Goal: Contribute content: Add original content to the website for others to see

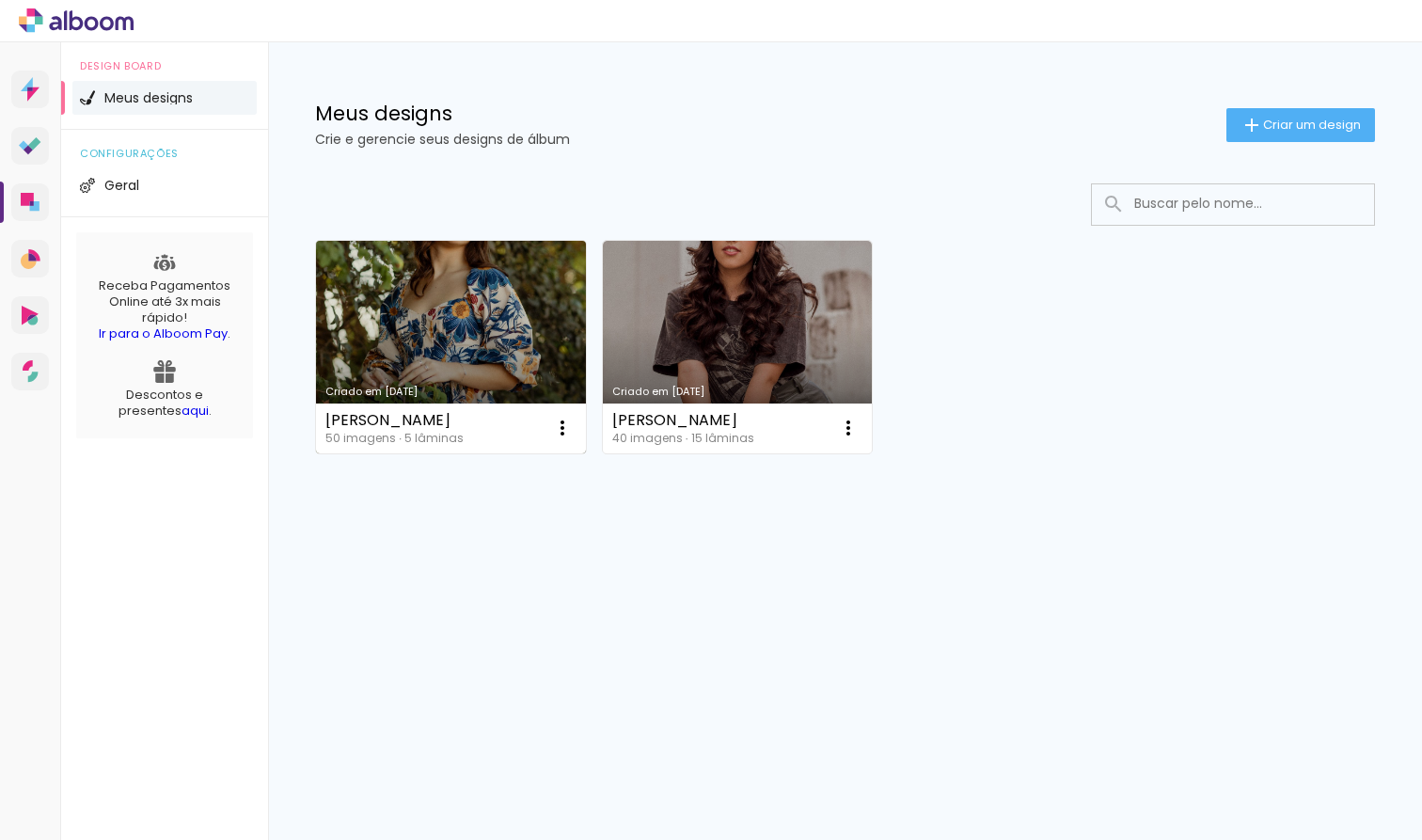
click at [493, 312] on link "Criado em [DATE]" at bounding box center [451, 347] width 270 height 213
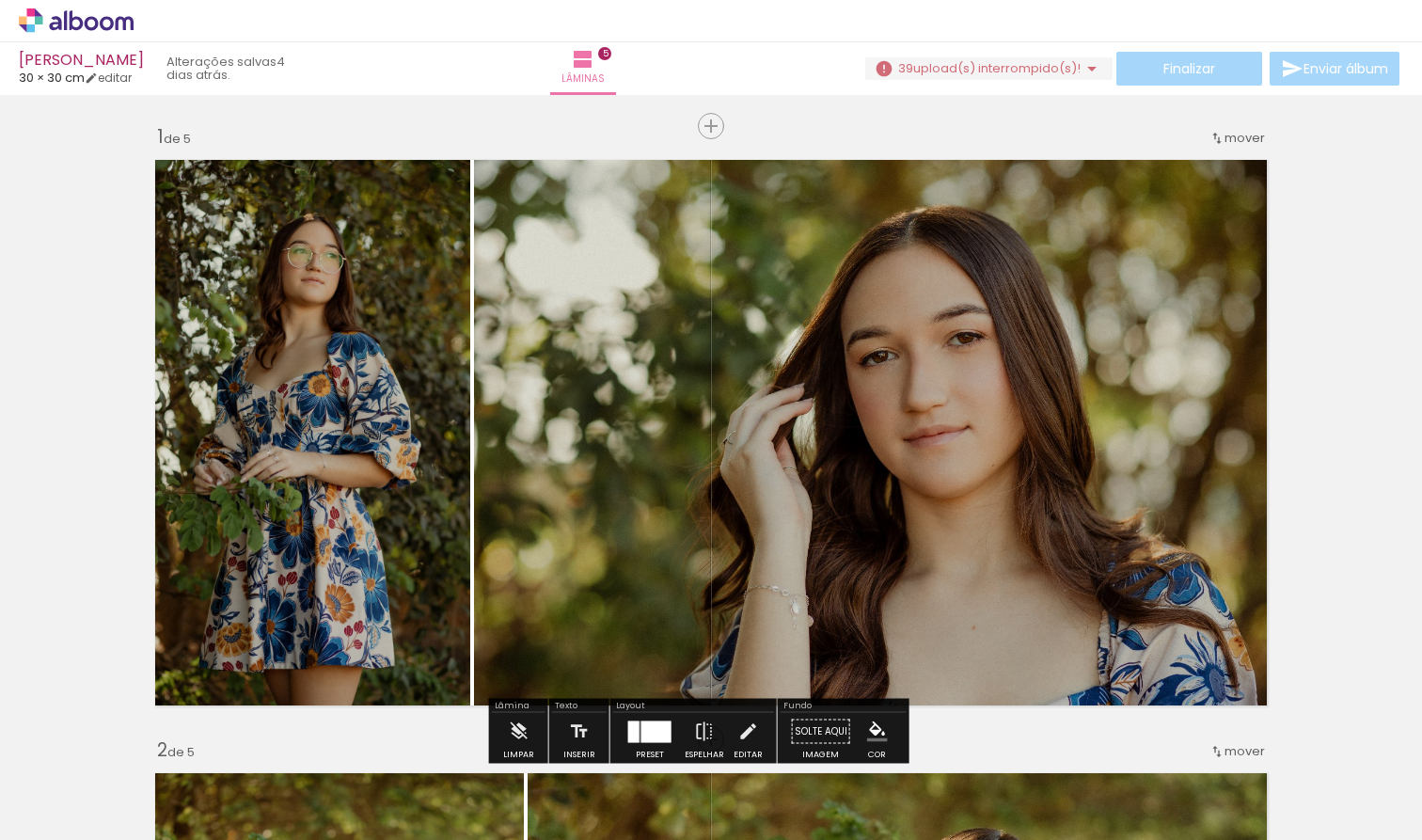
click at [1080, 67] on span "upload(s) interrompido(s)!" at bounding box center [997, 68] width 167 height 17
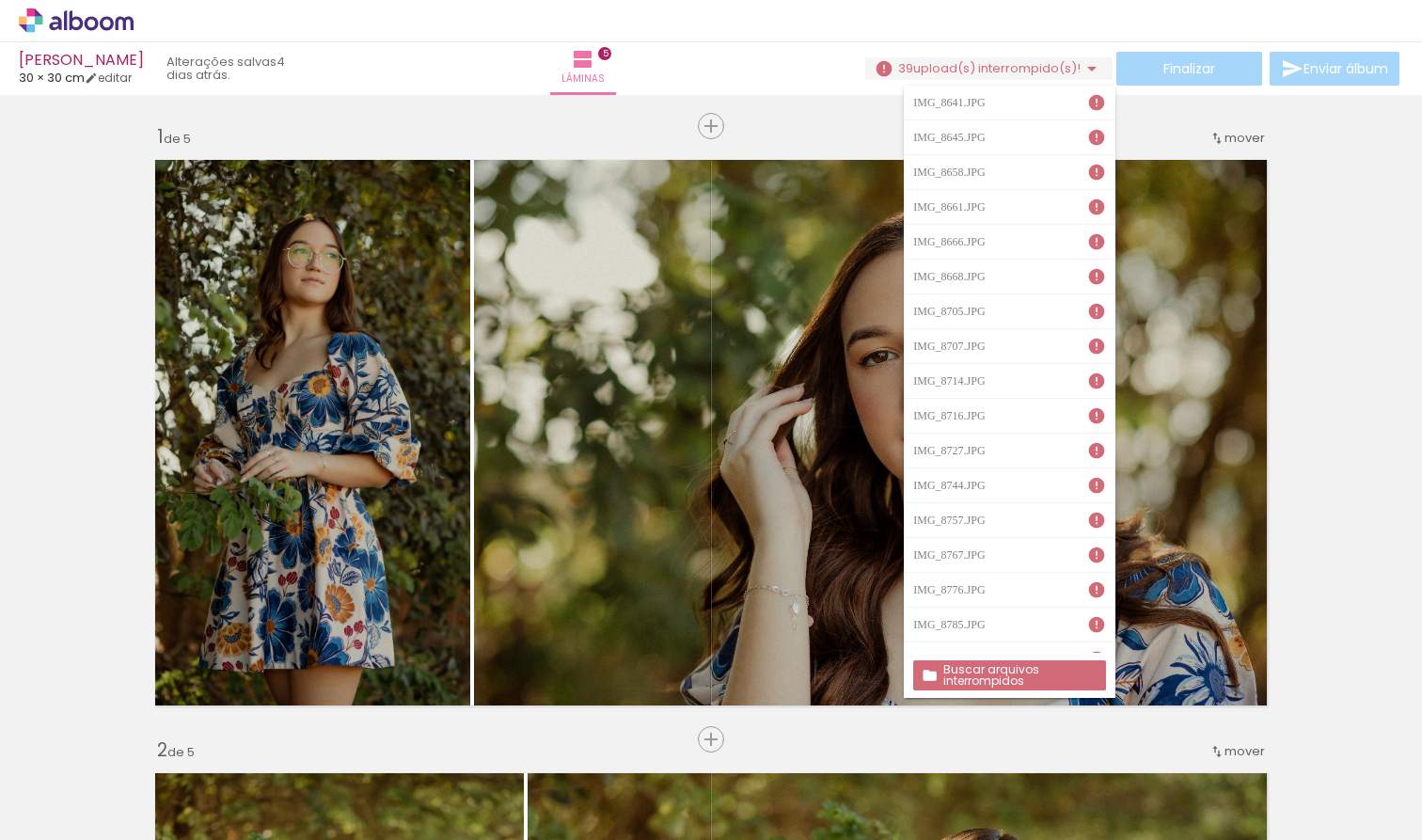
click at [0, 0] on slot "Buscar arquivos interrompidos" at bounding box center [0, 0] width 0 height 0
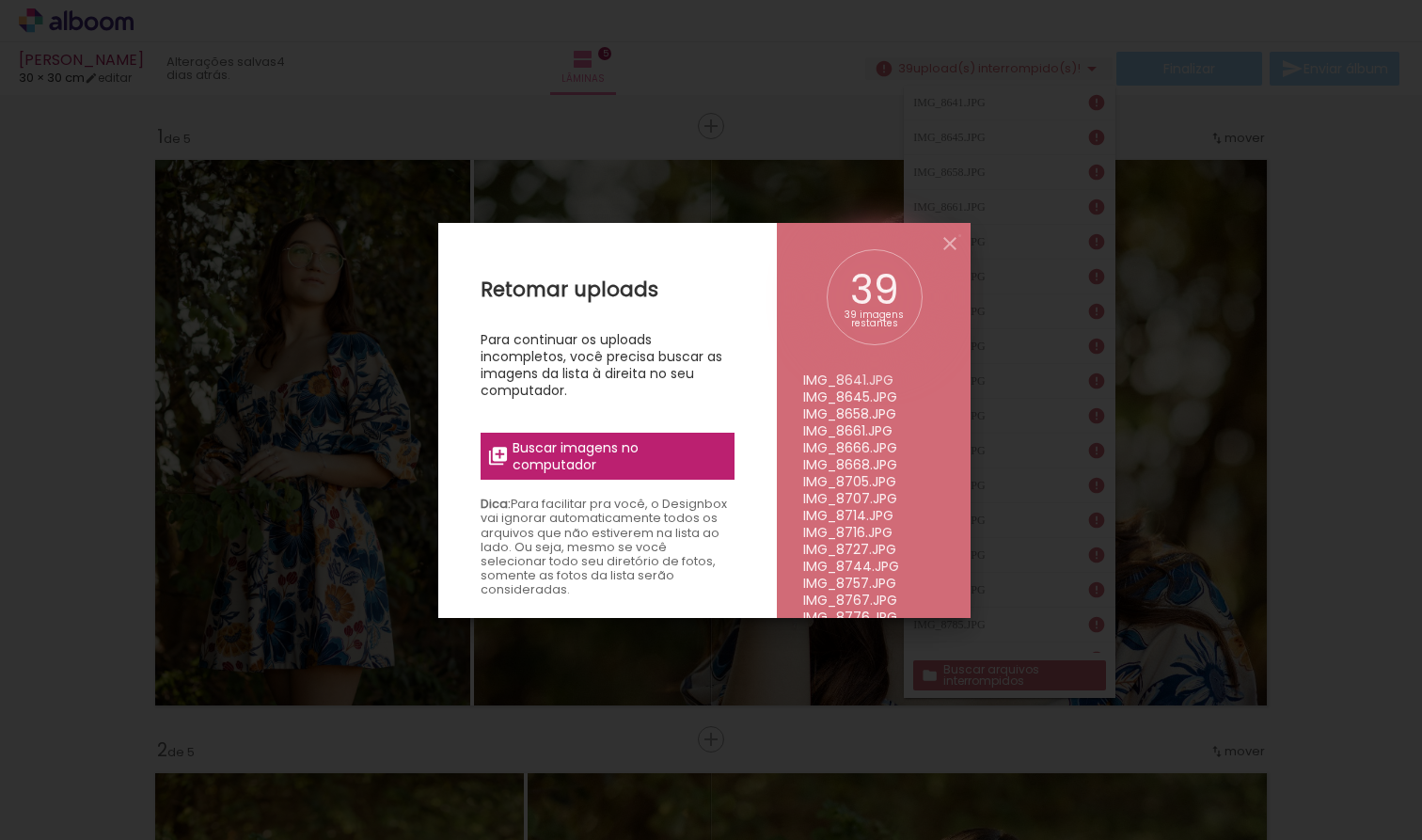
drag, startPoint x: 945, startPoint y: 235, endPoint x: 955, endPoint y: 242, distance: 12.2
click at [945, 235] on iron-icon at bounding box center [949, 243] width 22 height 22
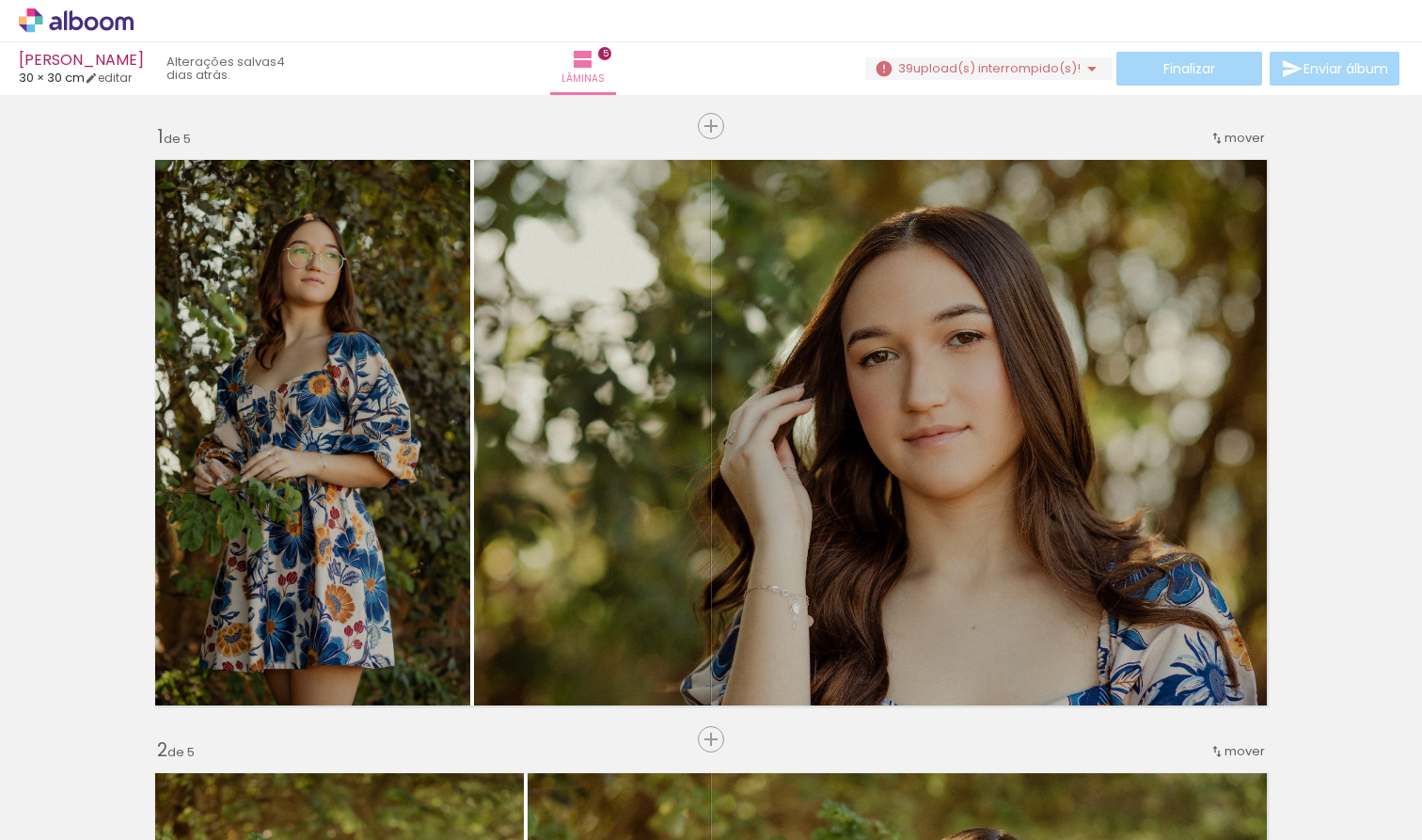
scroll to position [0, 918]
drag, startPoint x: 415, startPoint y: 834, endPoint x: 785, endPoint y: 837, distance: 370.0
click at [154, 779] on iron-horizontal-list at bounding box center [135, 781] width 38 height 118
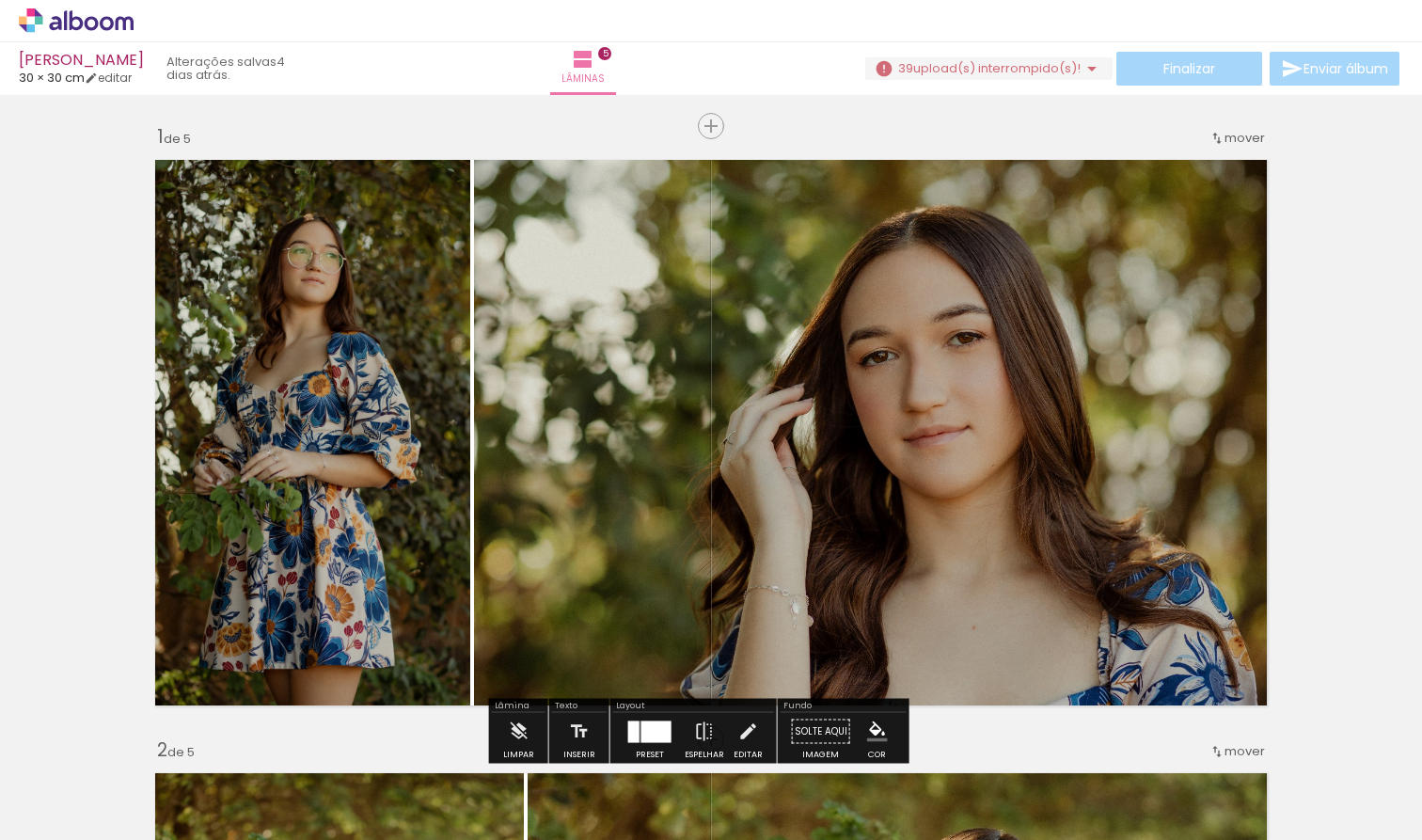
click at [1089, 72] on iron-icon at bounding box center [1091, 68] width 22 height 22
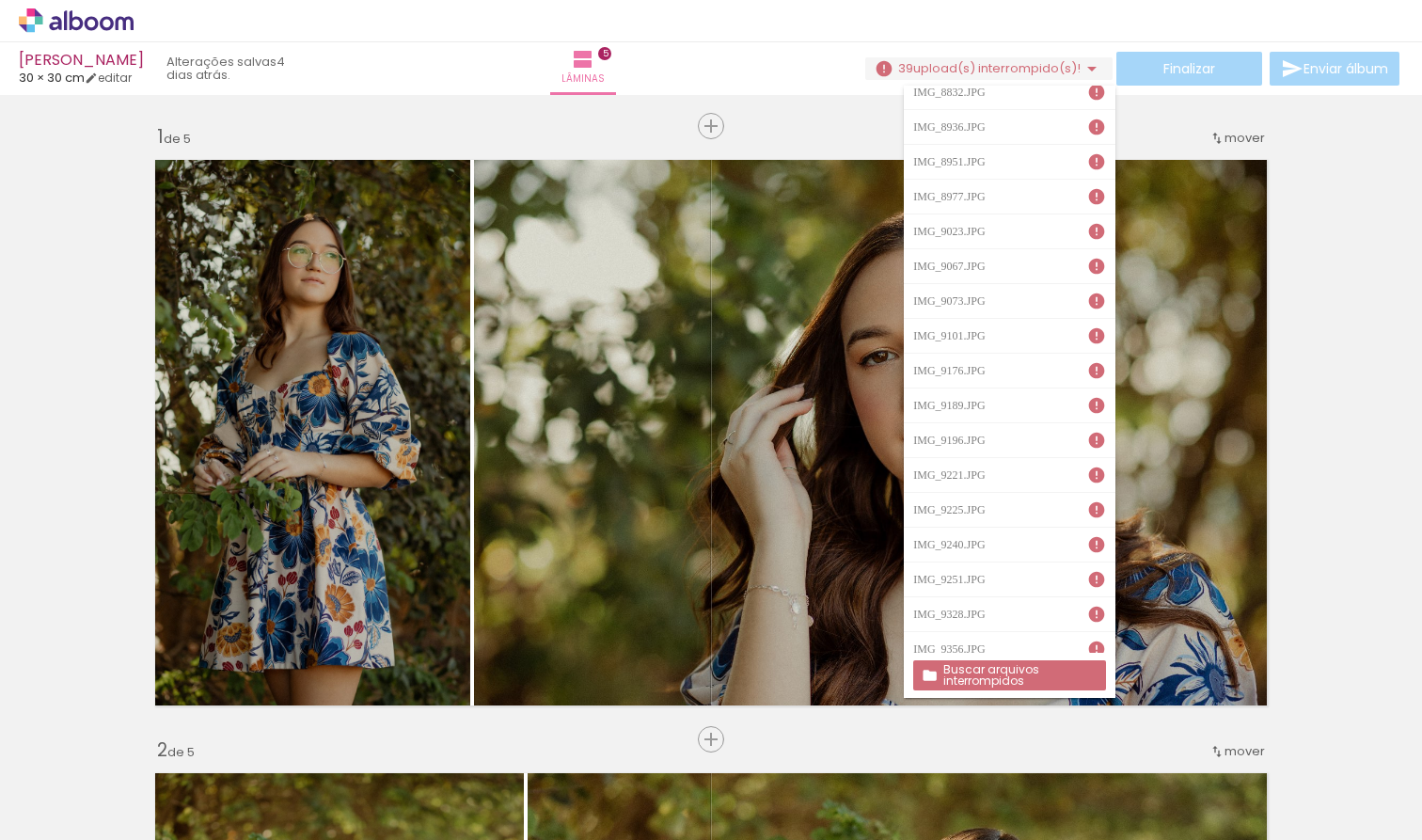
scroll to position [790, 0]
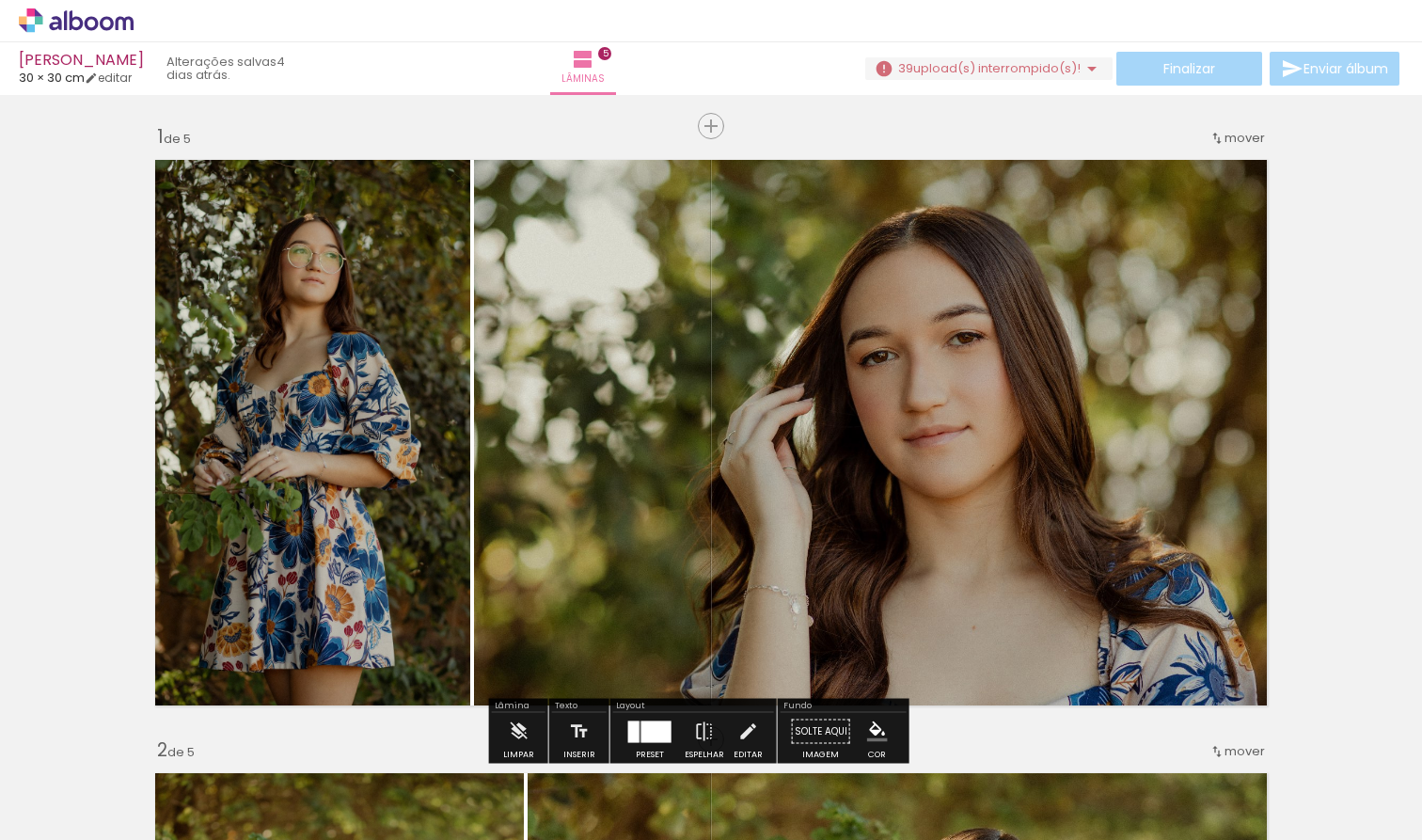
drag, startPoint x: 1099, startPoint y: 65, endPoint x: 1093, endPoint y: 82, distance: 18.0
click at [1099, 66] on iron-icon at bounding box center [1091, 68] width 22 height 22
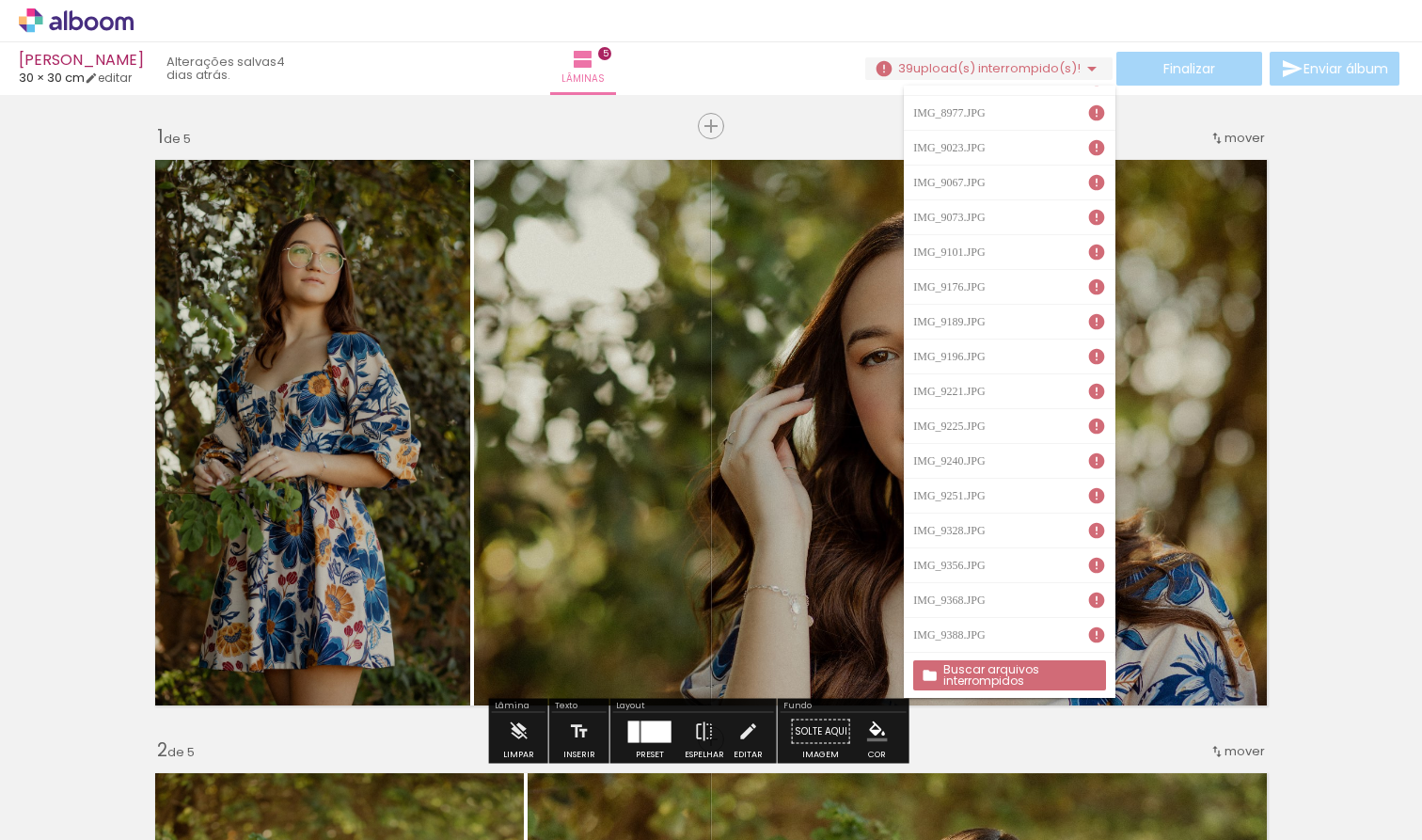
click at [0, 0] on slot "Buscar arquivos interrompidos" at bounding box center [0, 0] width 0 height 0
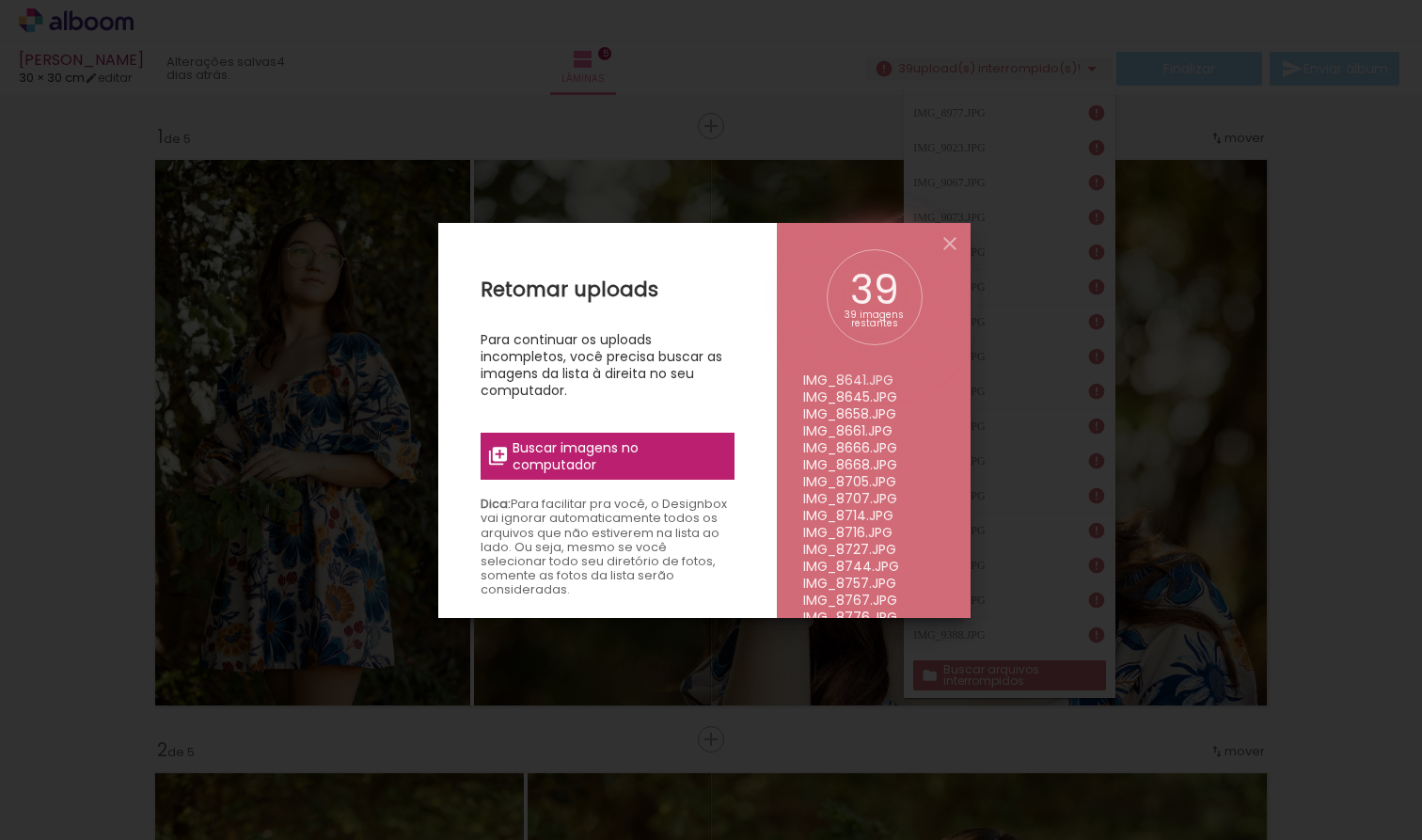
click at [662, 439] on span "Buscar imagens no computador" at bounding box center [618, 455] width 210 height 34
click at [0, 0] on input "file" at bounding box center [0, 0] width 0 height 0
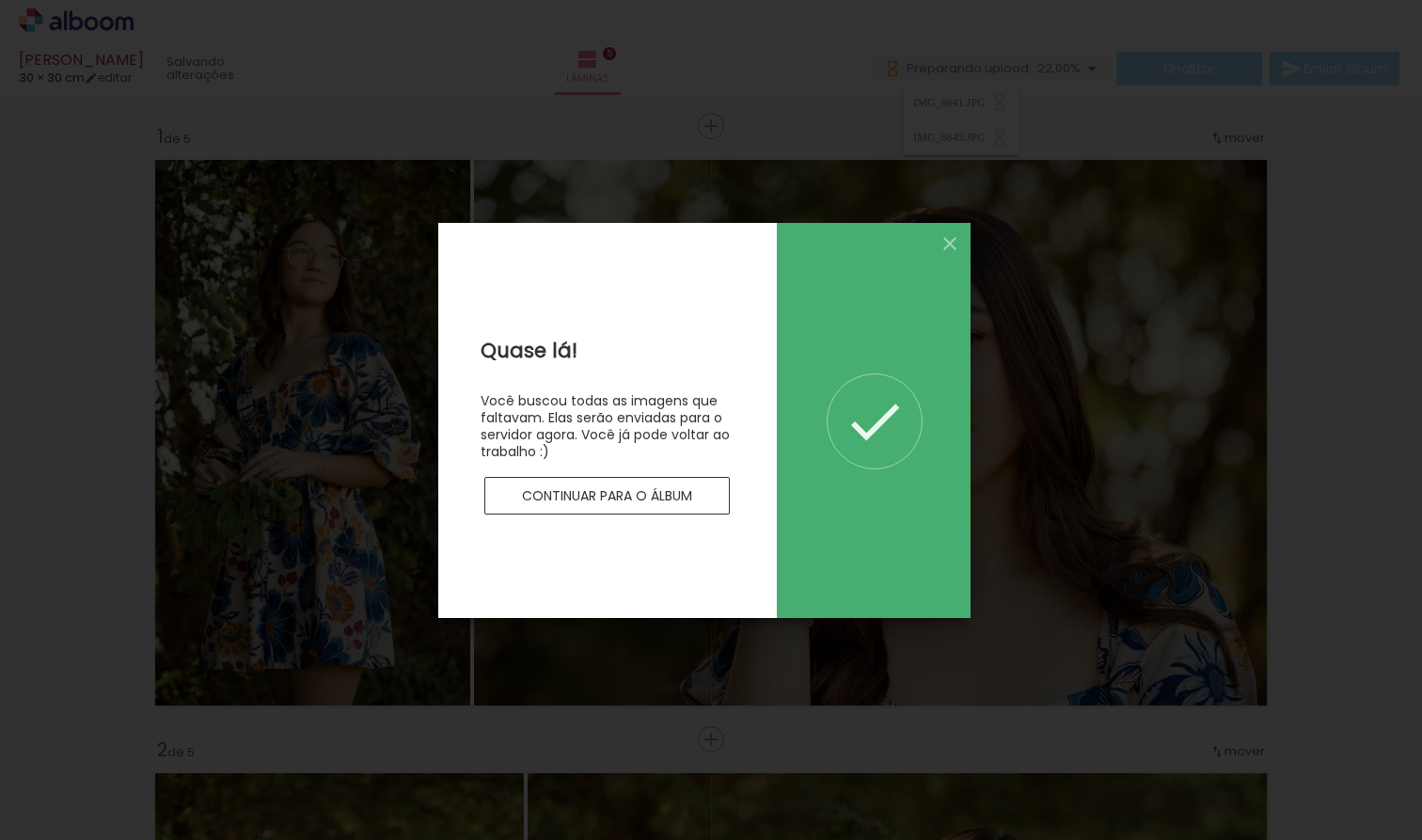
scroll to position [0, 0]
click at [0, 0] on slot "Continuar para o álbum" at bounding box center [0, 0] width 0 height 0
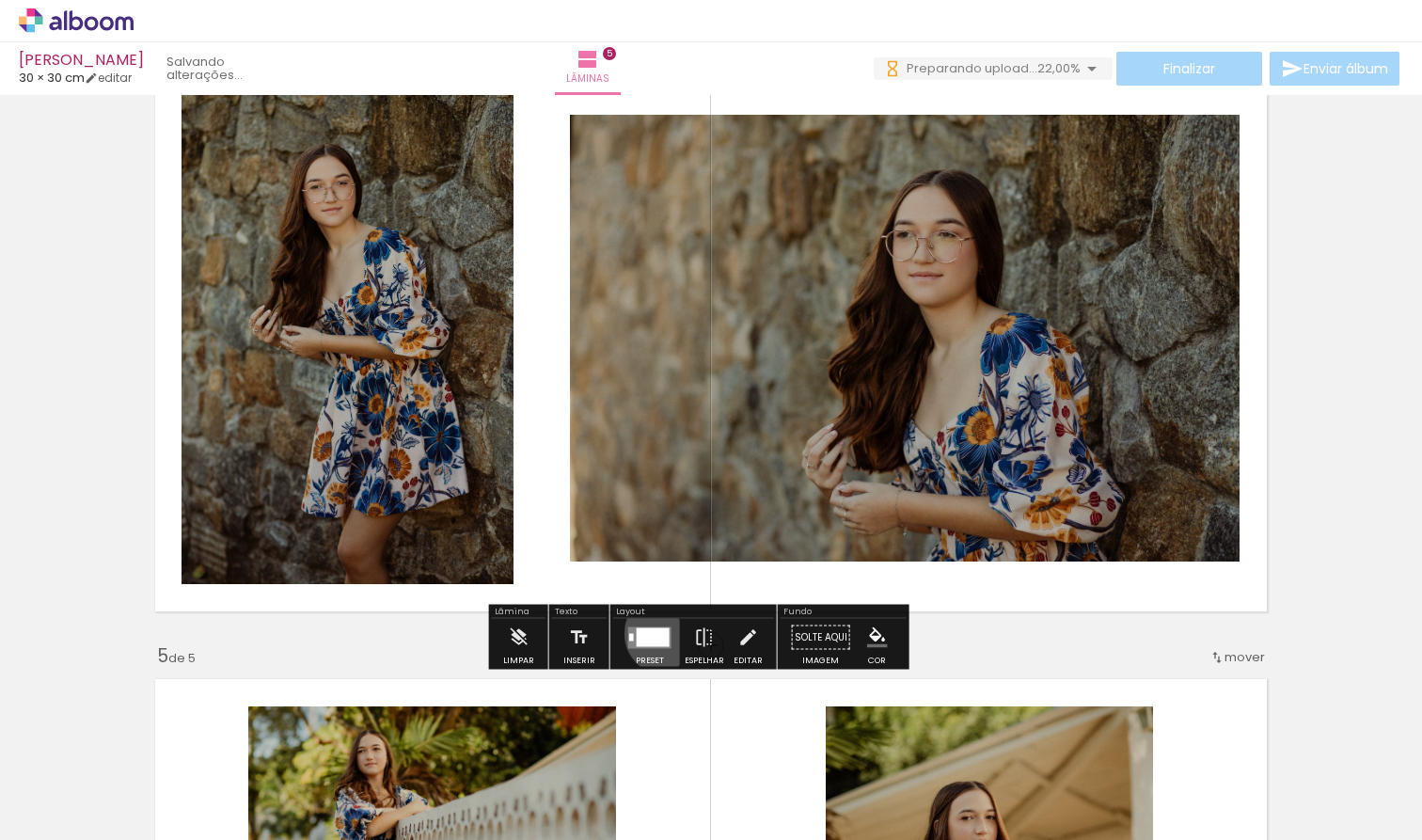
click at [668, 633] on div at bounding box center [653, 636] width 33 height 18
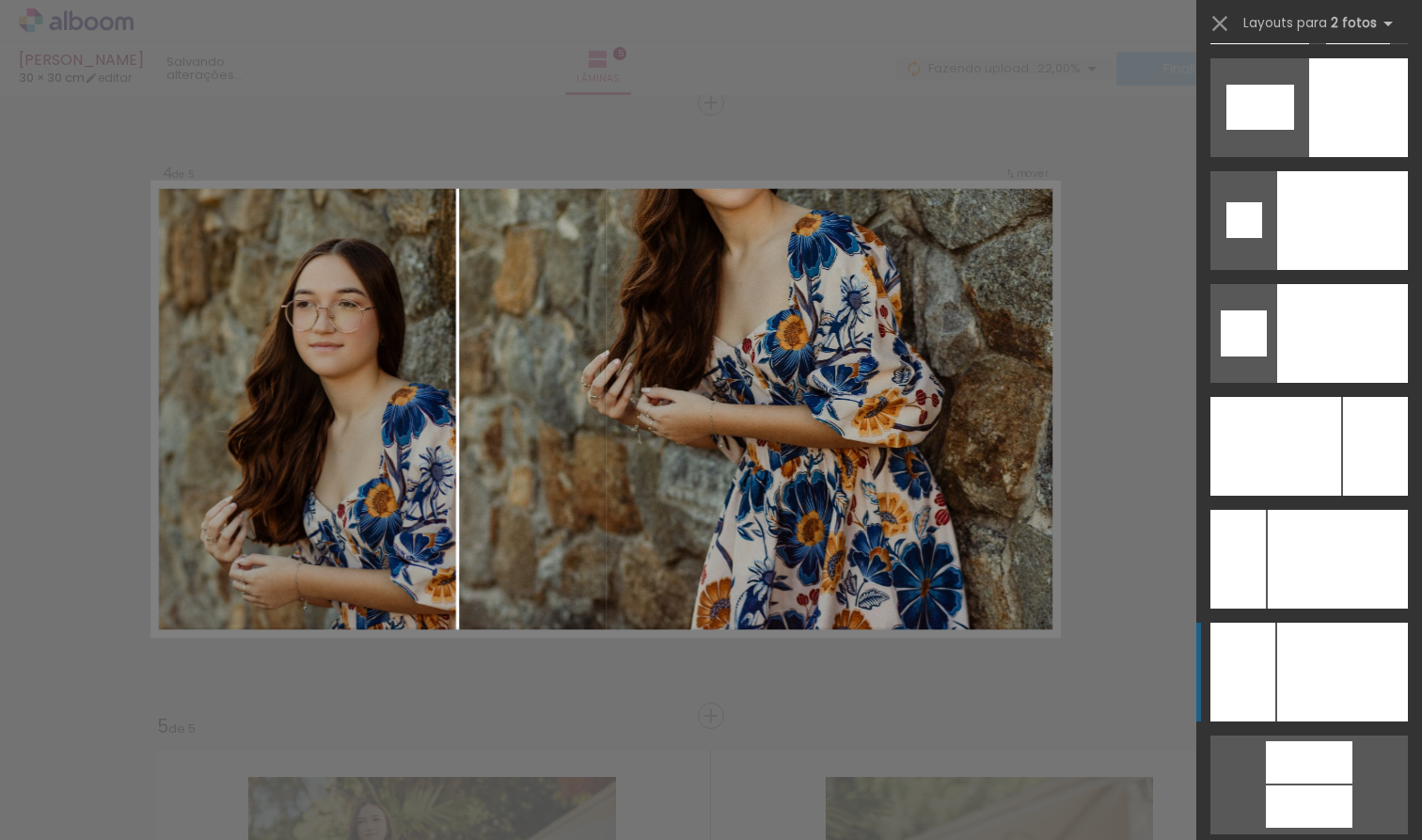
click at [1241, 608] on div at bounding box center [1337, 559] width 140 height 99
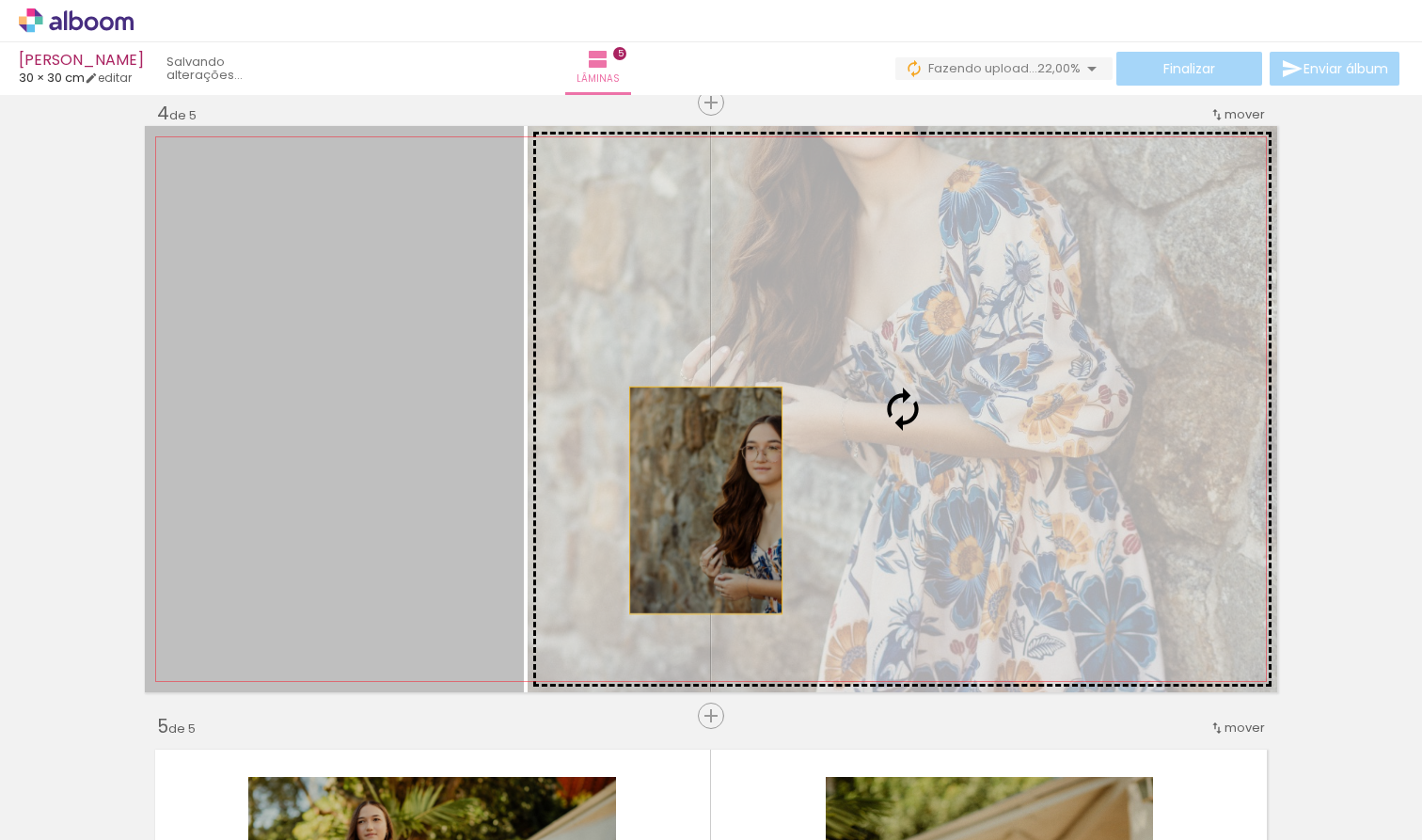
drag, startPoint x: 405, startPoint y: 515, endPoint x: 853, endPoint y: 508, distance: 448.1
click at [0, 0] on slot at bounding box center [0, 0] width 0 height 0
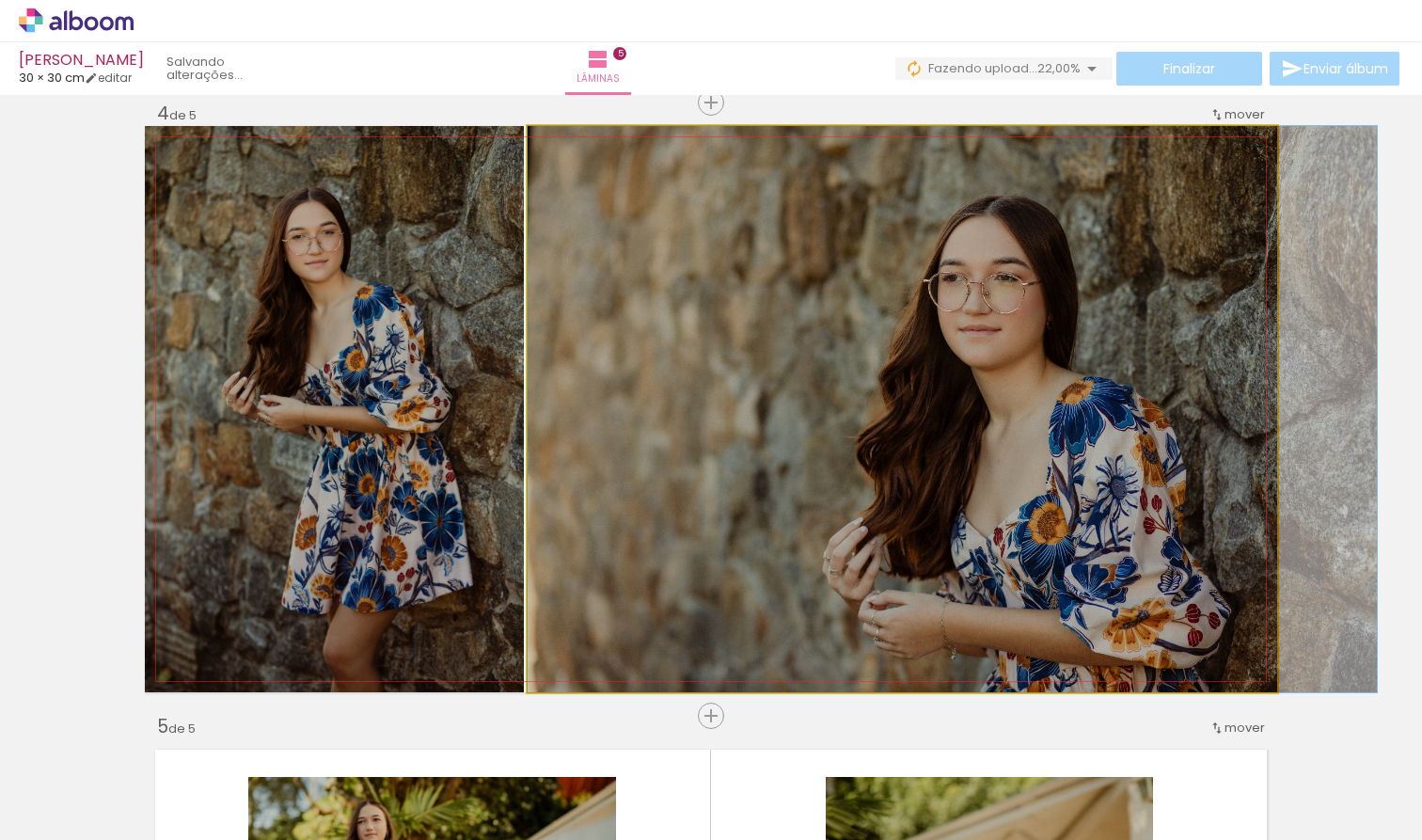
drag, startPoint x: 930, startPoint y: 476, endPoint x: 1013, endPoint y: 416, distance: 102.4
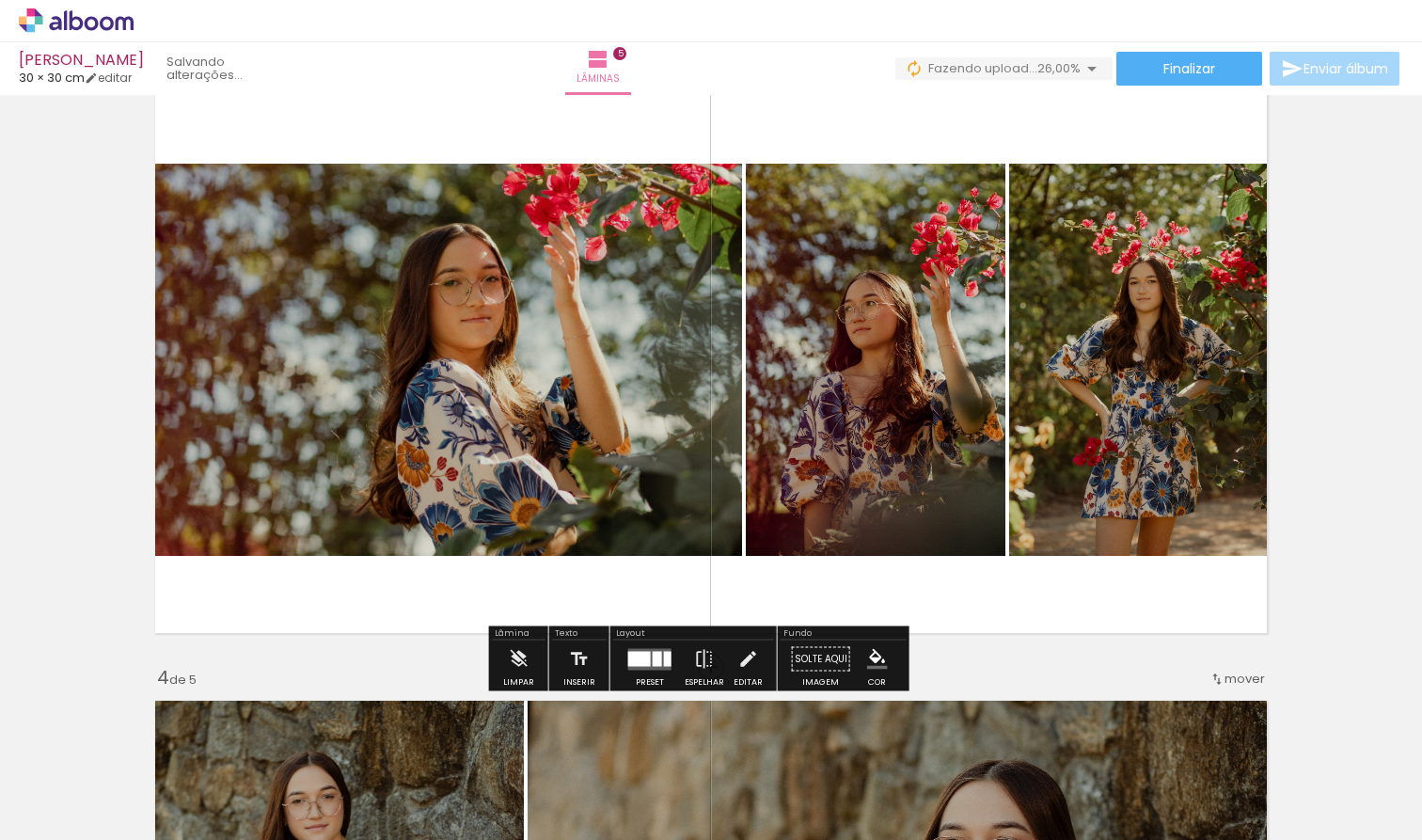
click at [666, 660] on div at bounding box center [668, 657] width 8 height 15
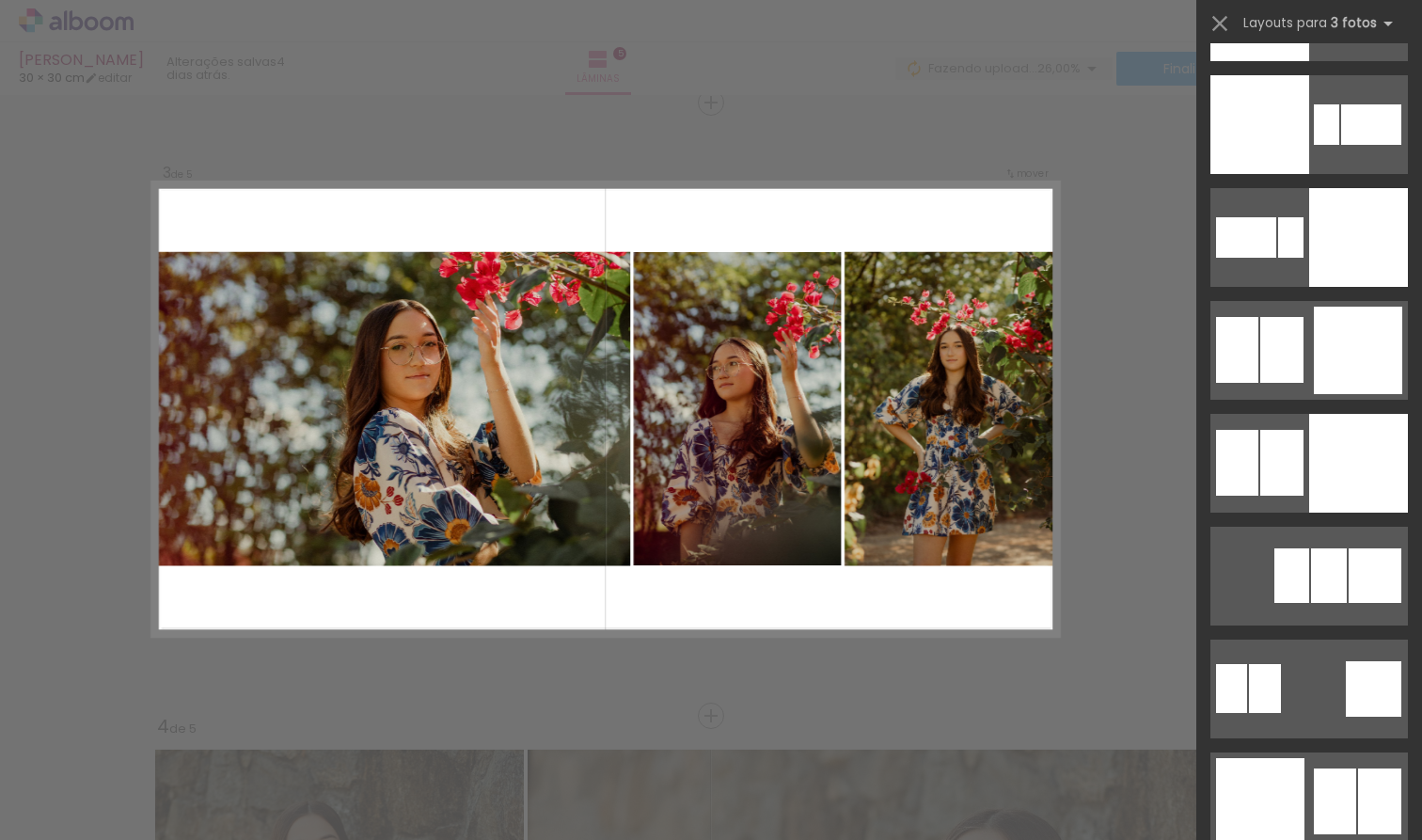
scroll to position [4441, 0]
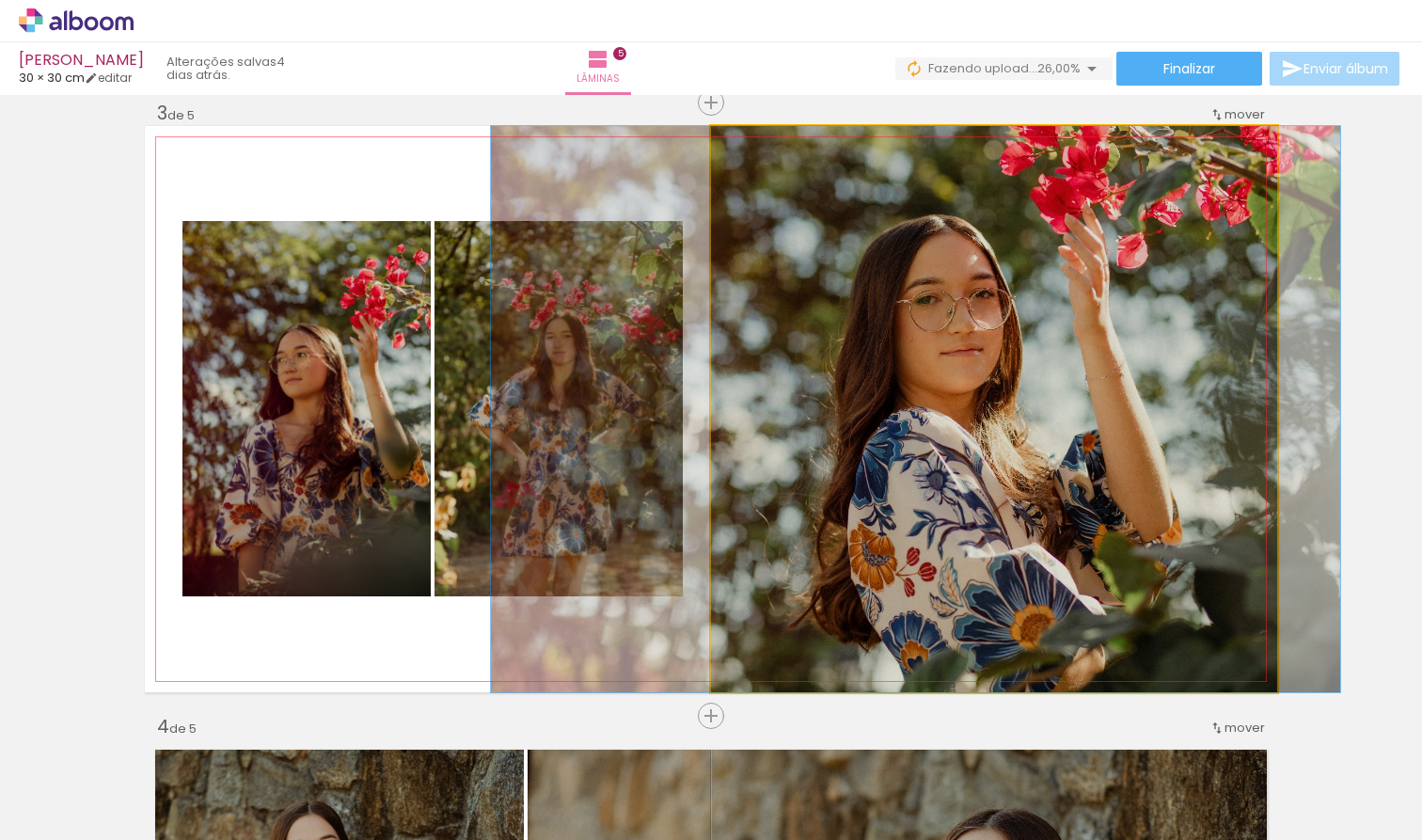
drag, startPoint x: 921, startPoint y: 482, endPoint x: 853, endPoint y: 458, distance: 72.1
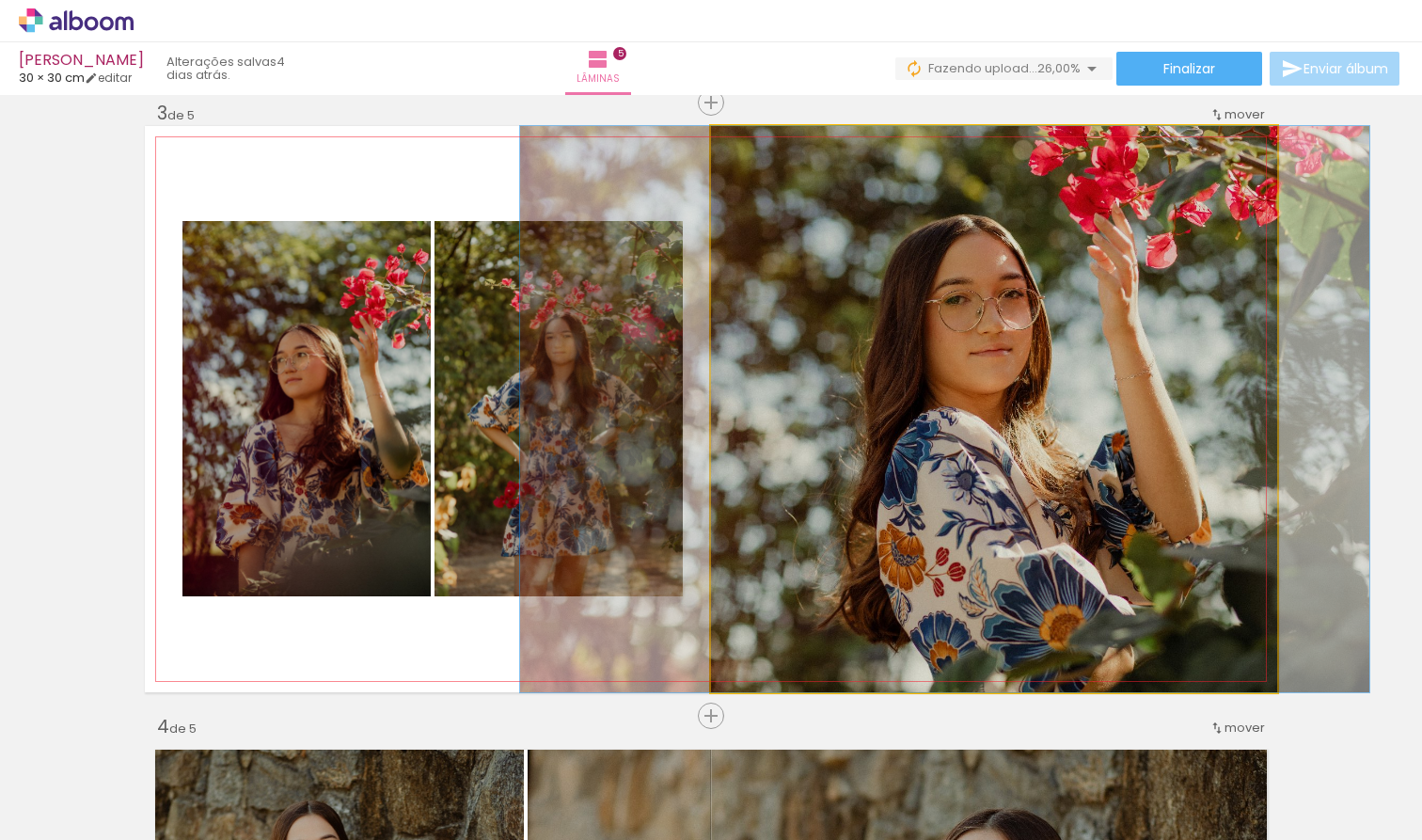
drag, startPoint x: 1021, startPoint y: 472, endPoint x: 1048, endPoint y: 469, distance: 27.2
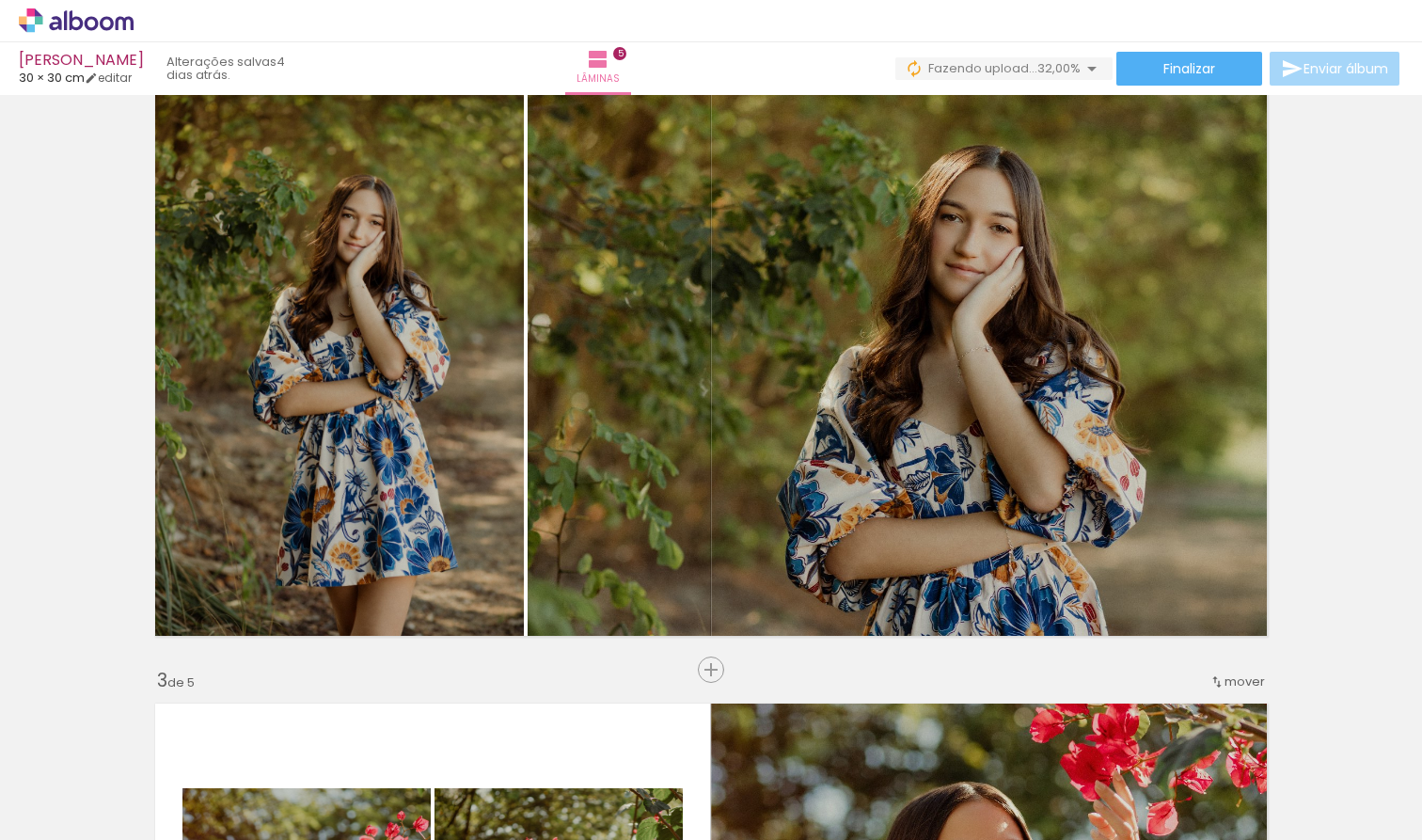
scroll to position [688, 0]
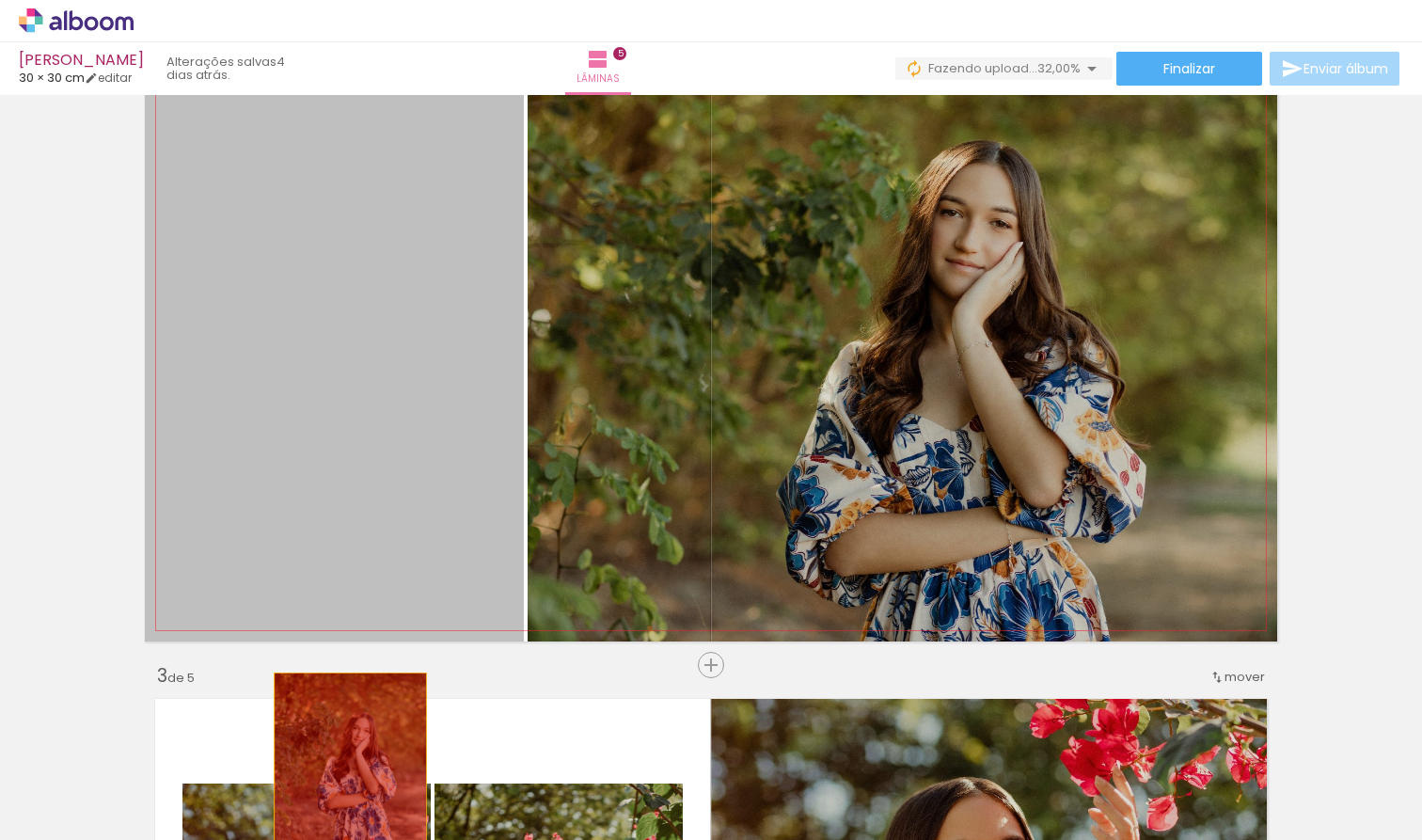
drag, startPoint x: 369, startPoint y: 491, endPoint x: 326, endPoint y: 794, distance: 306.0
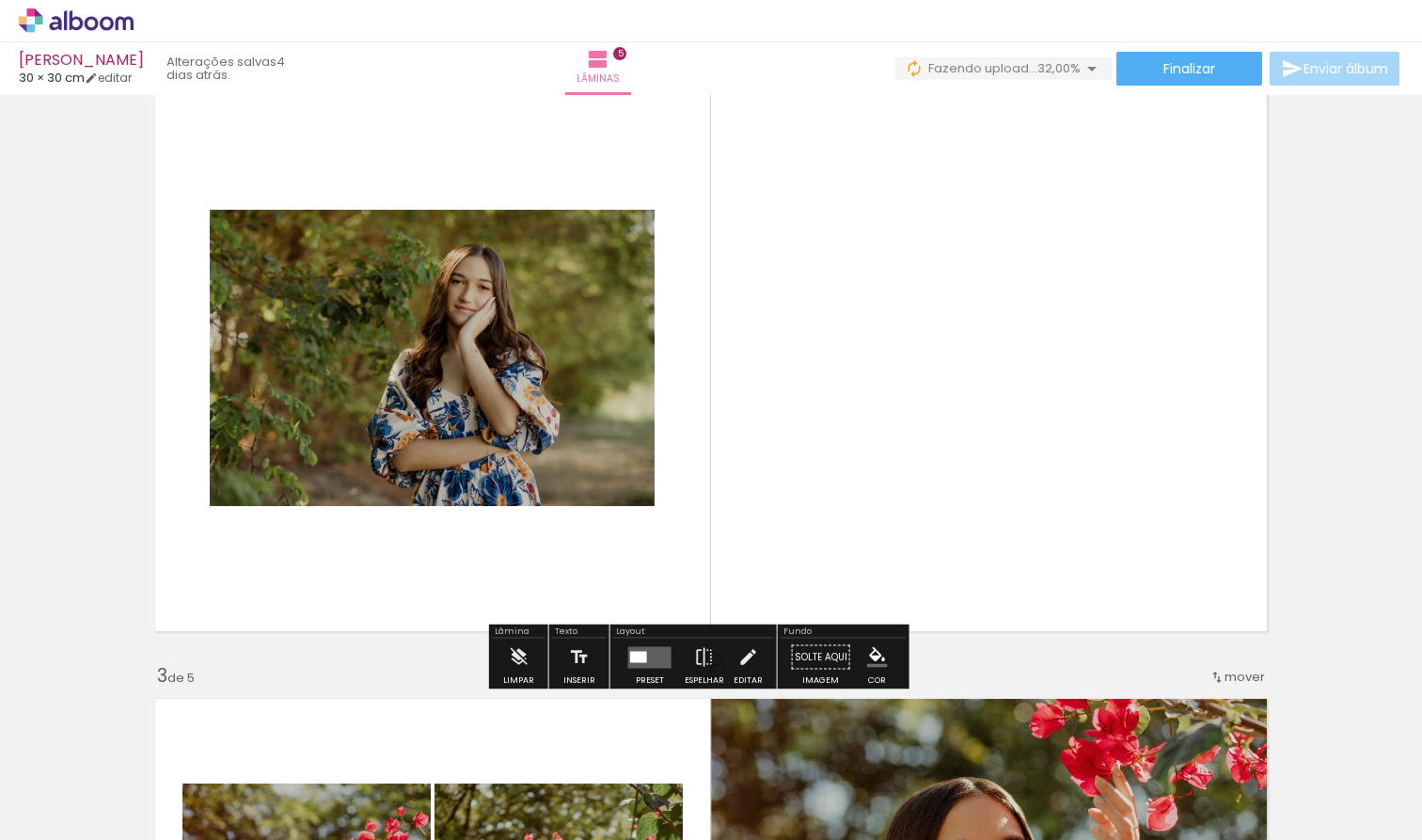
click at [657, 663] on quentale-layouter at bounding box center [650, 656] width 44 height 21
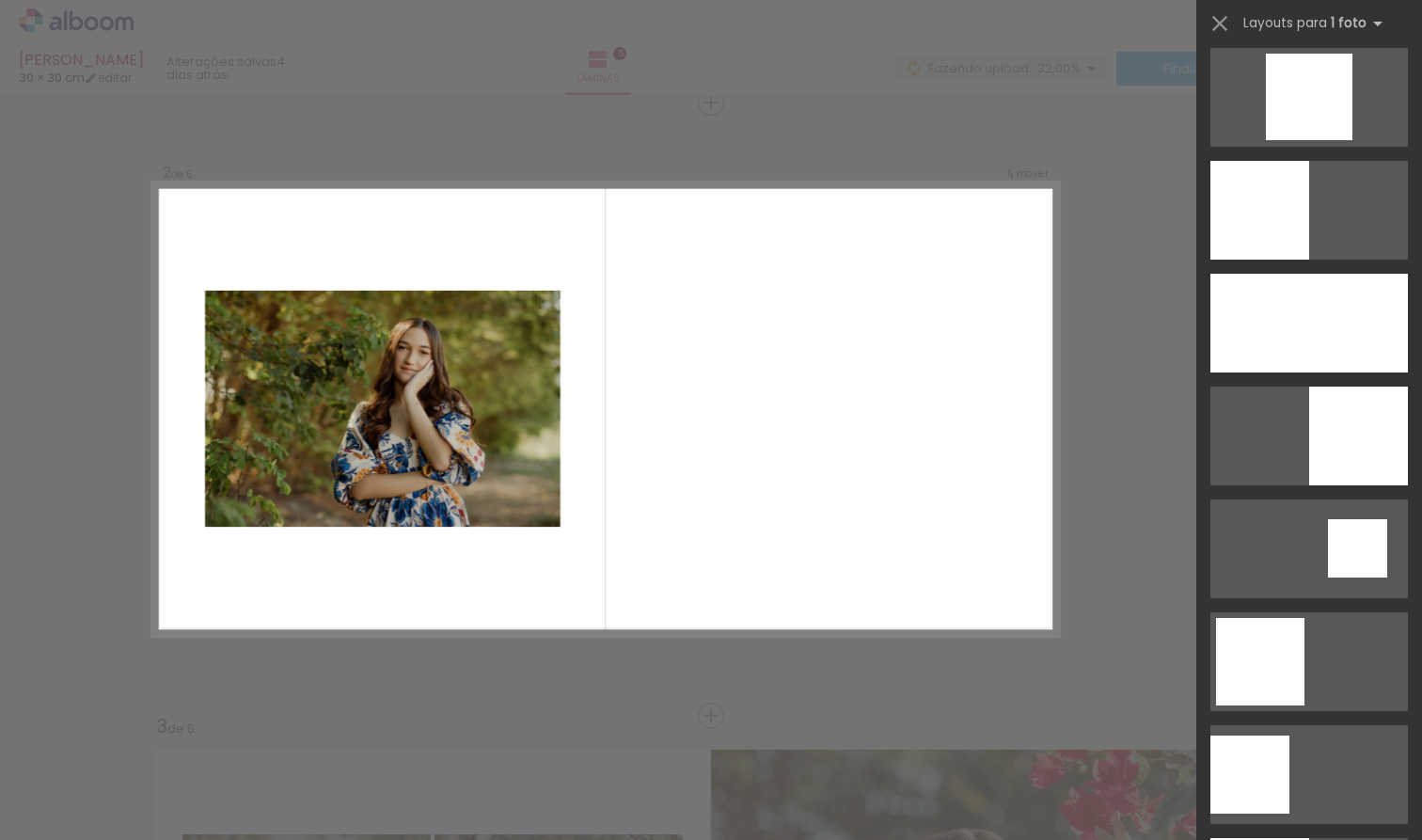
scroll to position [1908, 0]
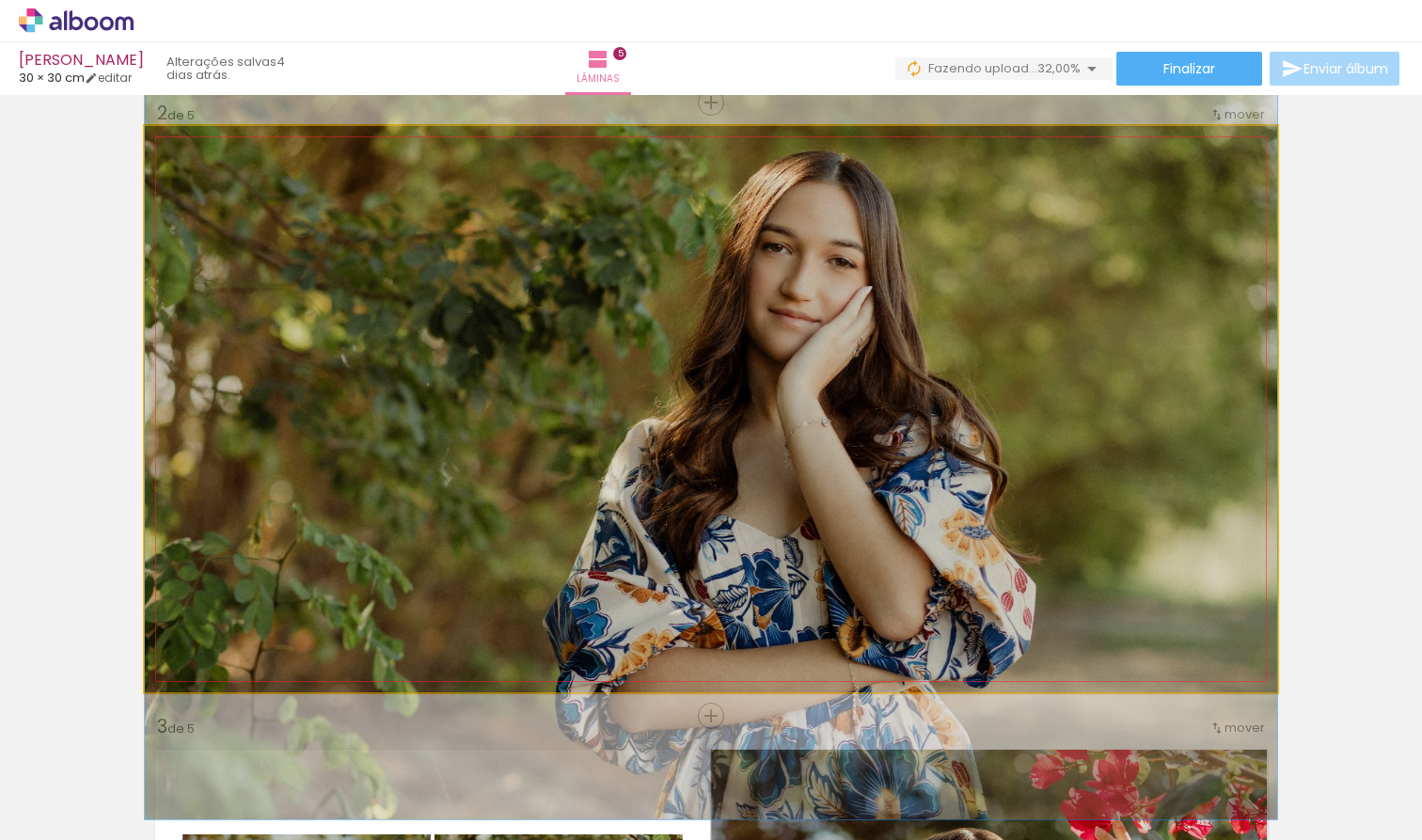
drag, startPoint x: 827, startPoint y: 389, endPoint x: 814, endPoint y: 422, distance: 35.5
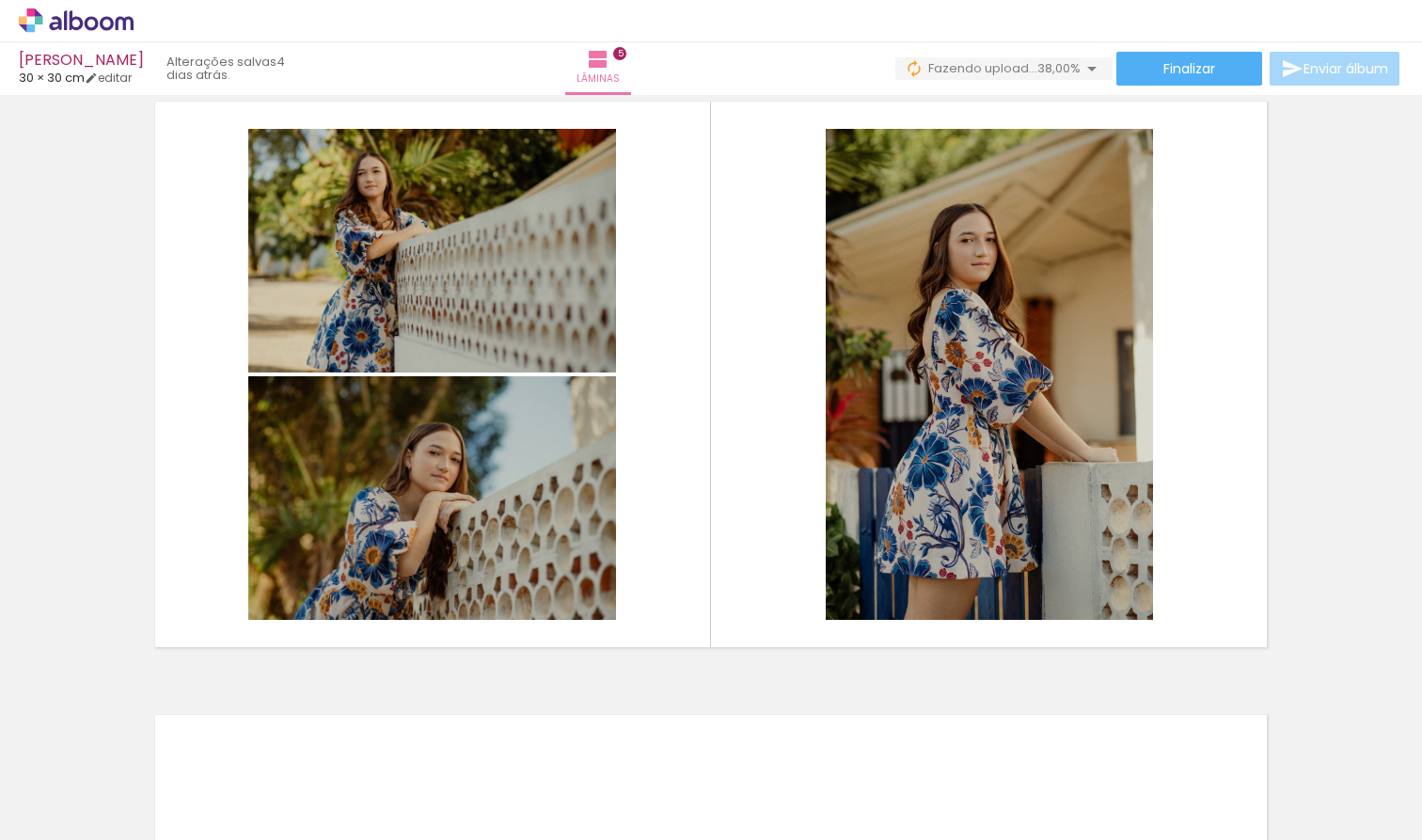
scroll to position [0, 879]
drag, startPoint x: 395, startPoint y: 835, endPoint x: 626, endPoint y: 832, distance: 231.0
click at [154, 779] on iron-horizontal-list at bounding box center [135, 781] width 38 height 118
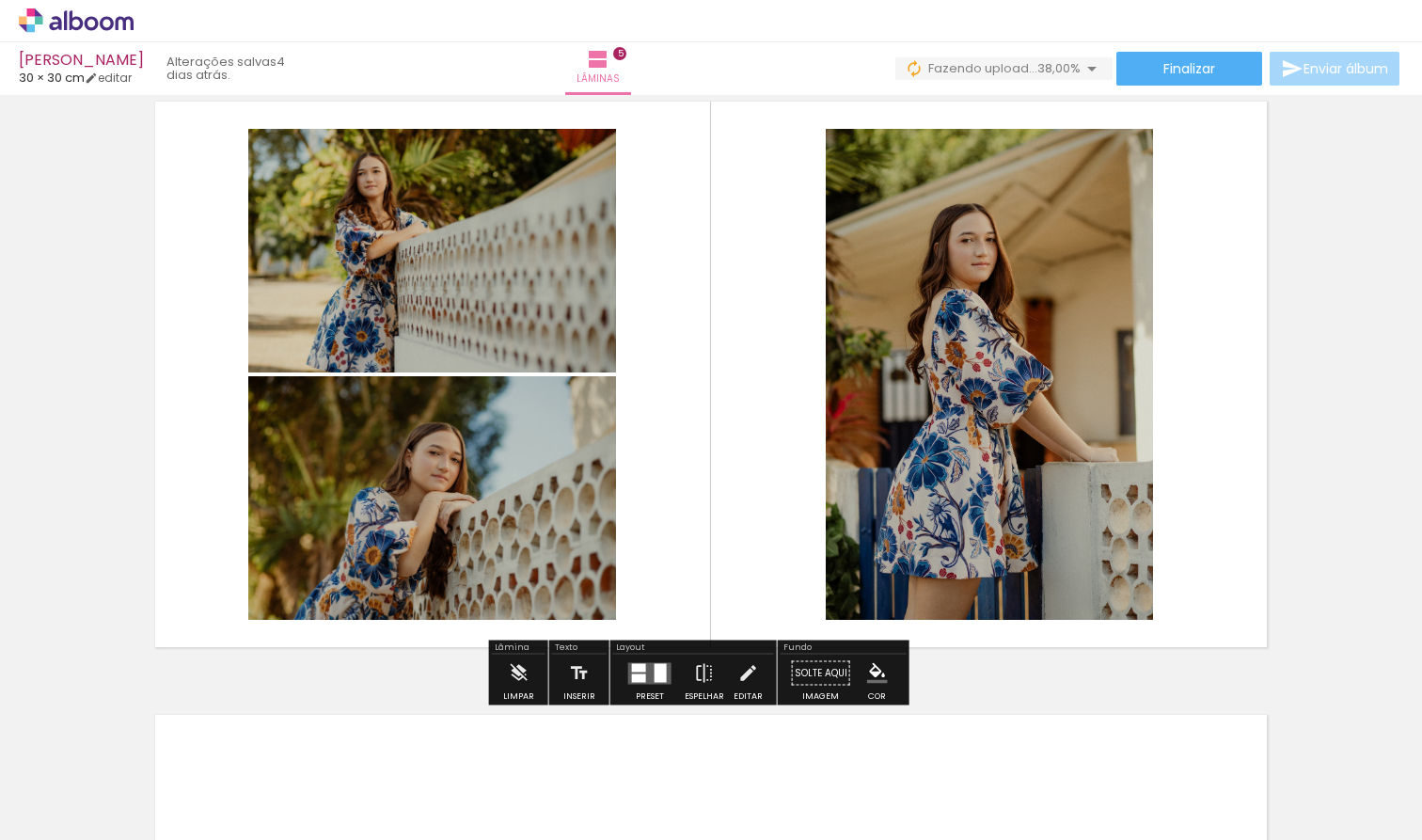
scroll to position [0, 1014]
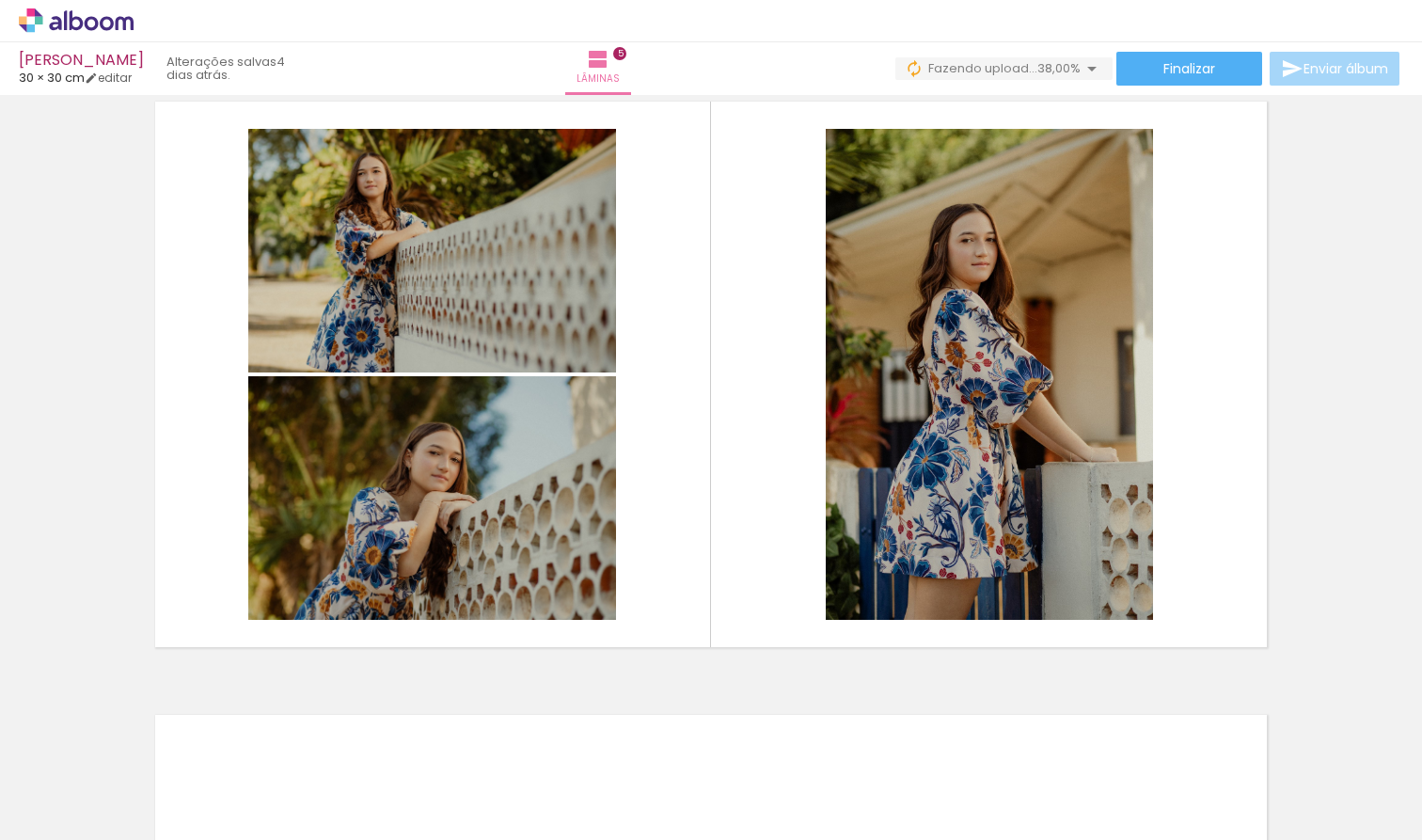
drag, startPoint x: 638, startPoint y: 832, endPoint x: 655, endPoint y: 831, distance: 17.0
click at [154, 779] on iron-horizontal-list at bounding box center [135, 781] width 38 height 118
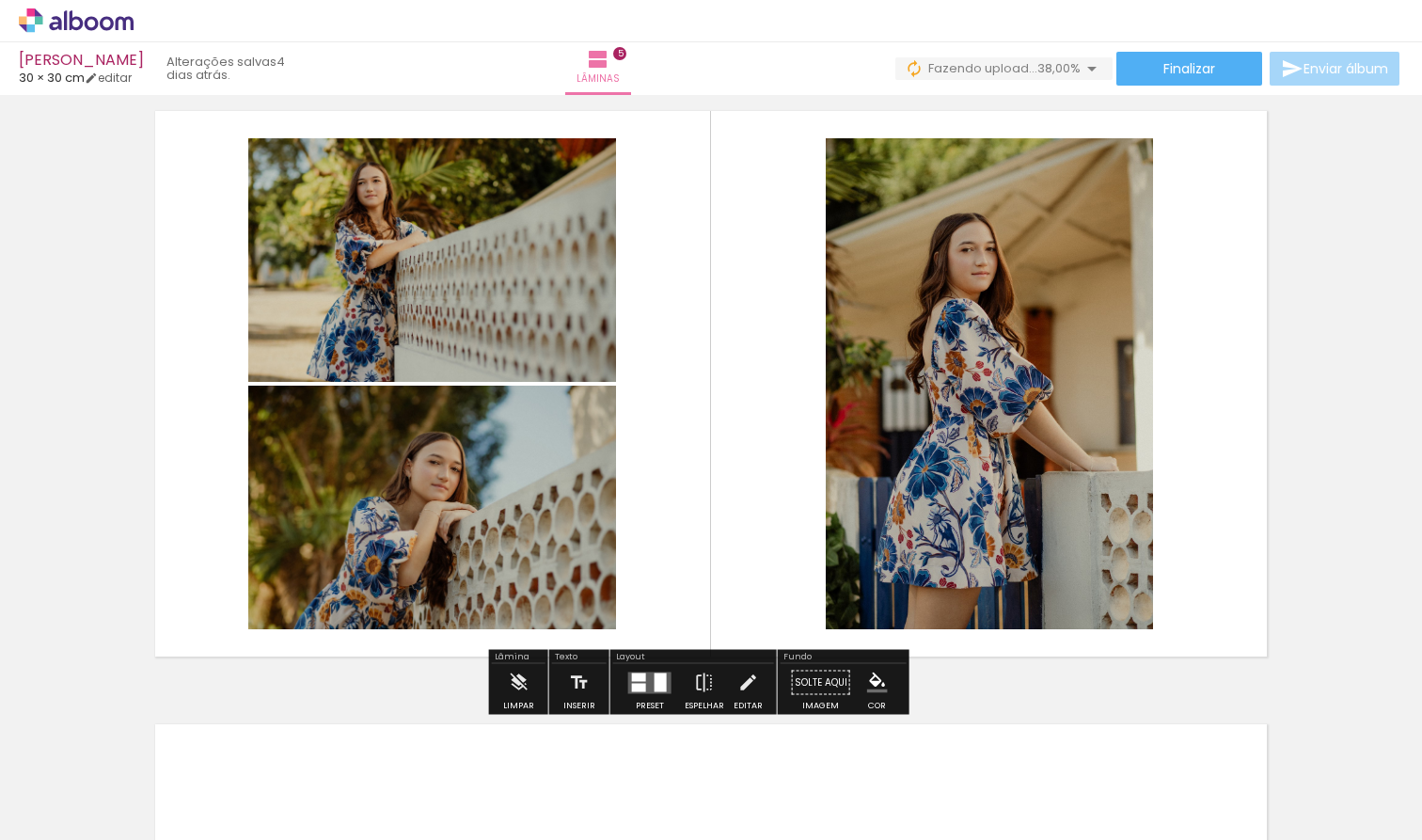
scroll to position [2505, 0]
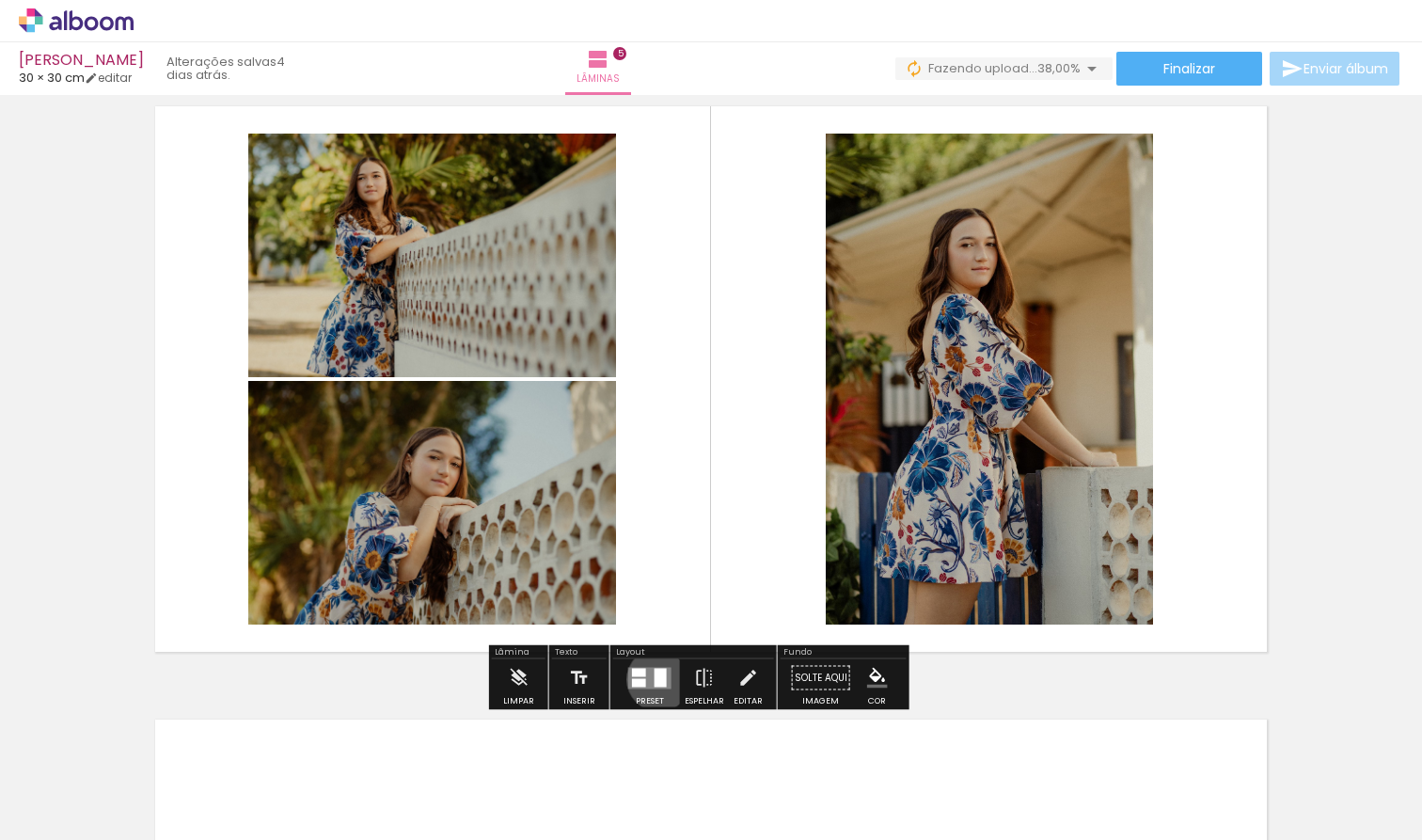
click at [661, 679] on div at bounding box center [660, 676] width 13 height 18
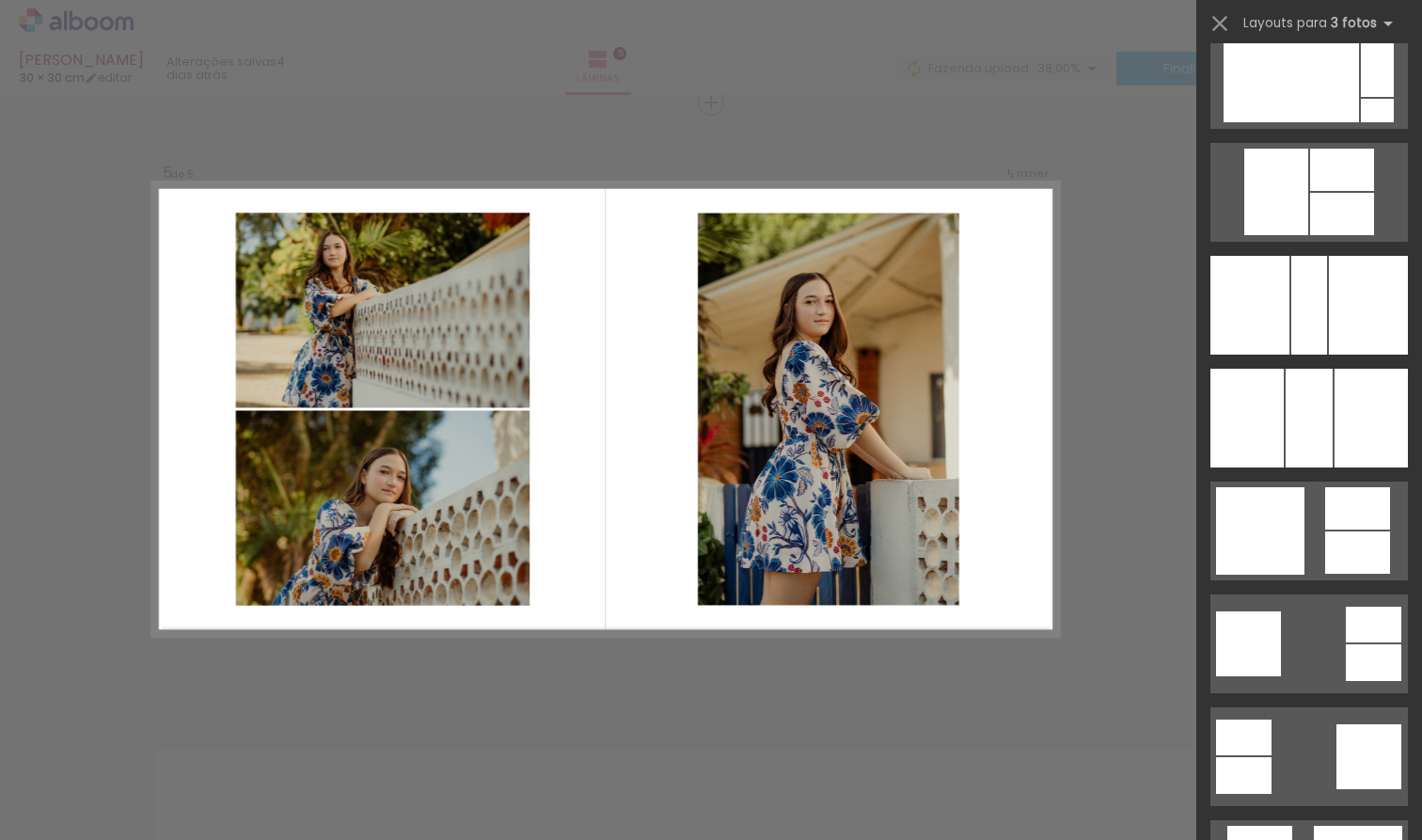
scroll to position [2990, 0]
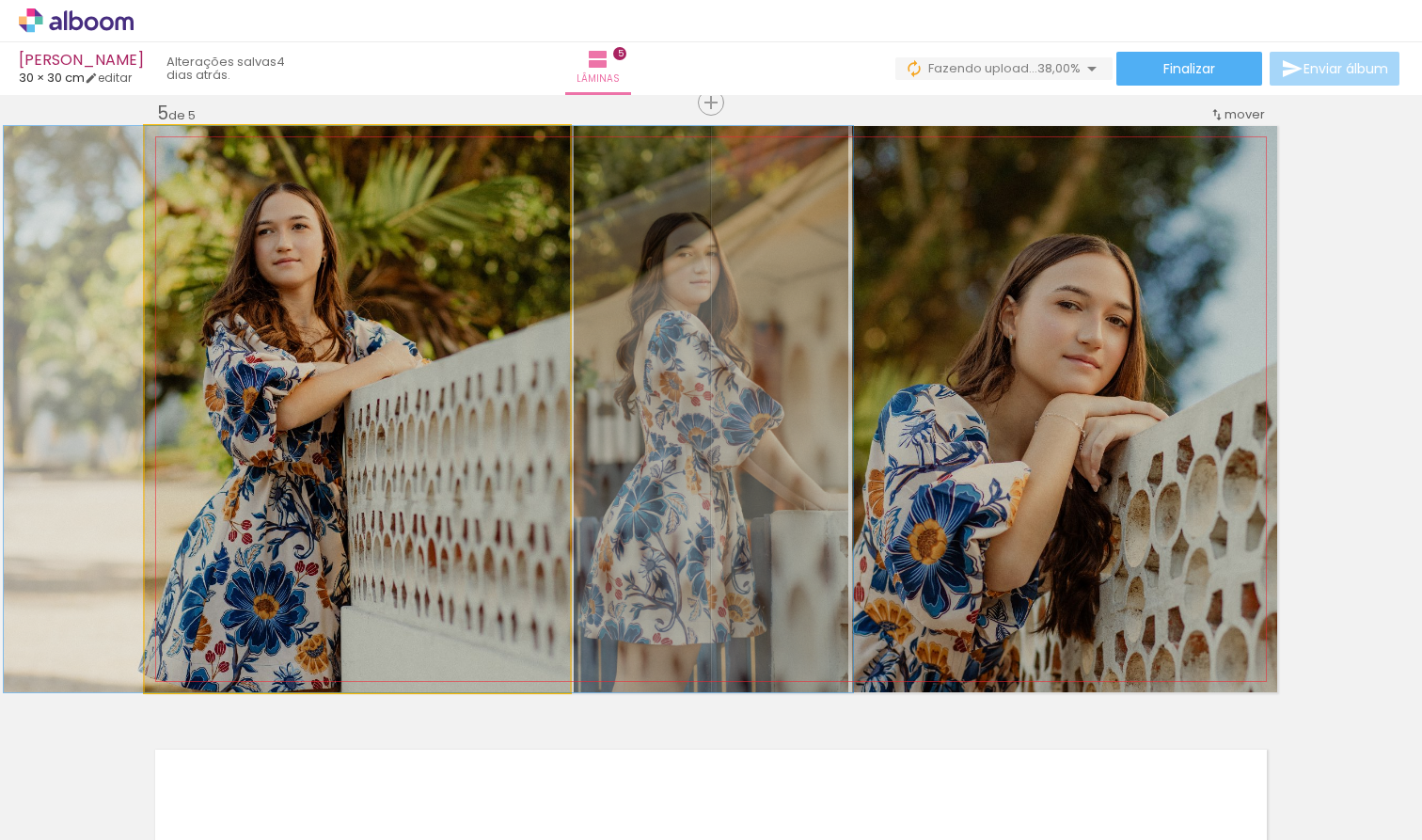
drag, startPoint x: 446, startPoint y: 468, endPoint x: 510, endPoint y: 451, distance: 66.2
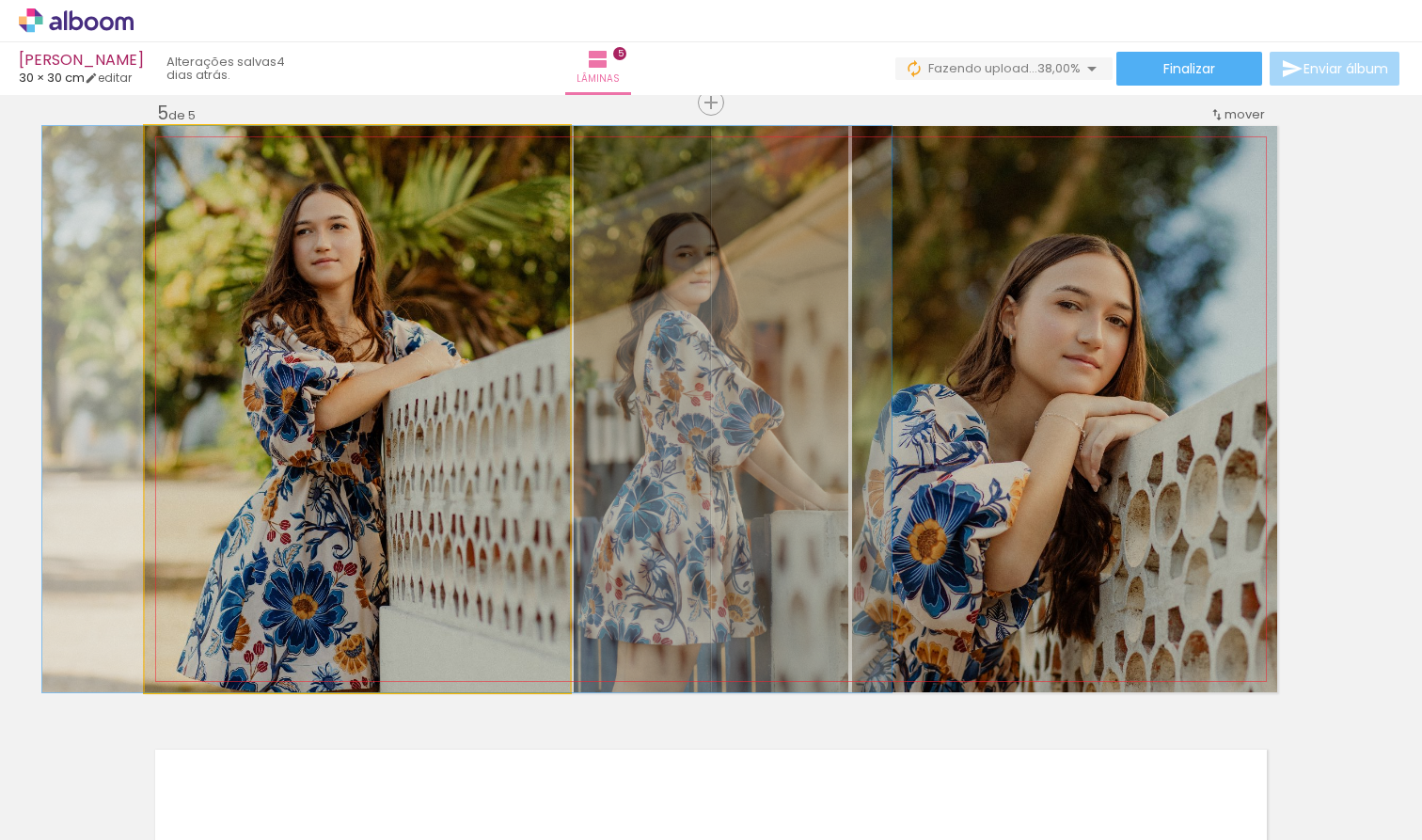
drag, startPoint x: 376, startPoint y: 417, endPoint x: 419, endPoint y: 421, distance: 43.2
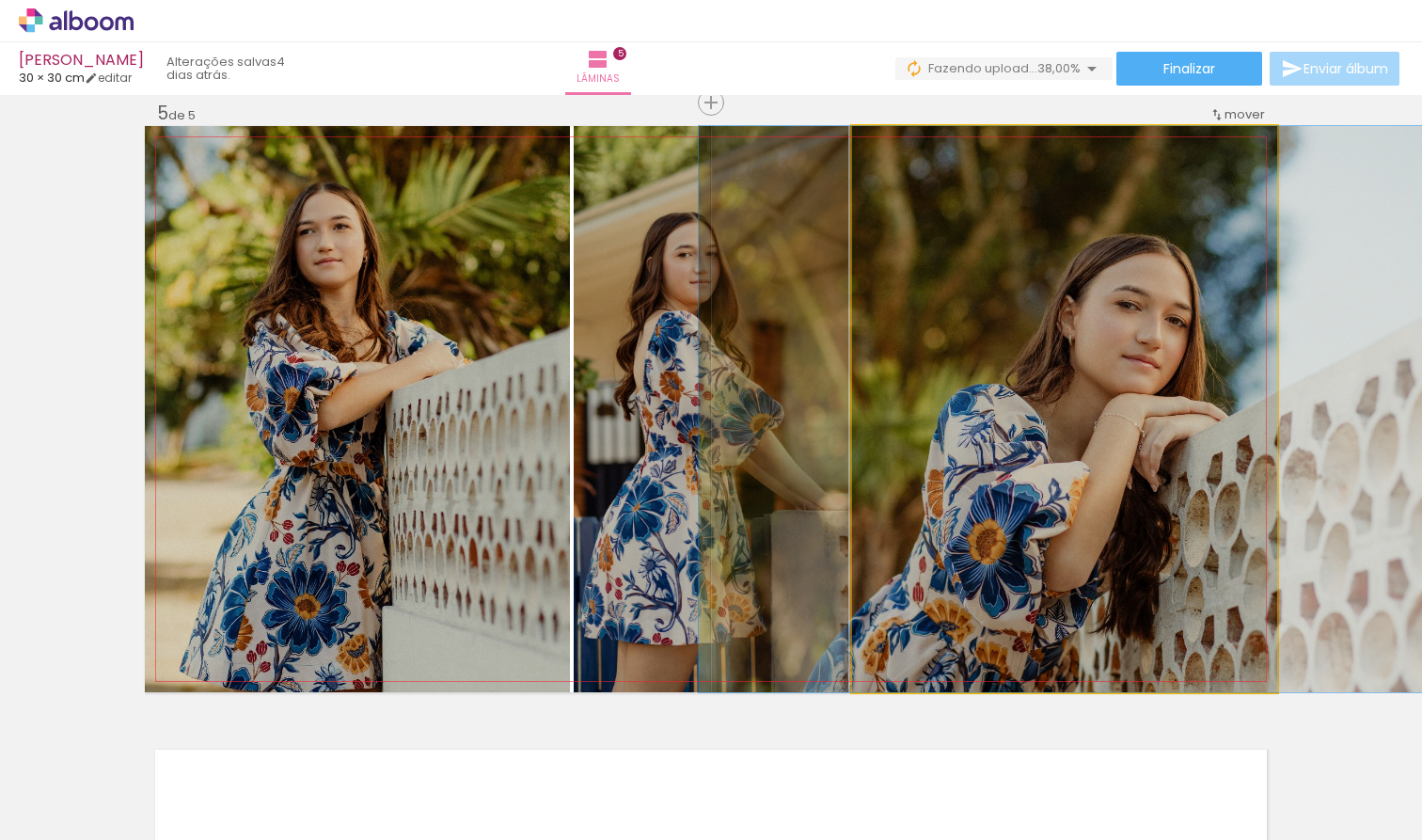
drag, startPoint x: 1104, startPoint y: 440, endPoint x: 1164, endPoint y: 428, distance: 61.2
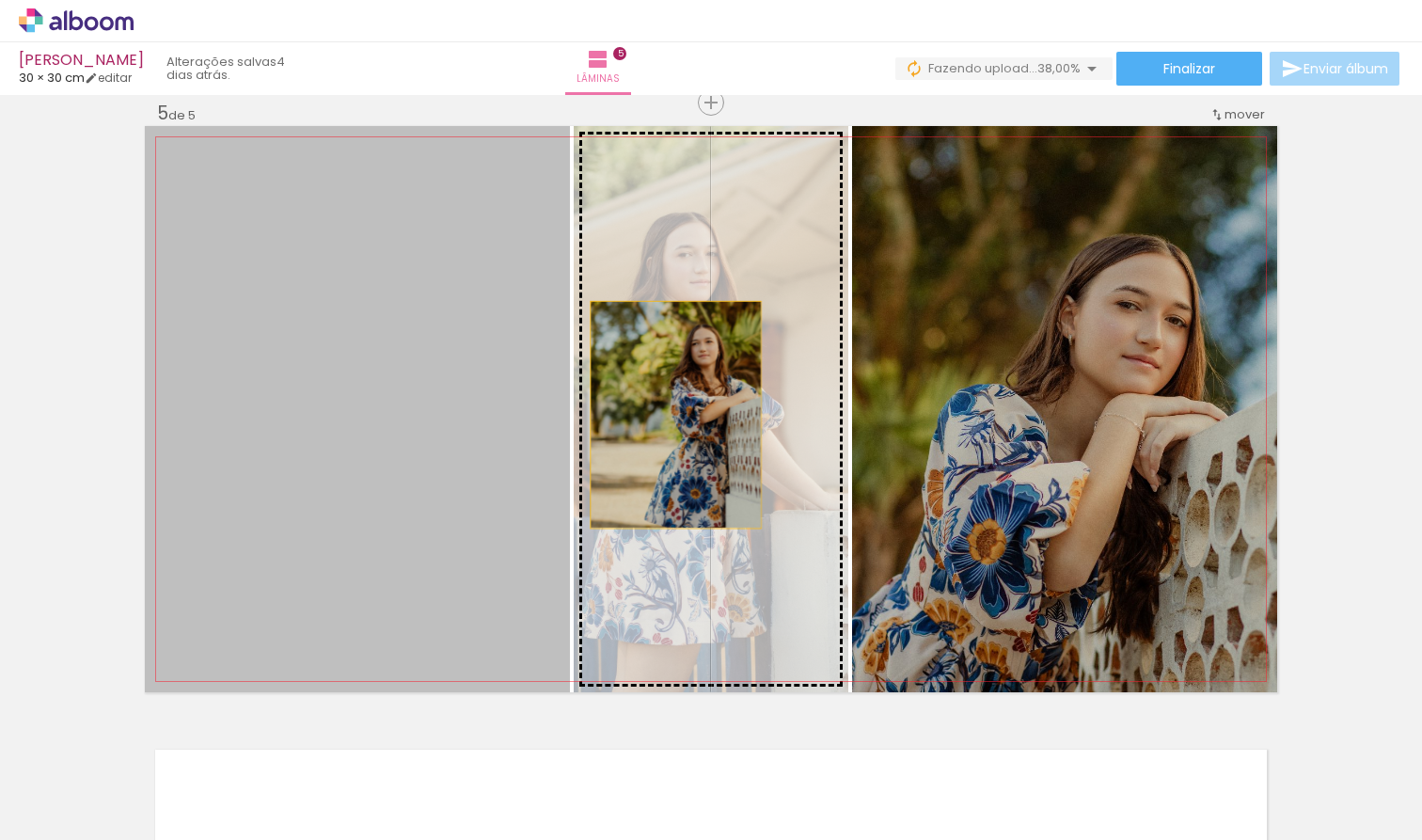
drag, startPoint x: 464, startPoint y: 431, endPoint x: 662, endPoint y: 417, distance: 198.5
click at [0, 0] on slot at bounding box center [0, 0] width 0 height 0
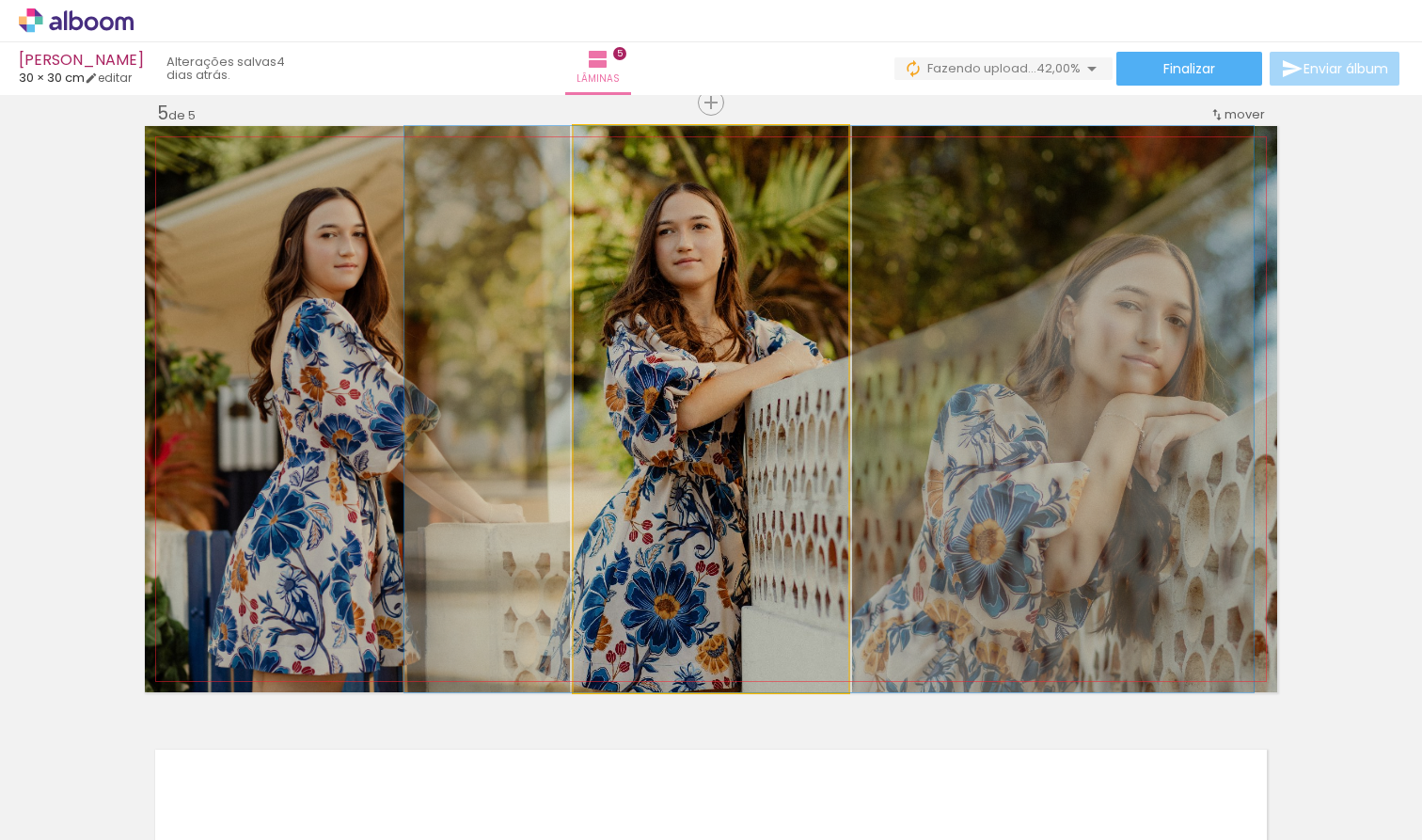
drag, startPoint x: 650, startPoint y: 428, endPoint x: 763, endPoint y: 425, distance: 113.0
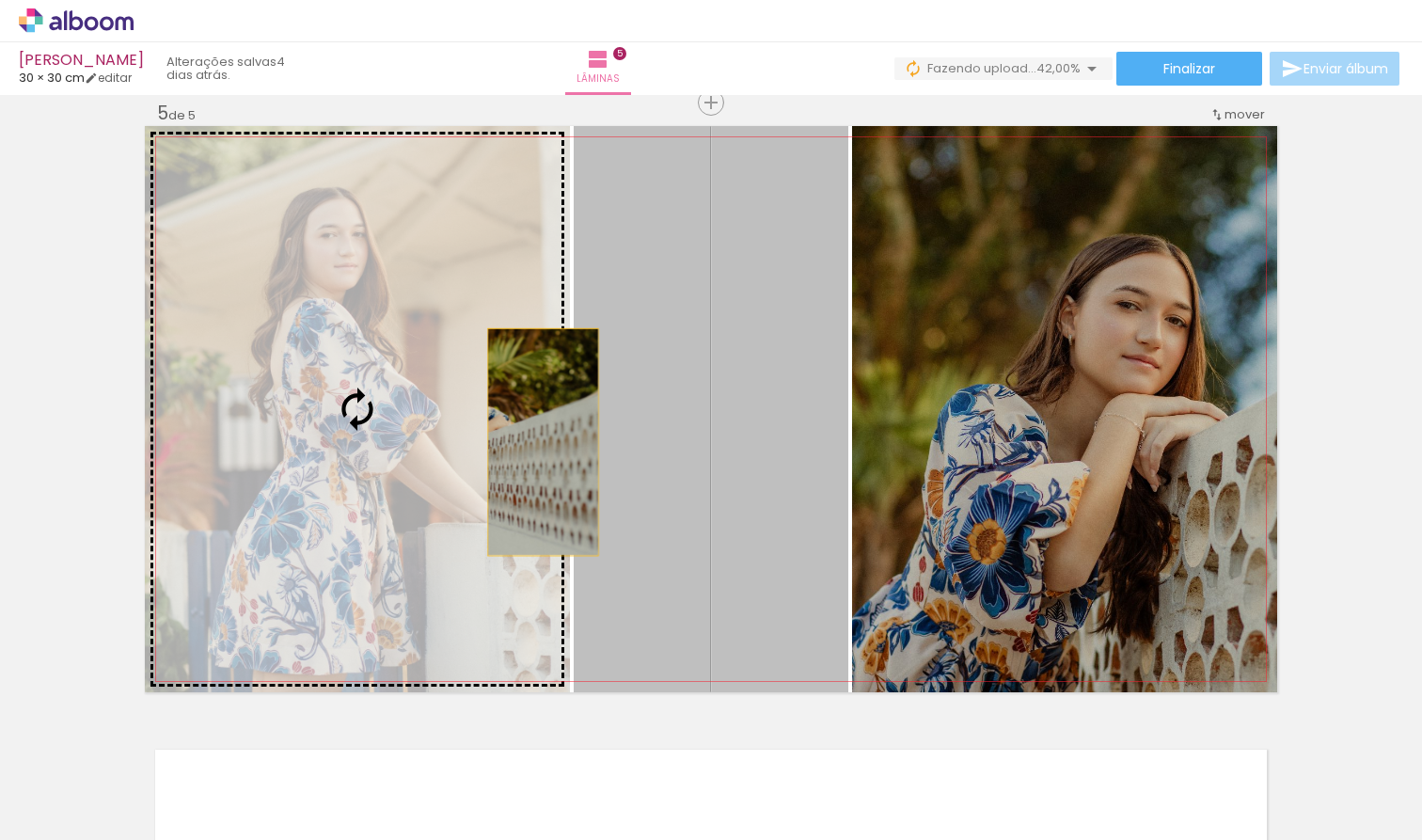
drag, startPoint x: 753, startPoint y: 447, endPoint x: 479, endPoint y: 444, distance: 274.0
click at [0, 0] on slot at bounding box center [0, 0] width 0 height 0
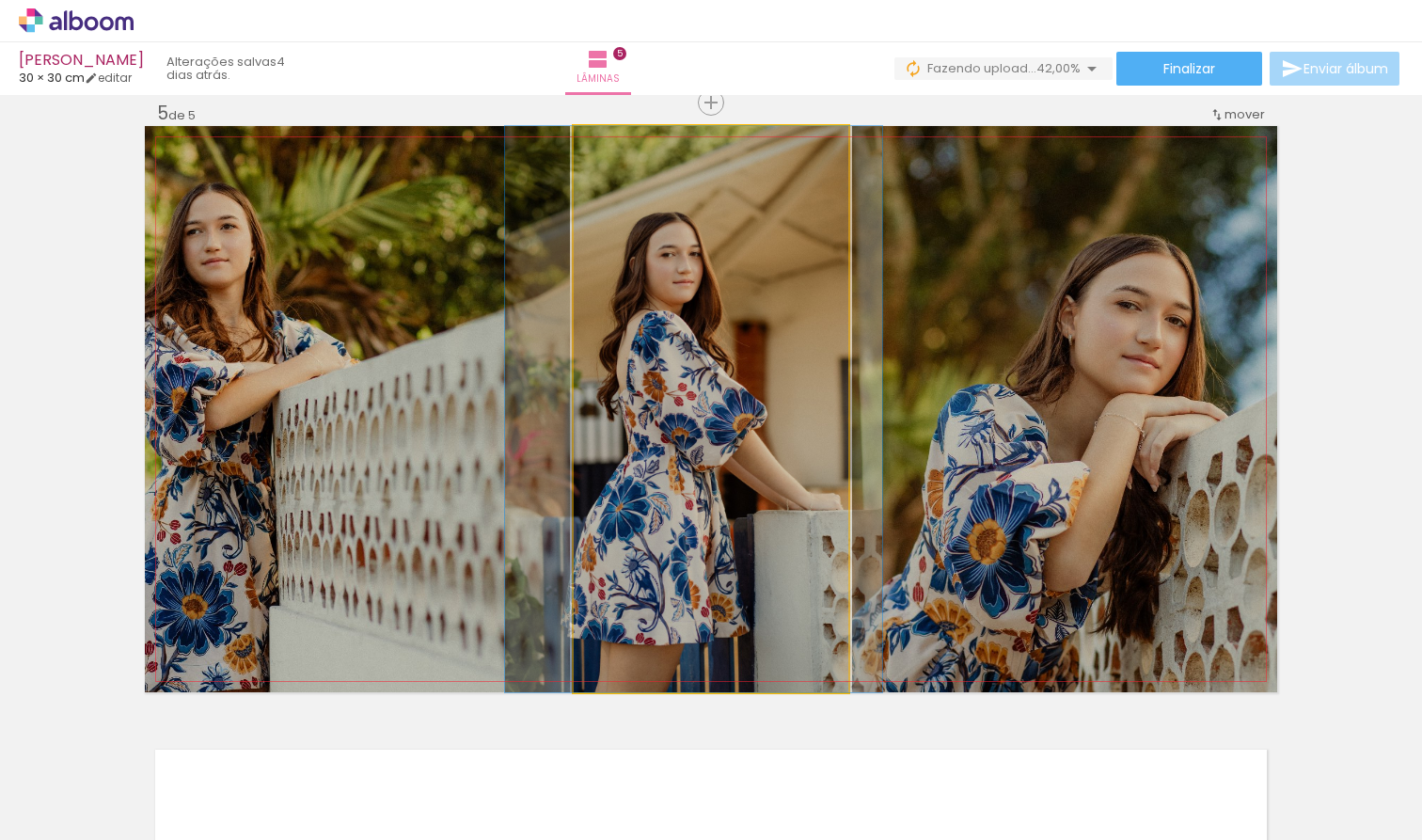
drag, startPoint x: 725, startPoint y: 437, endPoint x: 701, endPoint y: 427, distance: 26.0
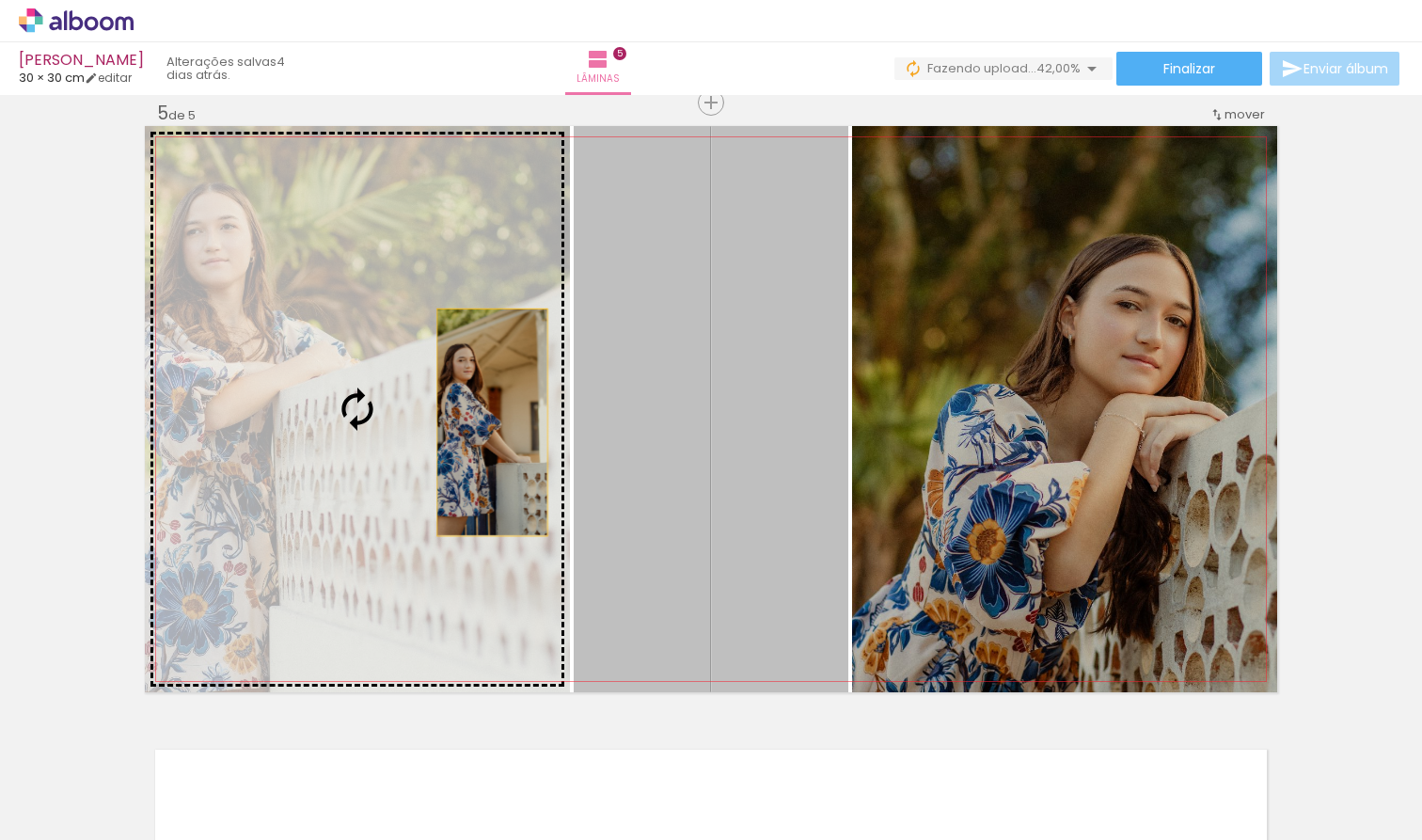
drag, startPoint x: 700, startPoint y: 439, endPoint x: 491, endPoint y: 418, distance: 210.1
click at [0, 0] on slot at bounding box center [0, 0] width 0 height 0
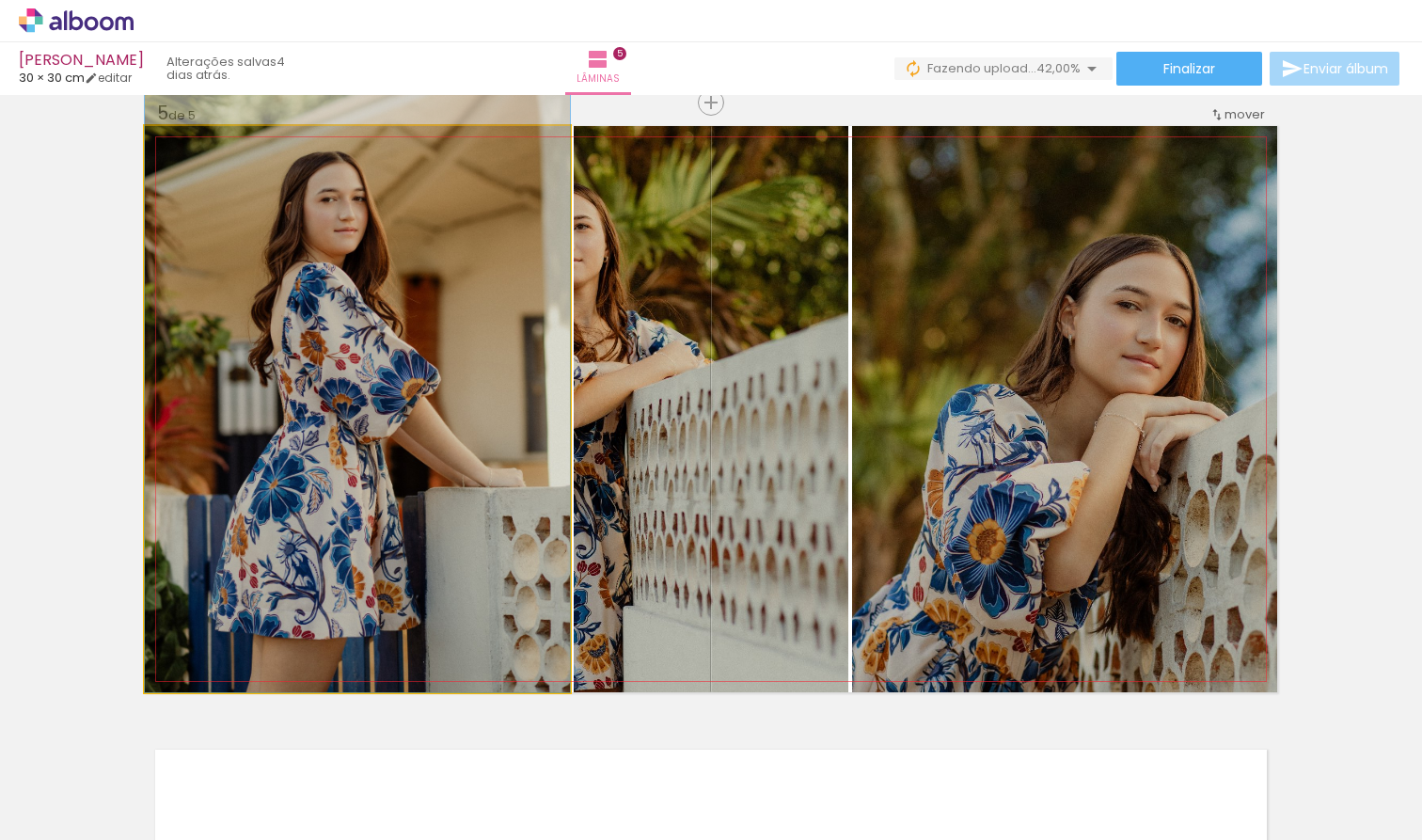
drag, startPoint x: 455, startPoint y: 471, endPoint x: 458, endPoint y: 380, distance: 91.0
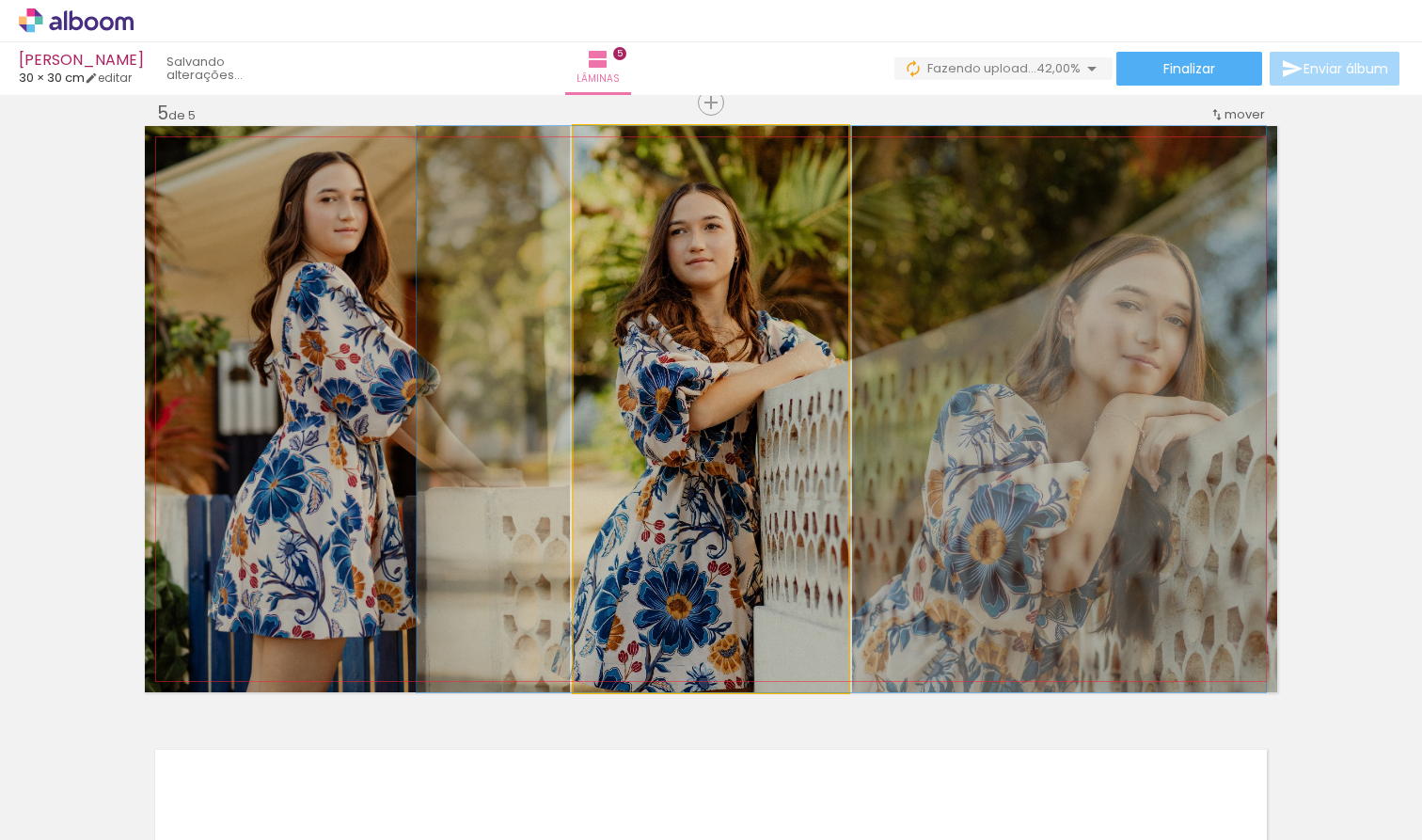
drag, startPoint x: 666, startPoint y: 436, endPoint x: 796, endPoint y: 420, distance: 131.0
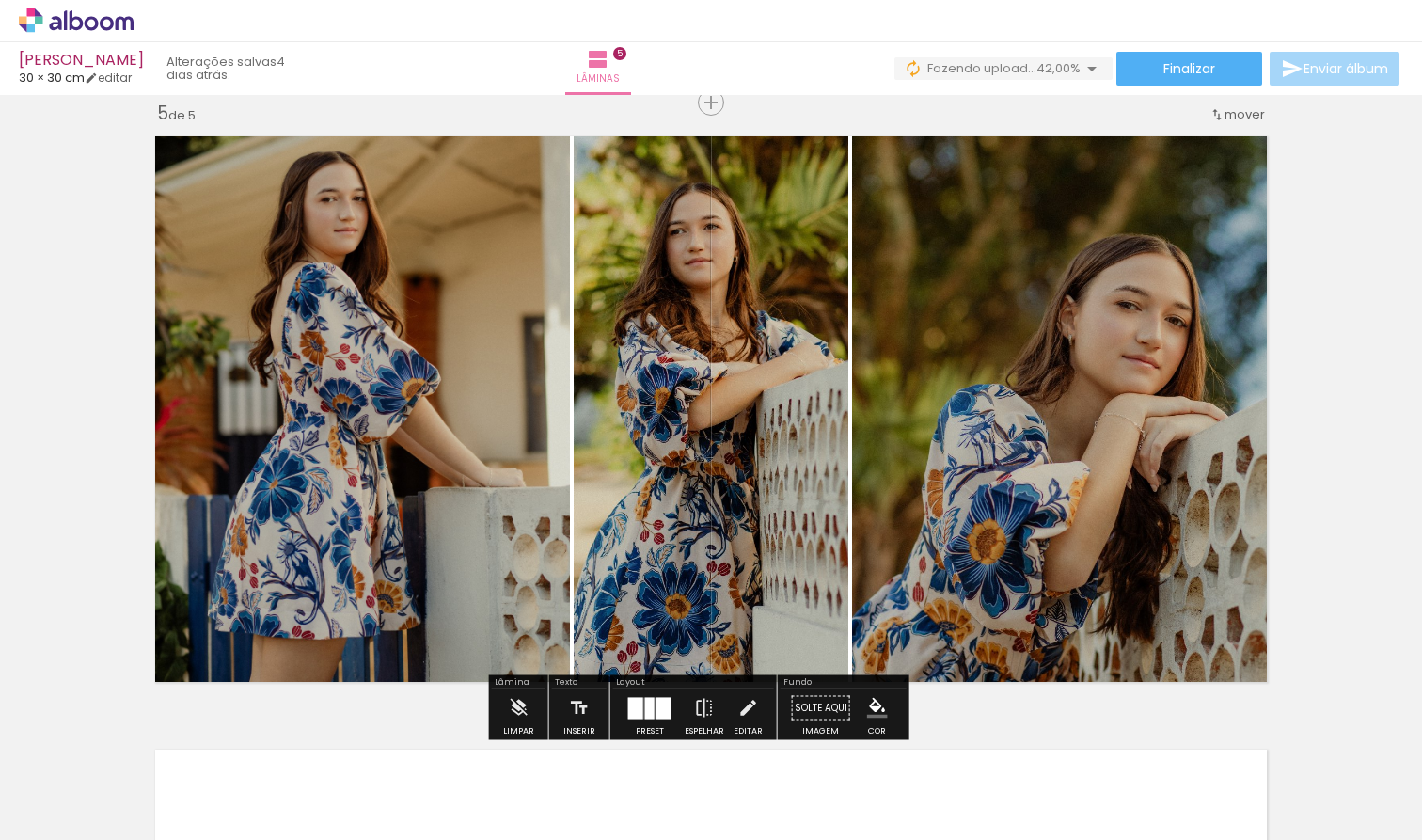
click at [650, 702] on div at bounding box center [650, 707] width 10 height 21
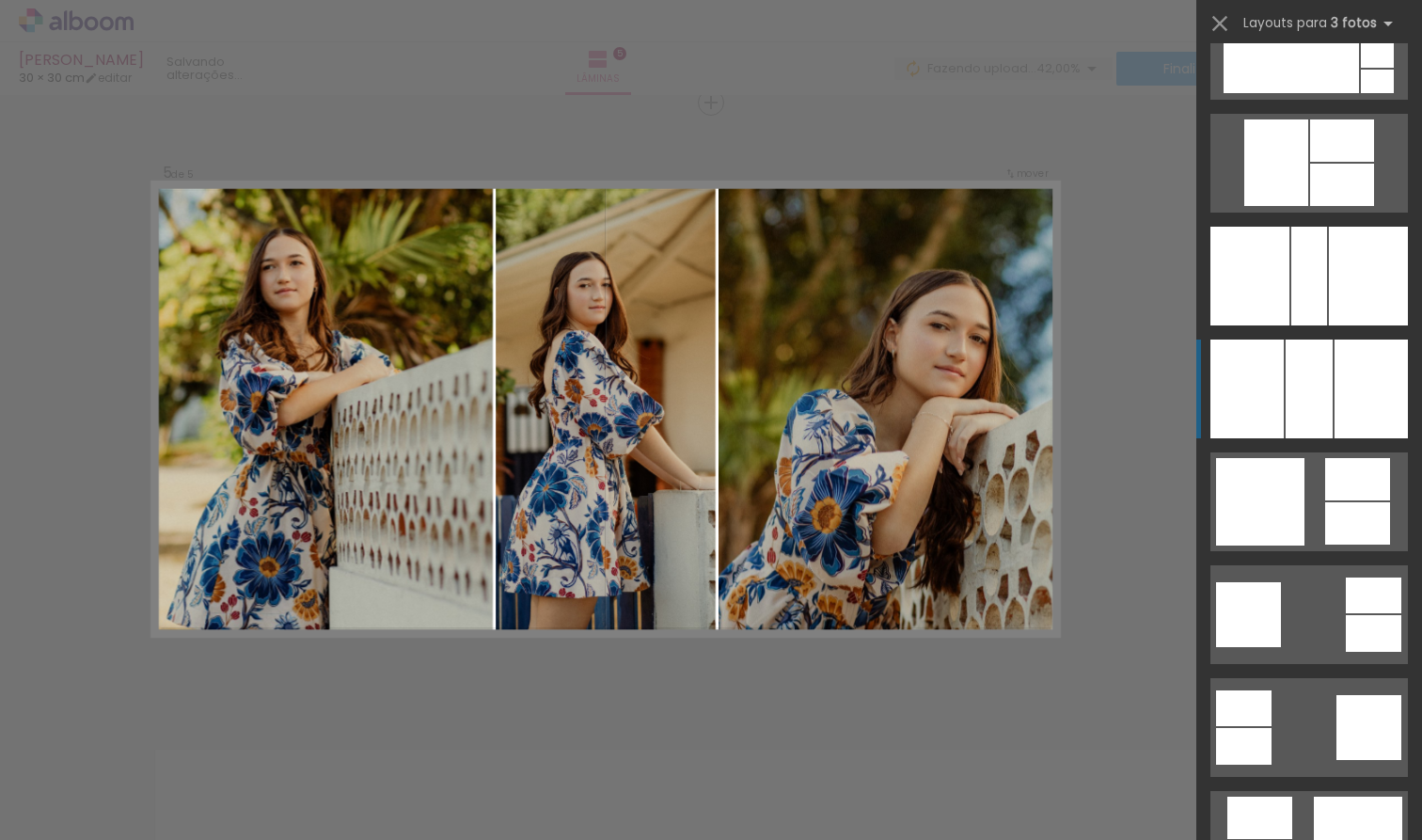
scroll to position [3272, 0]
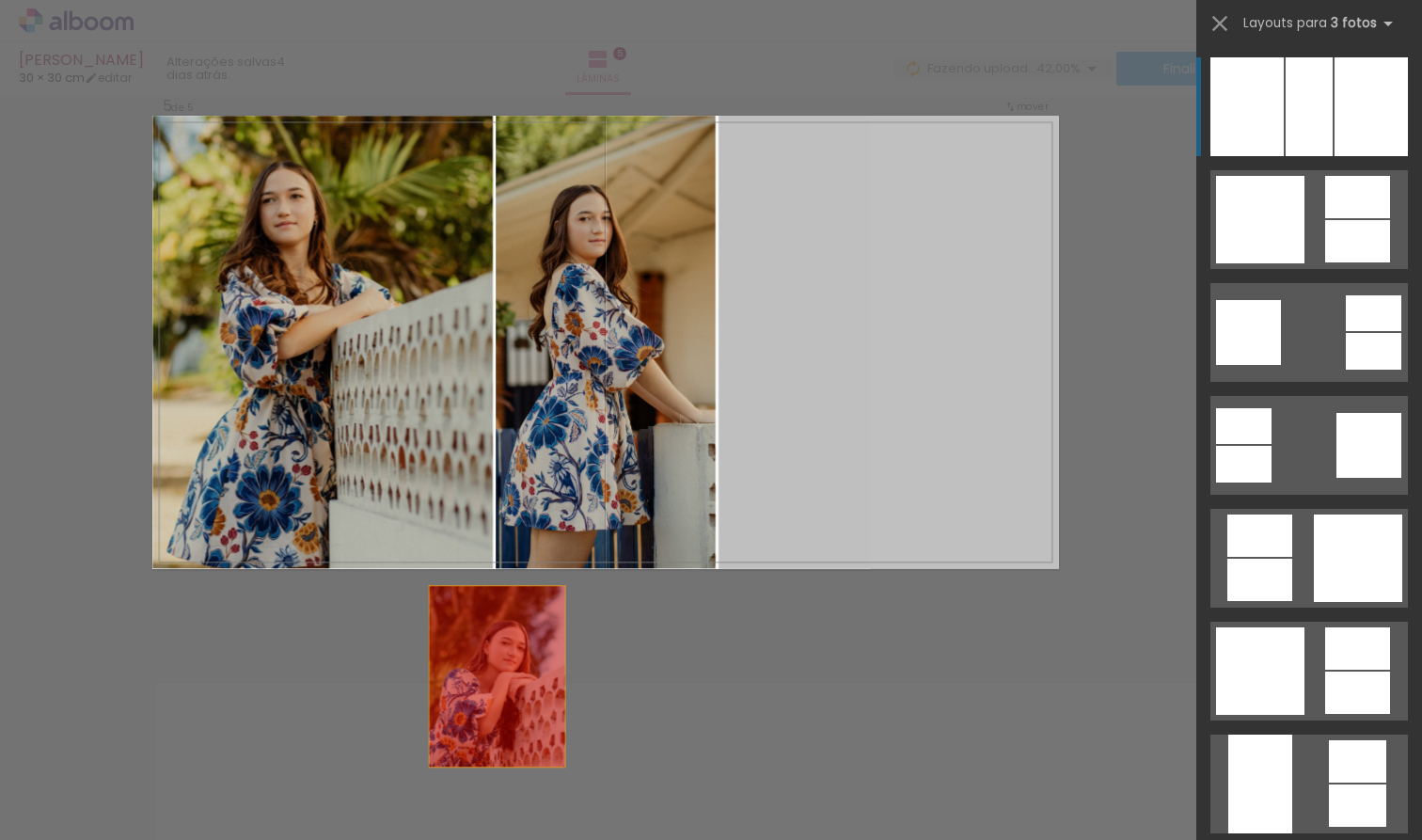
drag, startPoint x: 824, startPoint y: 475, endPoint x: 385, endPoint y: 827, distance: 562.7
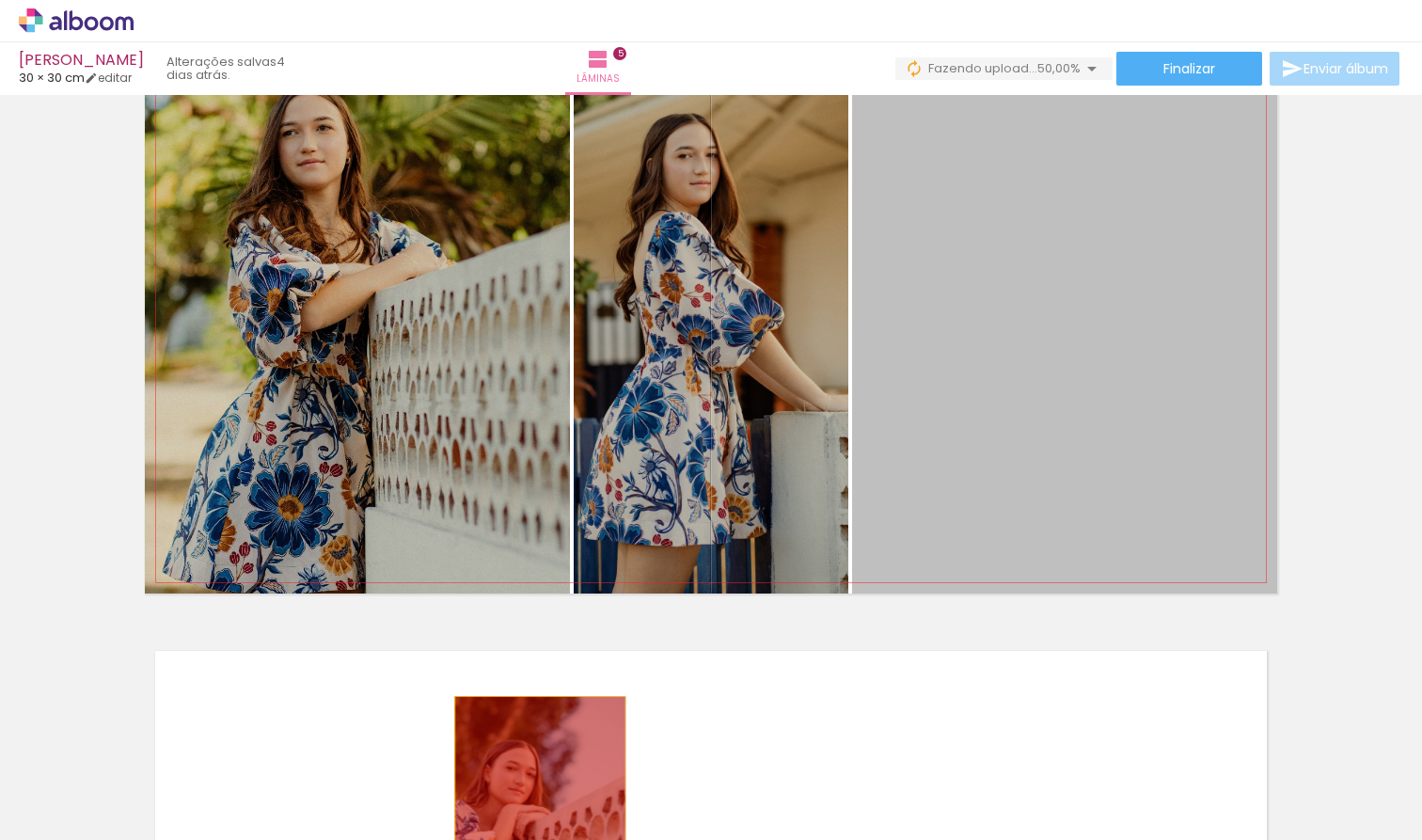
drag, startPoint x: 979, startPoint y: 338, endPoint x: 533, endPoint y: 808, distance: 647.9
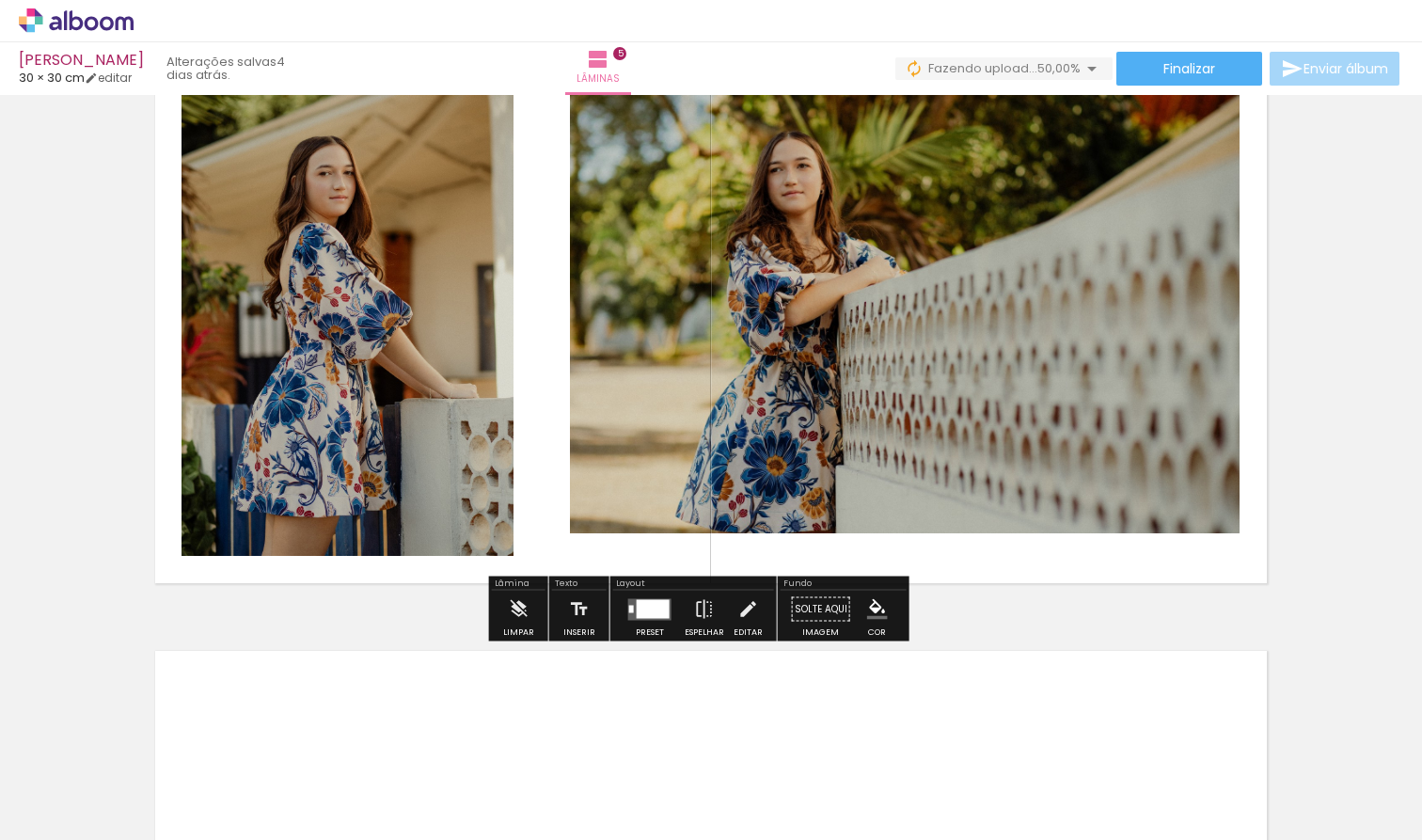
click at [659, 605] on div at bounding box center [653, 608] width 33 height 18
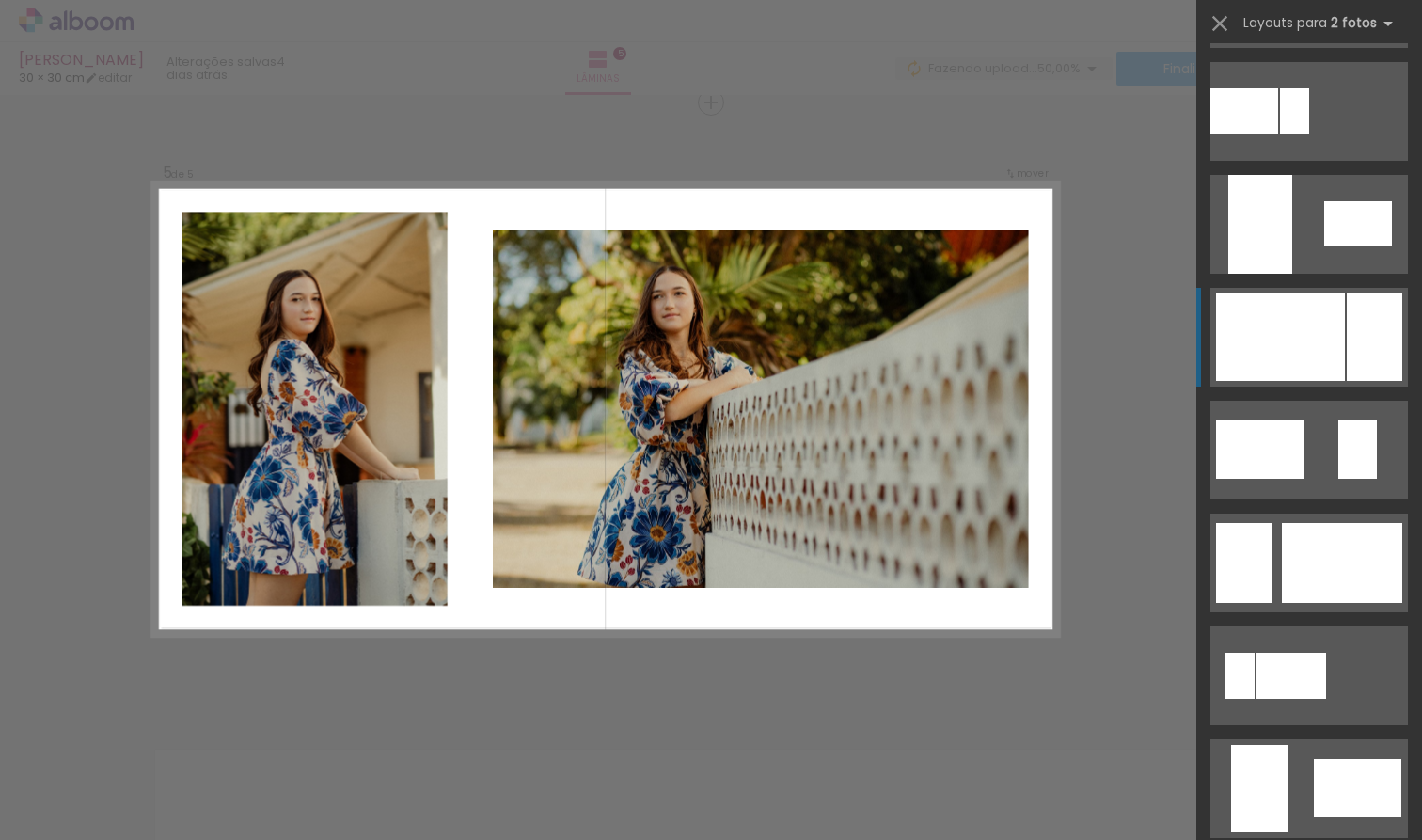
scroll to position [835, 0]
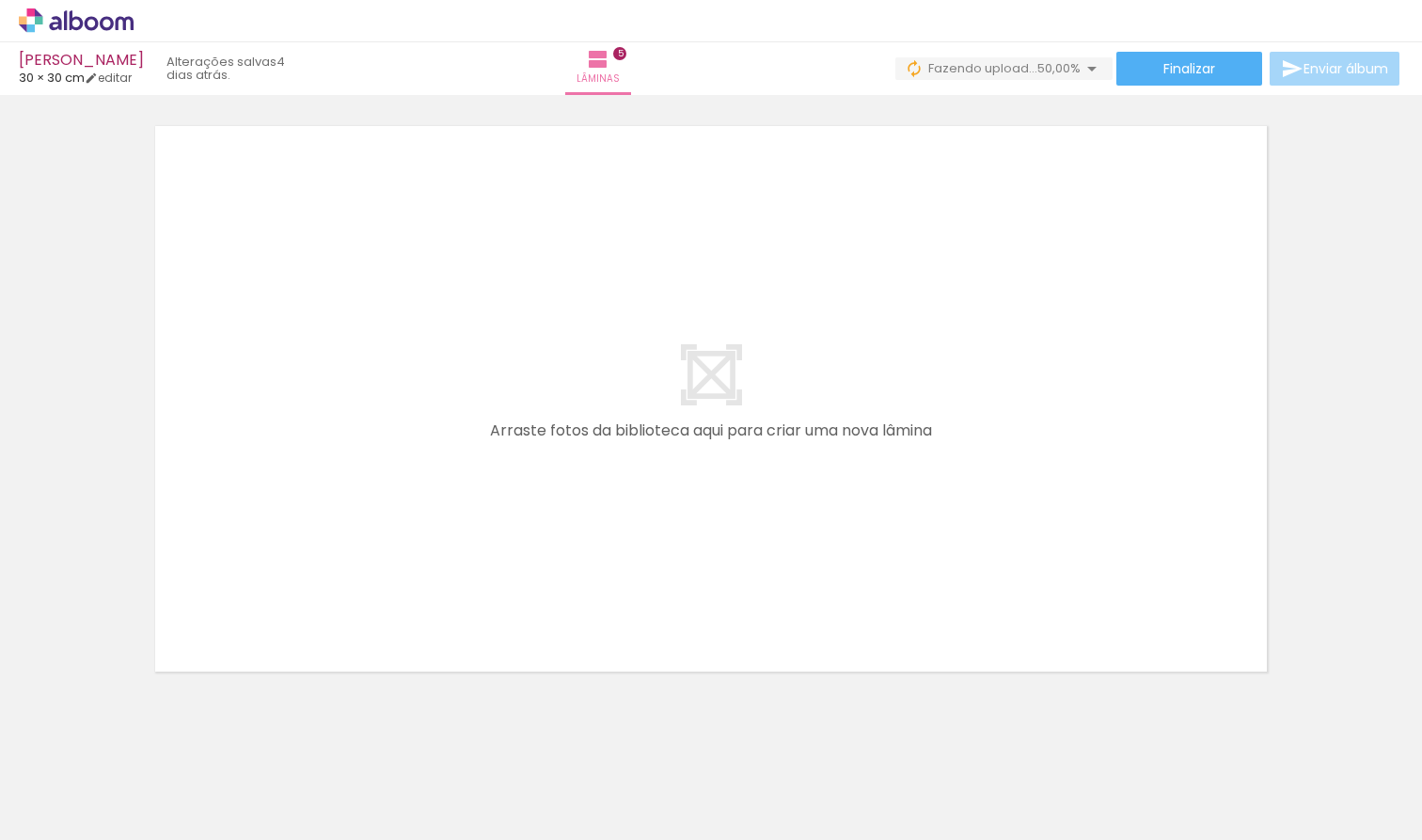
scroll to position [3084, 0]
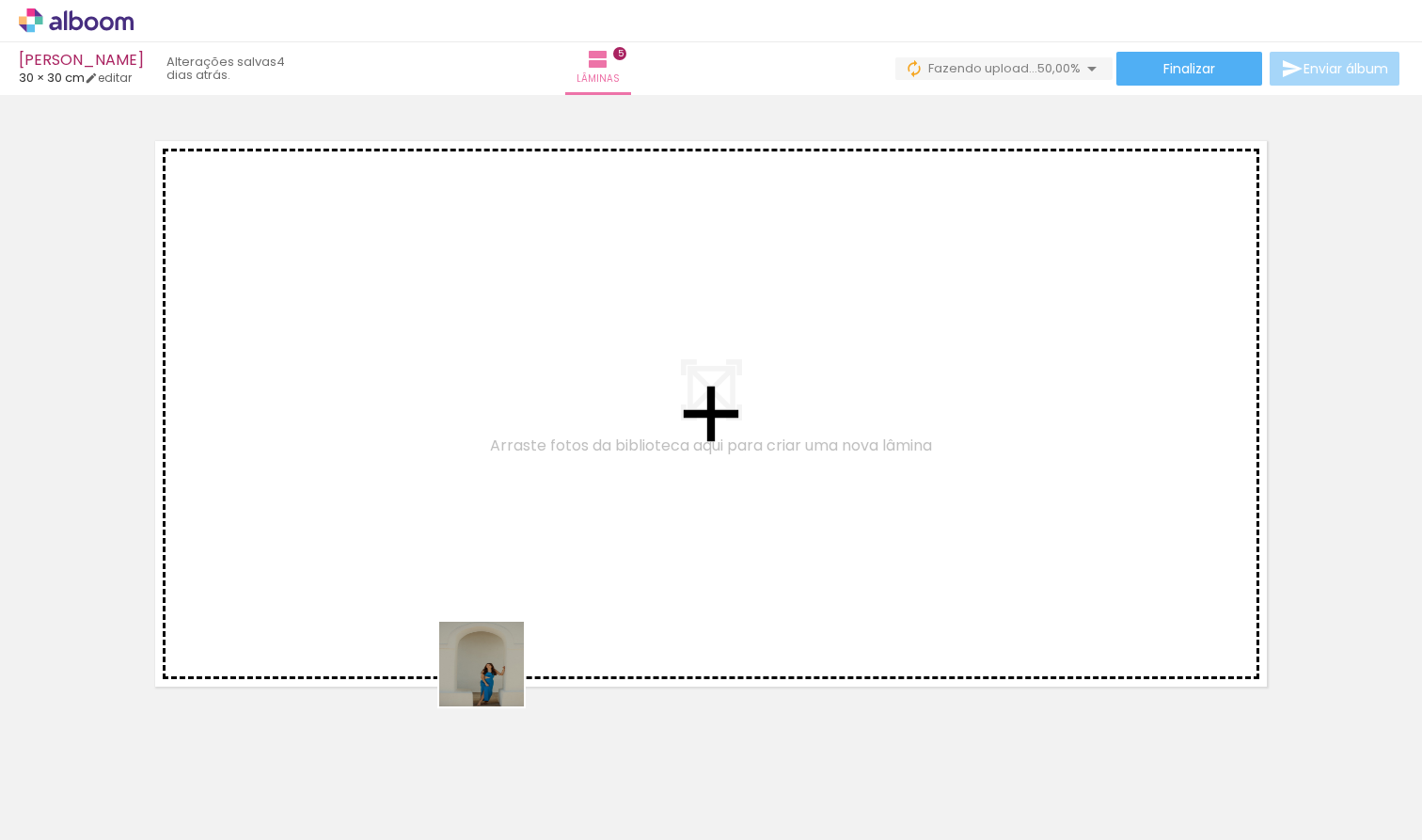
drag, startPoint x: 509, startPoint y: 781, endPoint x: 476, endPoint y: 557, distance: 226.4
click at [476, 557] on quentale-workspace at bounding box center [711, 420] width 1422 height 840
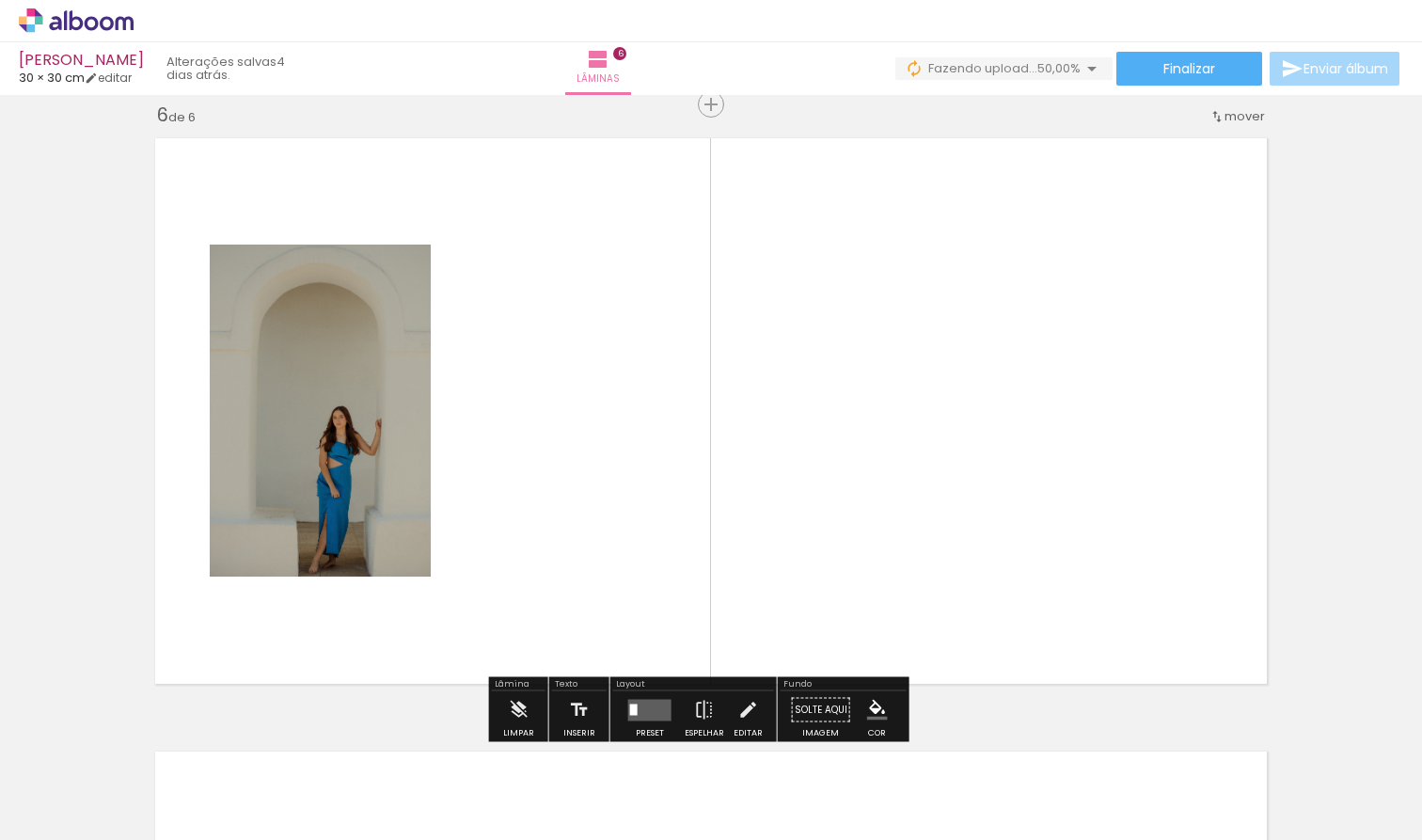
scroll to position [3088, 0]
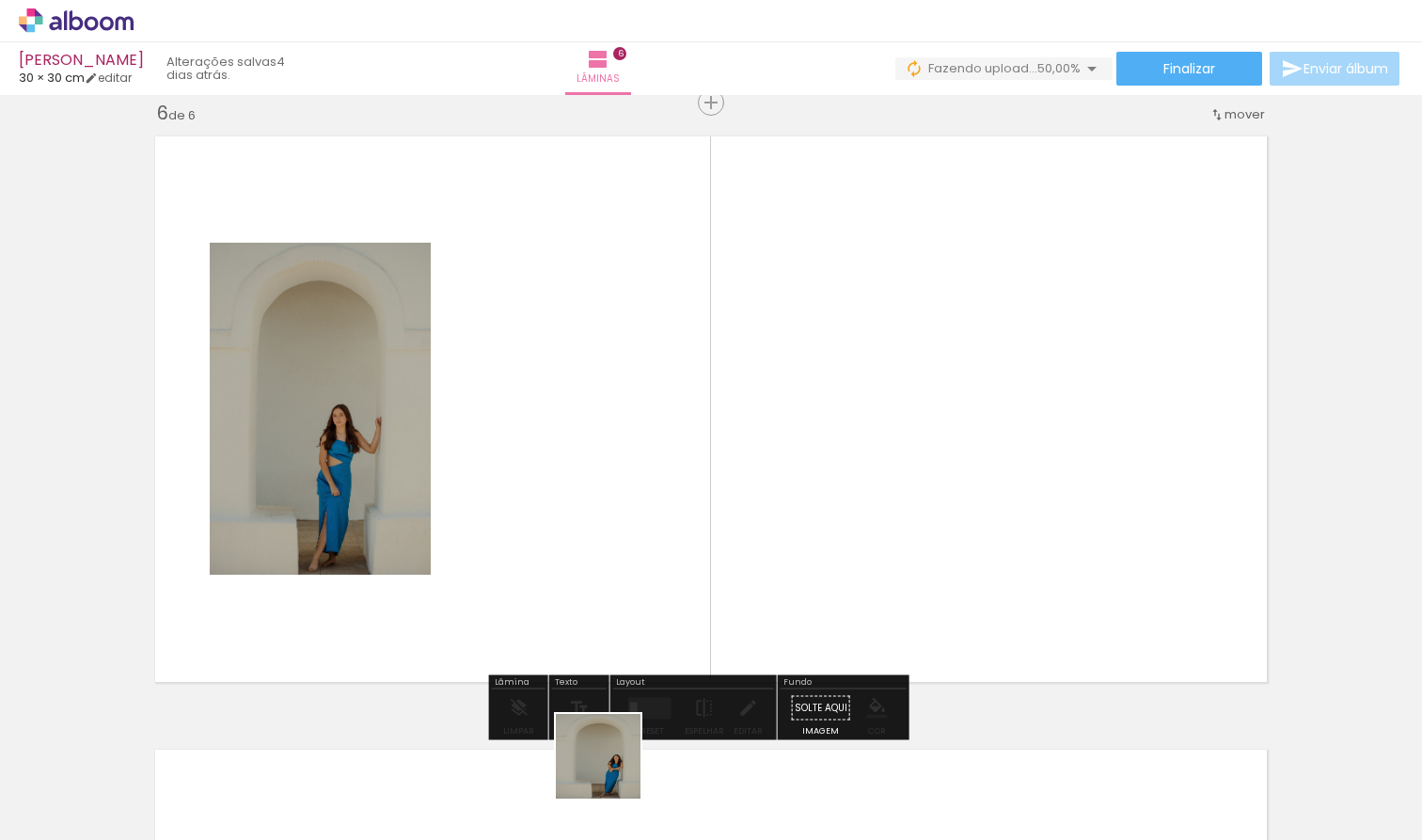
drag, startPoint x: 611, startPoint y: 789, endPoint x: 629, endPoint y: 512, distance: 277.6
click at [629, 512] on quentale-workspace at bounding box center [711, 420] width 1422 height 840
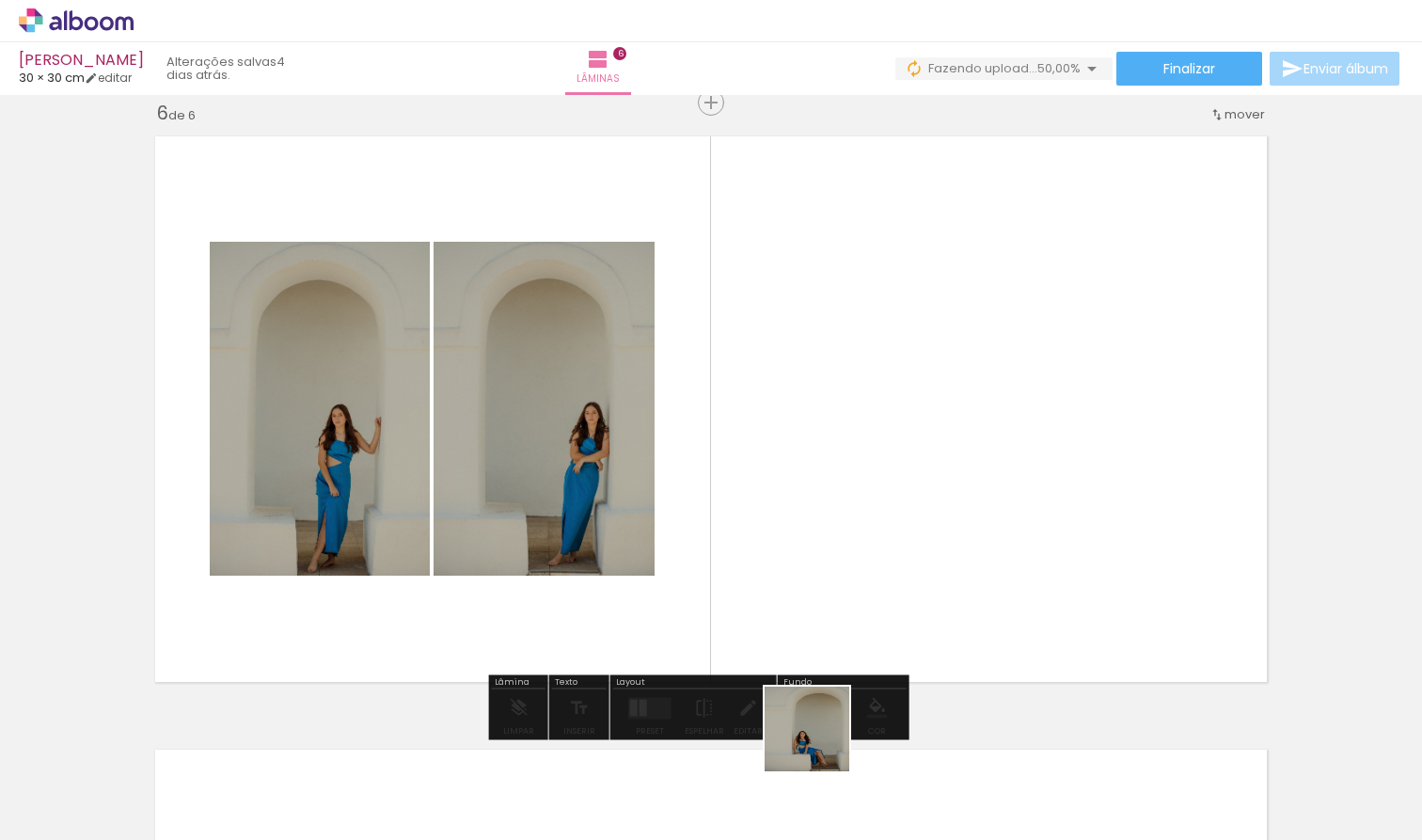
drag, startPoint x: 817, startPoint y: 784, endPoint x: 834, endPoint y: 522, distance: 262.6
click at [834, 522] on quentale-workspace at bounding box center [711, 420] width 1422 height 840
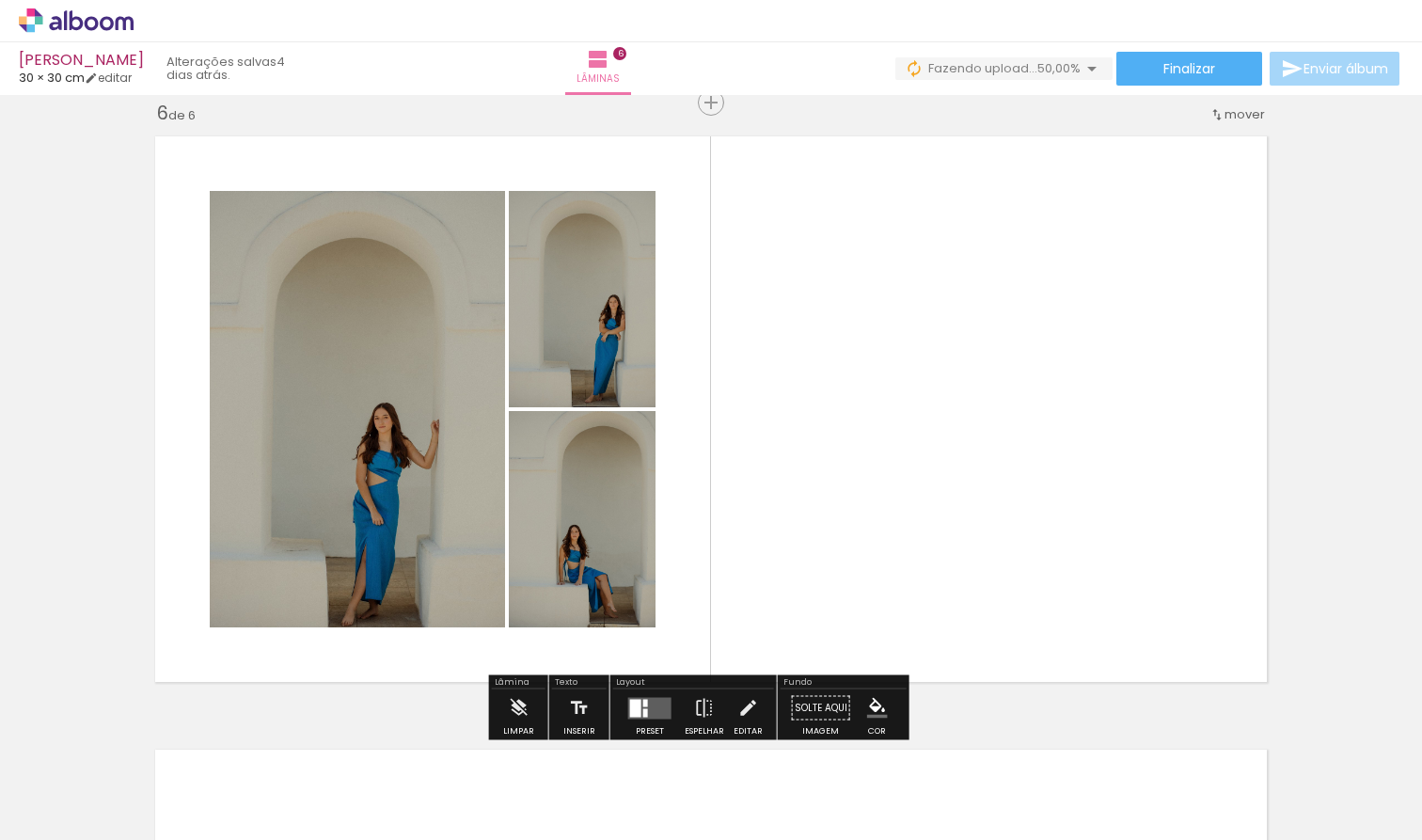
click at [653, 707] on quentale-layouter at bounding box center [650, 707] width 44 height 21
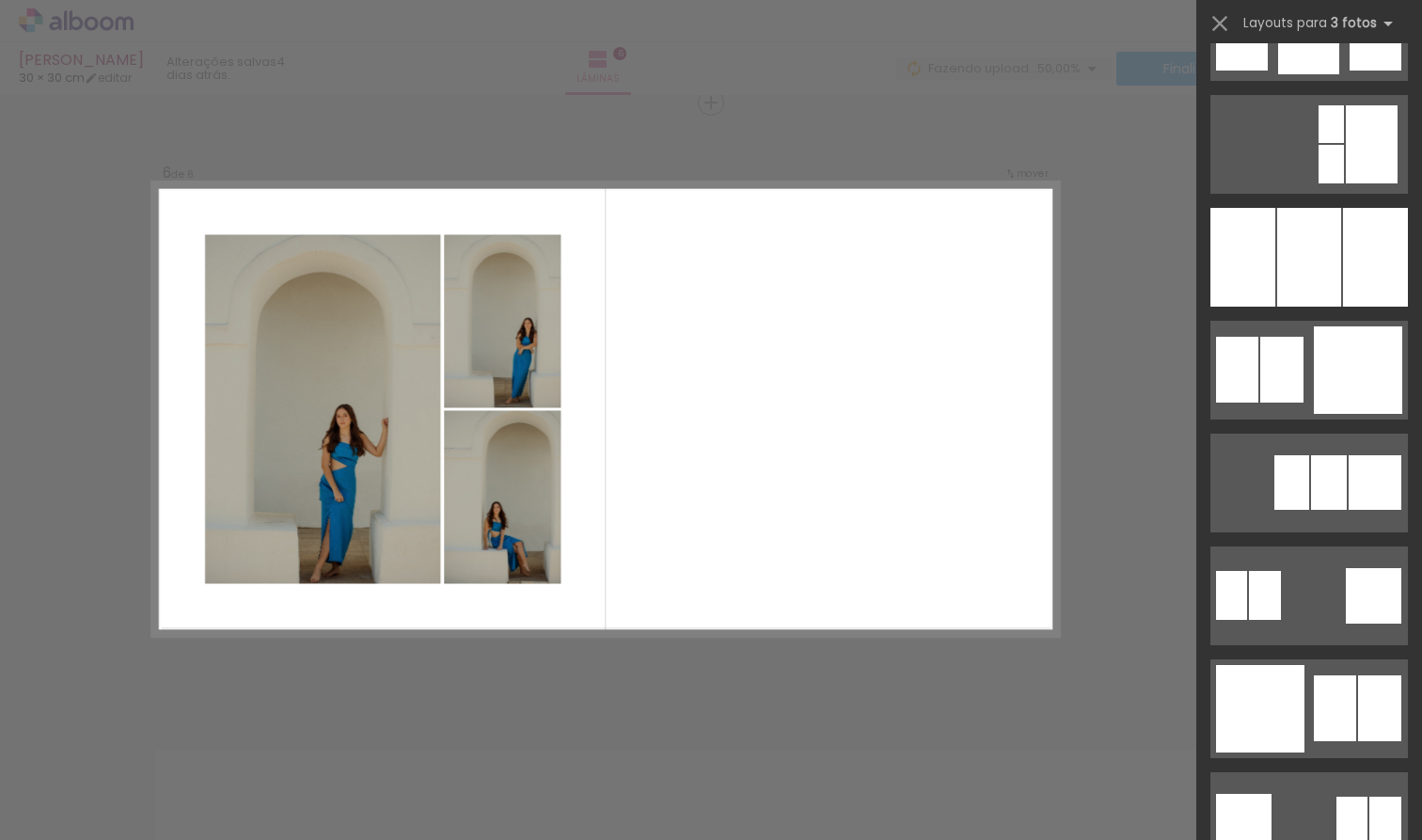
scroll to position [1741, 0]
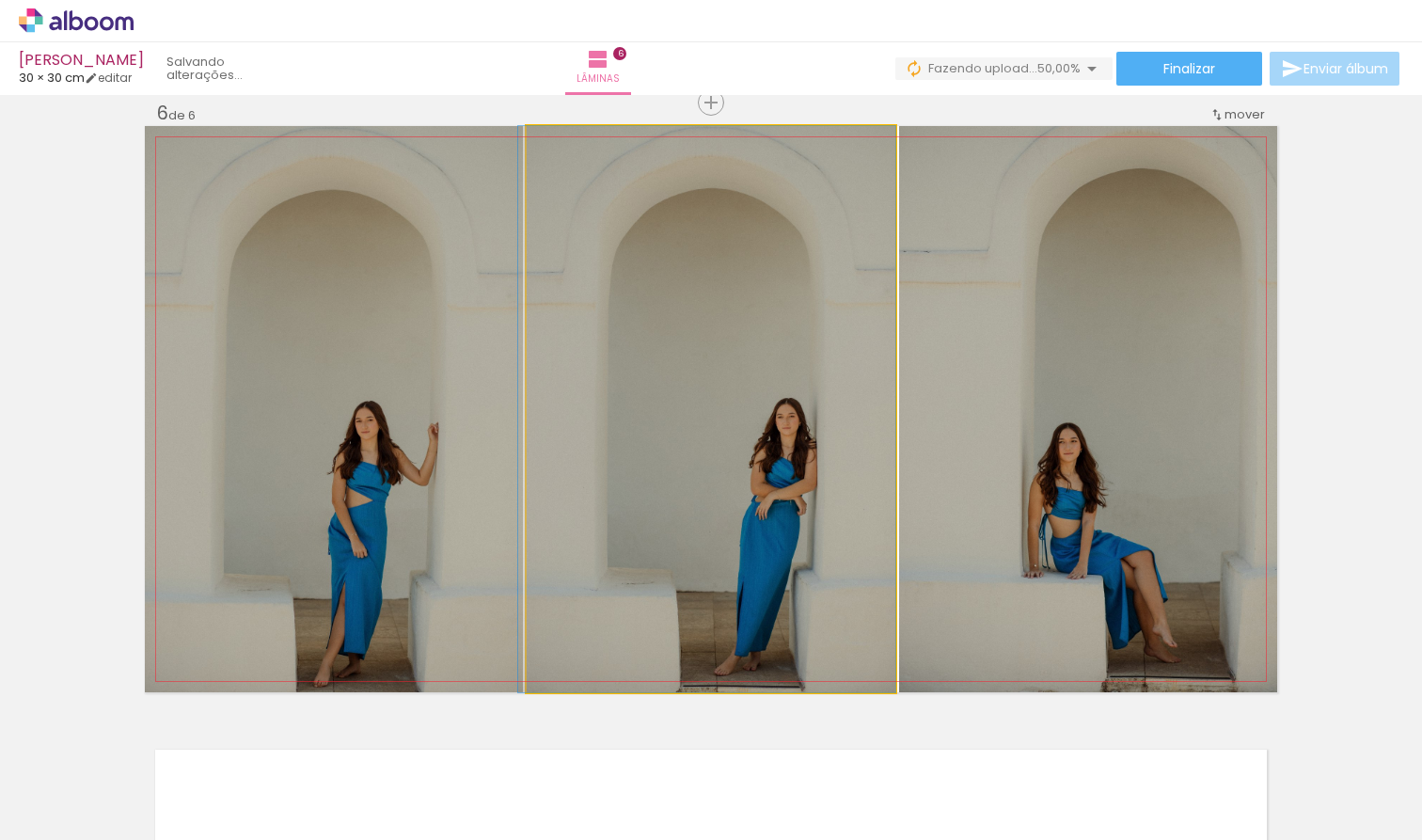
drag, startPoint x: 739, startPoint y: 476, endPoint x: 712, endPoint y: 392, distance: 88.2
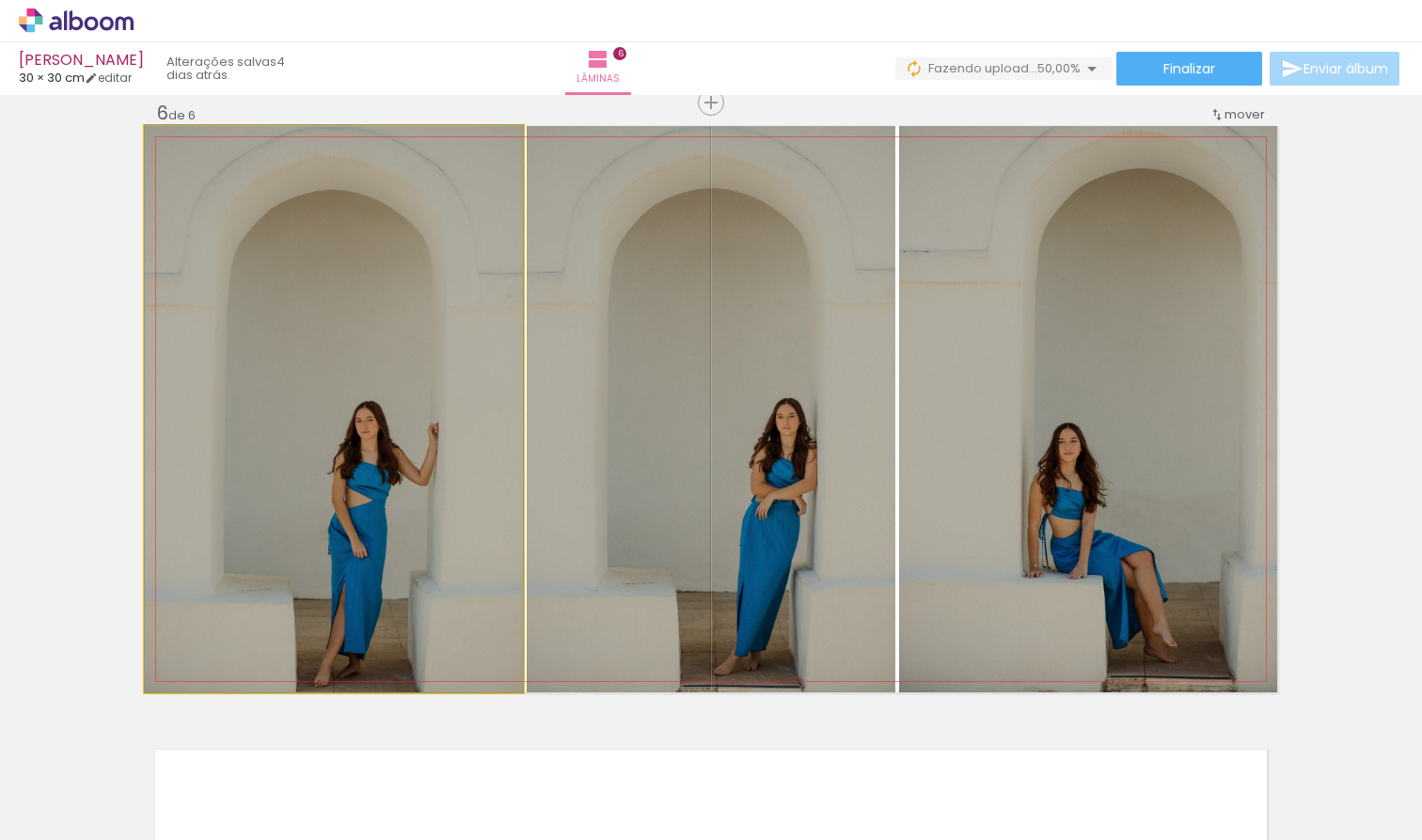
drag, startPoint x: 383, startPoint y: 431, endPoint x: 432, endPoint y: 387, distance: 65.9
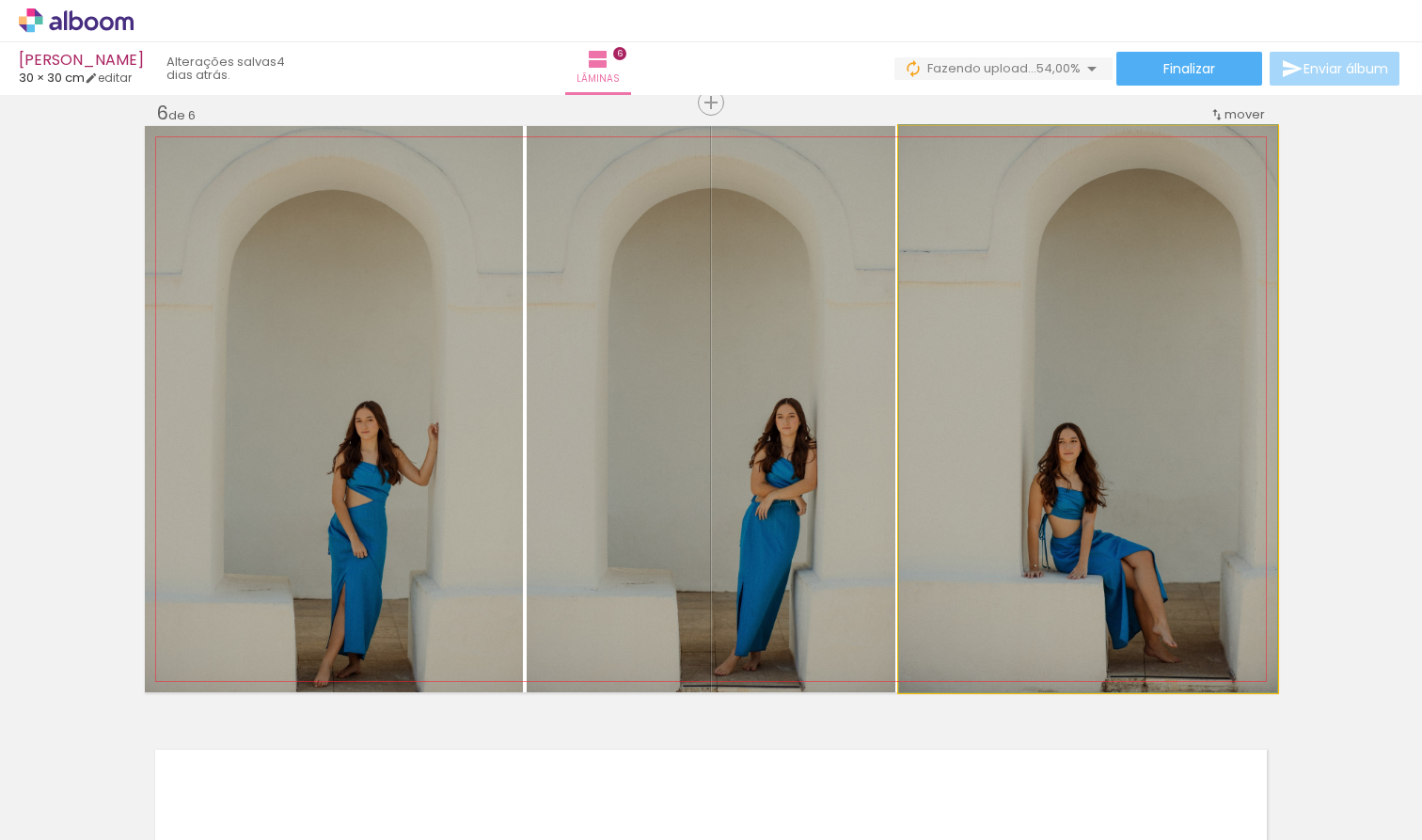
drag, startPoint x: 1150, startPoint y: 437, endPoint x: 1107, endPoint y: 418, distance: 47.0
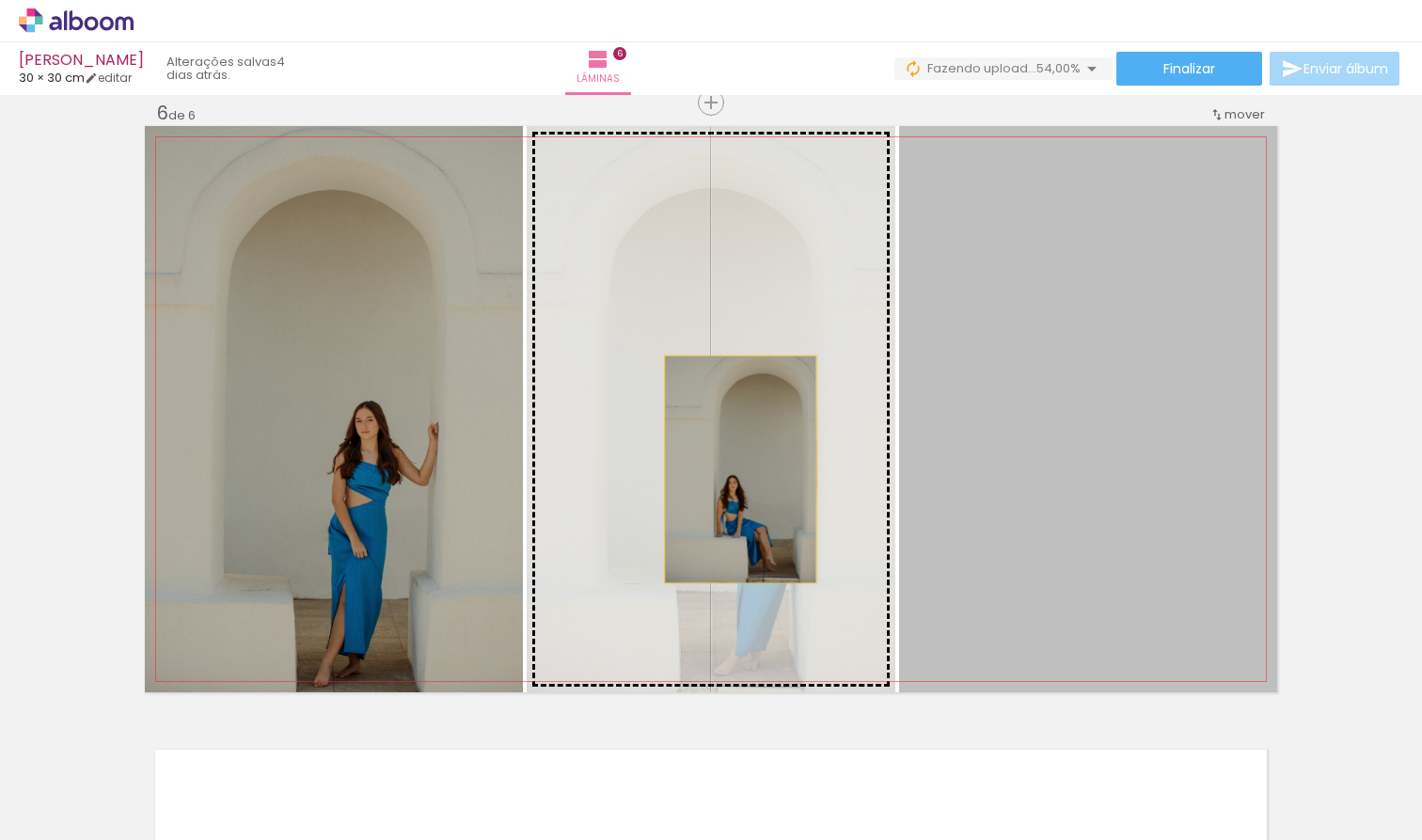
drag, startPoint x: 1100, startPoint y: 465, endPoint x: 730, endPoint y: 461, distance: 370.0
click at [0, 0] on slot at bounding box center [0, 0] width 0 height 0
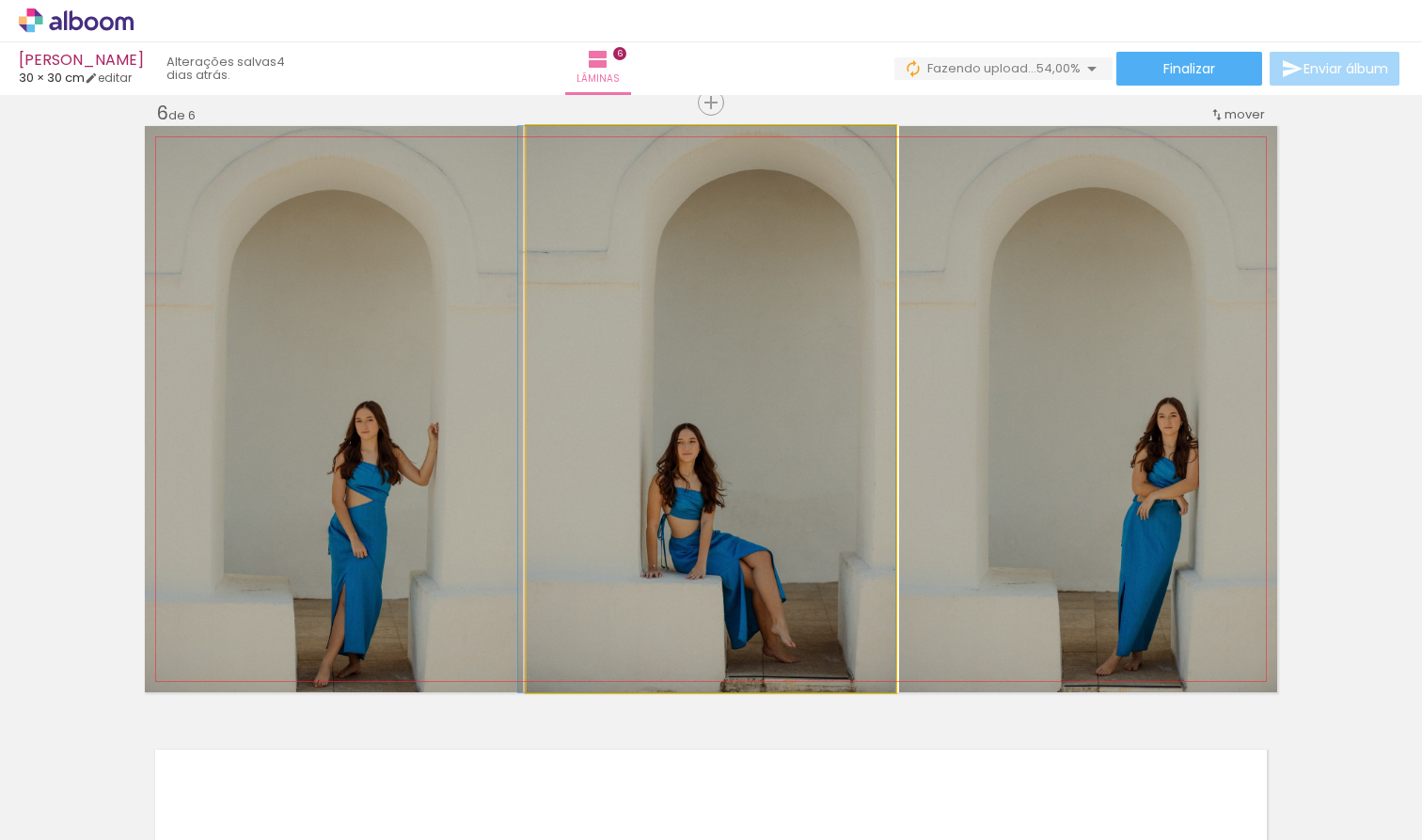
drag, startPoint x: 754, startPoint y: 513, endPoint x: 734, endPoint y: 494, distance: 27.6
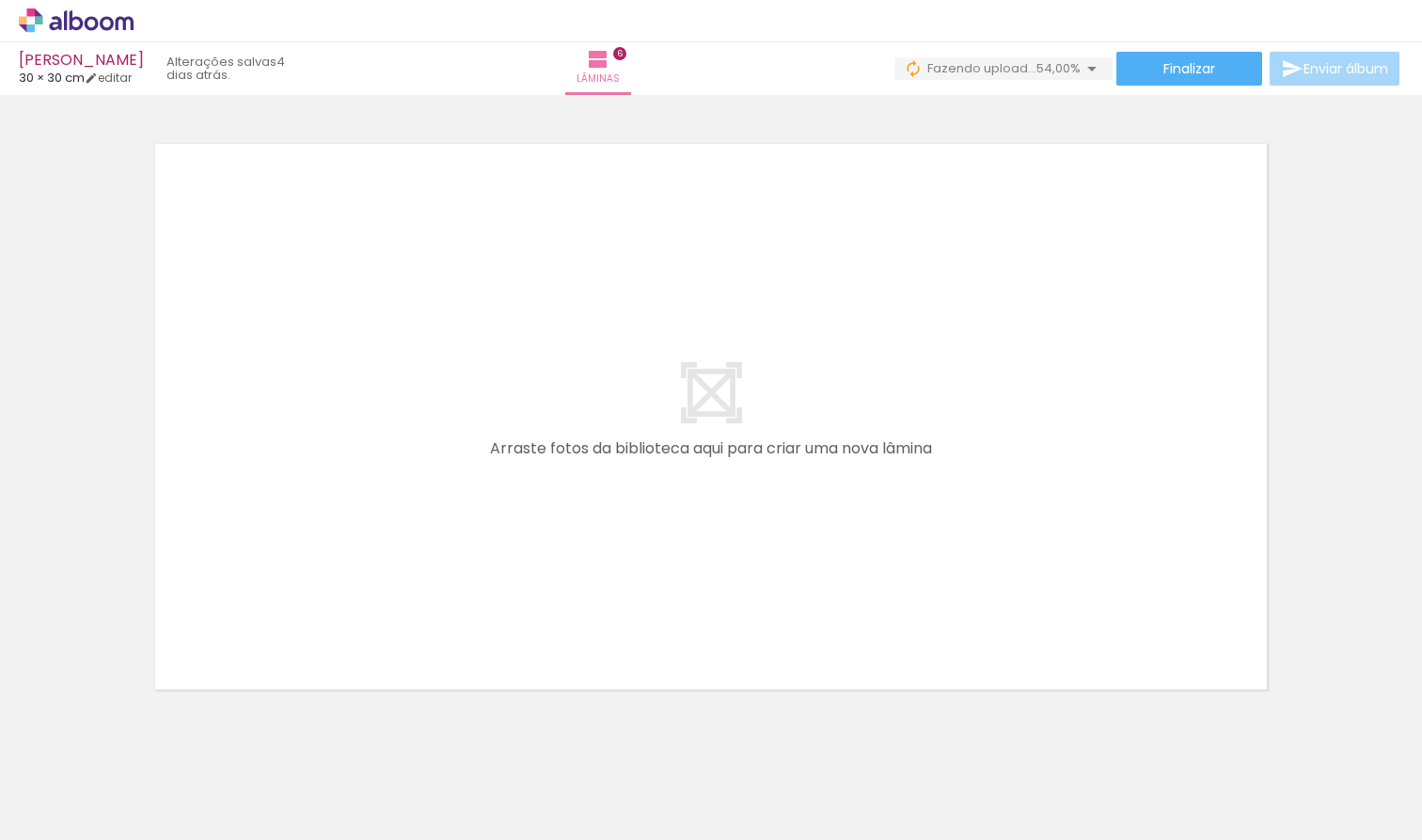
scroll to position [3700, 0]
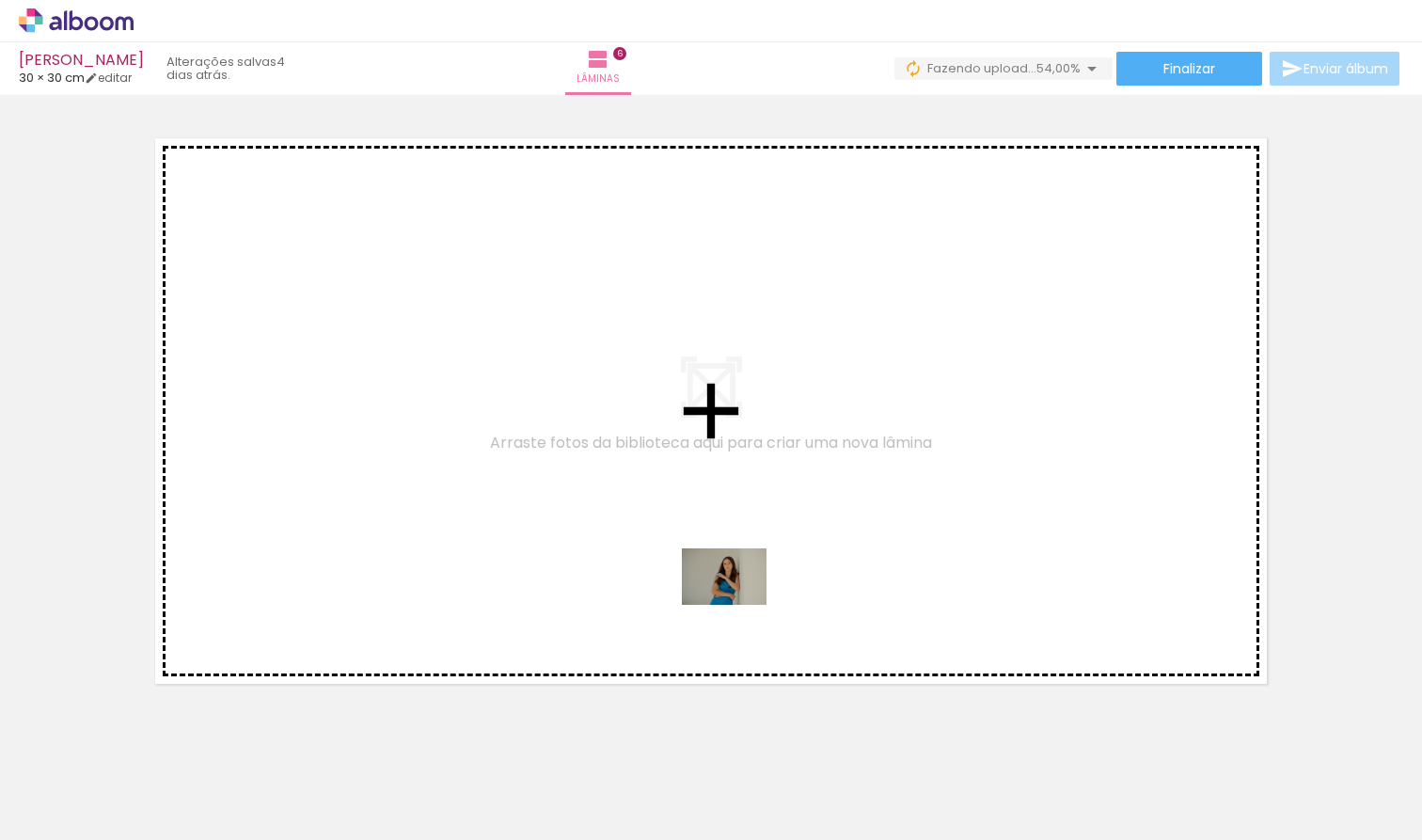
drag, startPoint x: 715, startPoint y: 793, endPoint x: 735, endPoint y: 525, distance: 268.7
click at [735, 525] on quentale-workspace at bounding box center [711, 420] width 1422 height 840
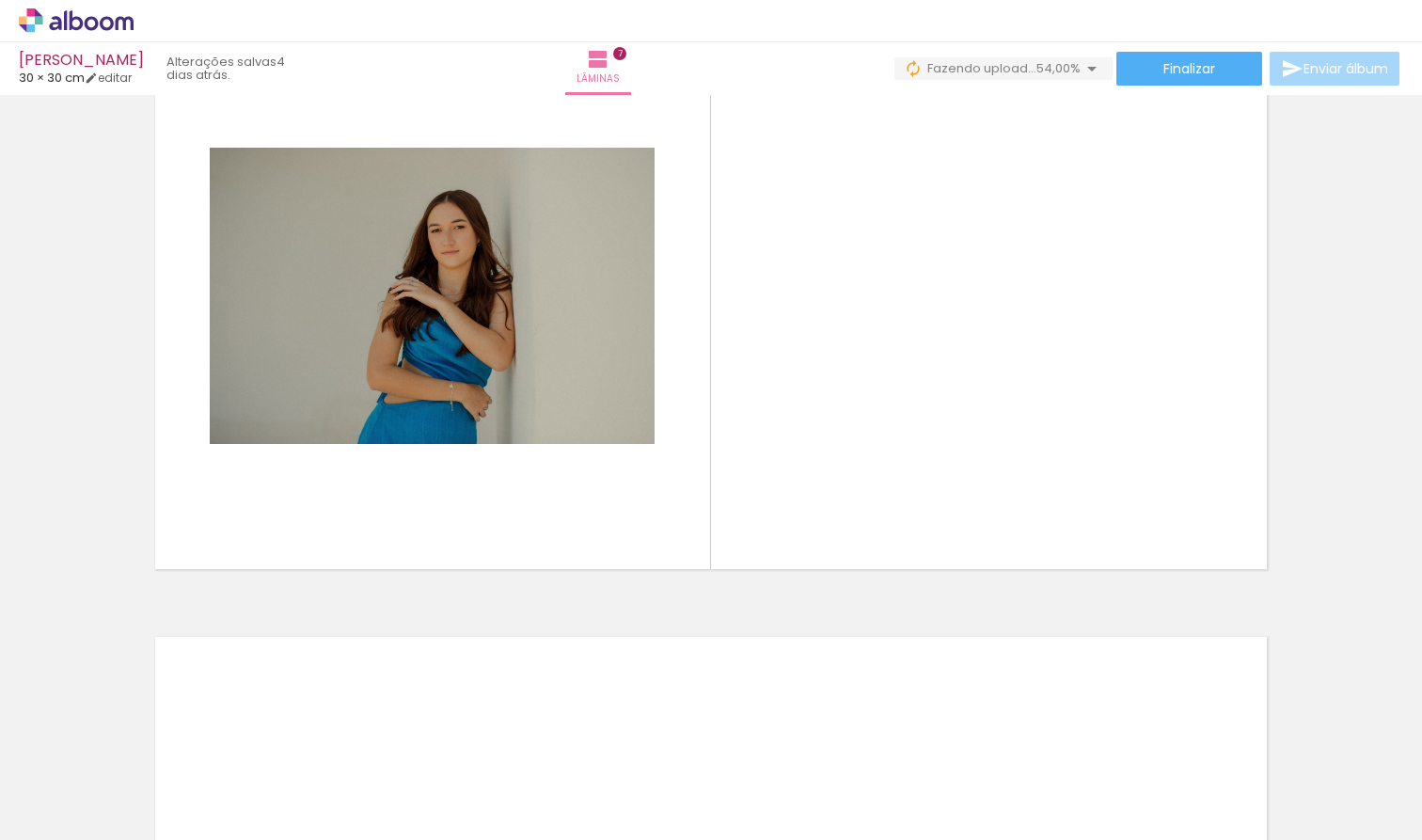
scroll to position [0, 1090]
drag, startPoint x: 587, startPoint y: 839, endPoint x: 669, endPoint y: 832, distance: 82.3
click at [154, 779] on iron-horizontal-list at bounding box center [135, 781] width 38 height 118
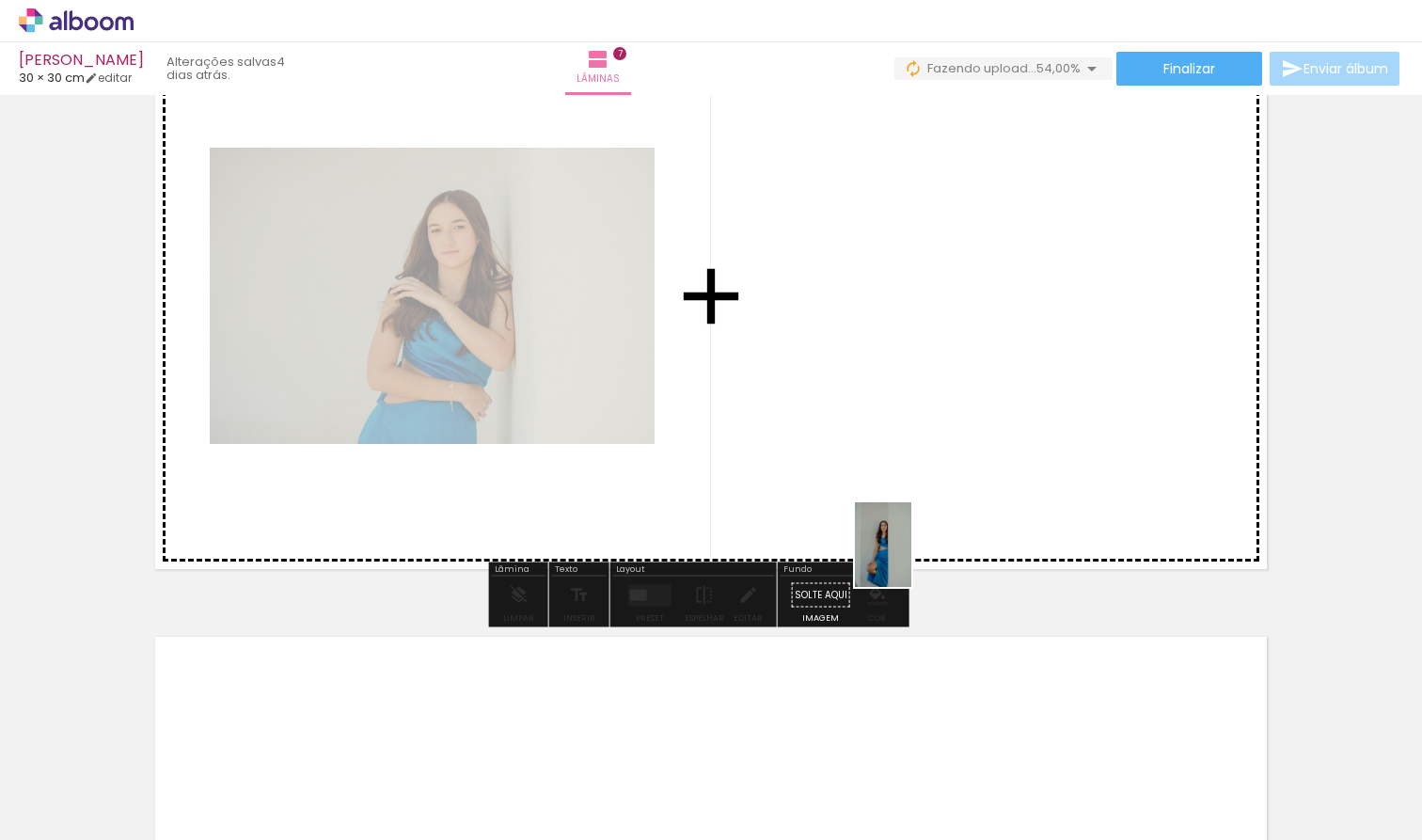
drag, startPoint x: 923, startPoint y: 801, endPoint x: 906, endPoint y: 543, distance: 258.6
click at [906, 543] on quentale-workspace at bounding box center [711, 420] width 1422 height 840
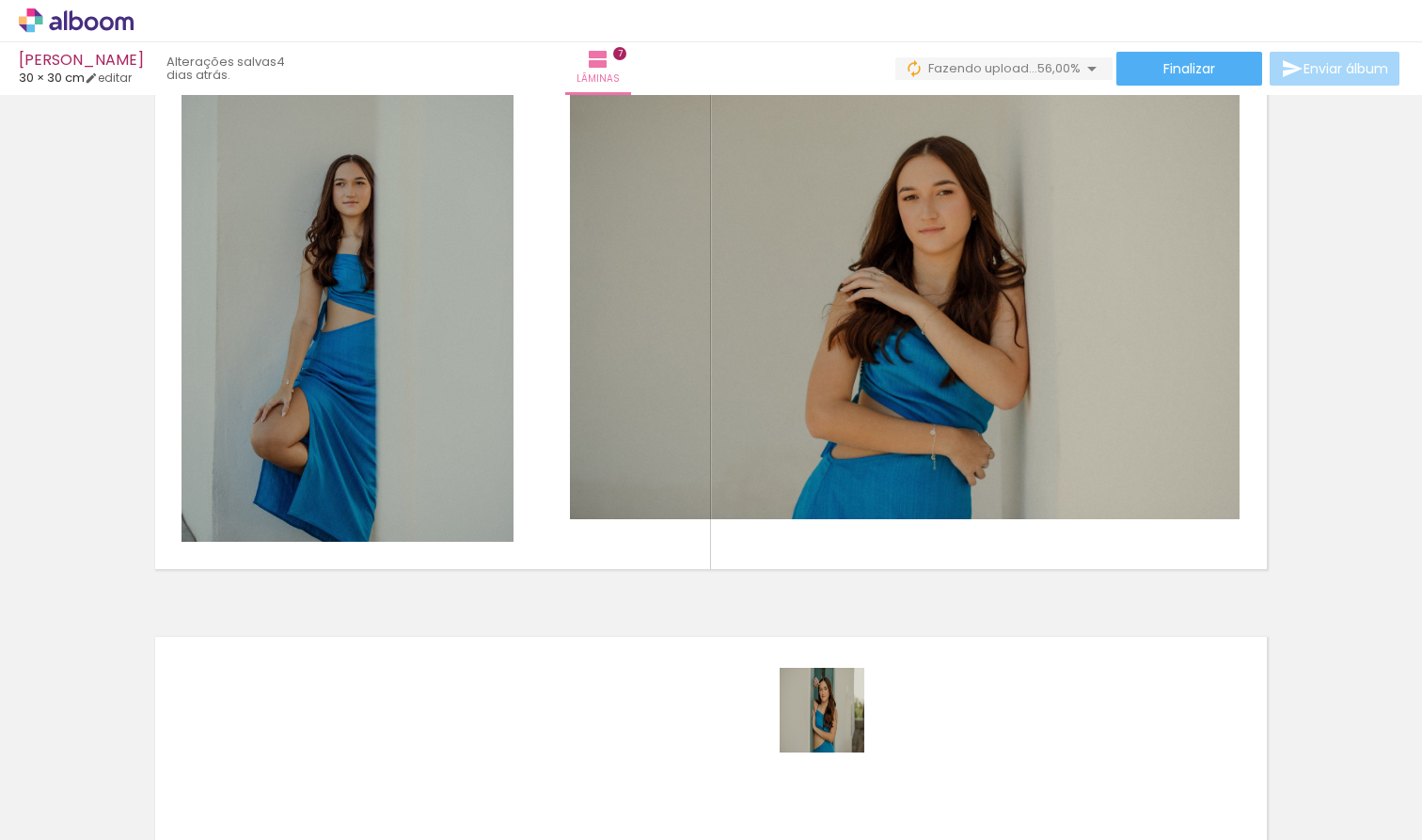
drag, startPoint x: 830, startPoint y: 788, endPoint x: 856, endPoint y: 481, distance: 308.1
click at [856, 481] on quentale-workspace at bounding box center [711, 420] width 1422 height 840
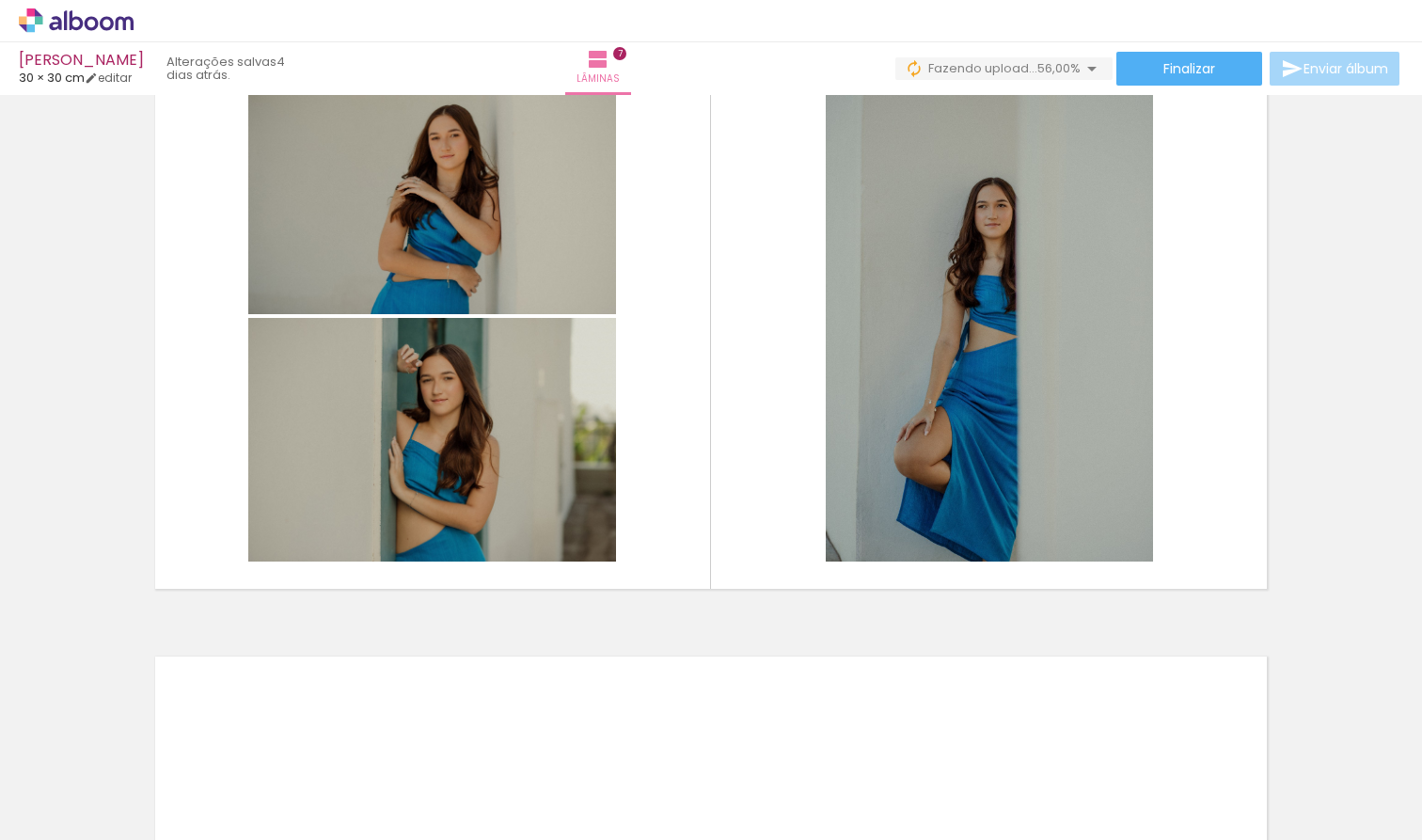
scroll to position [3814, 0]
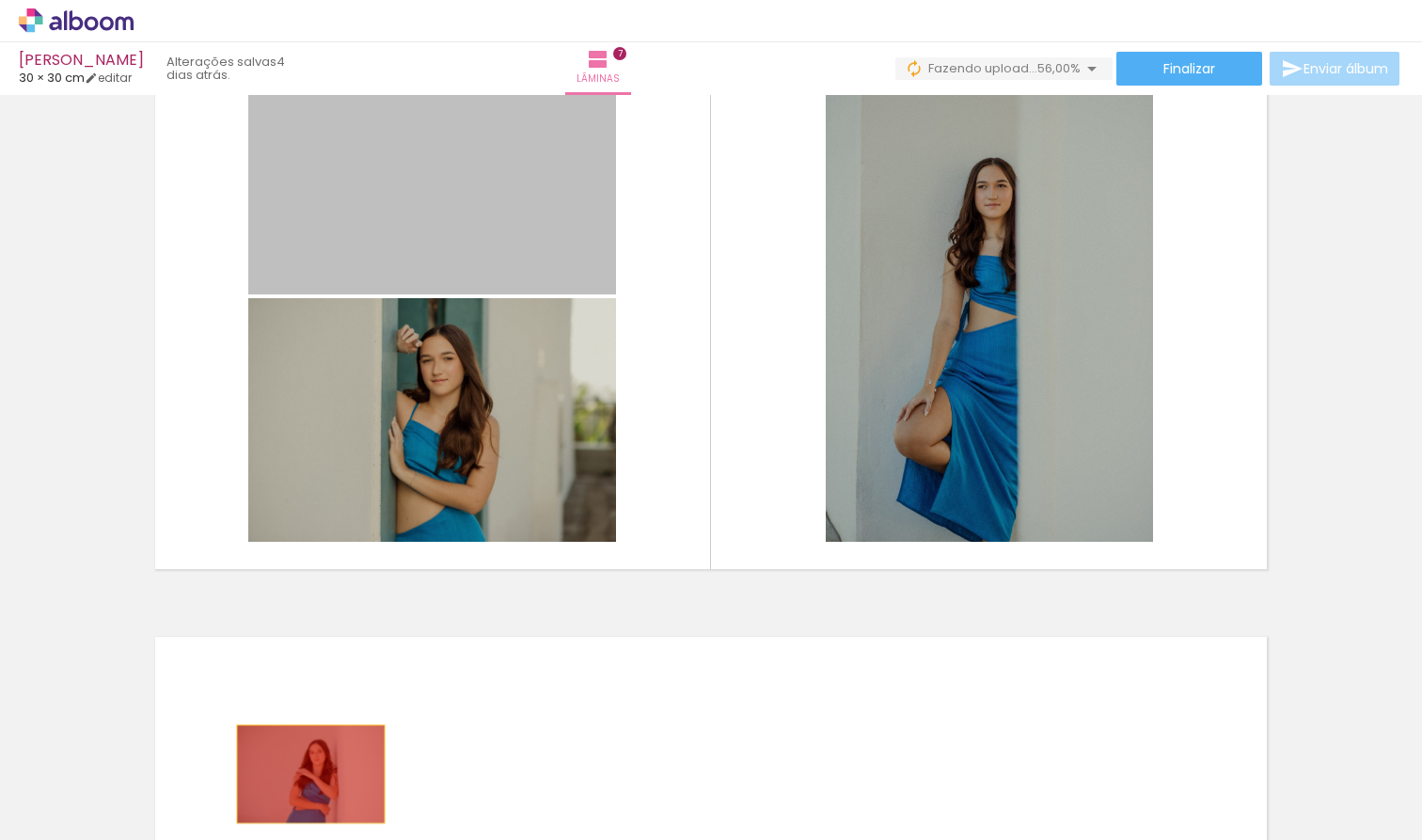
drag, startPoint x: 490, startPoint y: 228, endPoint x: 292, endPoint y: 778, distance: 584.6
click at [292, 778] on quentale-workspace at bounding box center [711, 420] width 1422 height 840
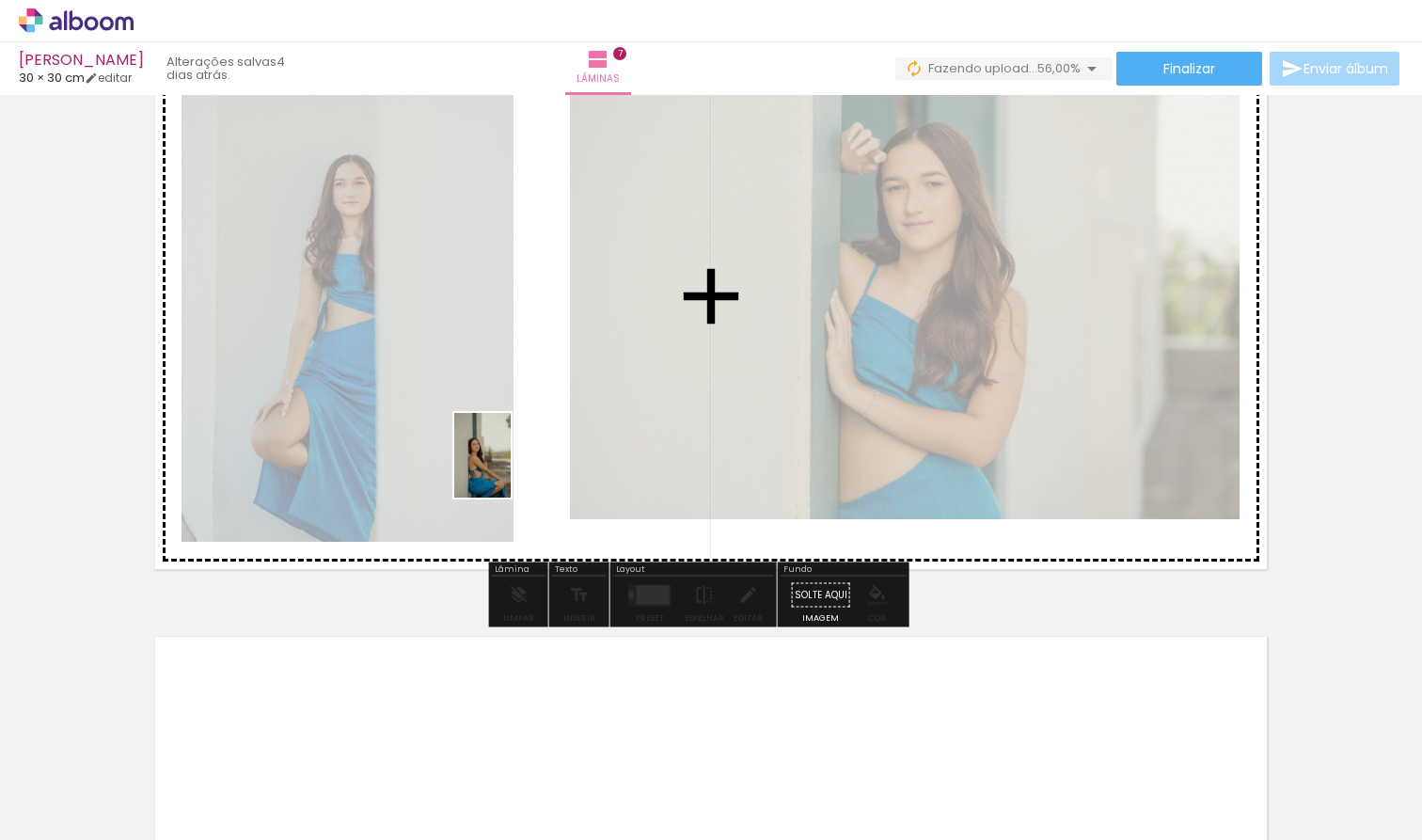
drag, startPoint x: 504, startPoint y: 781, endPoint x: 511, endPoint y: 473, distance: 308.1
click at [511, 473] on quentale-workspace at bounding box center [711, 420] width 1422 height 840
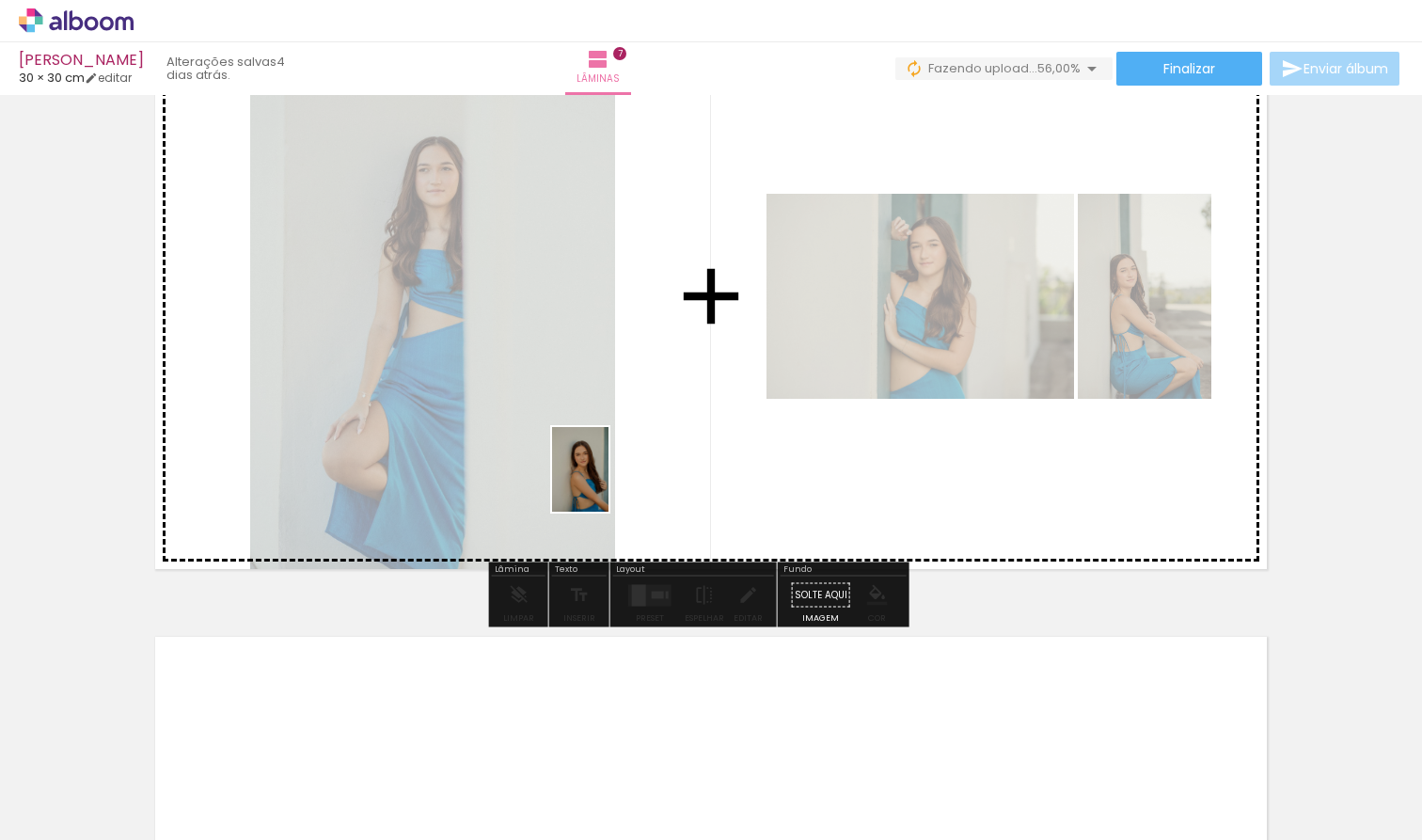
drag, startPoint x: 608, startPoint y: 781, endPoint x: 622, endPoint y: 532, distance: 249.4
click at [606, 479] on quentale-workspace at bounding box center [711, 420] width 1422 height 840
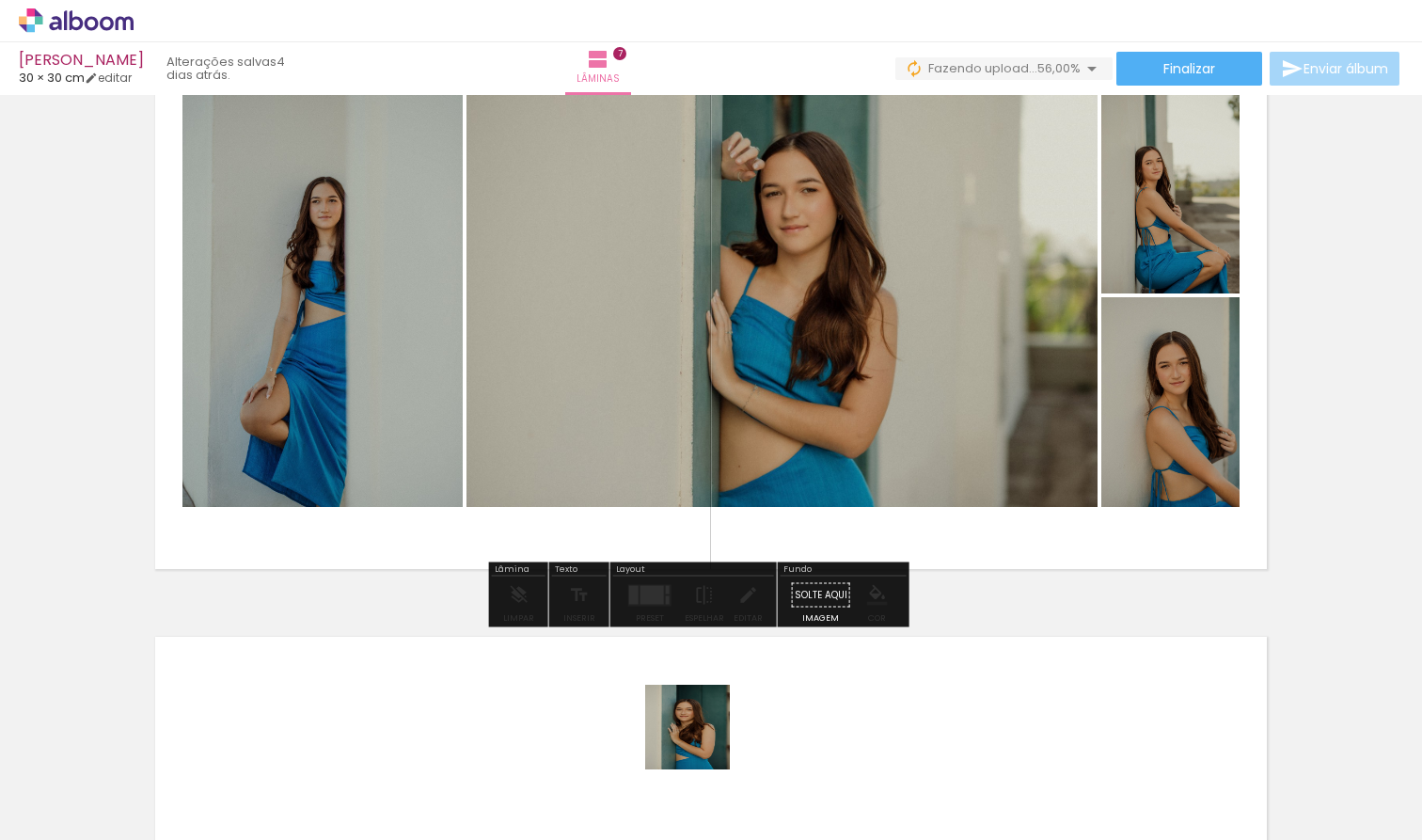
drag, startPoint x: 700, startPoint y: 756, endPoint x: 693, endPoint y: 381, distance: 375.1
click at [693, 381] on quentale-workspace at bounding box center [711, 420] width 1422 height 840
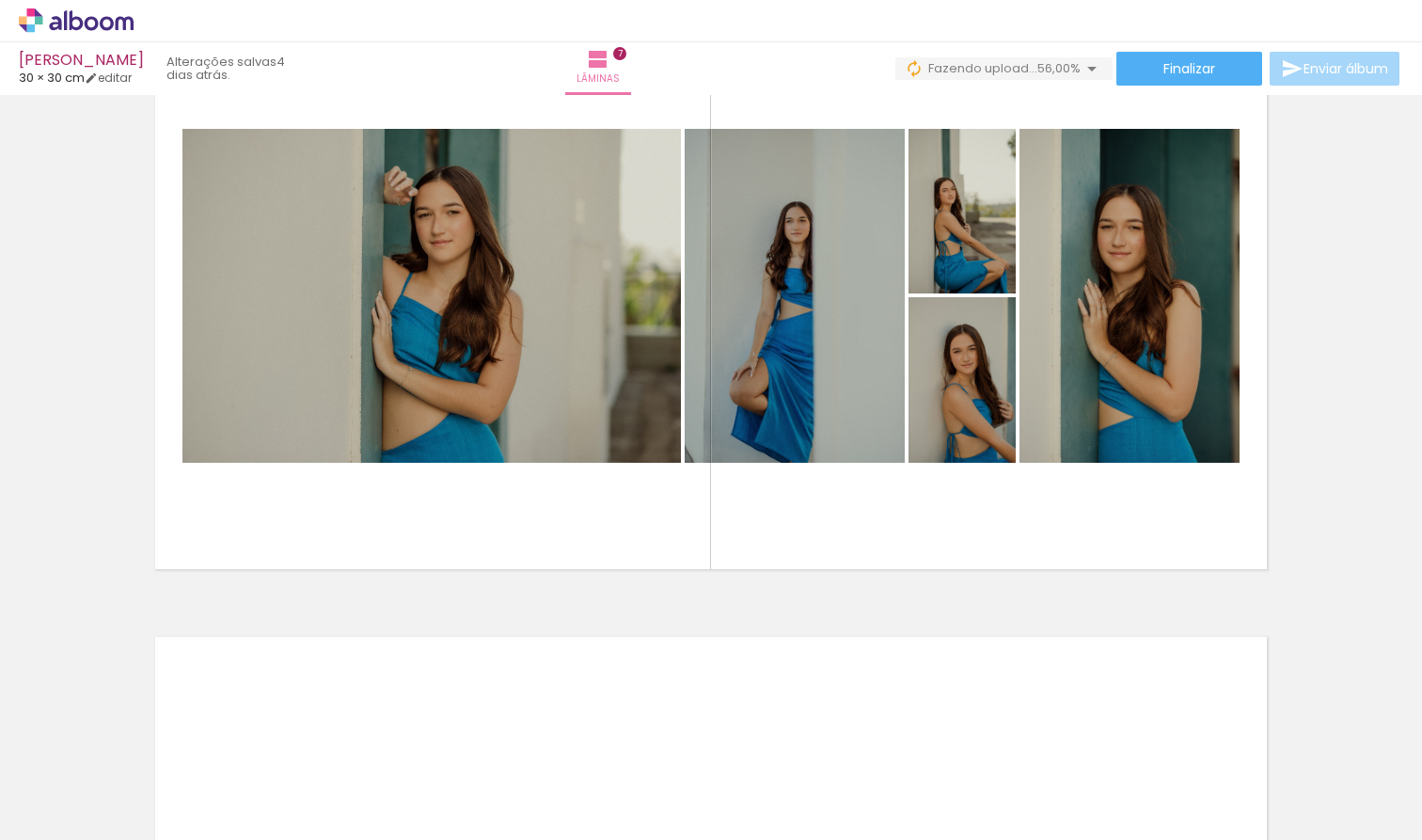
scroll to position [0, 1511]
drag, startPoint x: 762, startPoint y: 832, endPoint x: 808, endPoint y: 835, distance: 46.1
click at [154, 779] on iron-horizontal-list at bounding box center [135, 781] width 38 height 118
drag, startPoint x: 800, startPoint y: 832, endPoint x: 866, endPoint y: 832, distance: 66.0
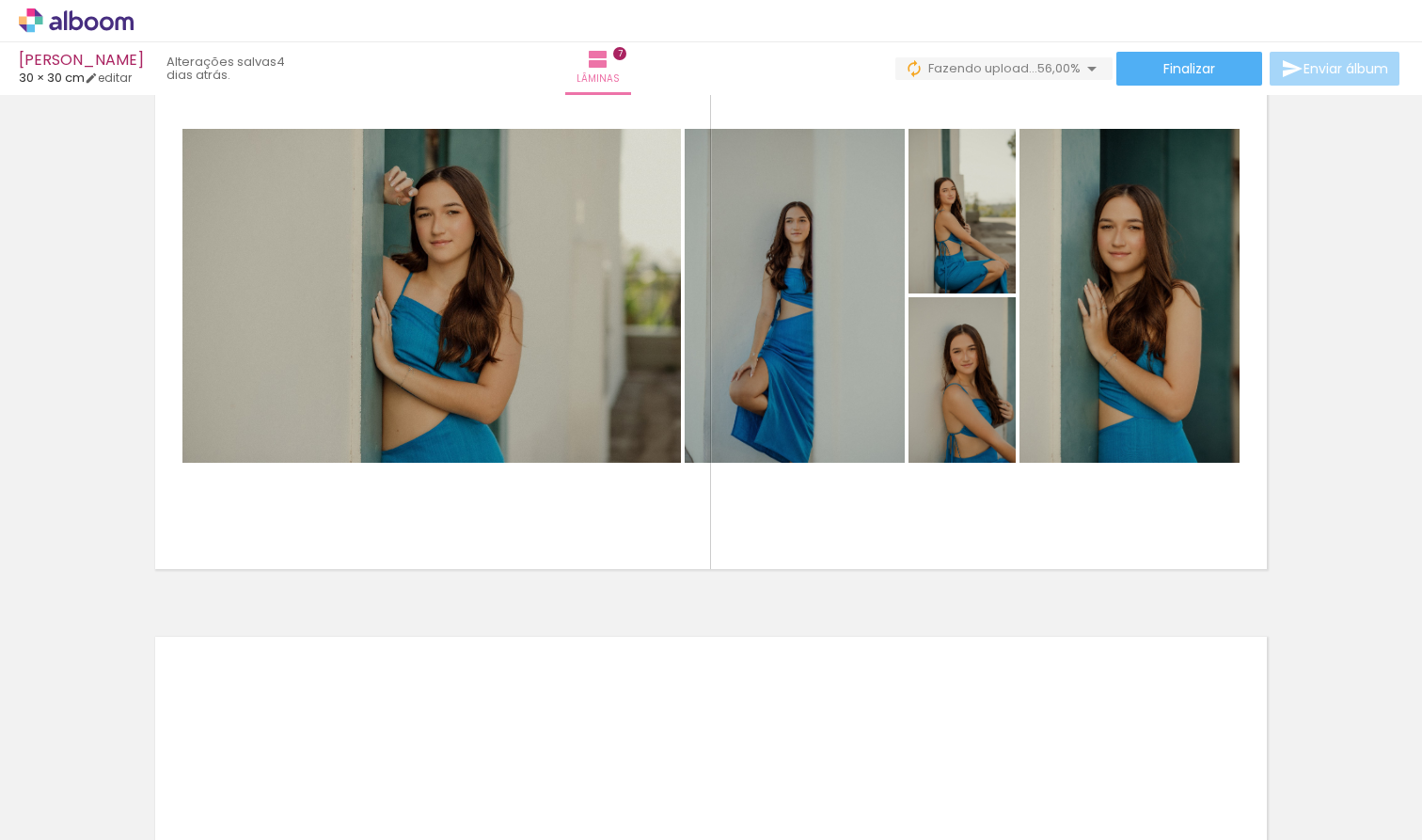
click at [154, 779] on iron-horizontal-list at bounding box center [135, 781] width 38 height 118
drag, startPoint x: 794, startPoint y: 836, endPoint x: 828, endPoint y: 835, distance: 34.0
click at [154, 779] on iron-horizontal-list at bounding box center [135, 781] width 38 height 118
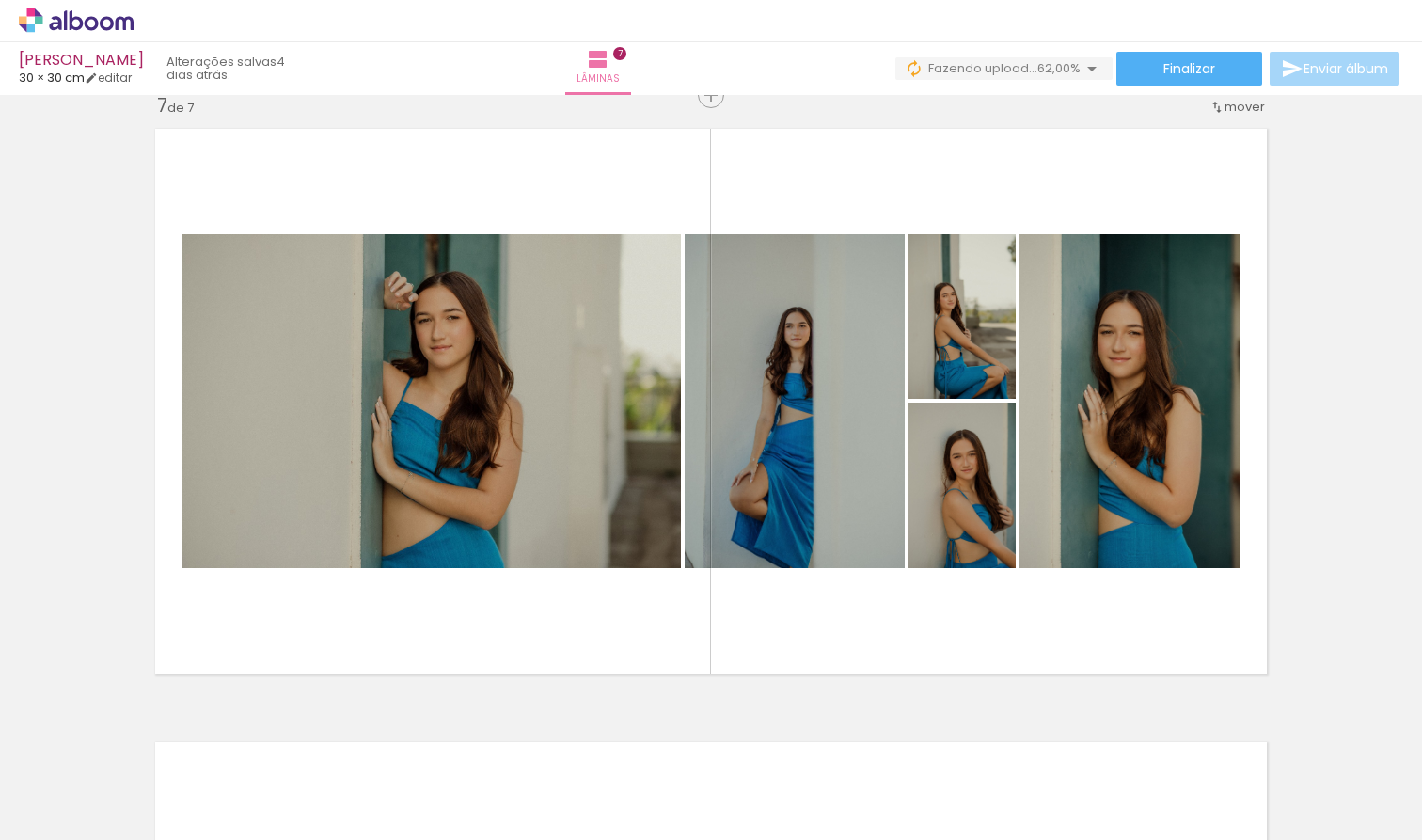
scroll to position [3696, 0]
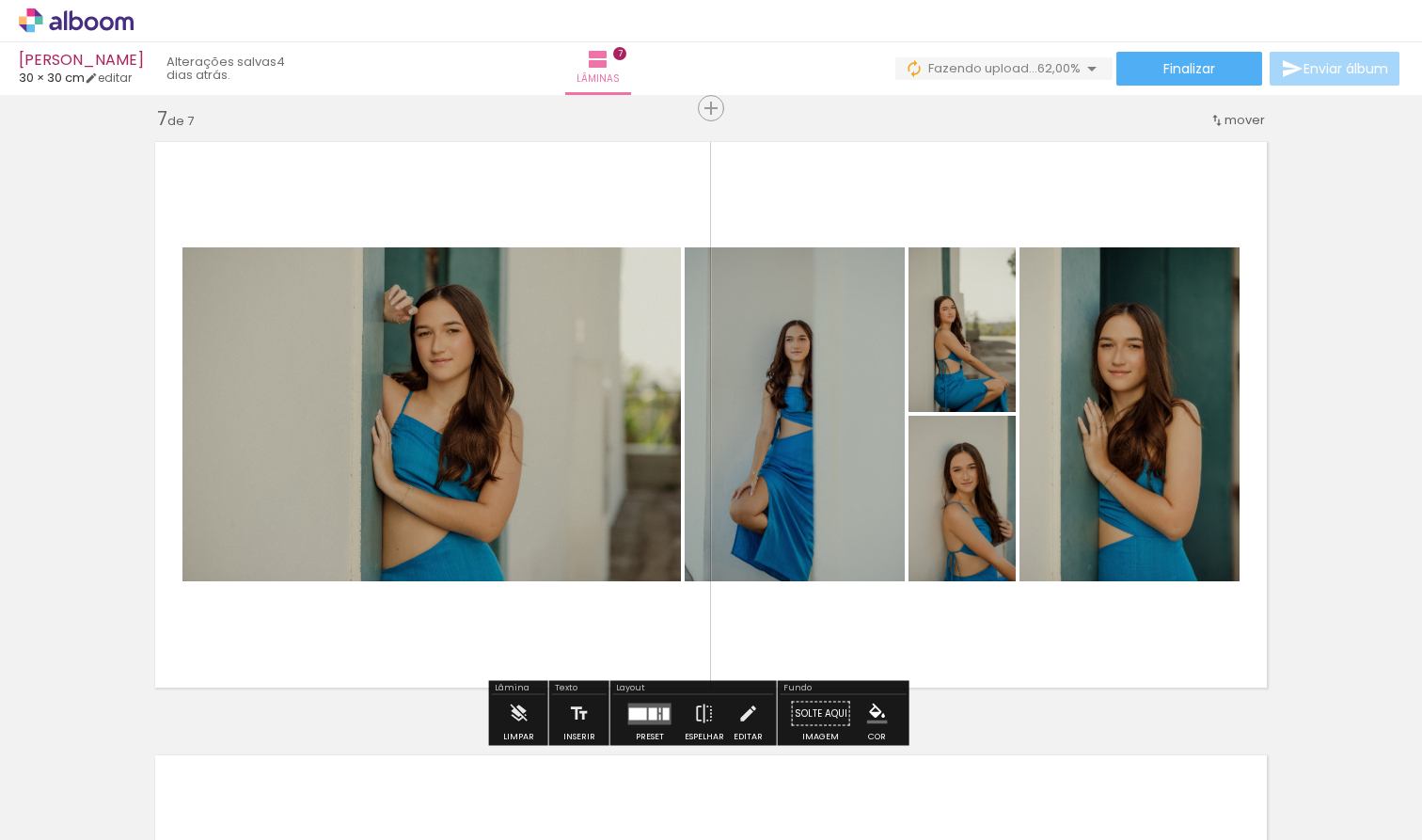
click at [658, 710] on div at bounding box center [653, 713] width 9 height 13
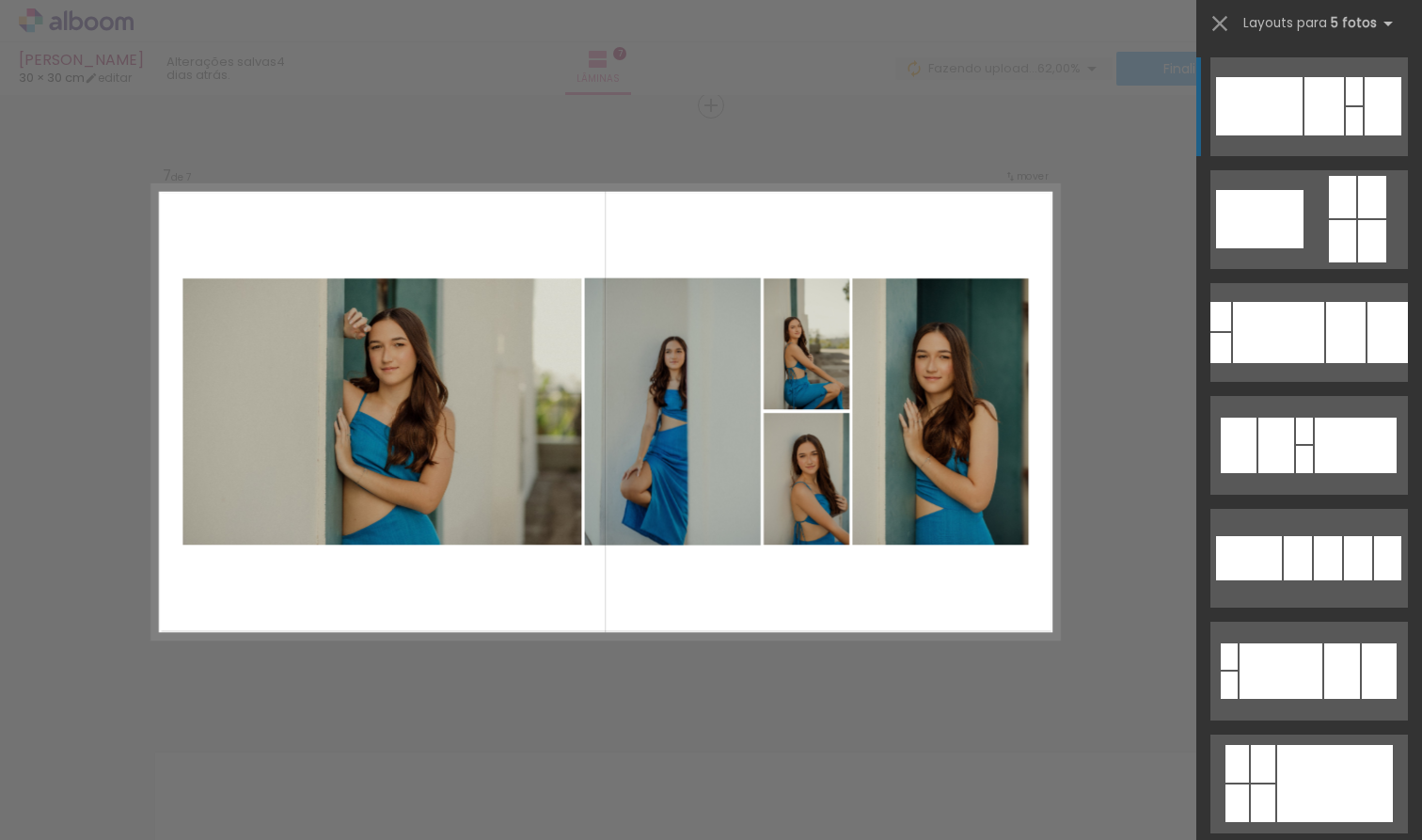
scroll to position [3702, 0]
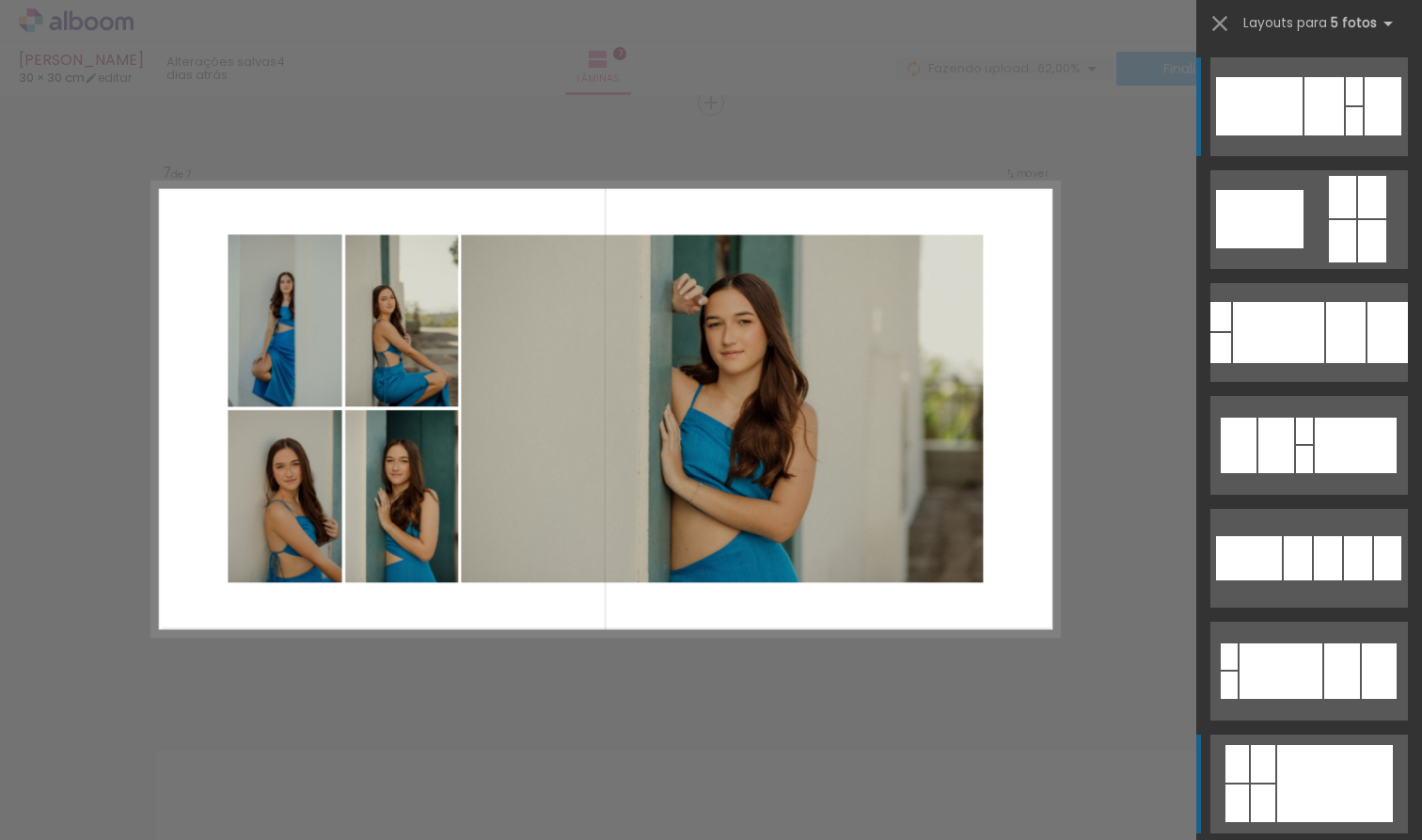
click at [1241, 775] on div at bounding box center [1335, 783] width 116 height 77
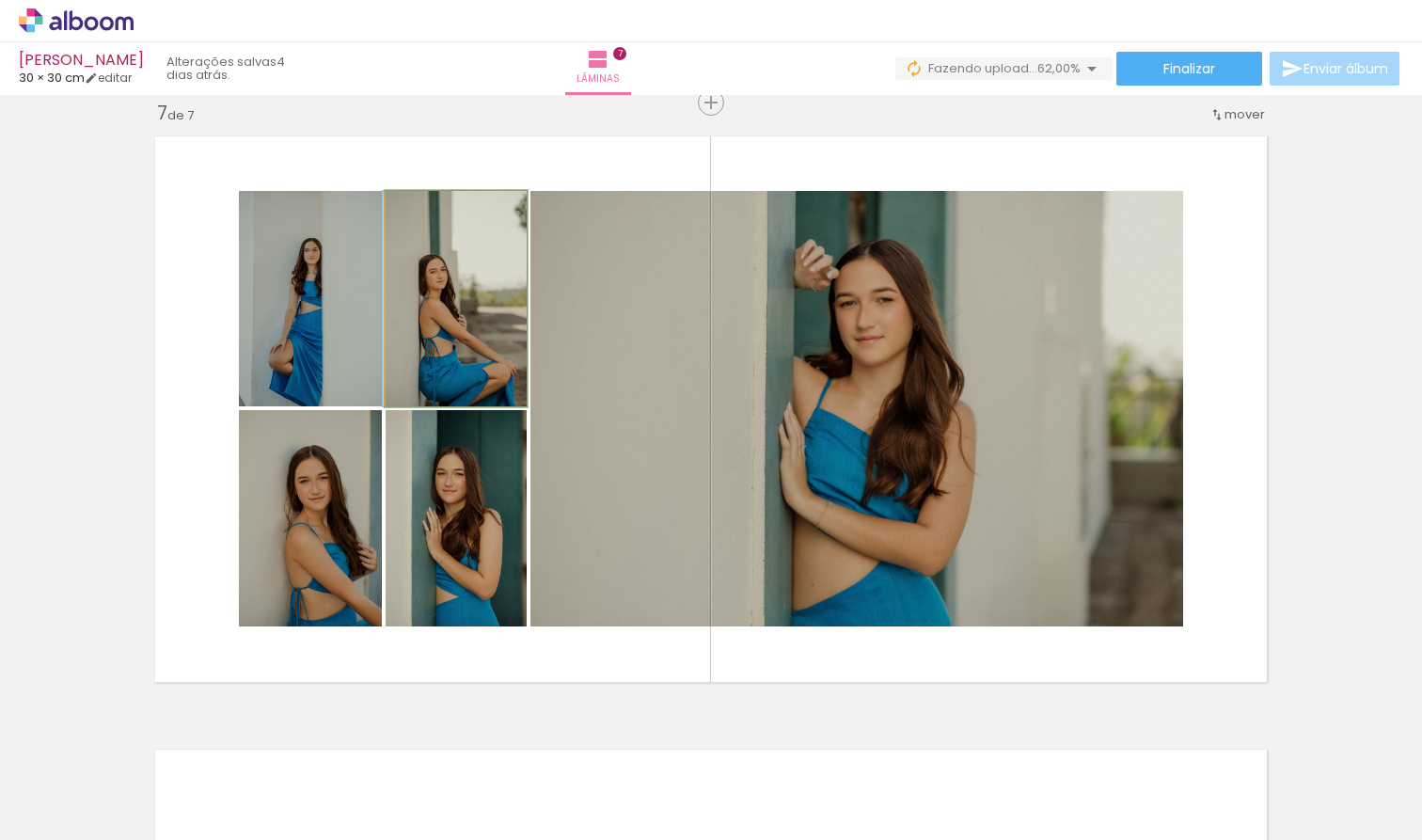
drag, startPoint x: 452, startPoint y: 353, endPoint x: 445, endPoint y: 314, distance: 39.6
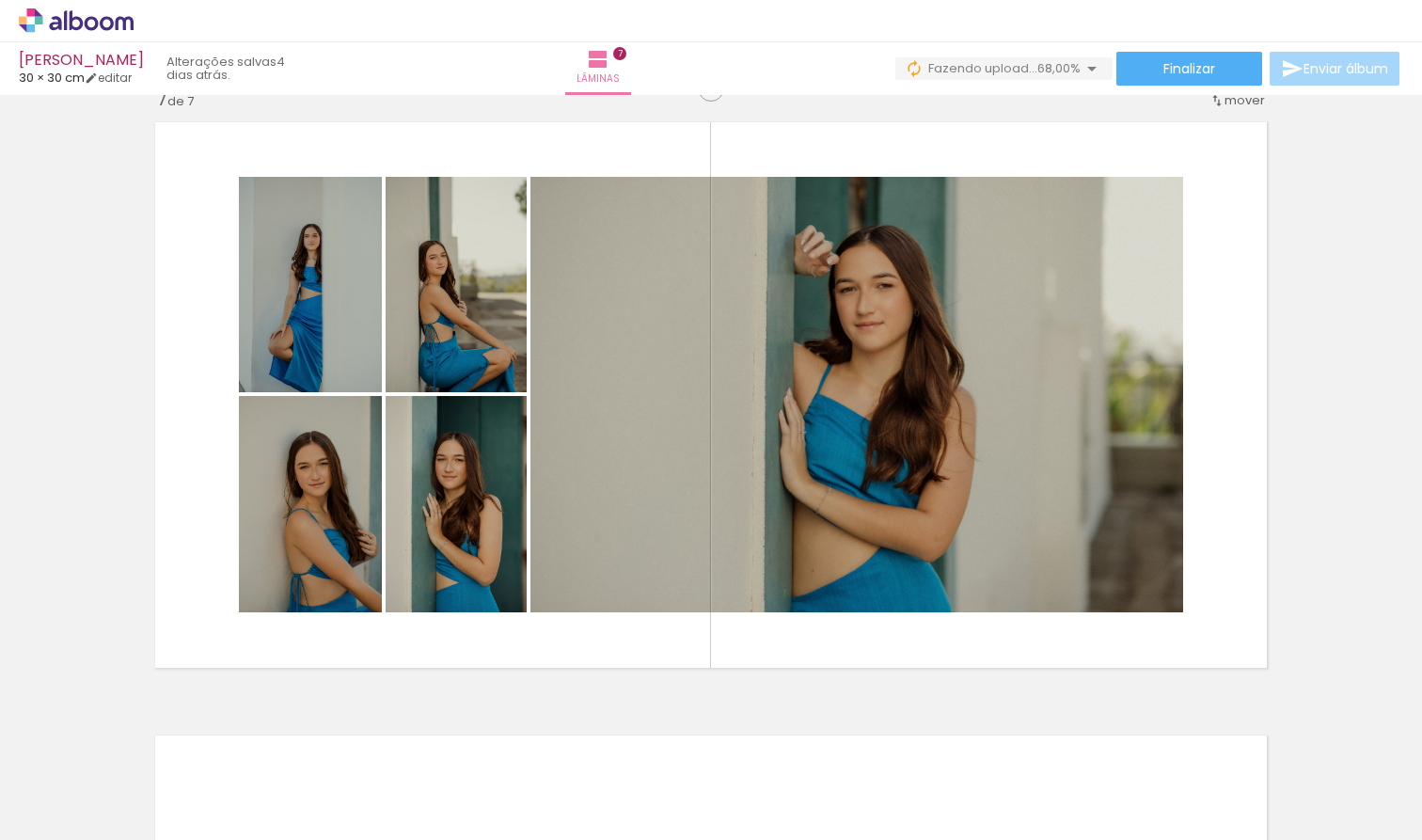
scroll to position [3709, 0]
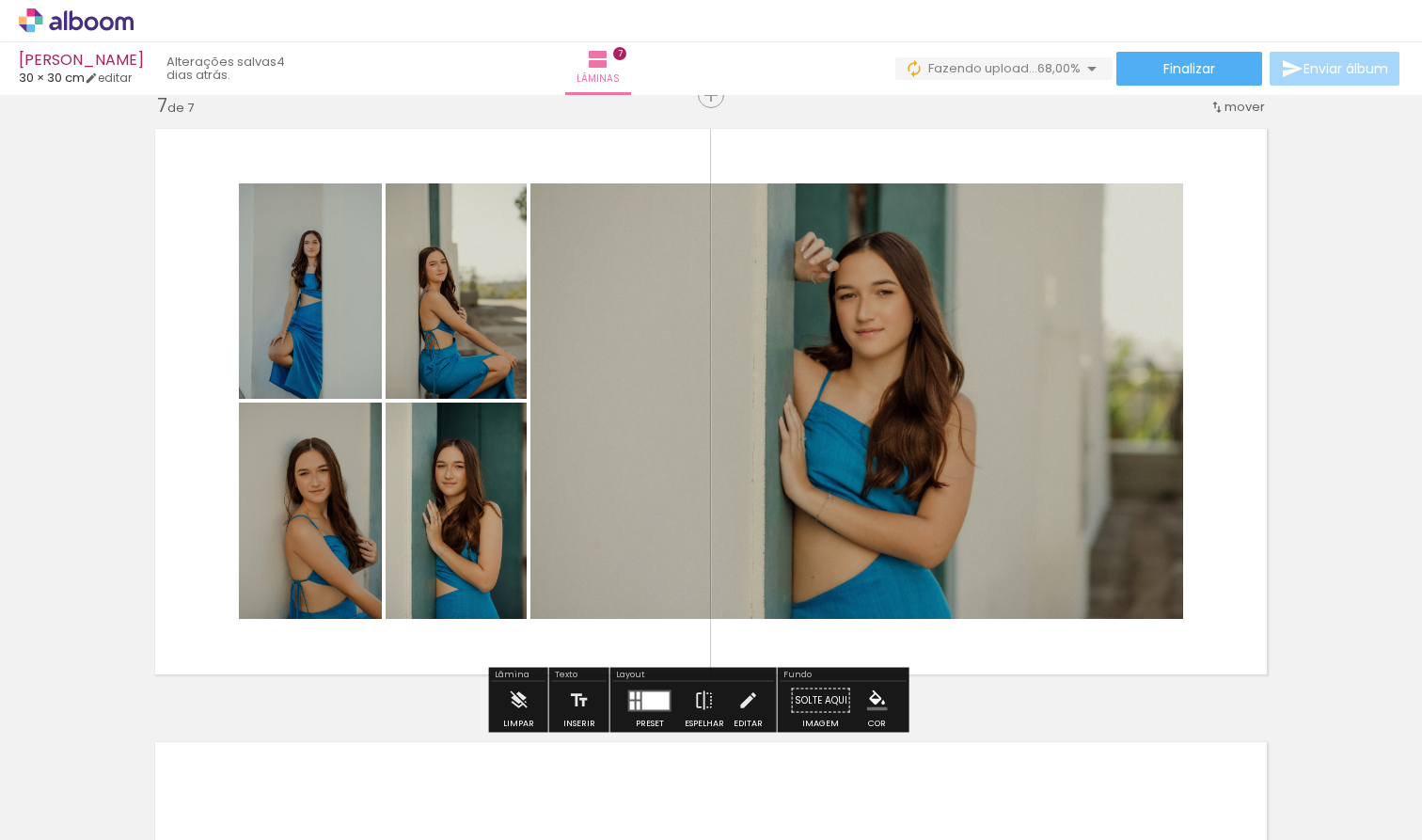
click at [653, 702] on div at bounding box center [656, 700] width 27 height 17
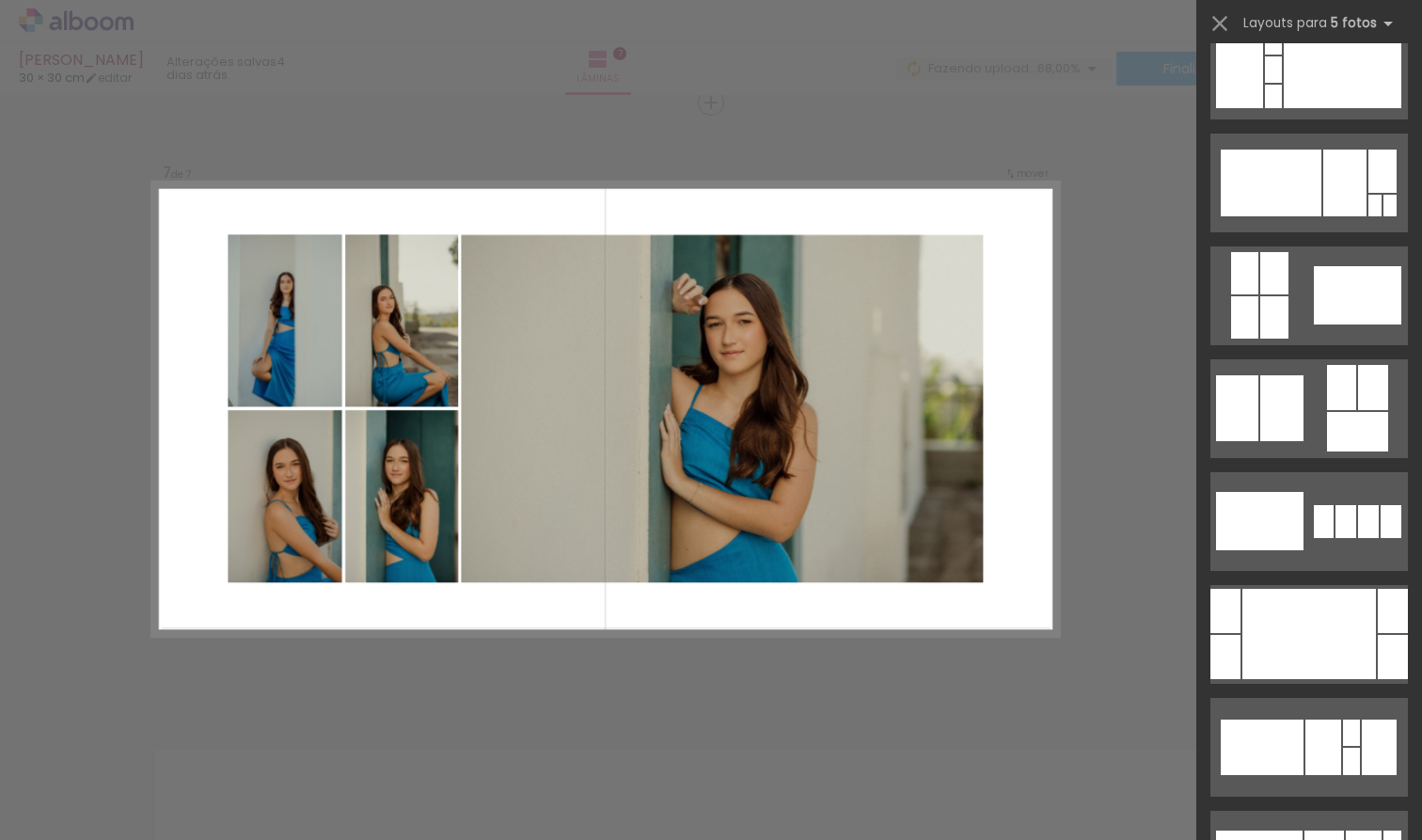
scroll to position [1064, 0]
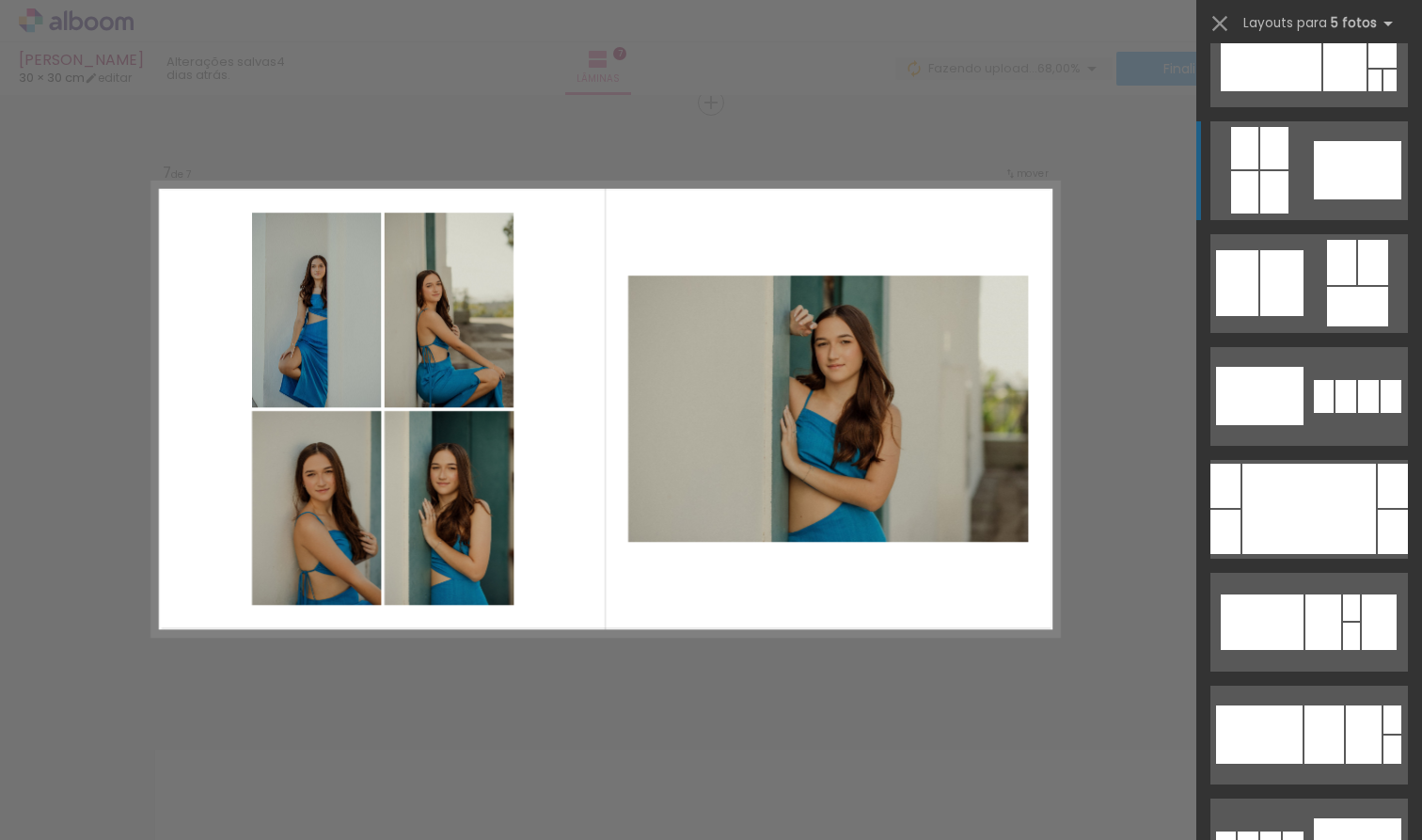
drag, startPoint x: 1344, startPoint y: 179, endPoint x: 1338, endPoint y: 186, distance: 9.2
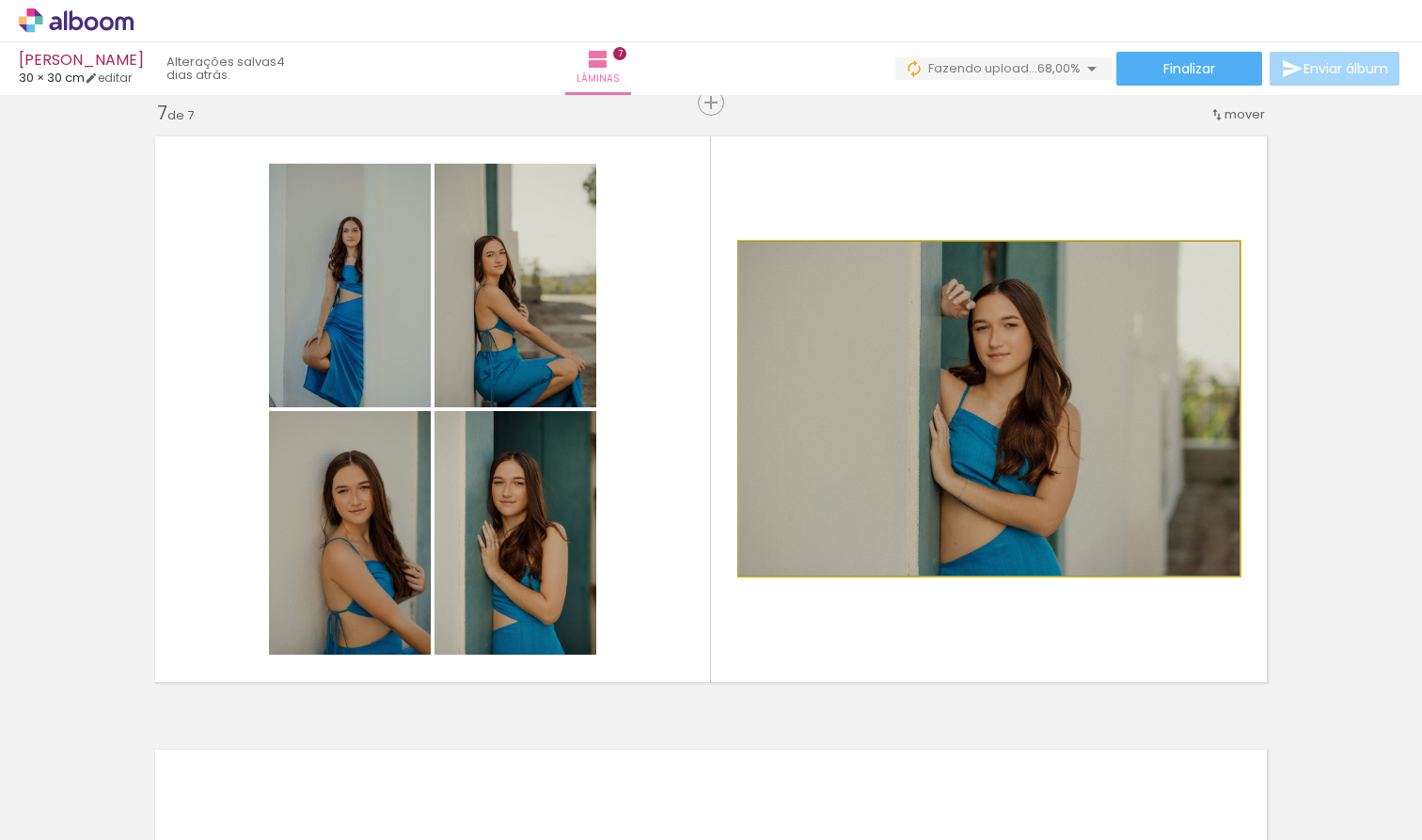
click at [1025, 447] on quentale-photo at bounding box center [989, 409] width 500 height 334
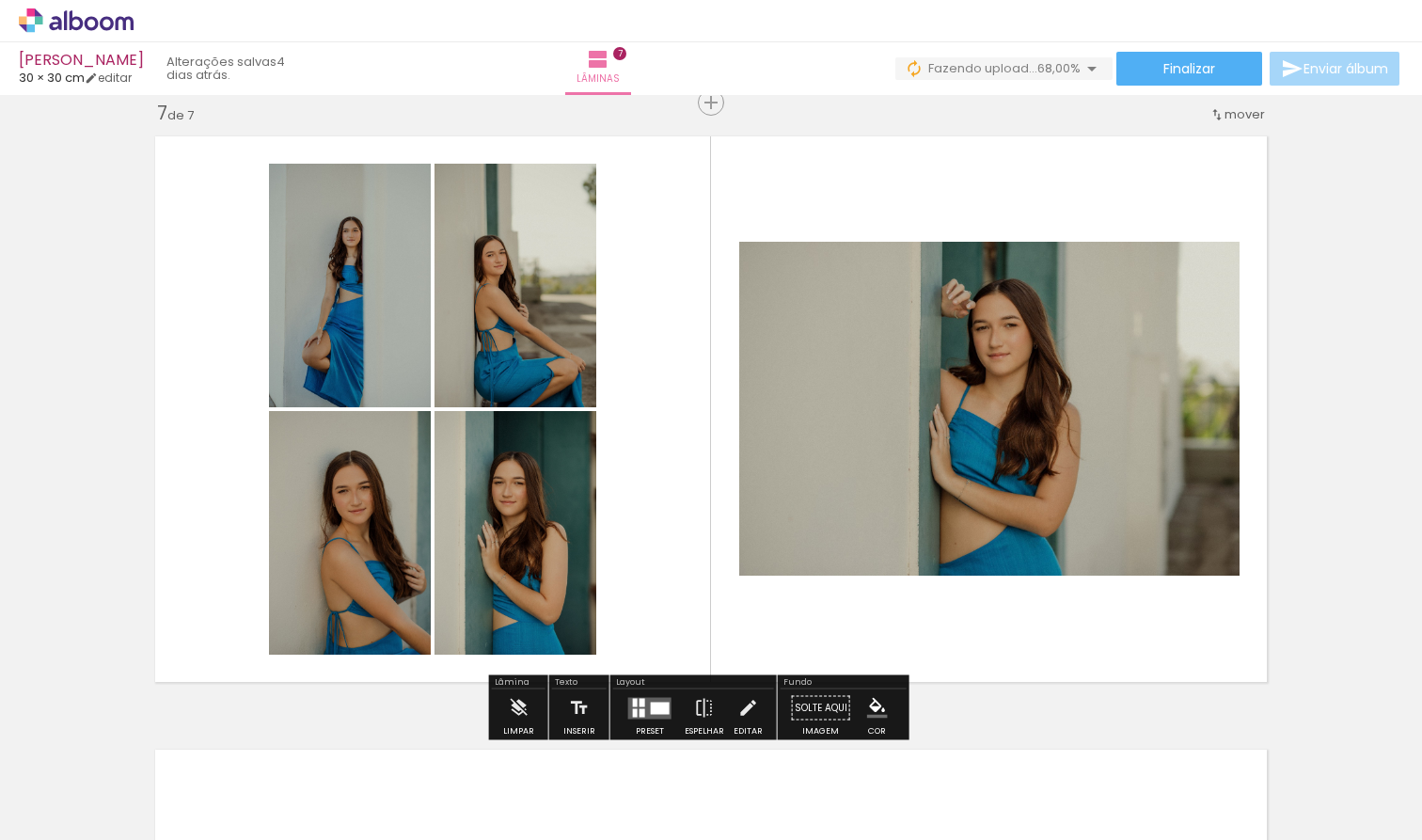
click at [982, 436] on quentale-photo at bounding box center [989, 409] width 500 height 334
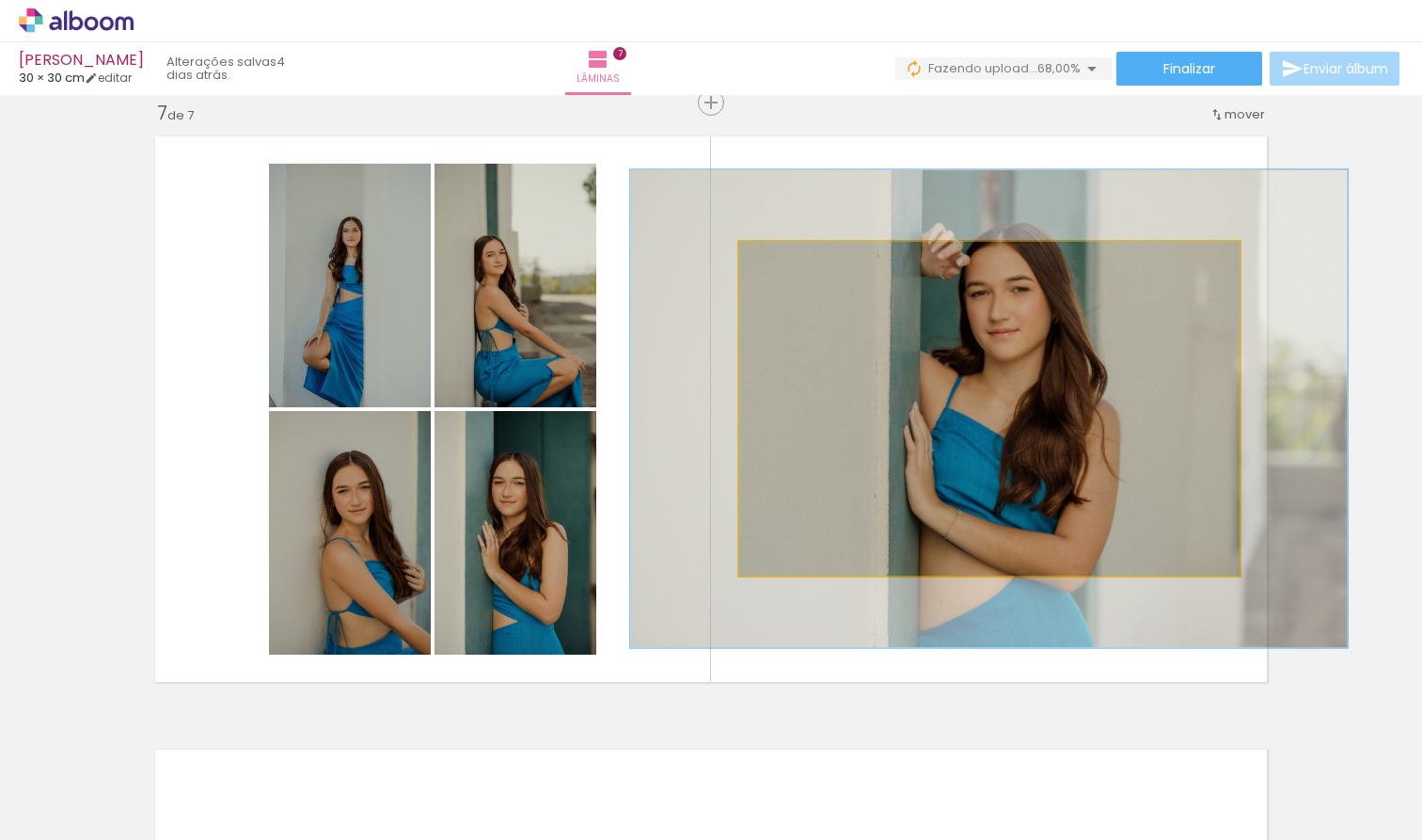
drag, startPoint x: 774, startPoint y: 258, endPoint x: 803, endPoint y: 265, distance: 29.8
click at [803, 265] on div at bounding box center [811, 260] width 17 height 17
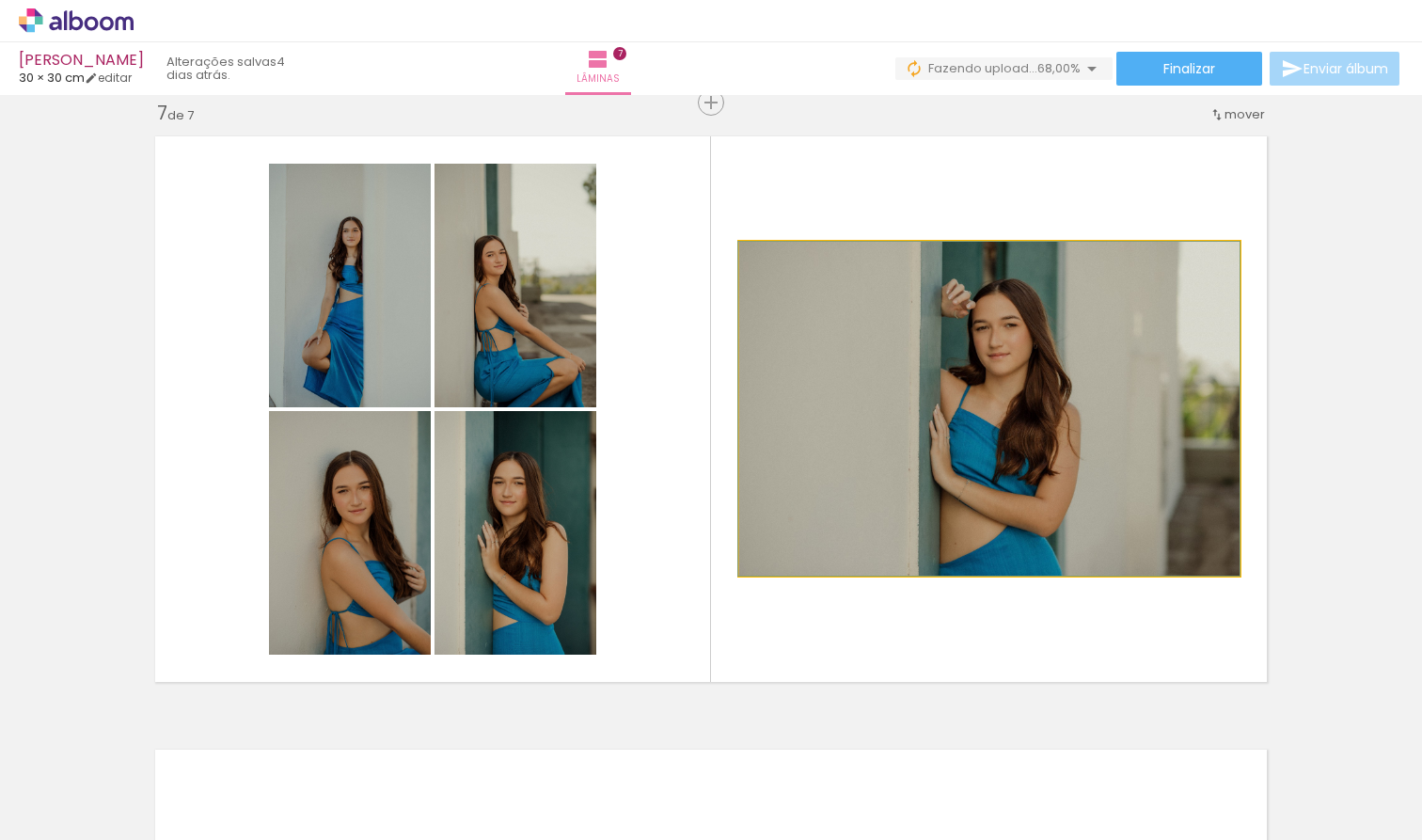
drag, startPoint x: 806, startPoint y: 259, endPoint x: 764, endPoint y: 264, distance: 42.3
type paper-slider "100"
click at [768, 264] on div at bounding box center [783, 261] width 30 height 30
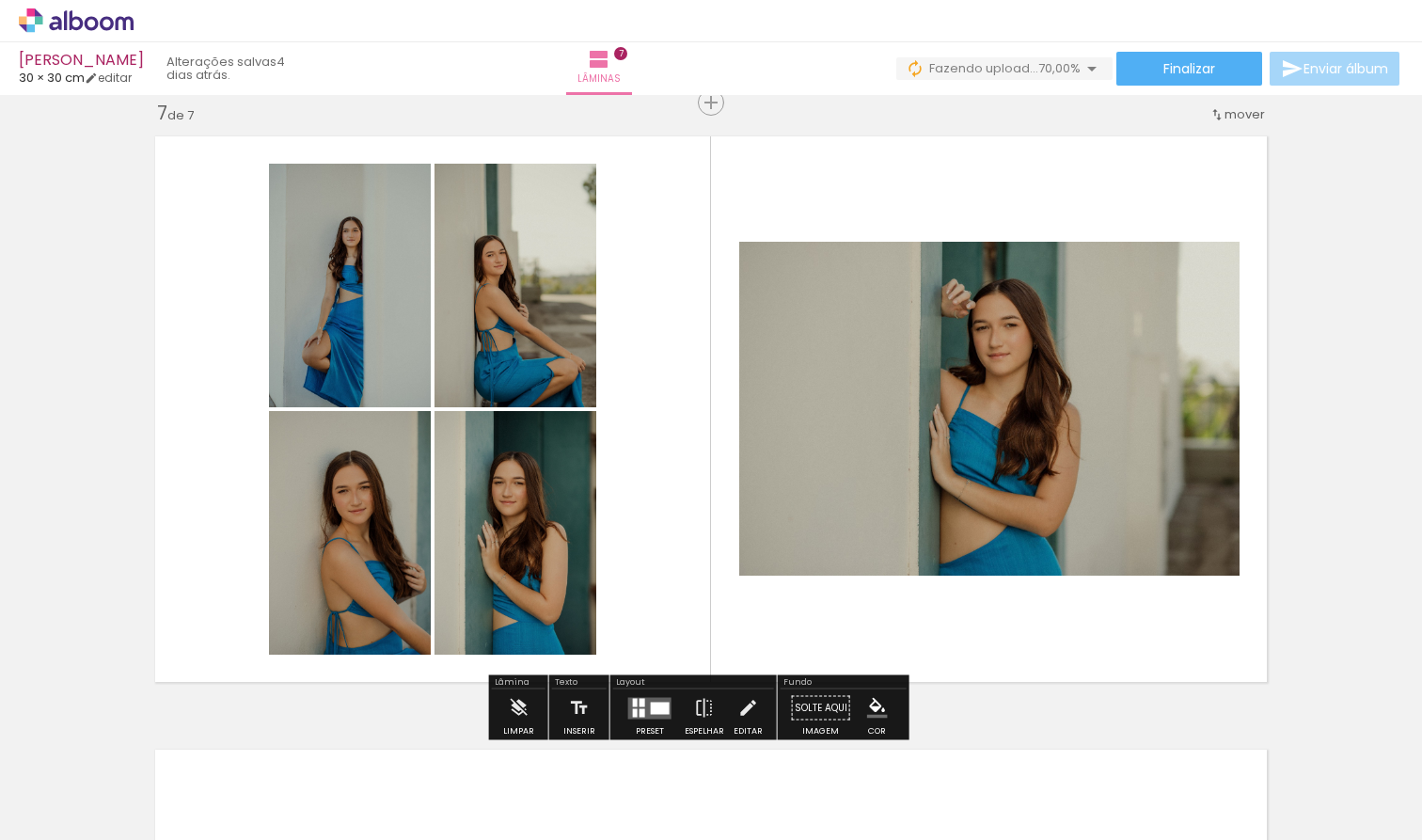
click at [1057, 306] on quentale-photo at bounding box center [989, 409] width 500 height 334
click at [340, 221] on div at bounding box center [328, 212] width 22 height 18
click at [0, 0] on paper-item at bounding box center [0, 0] width 0 height 0
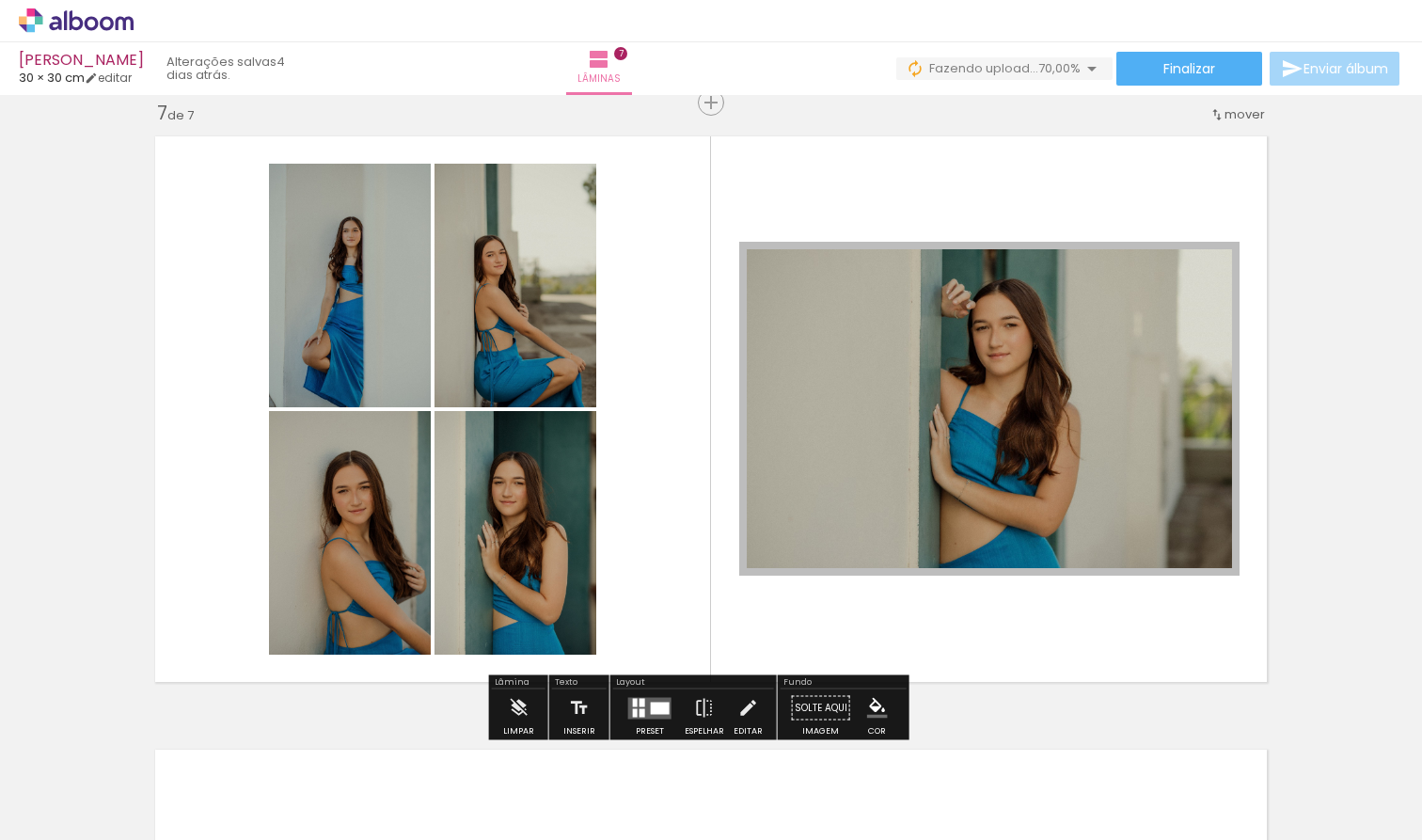
click at [340, 221] on div at bounding box center [328, 212] width 22 height 18
click at [0, 0] on paper-item at bounding box center [0, 0] width 0 height 0
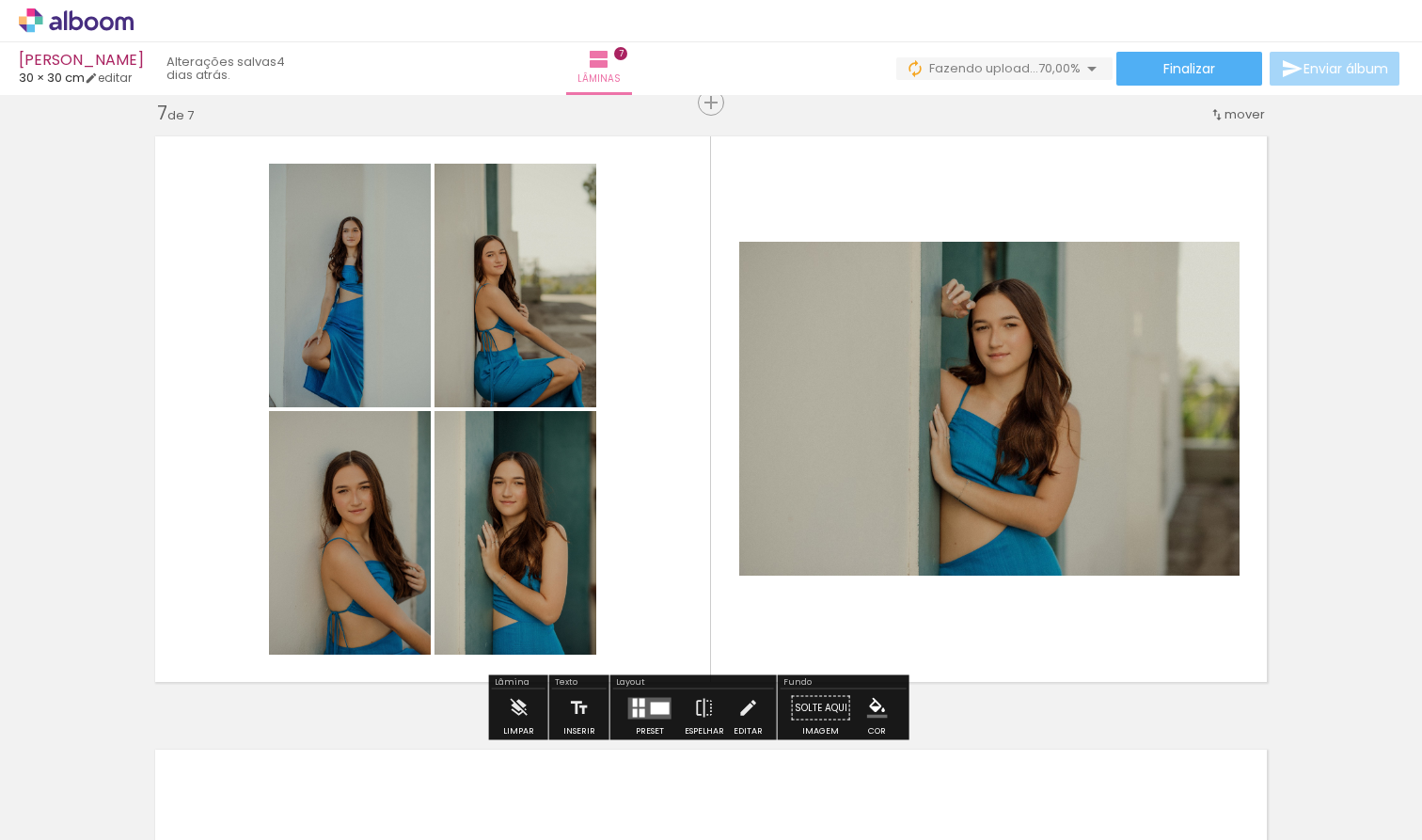
click at [1100, 457] on quentale-photo at bounding box center [989, 409] width 500 height 334
click at [1099, 403] on quentale-photo at bounding box center [989, 409] width 500 height 334
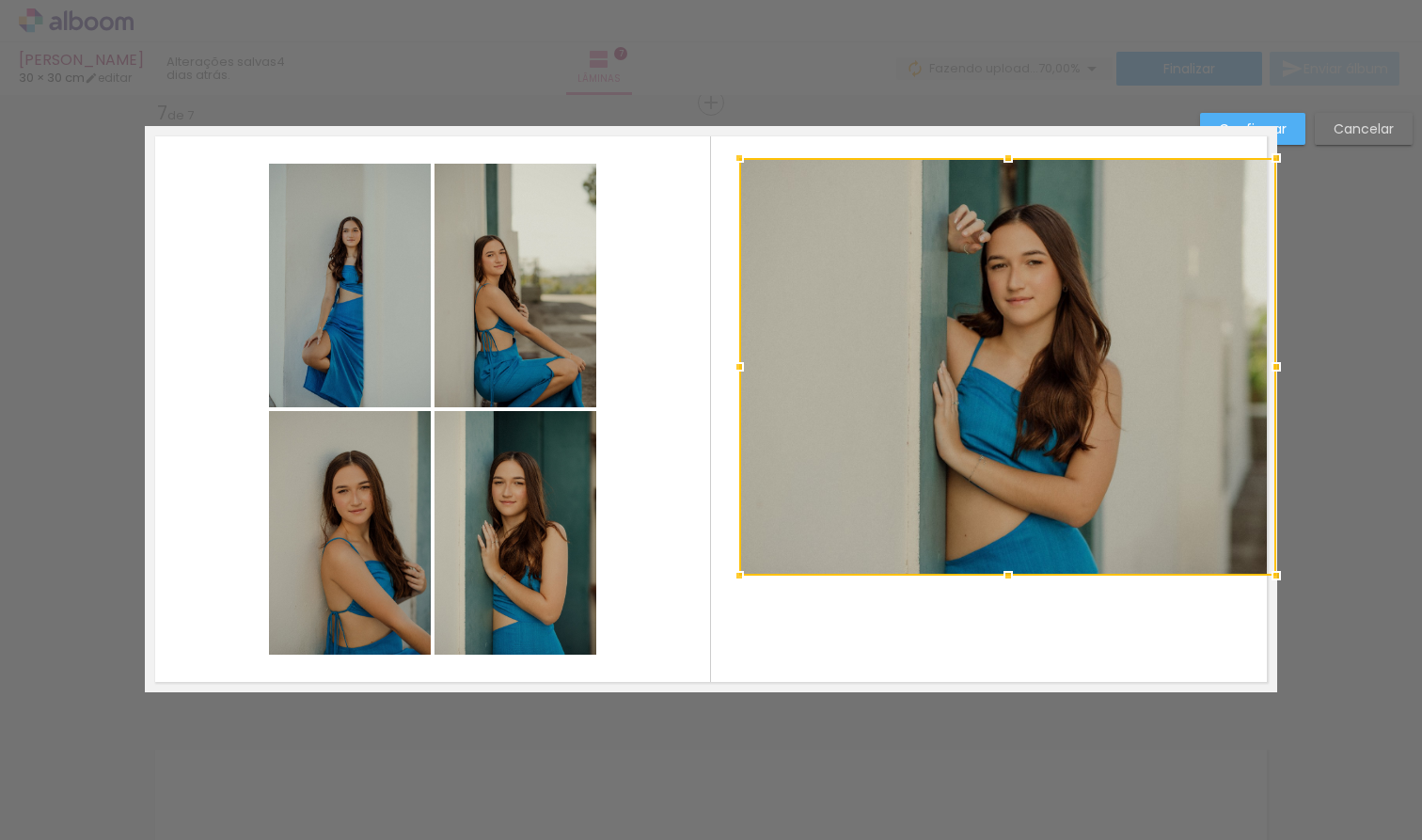
drag, startPoint x: 1234, startPoint y: 240, endPoint x: 1263, endPoint y: 156, distance: 88.9
click at [1241, 156] on div at bounding box center [1275, 157] width 38 height 38
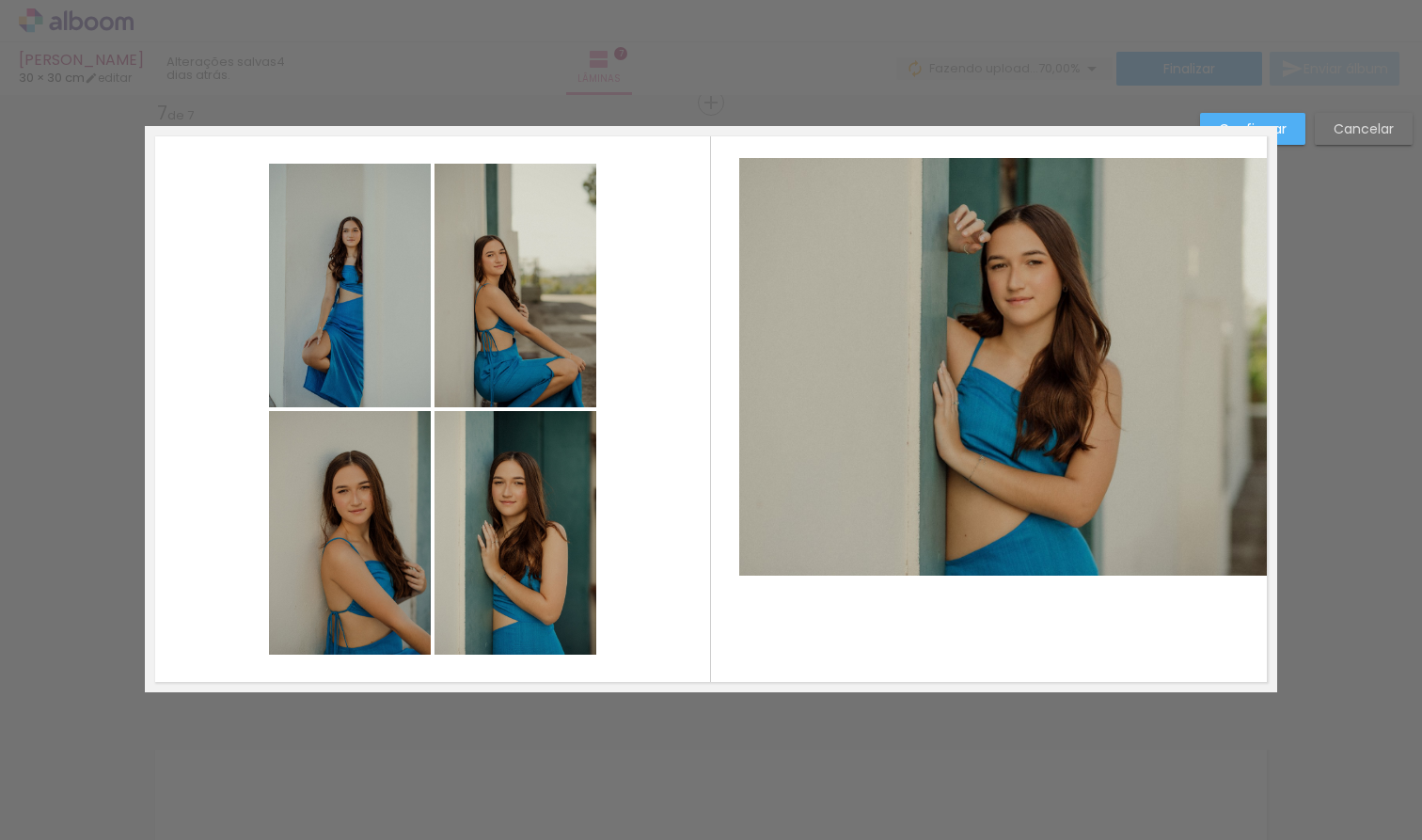
click at [753, 551] on quentale-photo at bounding box center [1007, 367] width 537 height 418
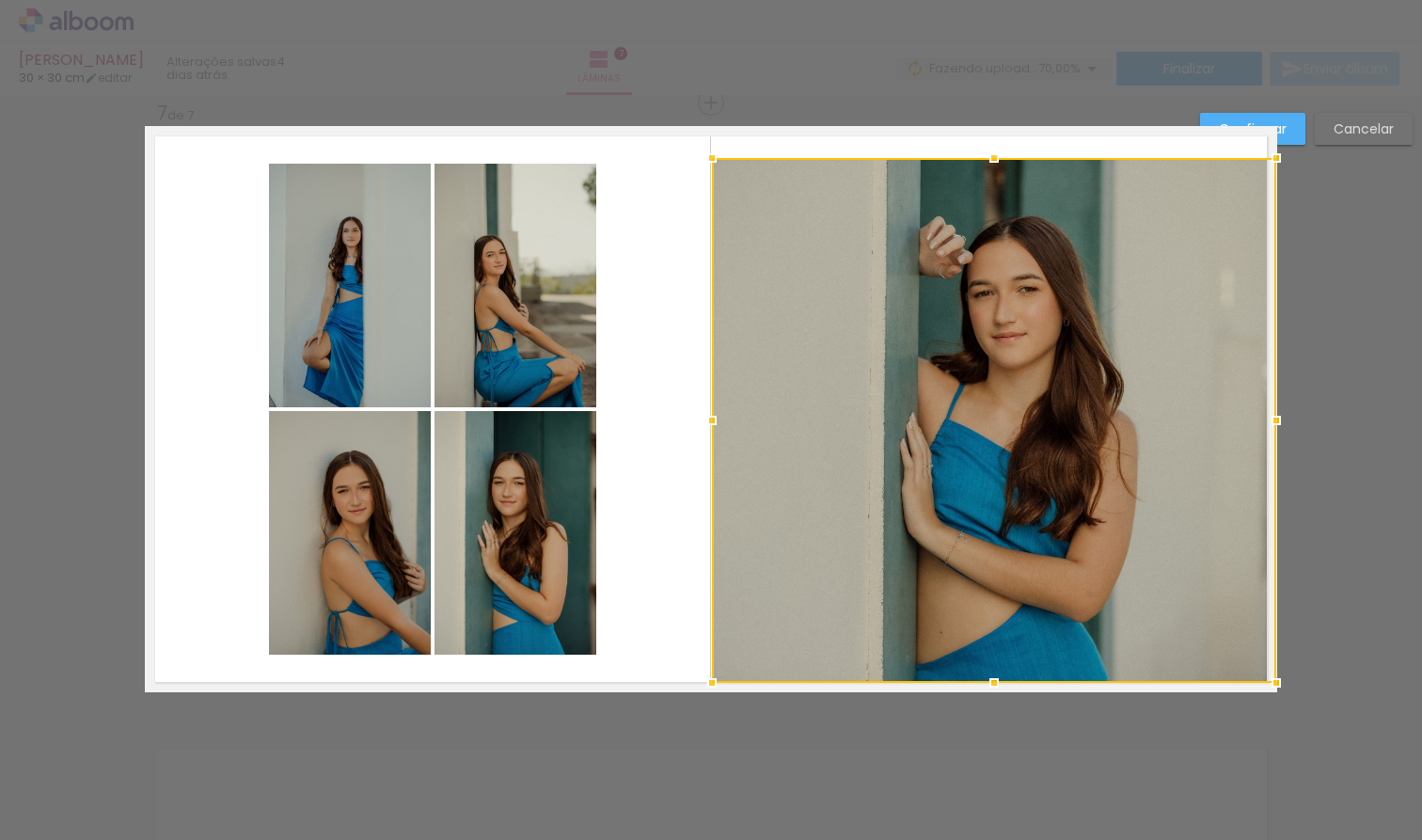
drag, startPoint x: 732, startPoint y: 576, endPoint x: 716, endPoint y: 676, distance: 101.3
click at [716, 676] on div at bounding box center [712, 683] width 38 height 38
drag, startPoint x: 876, startPoint y: 157, endPoint x: 783, endPoint y: 156, distance: 93.0
click at [871, 141] on quentale-layouter at bounding box center [711, 409] width 1133 height 566
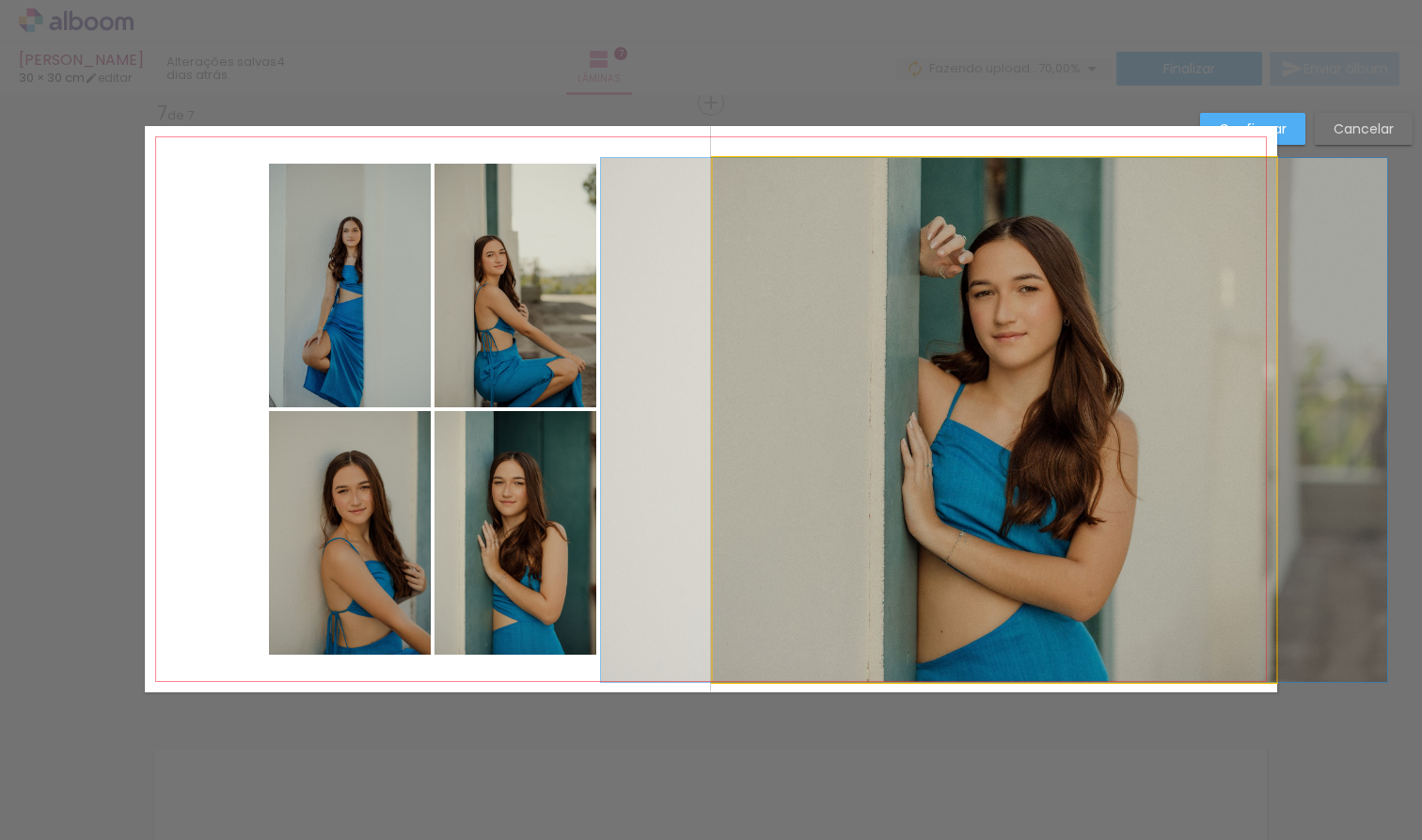
click at [714, 168] on quentale-photo at bounding box center [995, 420] width 563 height 523
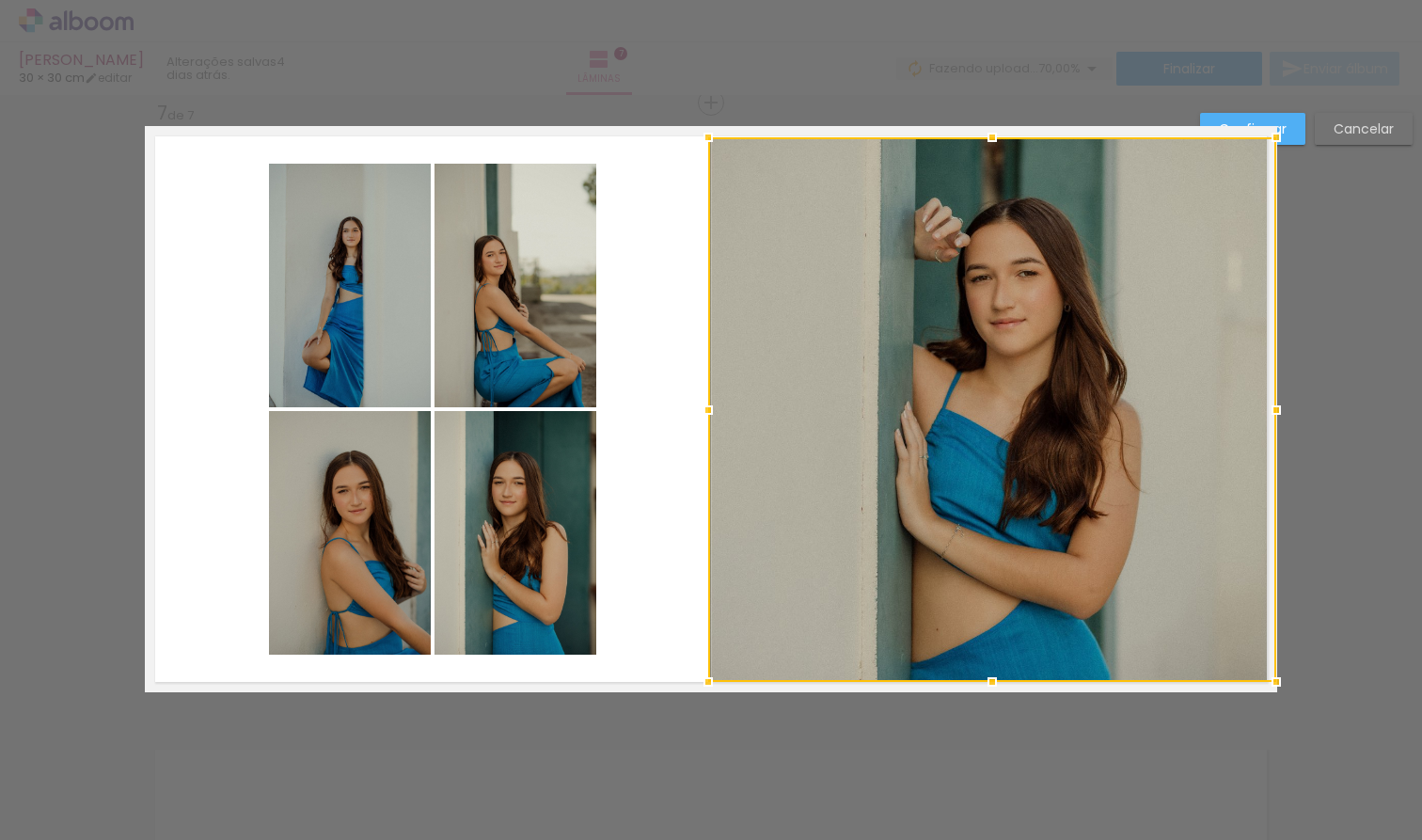
drag, startPoint x: 708, startPoint y: 160, endPoint x: 706, endPoint y: 132, distance: 28.1
click at [703, 139] on div at bounding box center [708, 137] width 38 height 38
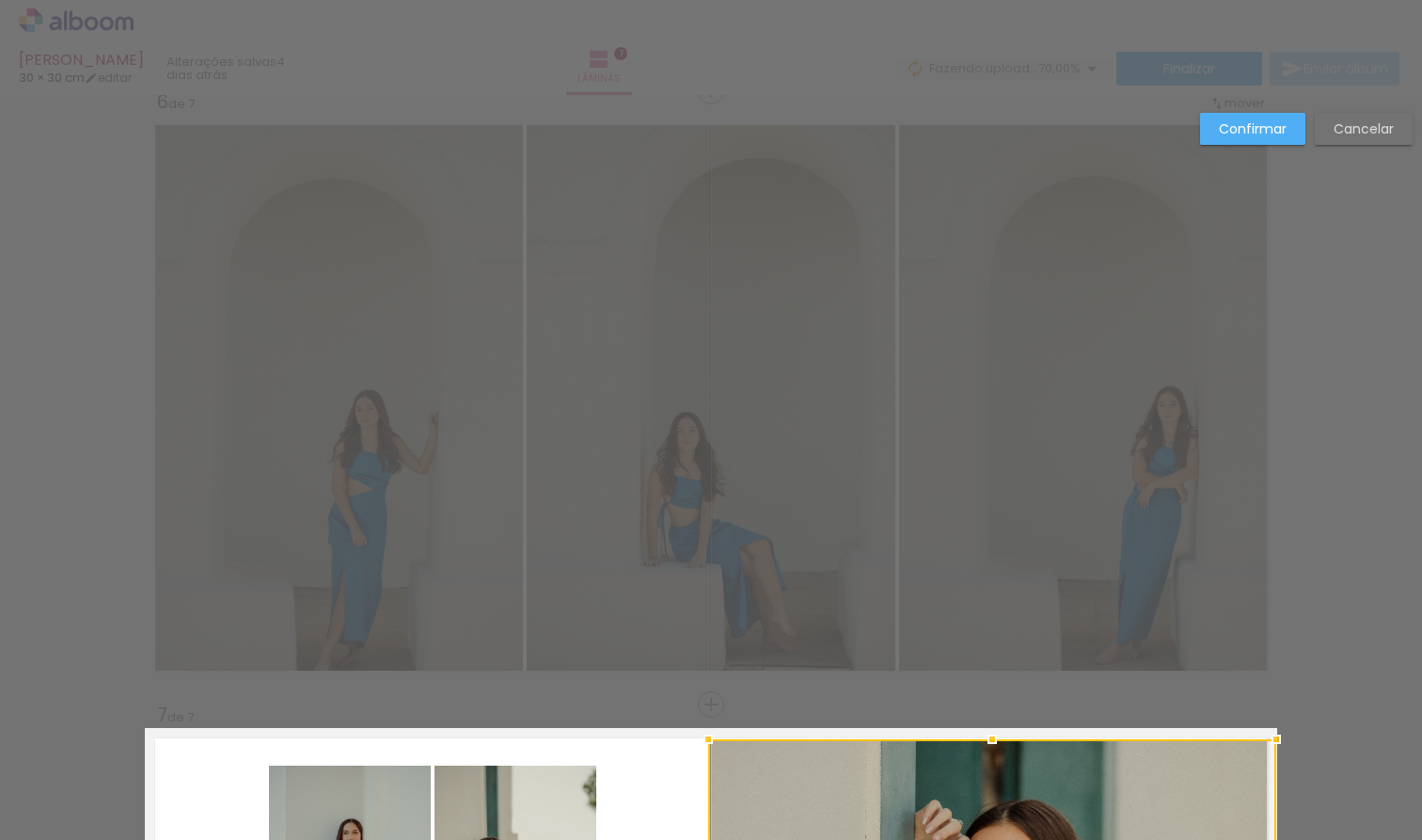
scroll to position [3008, 0]
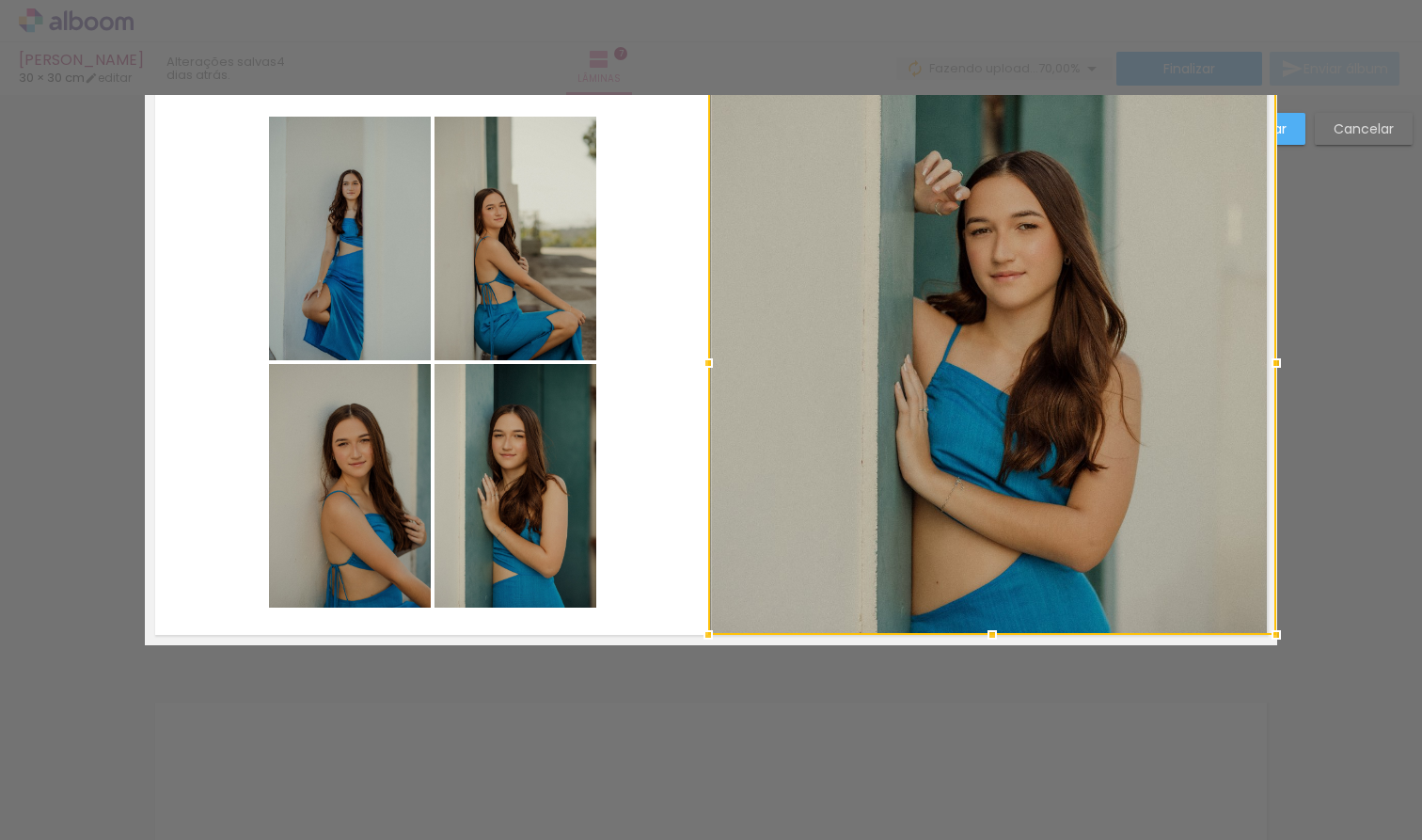
scroll to position [3755, 0]
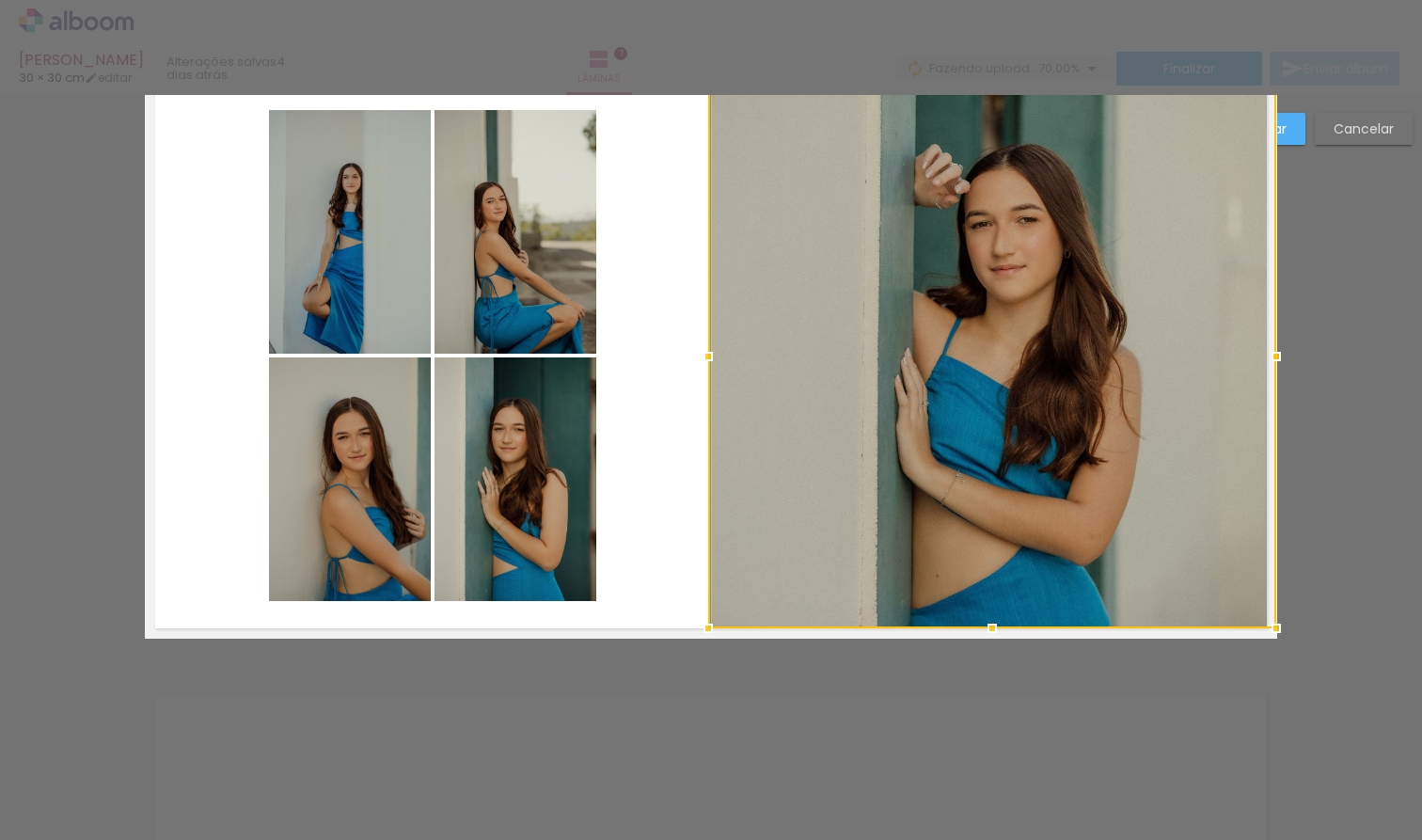
click at [0, 0] on slot "Confirmar" at bounding box center [0, 0] width 0 height 0
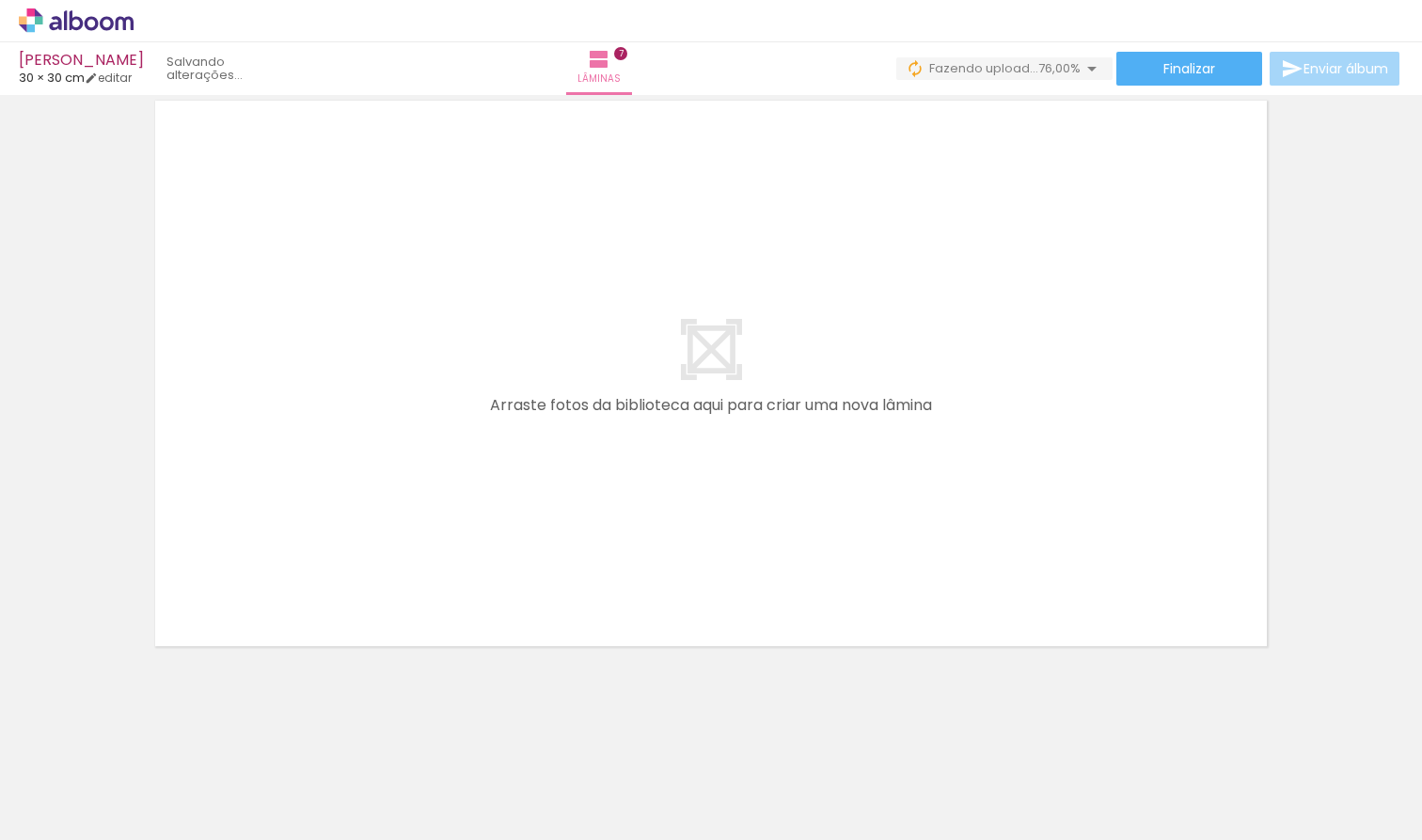
scroll to position [0, 2191]
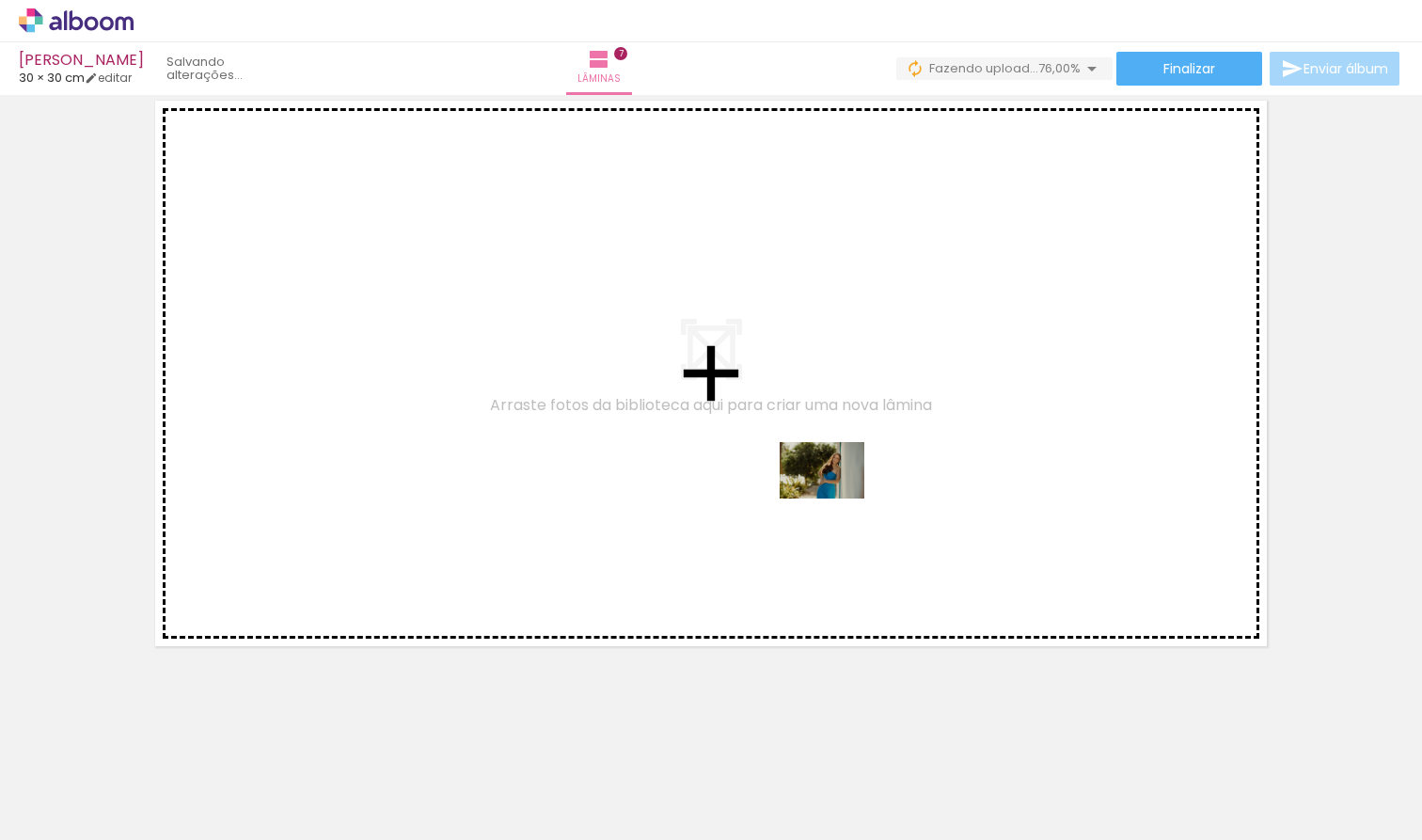
drag, startPoint x: 760, startPoint y: 786, endPoint x: 835, endPoint y: 496, distance: 299.5
click at [835, 496] on quentale-workspace at bounding box center [711, 420] width 1422 height 840
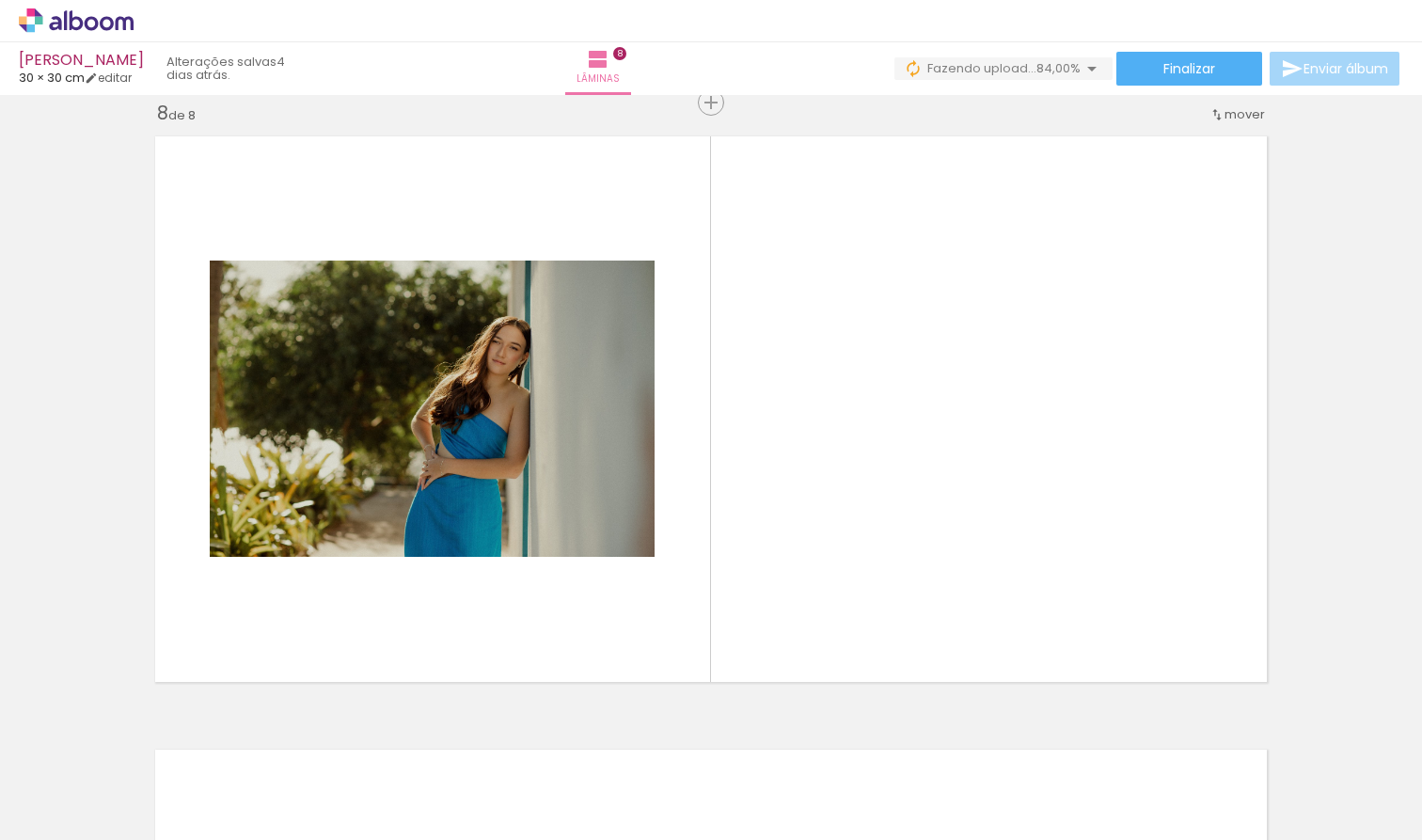
scroll to position [0, 1962]
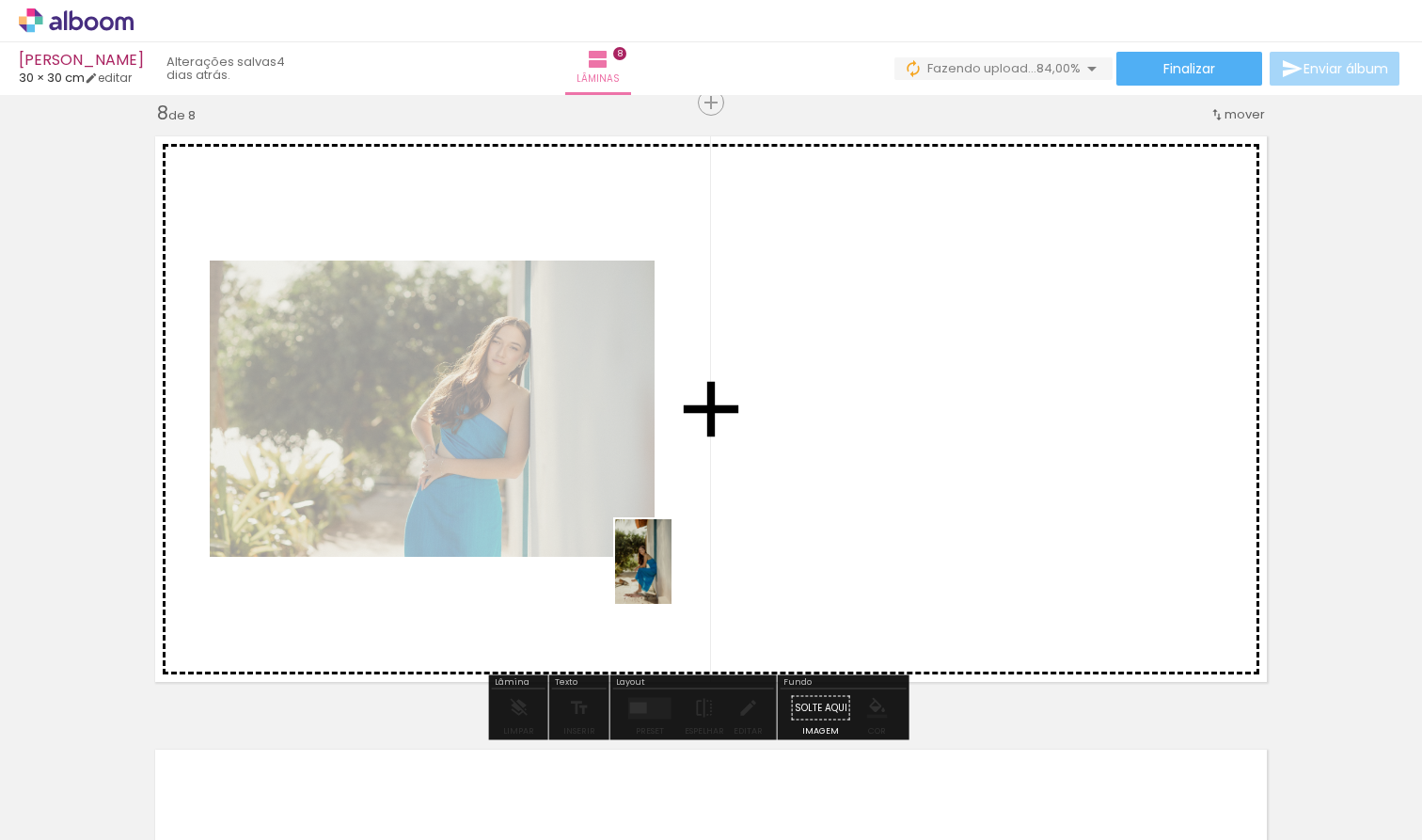
drag, startPoint x: 554, startPoint y: 792, endPoint x: 666, endPoint y: 575, distance: 244.2
click at [666, 575] on quentale-workspace at bounding box center [711, 420] width 1422 height 840
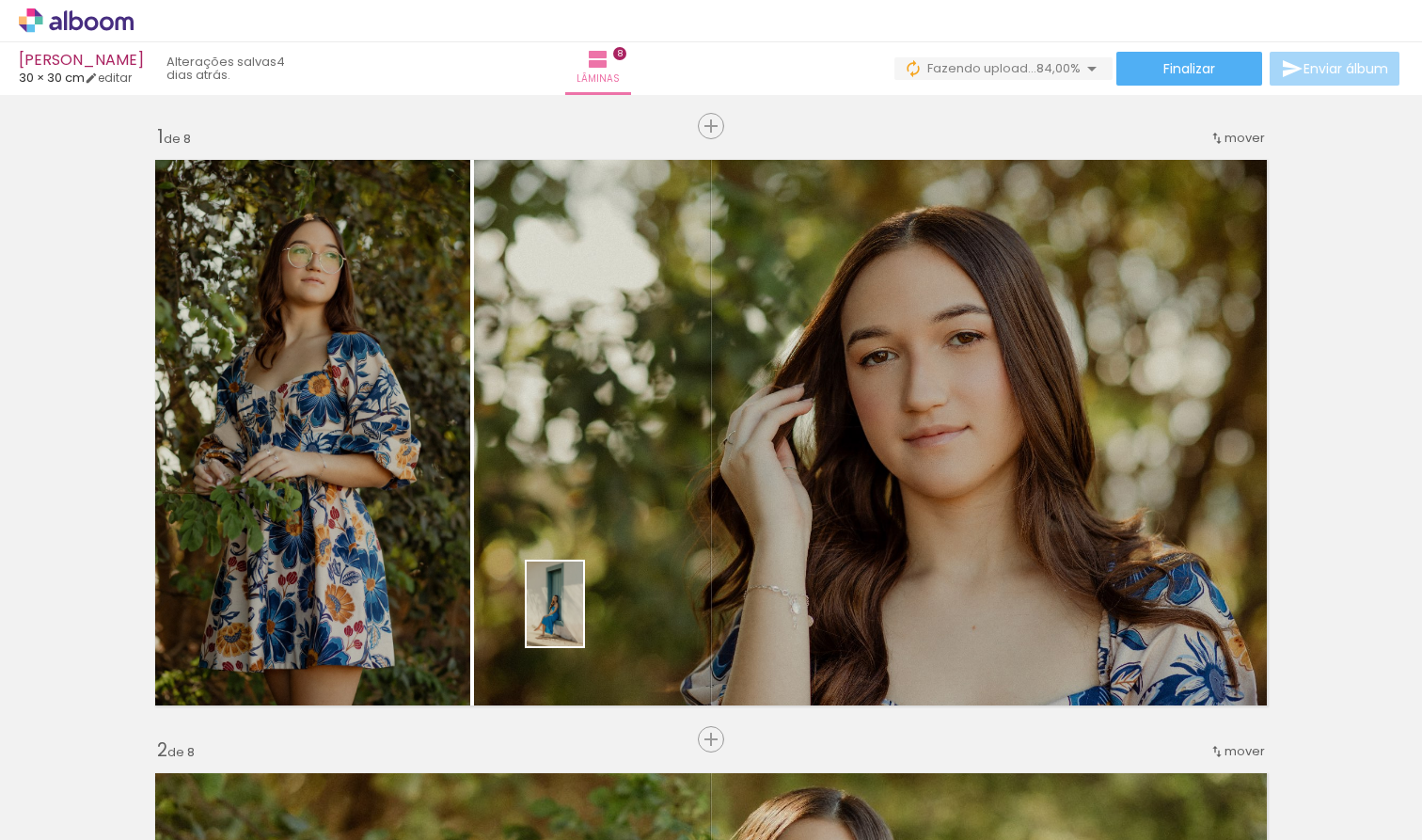
click at [556, 487] on quentale-workspace at bounding box center [711, 420] width 1422 height 840
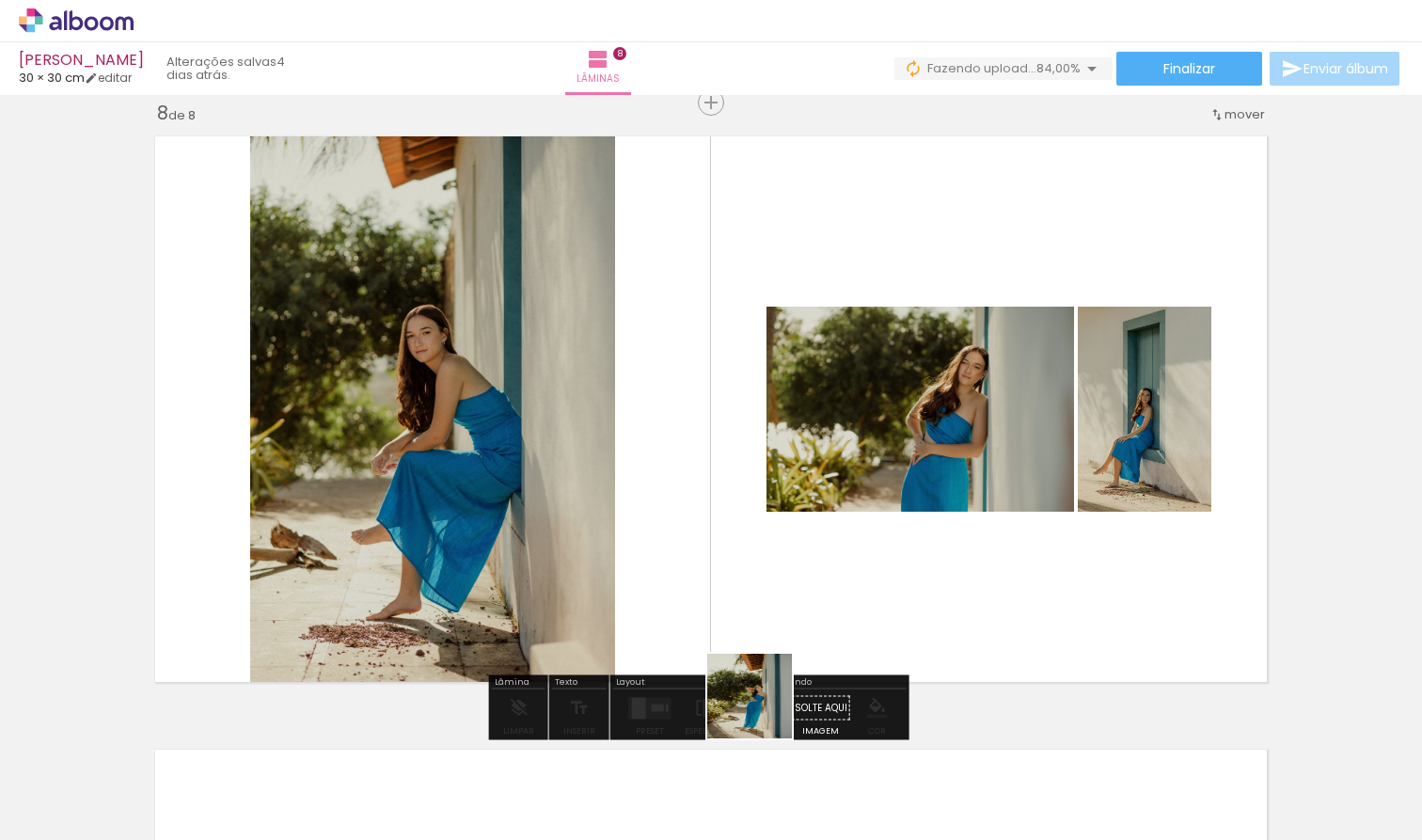
drag, startPoint x: 765, startPoint y: 782, endPoint x: 741, endPoint y: 531, distance: 252.1
click at [741, 531] on quentale-workspace at bounding box center [711, 420] width 1422 height 840
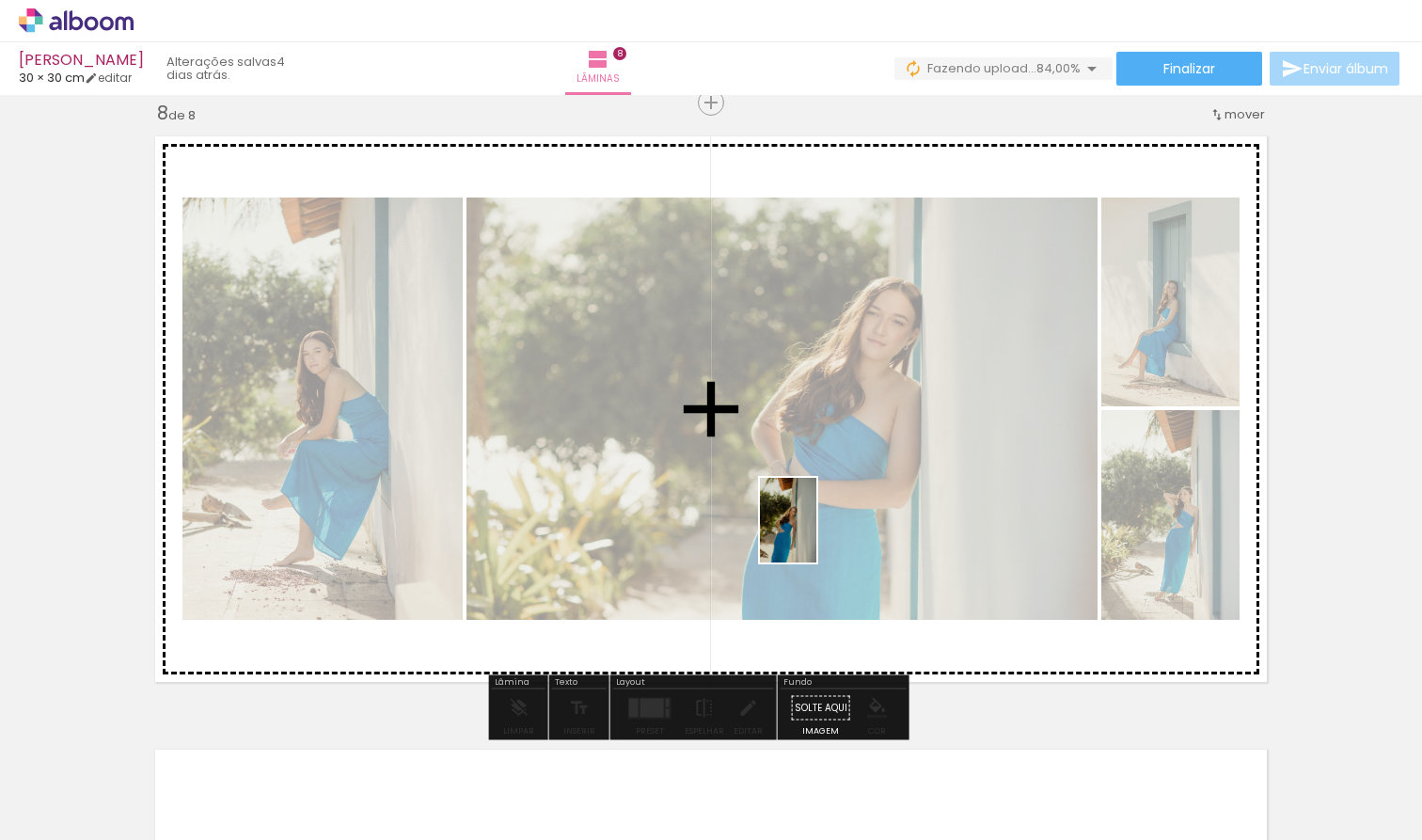
drag, startPoint x: 860, startPoint y: 782, endPoint x: 810, endPoint y: 515, distance: 271.6
click at [810, 515] on quentale-workspace at bounding box center [711, 420] width 1422 height 840
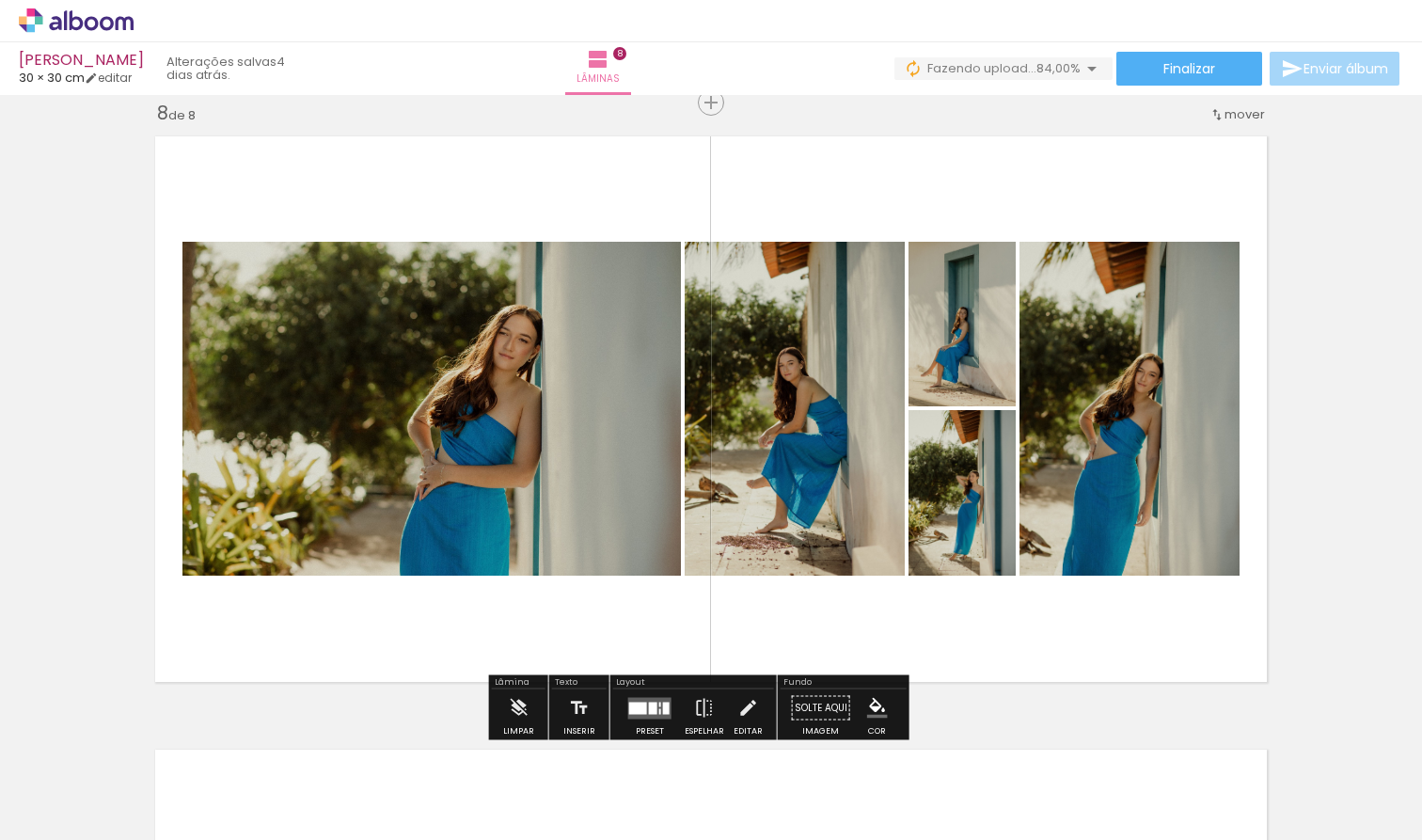
scroll to position [0, 2039]
drag, startPoint x: 698, startPoint y: 834, endPoint x: 734, endPoint y: 837, distance: 36.1
click at [154, 837] on iron-horizontal-list at bounding box center [135, 781] width 38 height 118
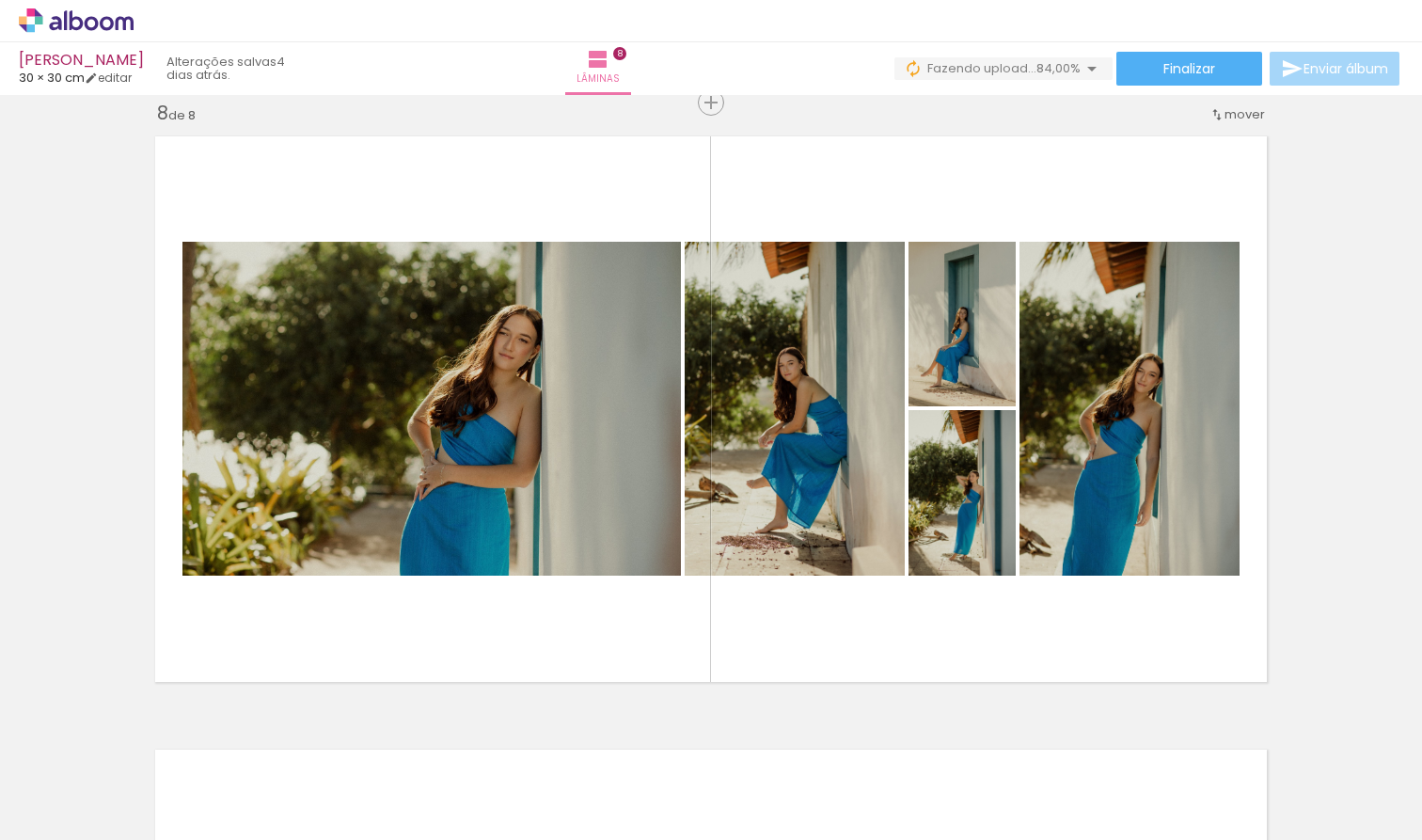
scroll to position [0, 2402]
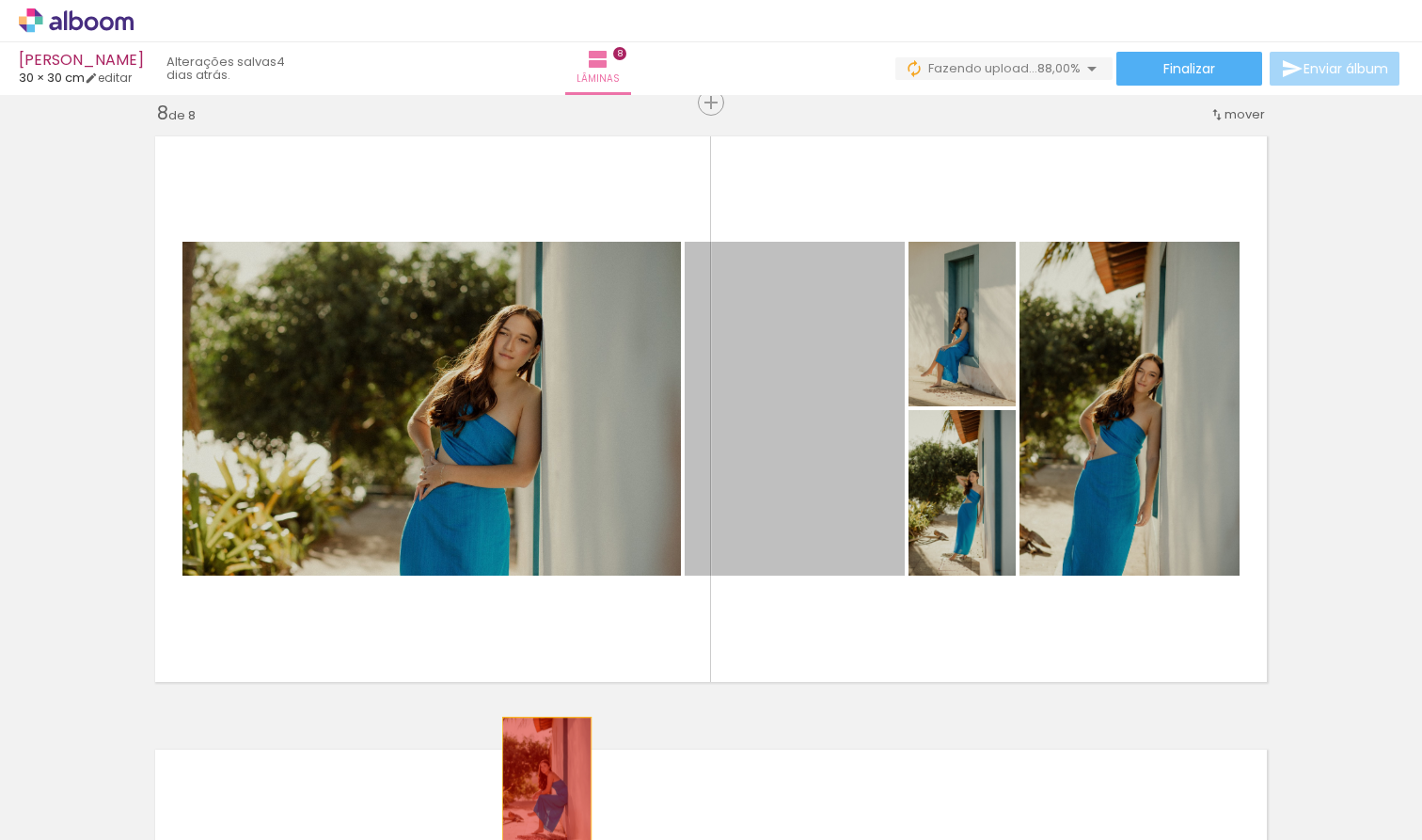
drag, startPoint x: 756, startPoint y: 454, endPoint x: 540, endPoint y: 783, distance: 393.6
click at [540, 783] on quentale-workspace at bounding box center [711, 420] width 1422 height 840
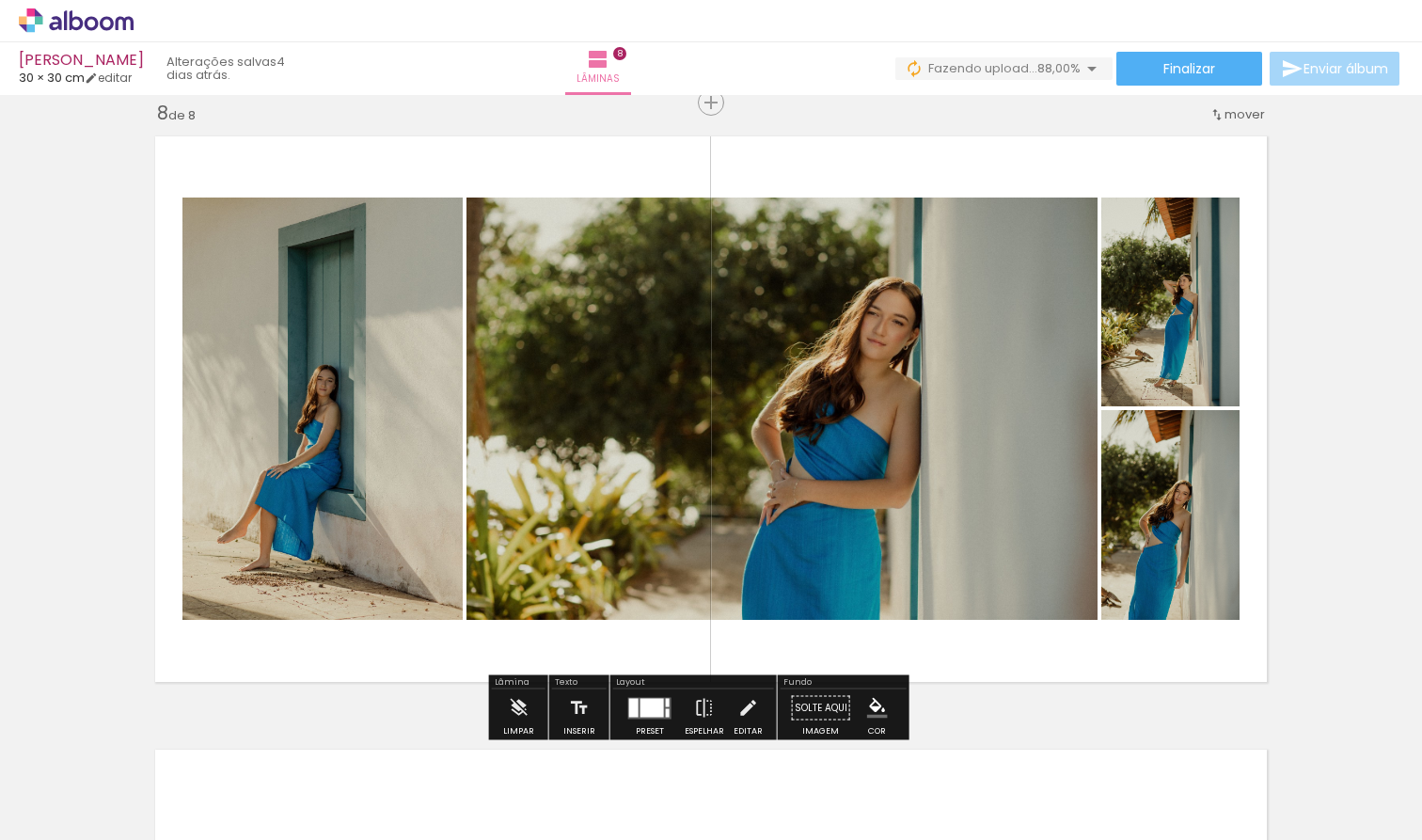
click at [668, 692] on div at bounding box center [650, 708] width 51 height 38
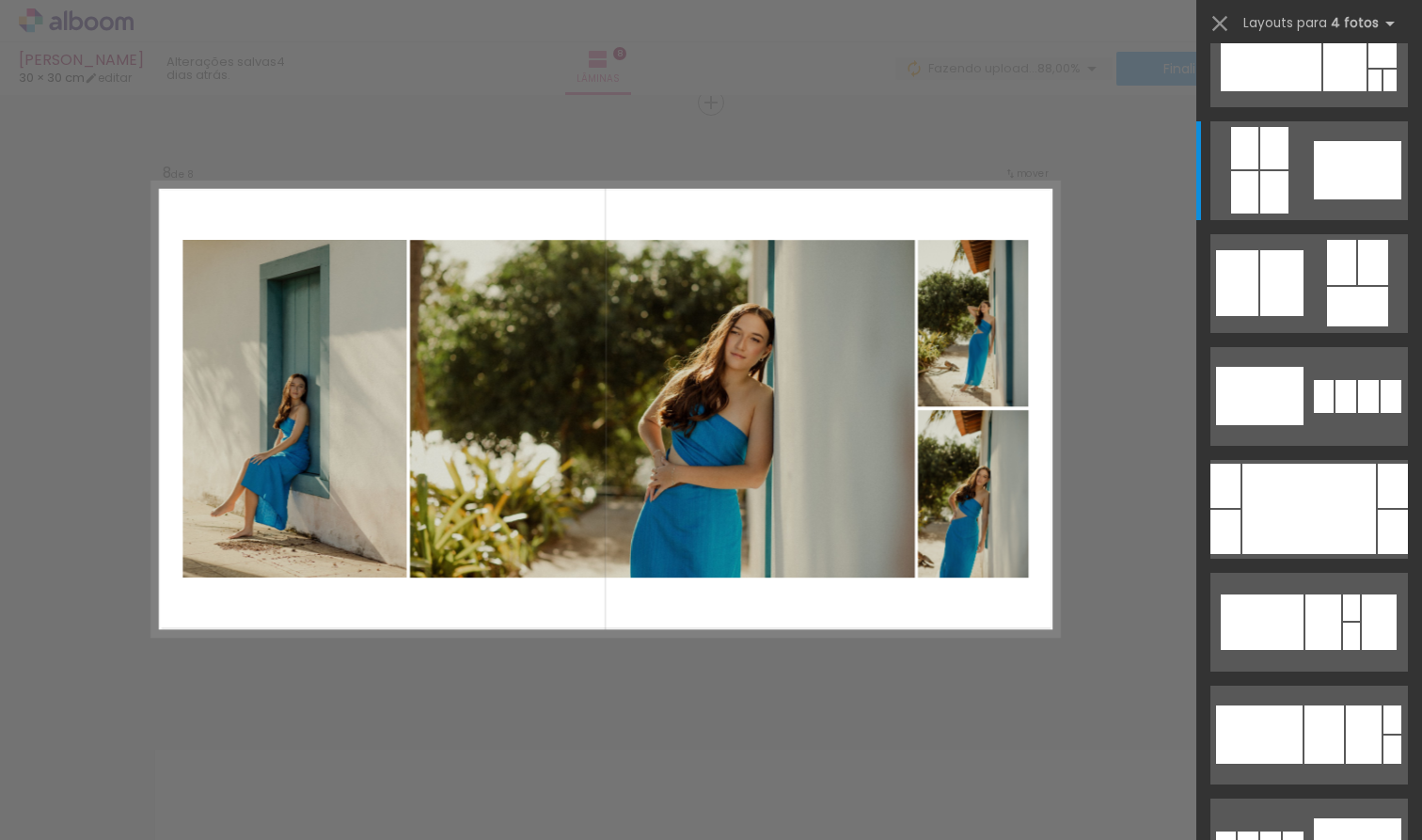
scroll to position [0, 0]
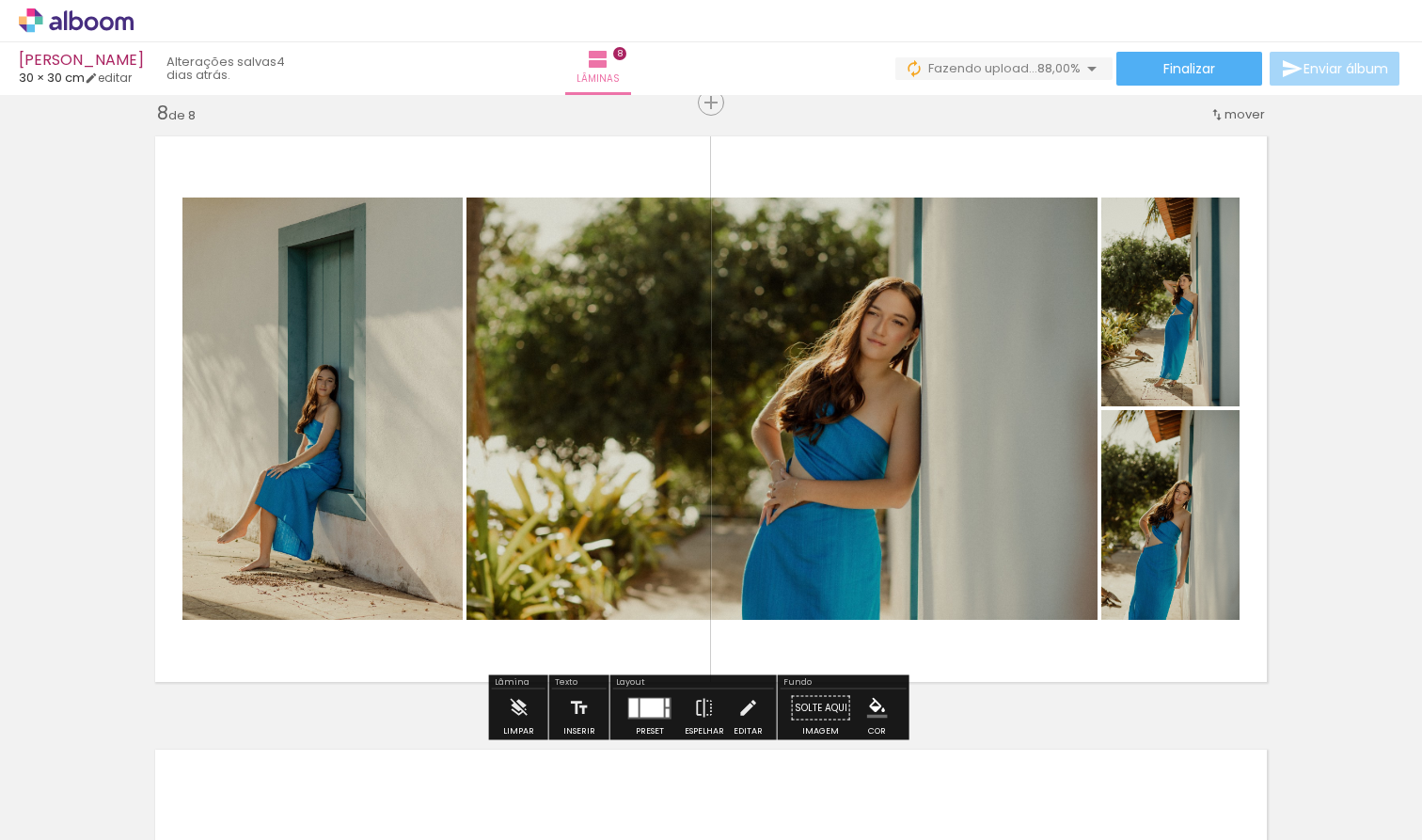
click at [659, 718] on quentale-layouter at bounding box center [650, 707] width 44 height 21
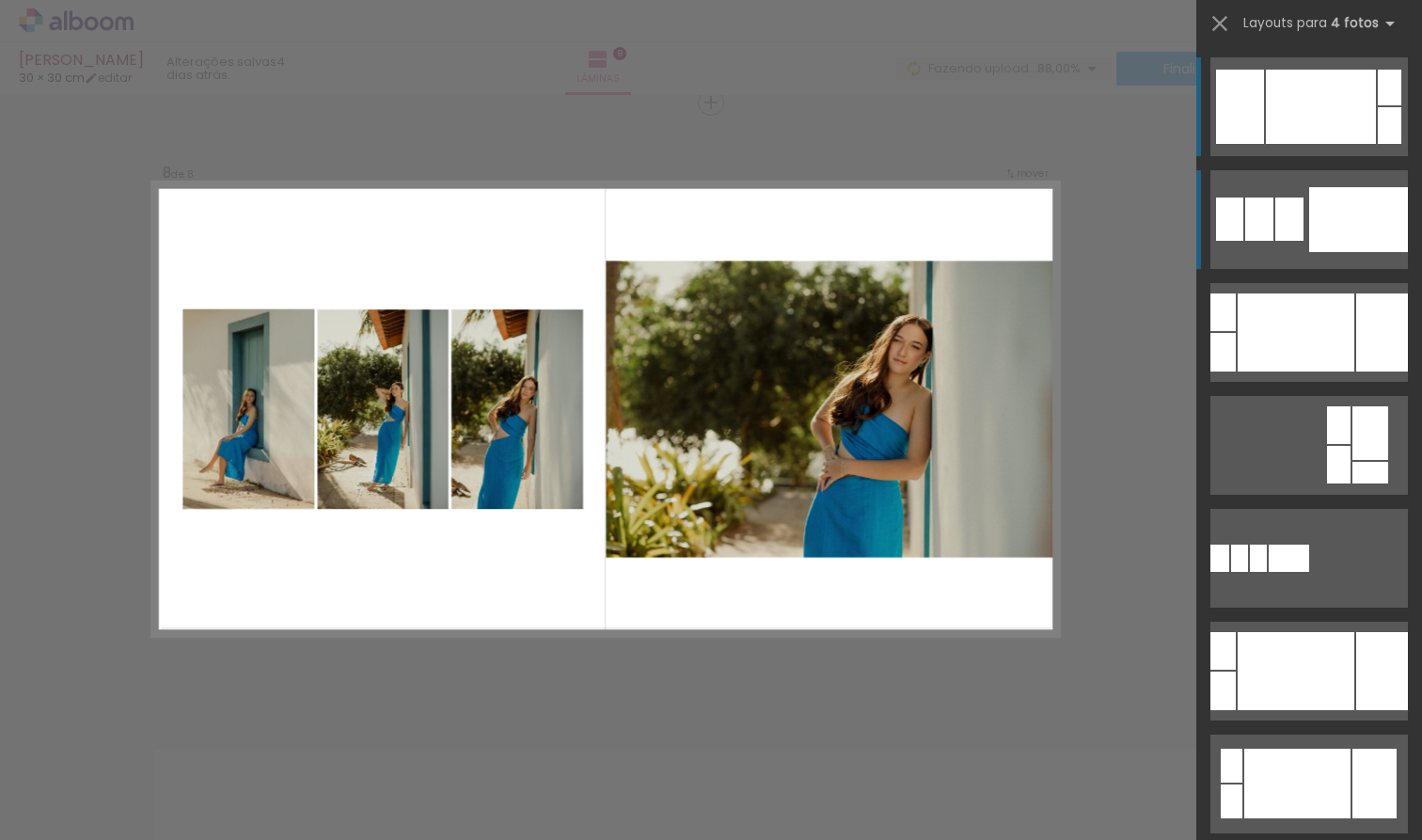
click at [1336, 223] on div at bounding box center [1359, 219] width 99 height 65
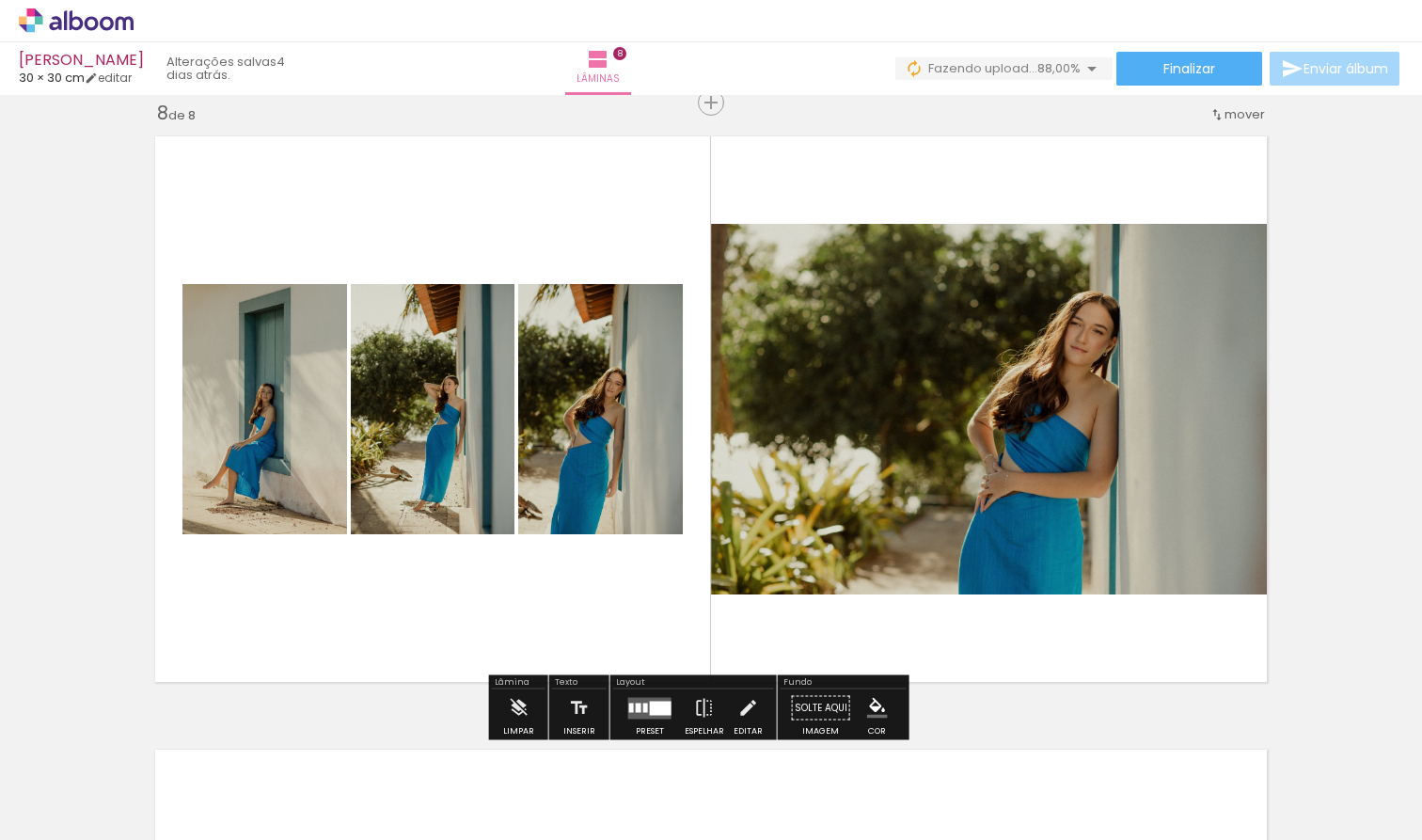
click at [875, 490] on quentale-photo at bounding box center [994, 408] width 566 height 370
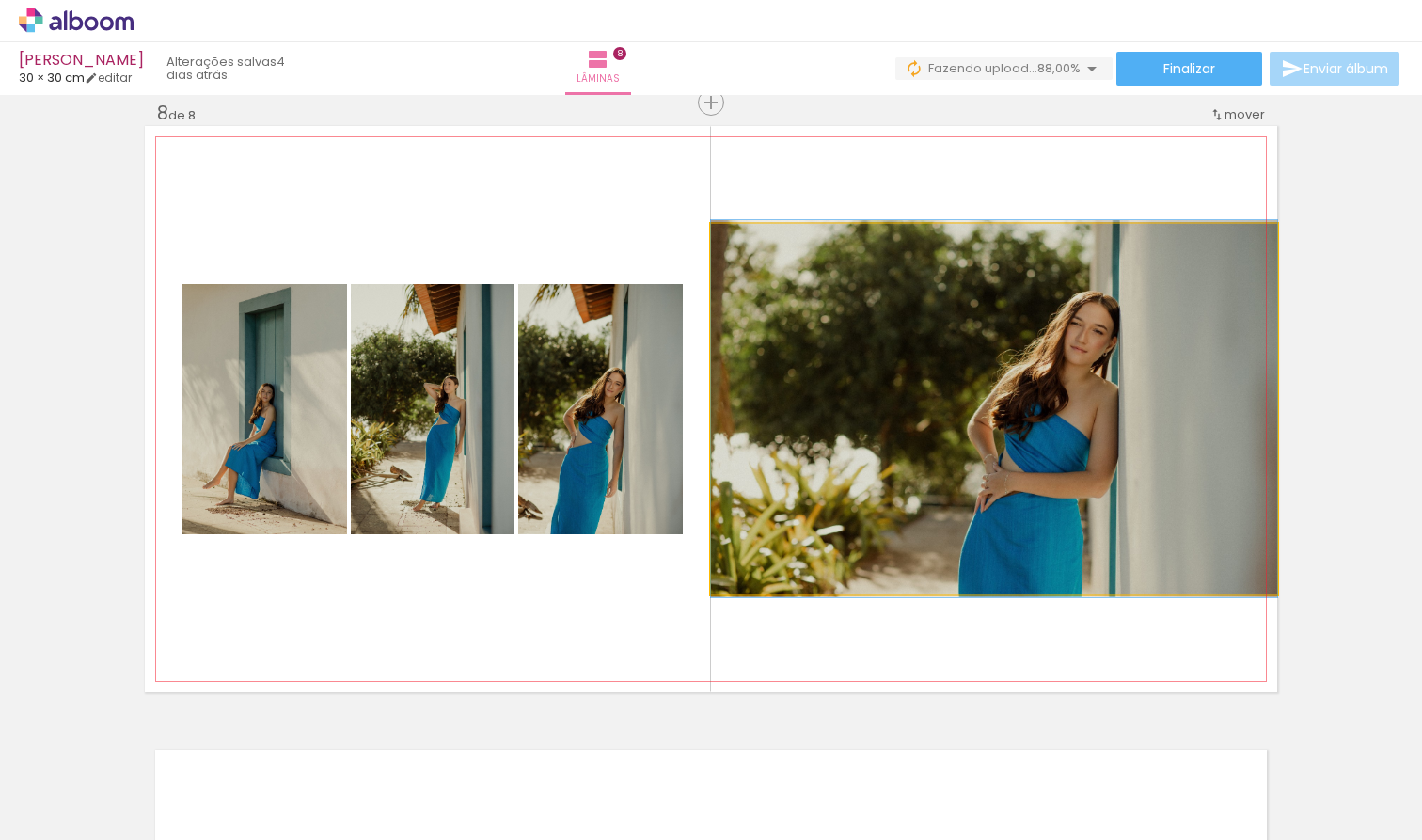
drag, startPoint x: 874, startPoint y: 490, endPoint x: 877, endPoint y: 482, distance: 8.5
click at [874, 490] on quentale-photo at bounding box center [994, 408] width 566 height 370
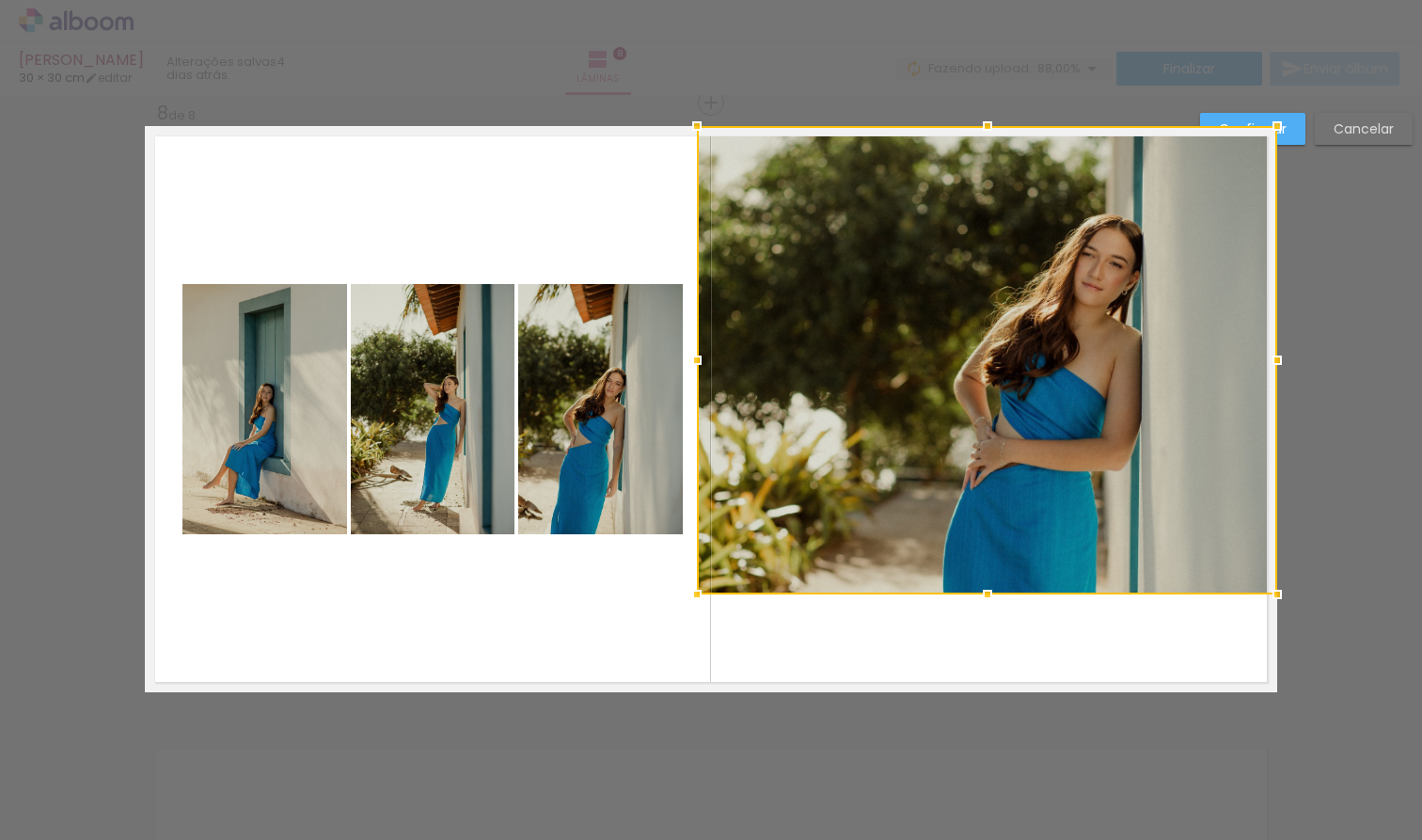
drag, startPoint x: 704, startPoint y: 222, endPoint x: 691, endPoint y: 136, distance: 87.0
click at [691, 136] on div at bounding box center [696, 125] width 38 height 38
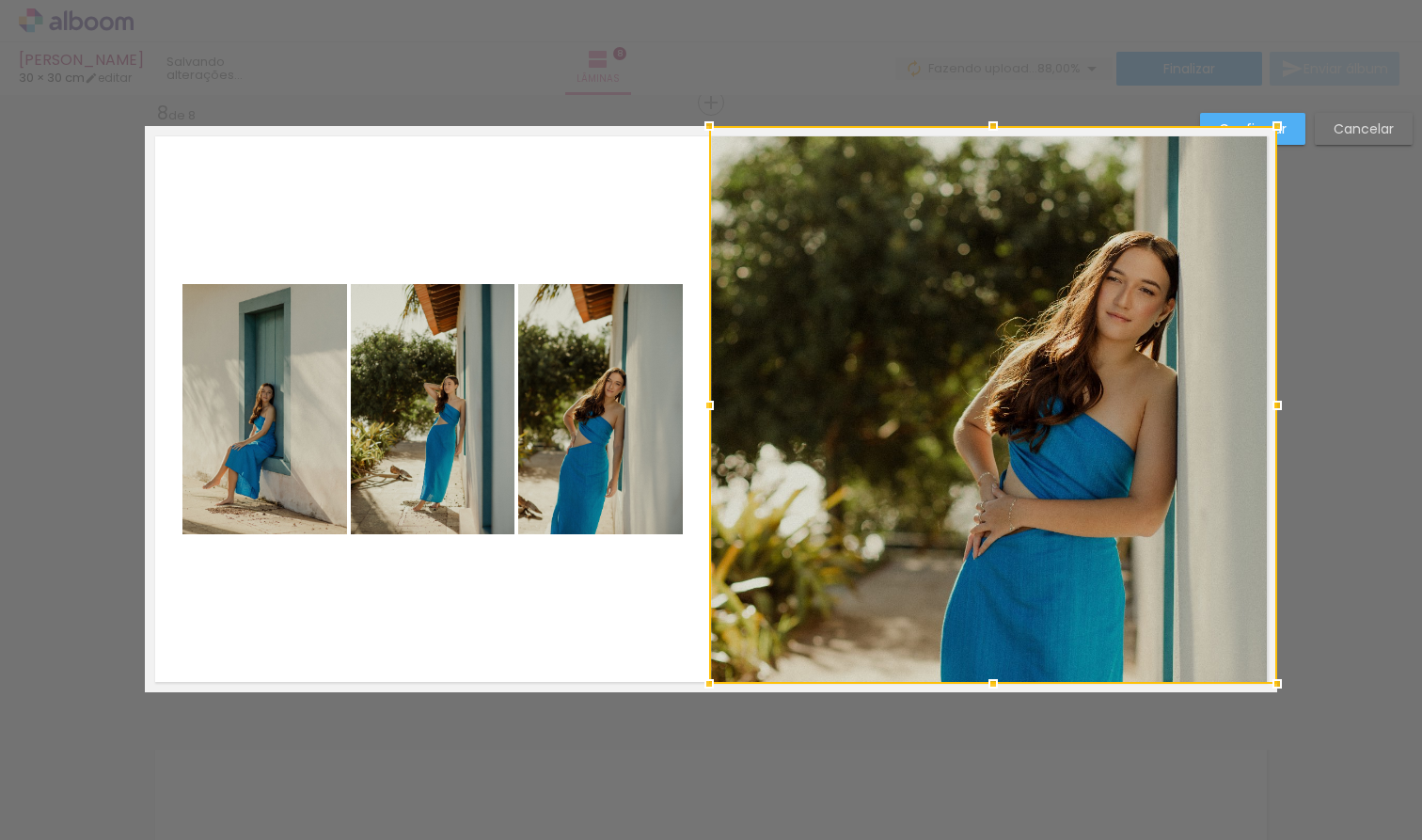
drag, startPoint x: 694, startPoint y: 588, endPoint x: 702, endPoint y: 667, distance: 79.4
click at [705, 667] on div at bounding box center [709, 683] width 38 height 38
click at [1279, 401] on div at bounding box center [1275, 405] width 38 height 38
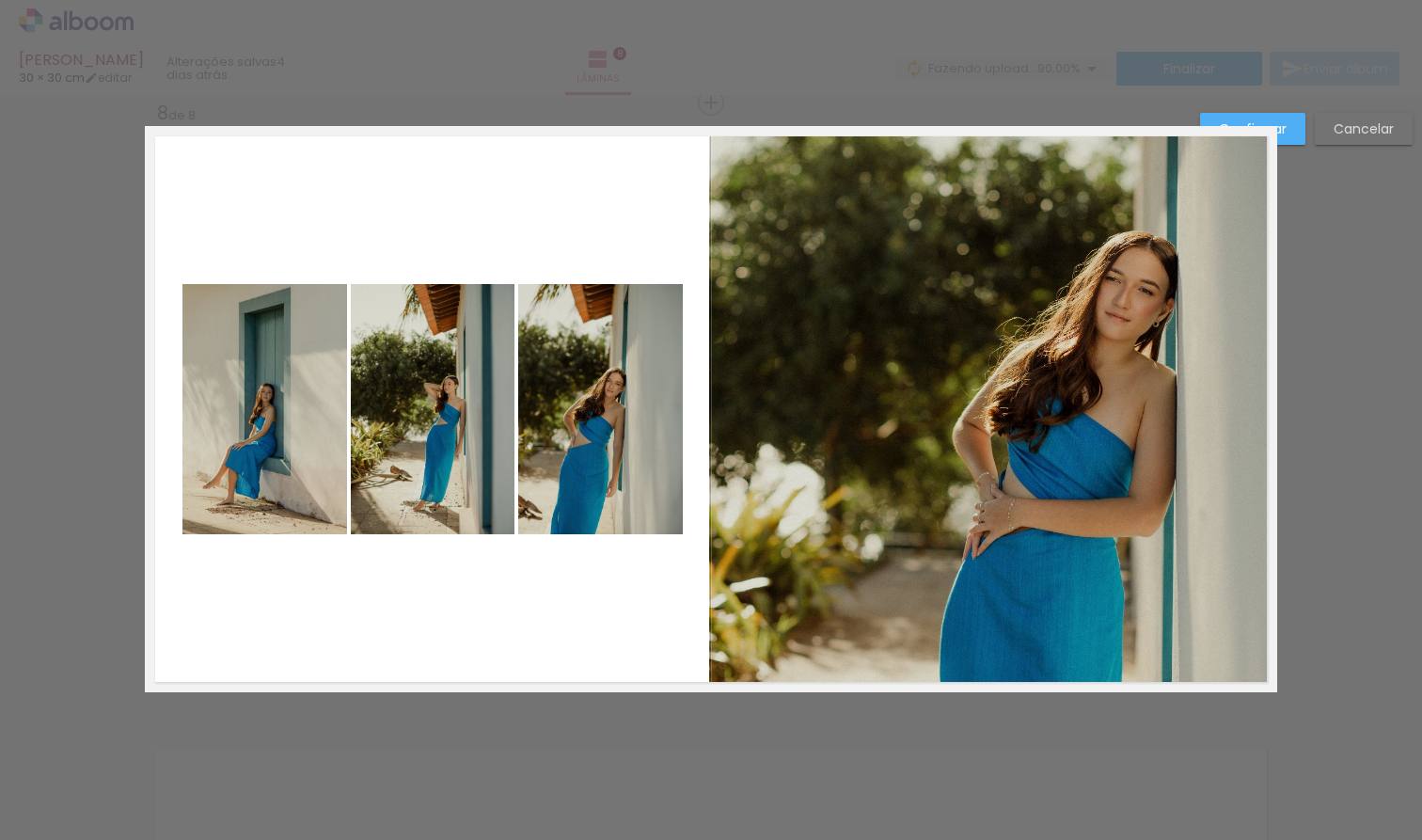
drag, startPoint x: 1286, startPoint y: 119, endPoint x: 1291, endPoint y: 128, distance: 10.3
click at [1286, 121] on paper-button "Confirmar" at bounding box center [1252, 128] width 105 height 32
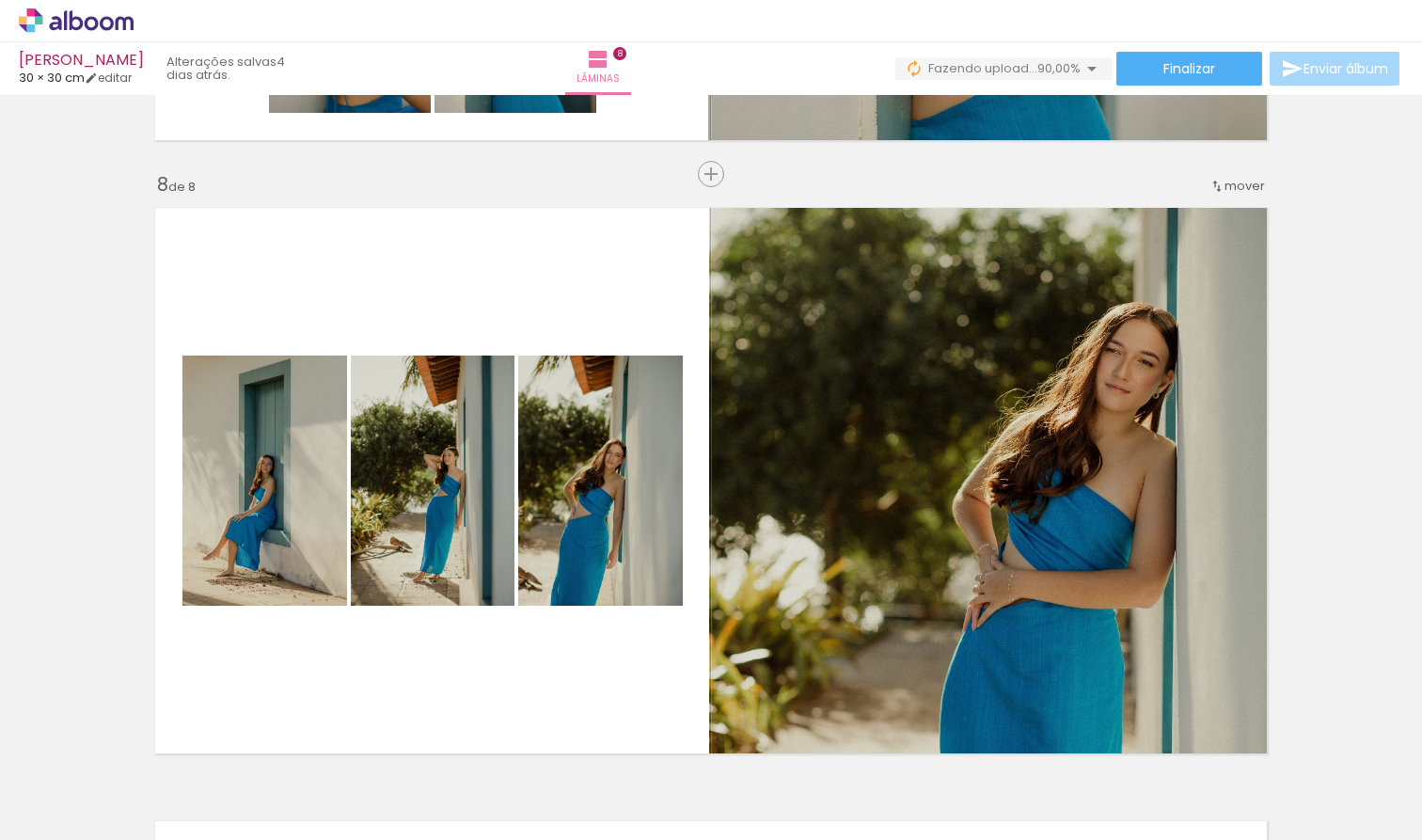
scroll to position [4368, 0]
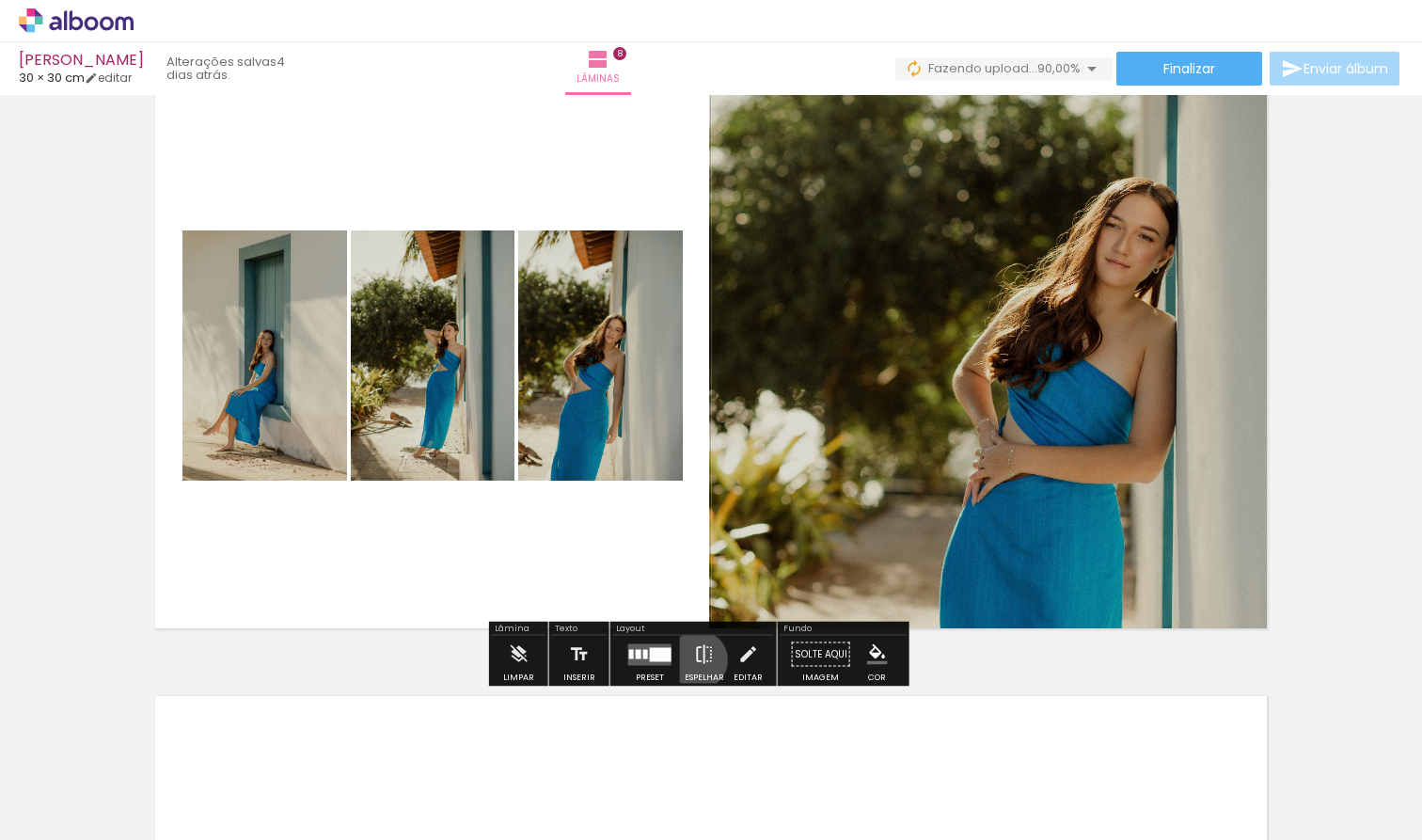
click at [700, 660] on iron-icon at bounding box center [703, 654] width 20 height 38
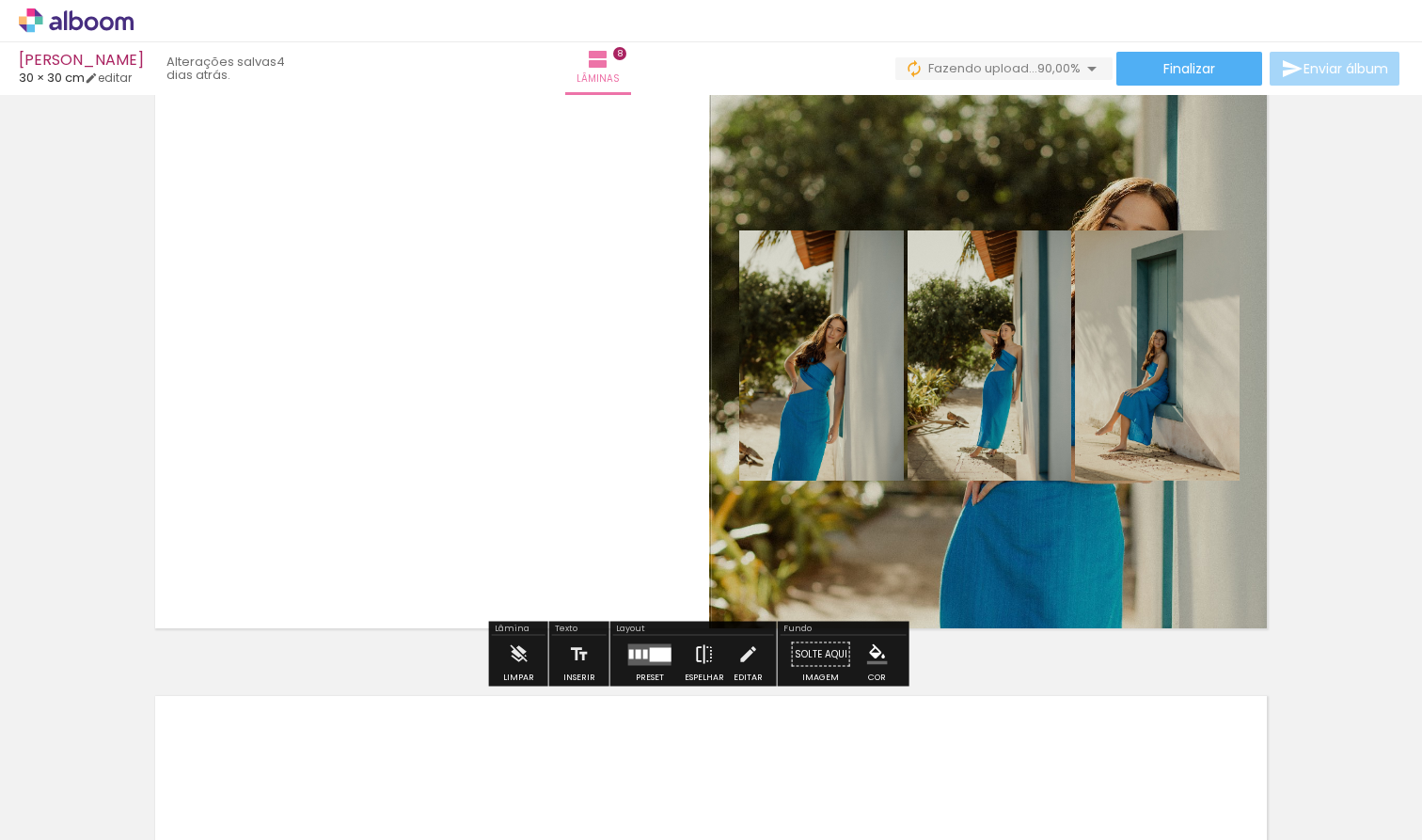
click at [712, 655] on iron-icon at bounding box center [703, 654] width 20 height 38
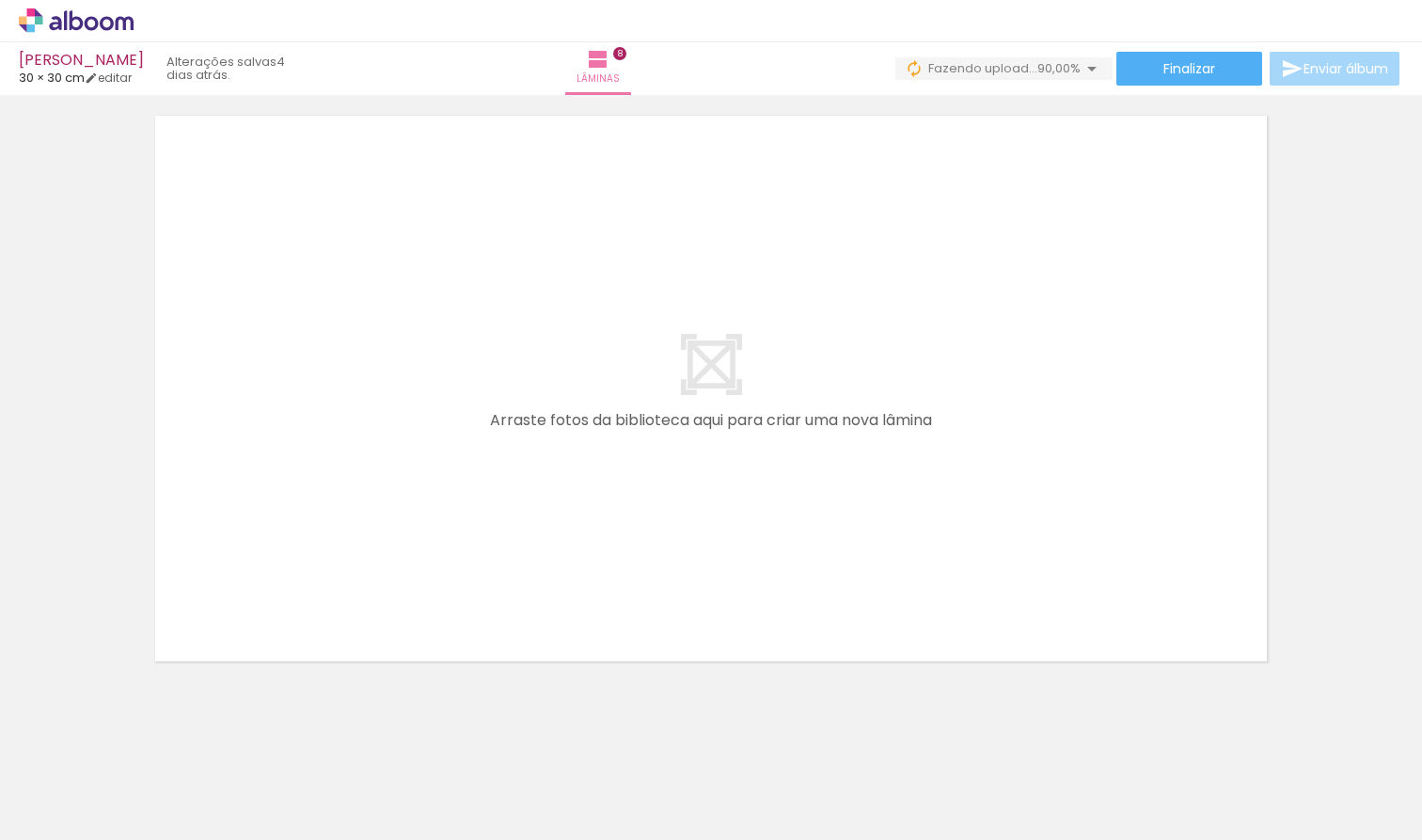
scroll to position [0, 2459]
drag, startPoint x: 750, startPoint y: 833, endPoint x: 818, endPoint y: 831, distance: 68.0
click at [154, 831] on iron-horizontal-list at bounding box center [135, 781] width 38 height 118
drag, startPoint x: 805, startPoint y: 831, endPoint x: 836, endPoint y: 828, distance: 31.1
click at [154, 828] on iron-horizontal-list at bounding box center [135, 781] width 38 height 118
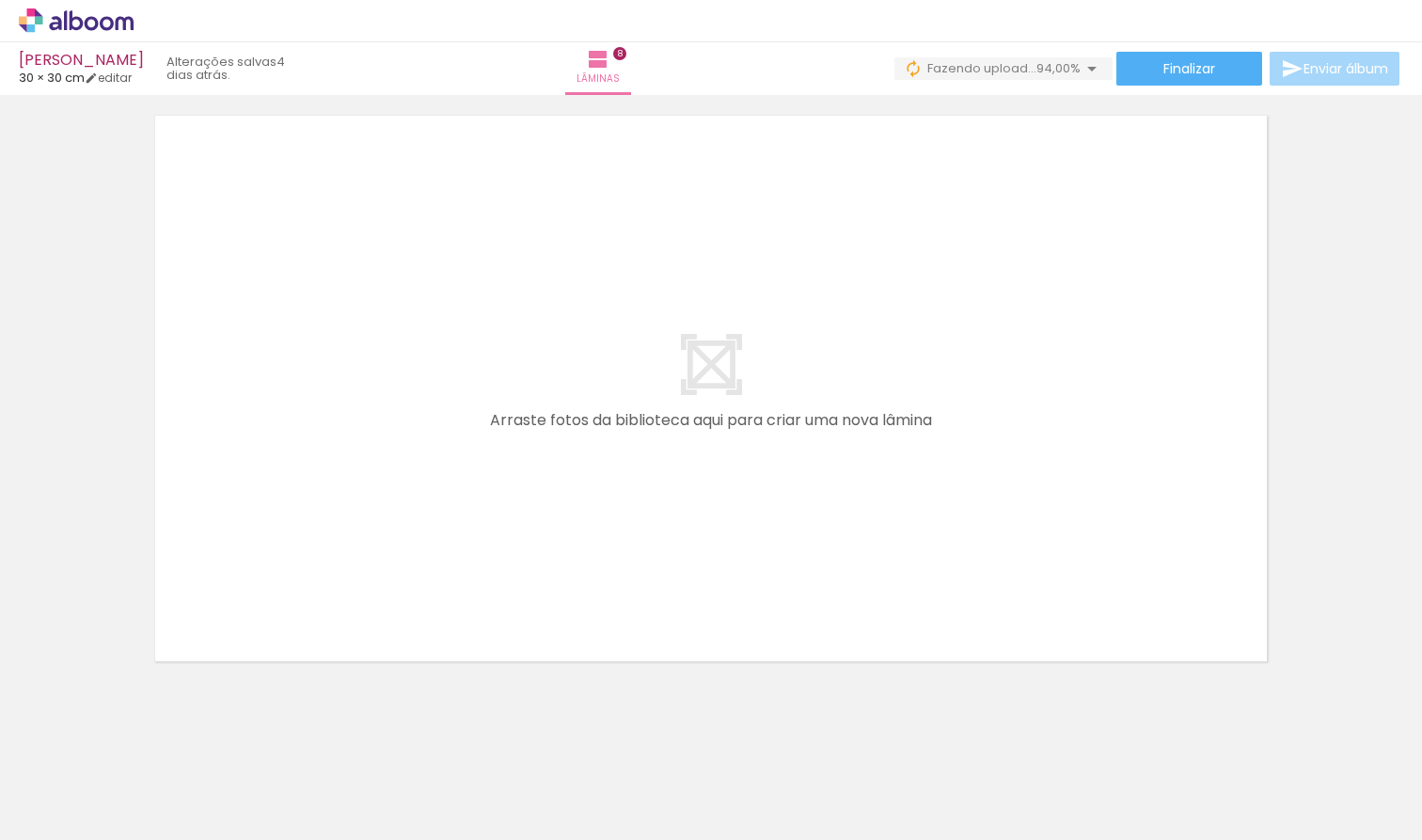
scroll to position [0, 2505]
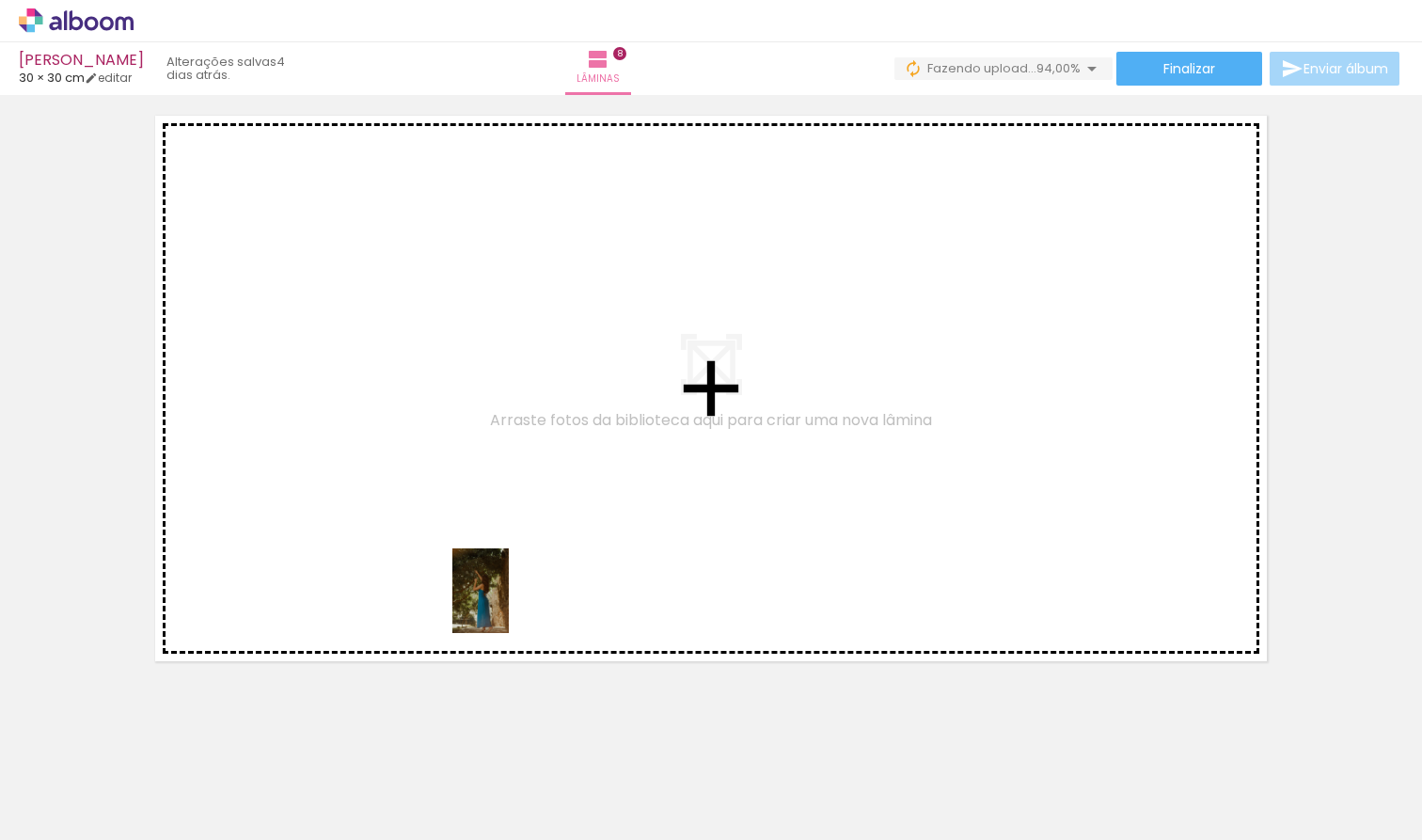
drag, startPoint x: 554, startPoint y: 794, endPoint x: 509, endPoint y: 605, distance: 194.3
click at [509, 605] on quentale-workspace at bounding box center [711, 420] width 1422 height 840
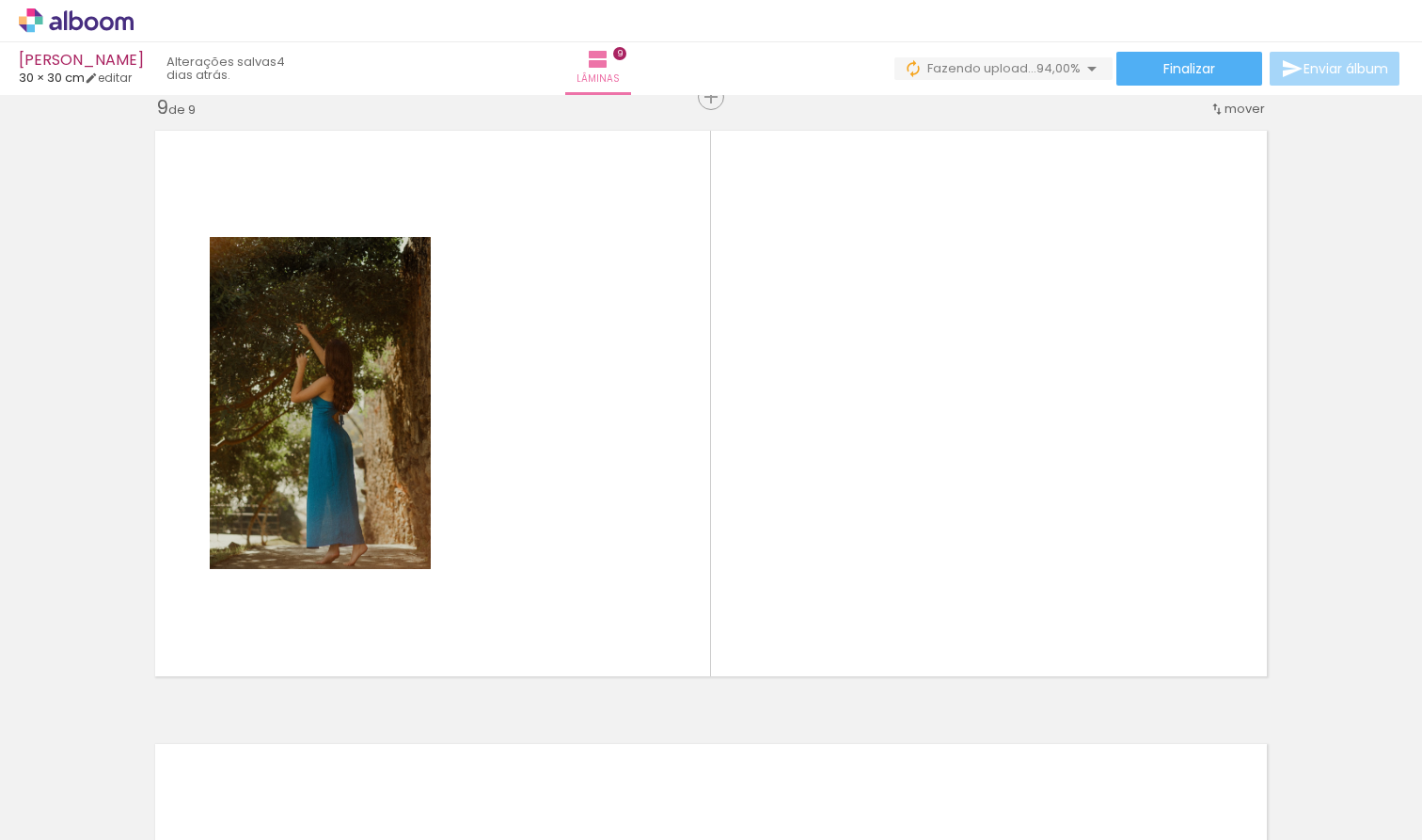
scroll to position [4927, 0]
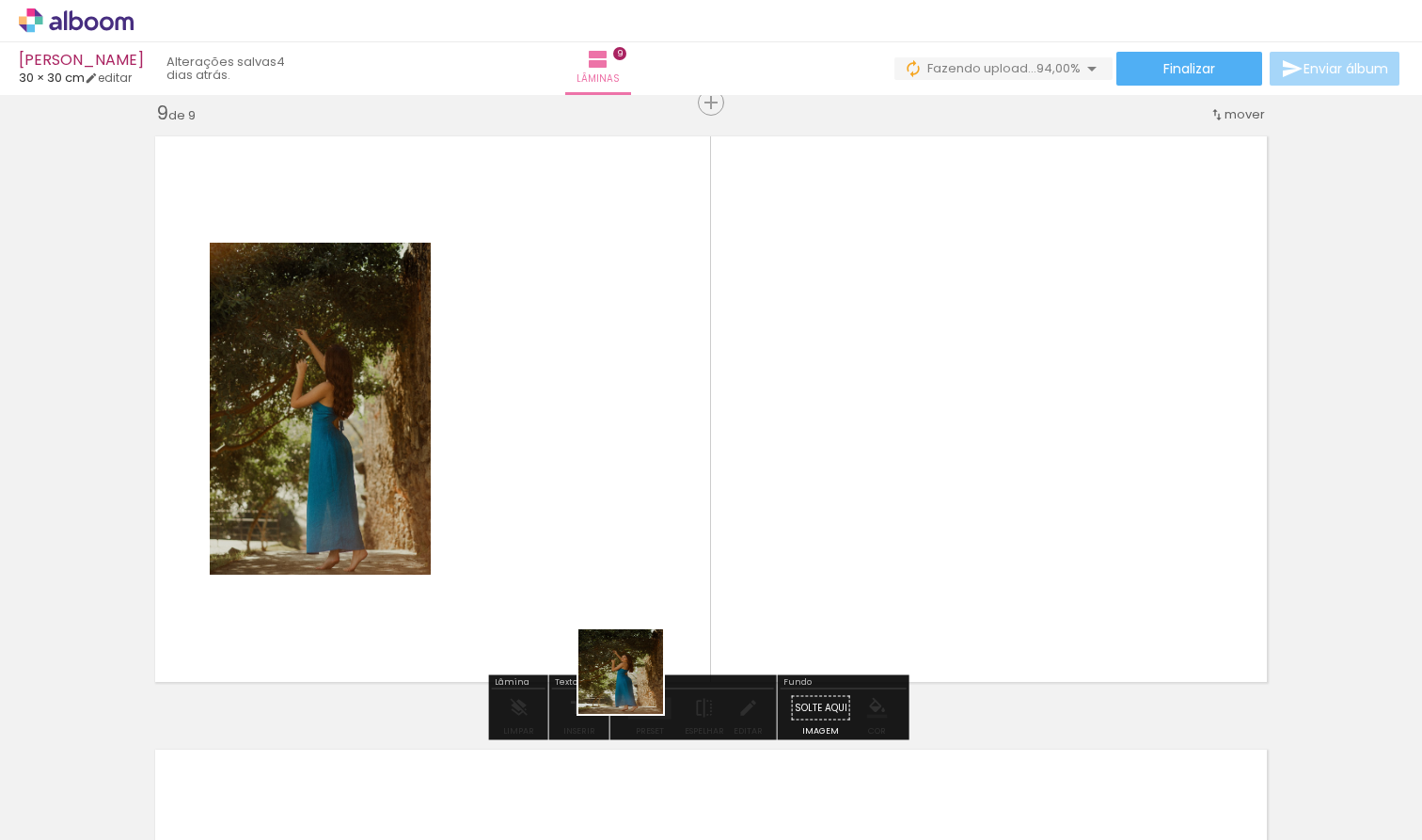
drag, startPoint x: 649, startPoint y: 791, endPoint x: 612, endPoint y: 527, distance: 266.6
click at [612, 527] on quentale-workspace at bounding box center [711, 420] width 1422 height 840
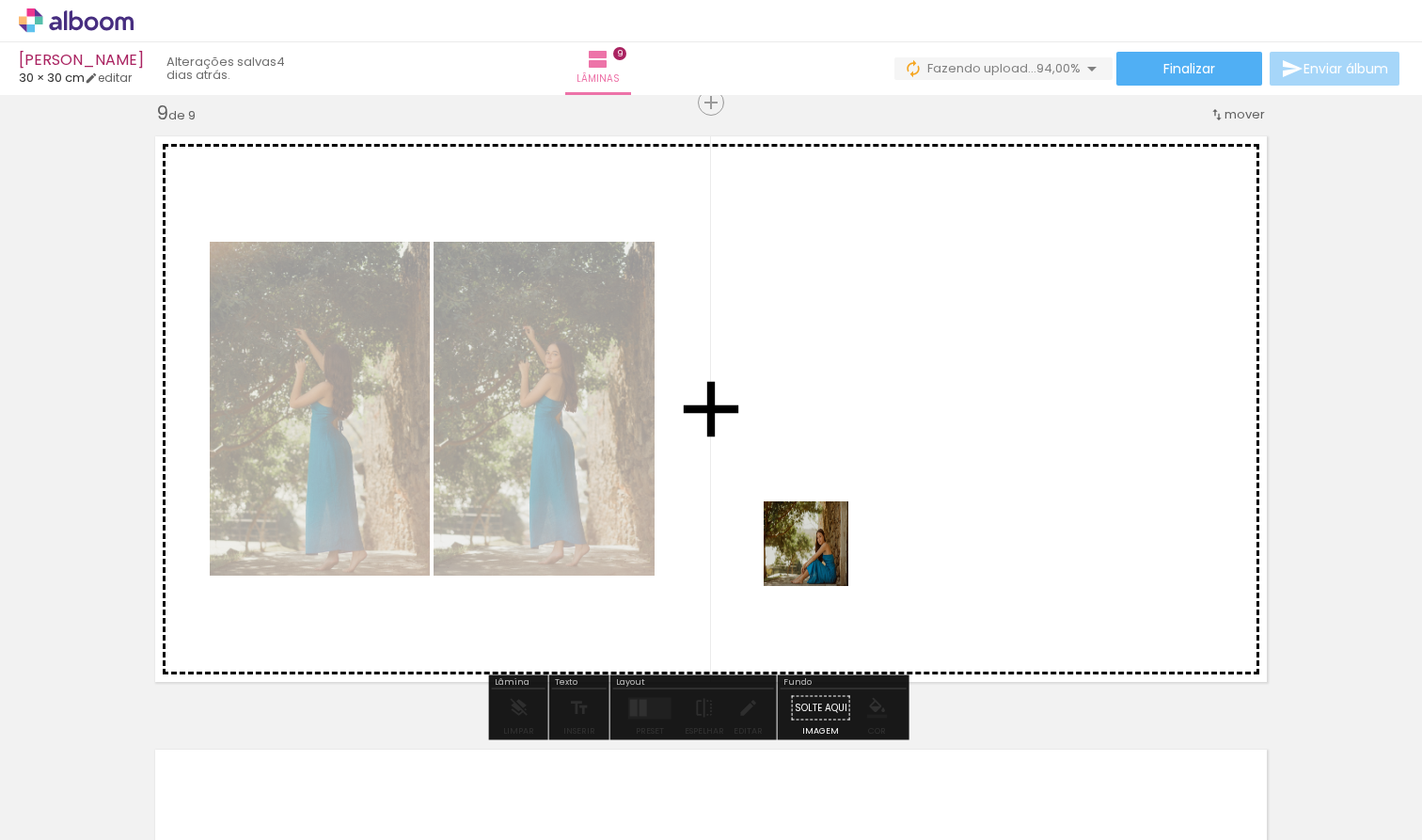
drag, startPoint x: 762, startPoint y: 781, endPoint x: 823, endPoint y: 498, distance: 289.5
click at [823, 498] on quentale-workspace at bounding box center [711, 420] width 1422 height 840
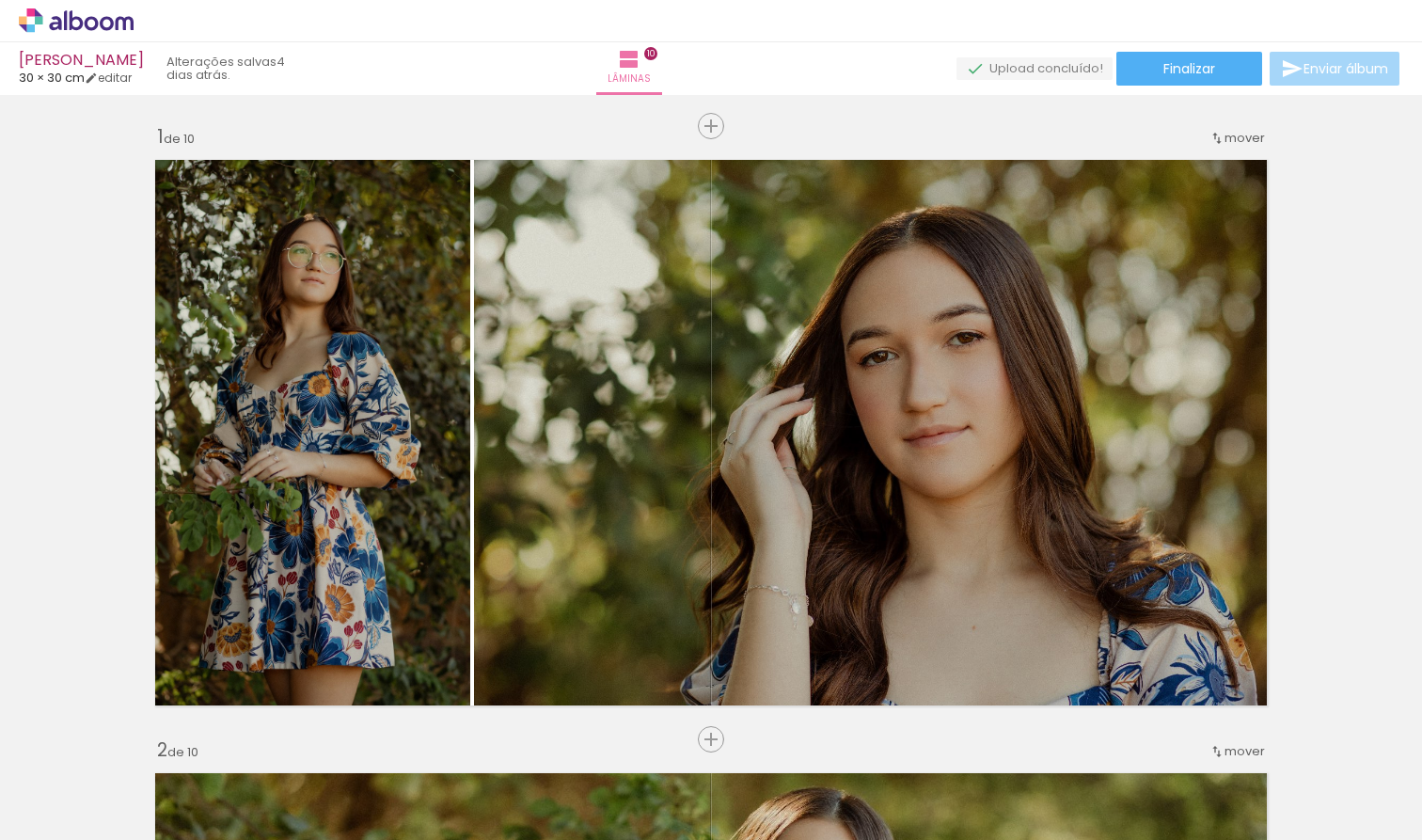
scroll to position [0, 3164]
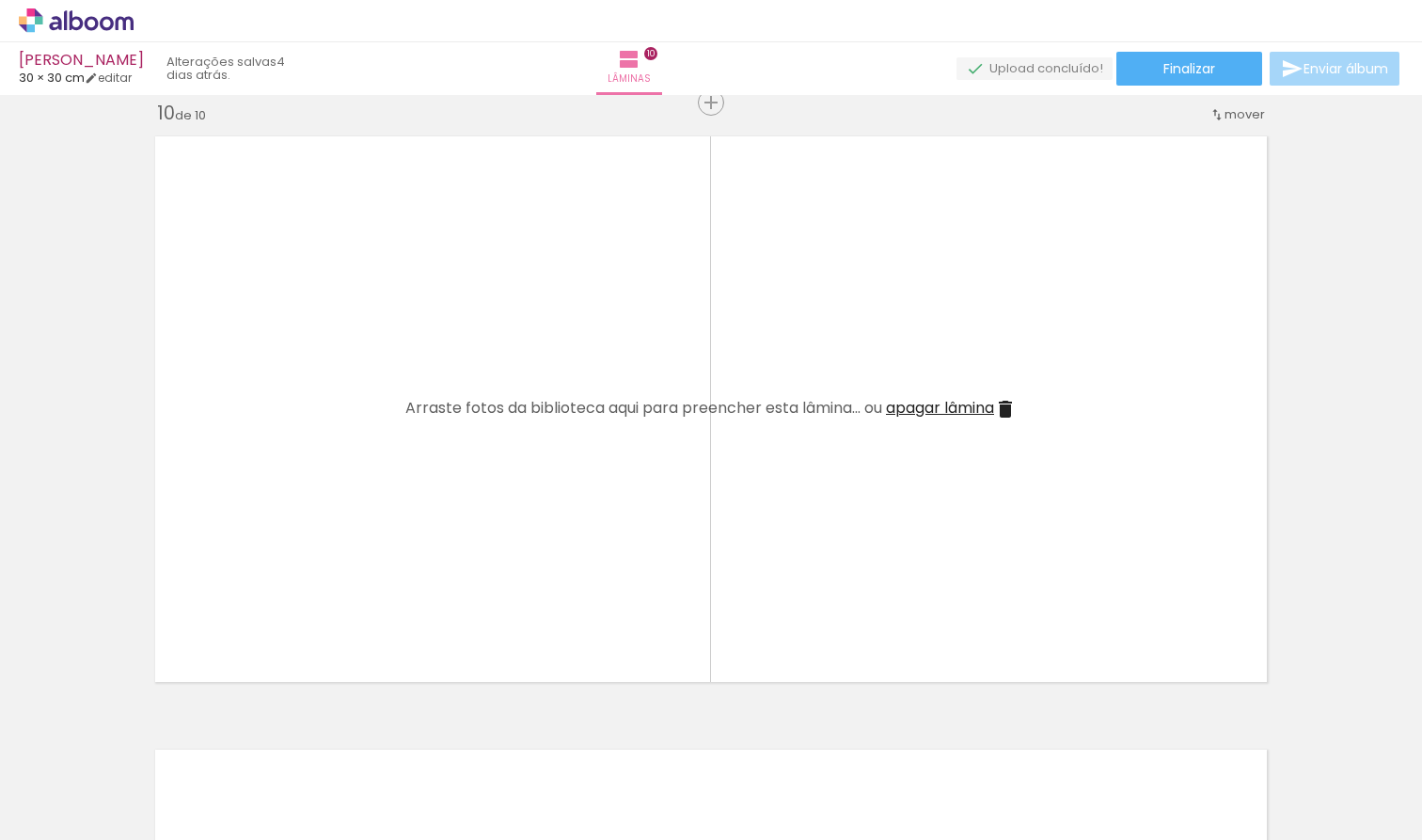
click at [542, 525] on quentale-workspace at bounding box center [711, 420] width 1422 height 840
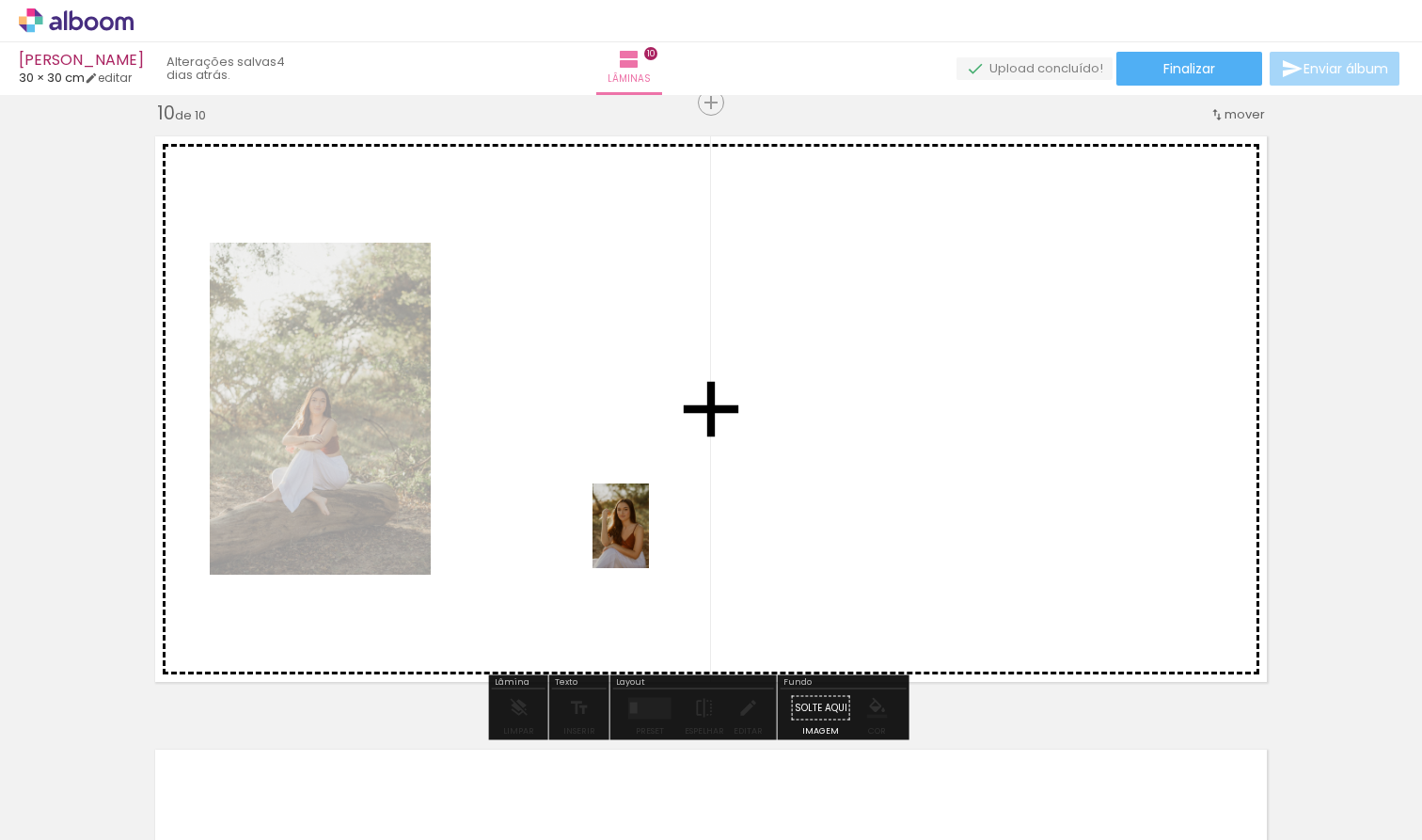
drag, startPoint x: 718, startPoint y: 800, endPoint x: 648, endPoint y: 544, distance: 265.4
click at [648, 544] on quentale-workspace at bounding box center [711, 420] width 1422 height 840
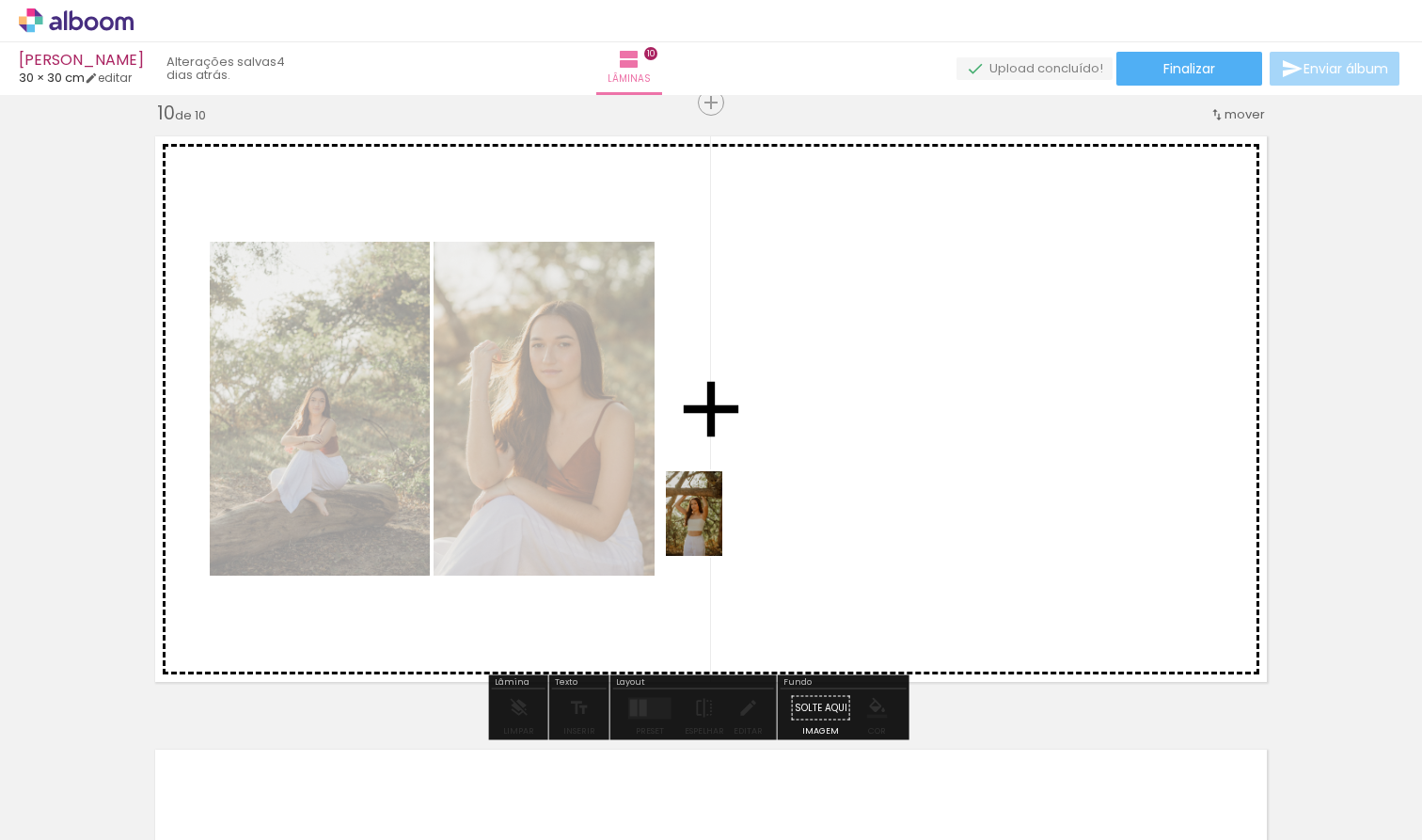
drag, startPoint x: 413, startPoint y: 782, endPoint x: 723, endPoint y: 527, distance: 401.4
click at [723, 527] on quentale-workspace at bounding box center [711, 420] width 1422 height 840
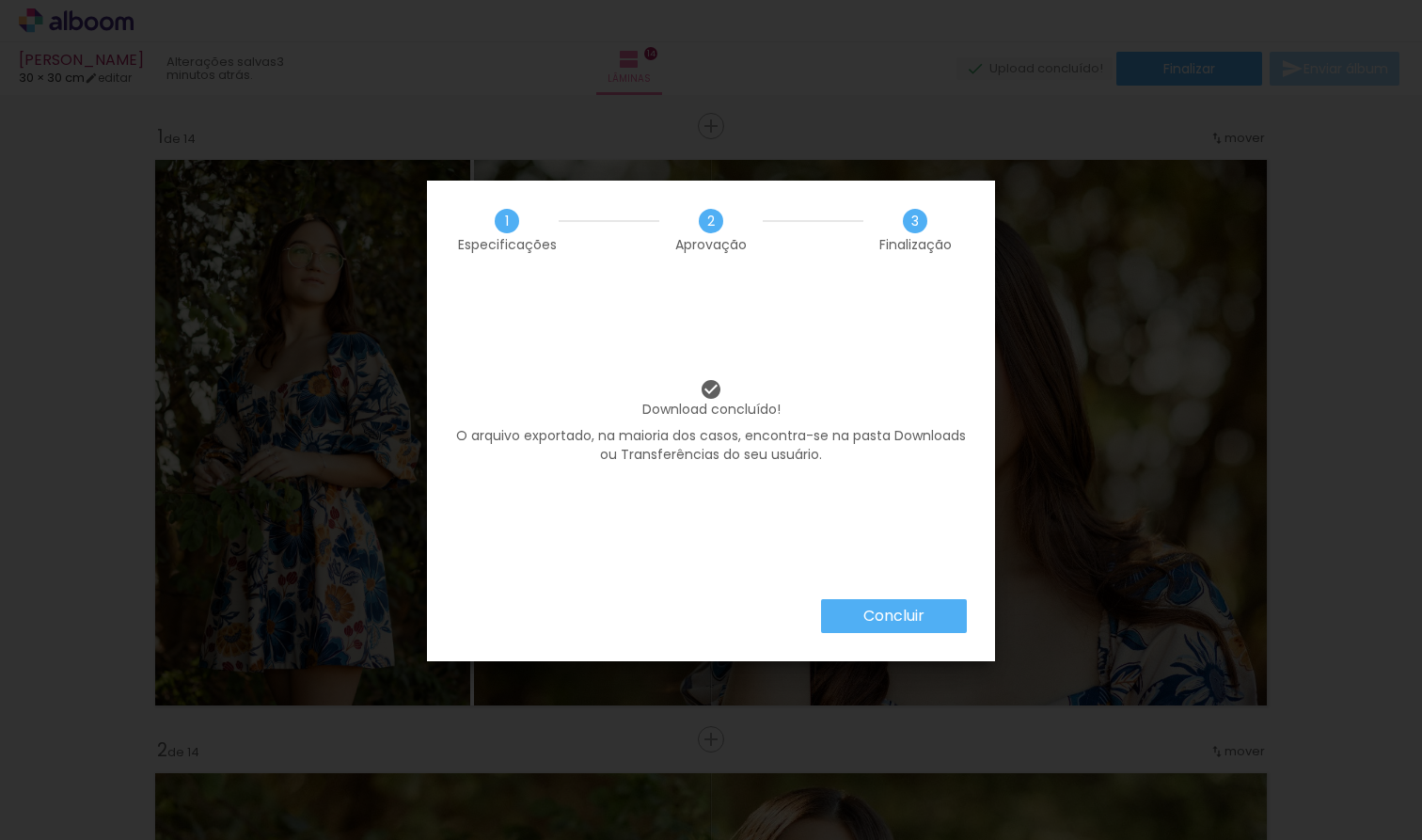
scroll to position [0, 3985]
click at [0, 0] on slot "Concluir" at bounding box center [0, 0] width 0 height 0
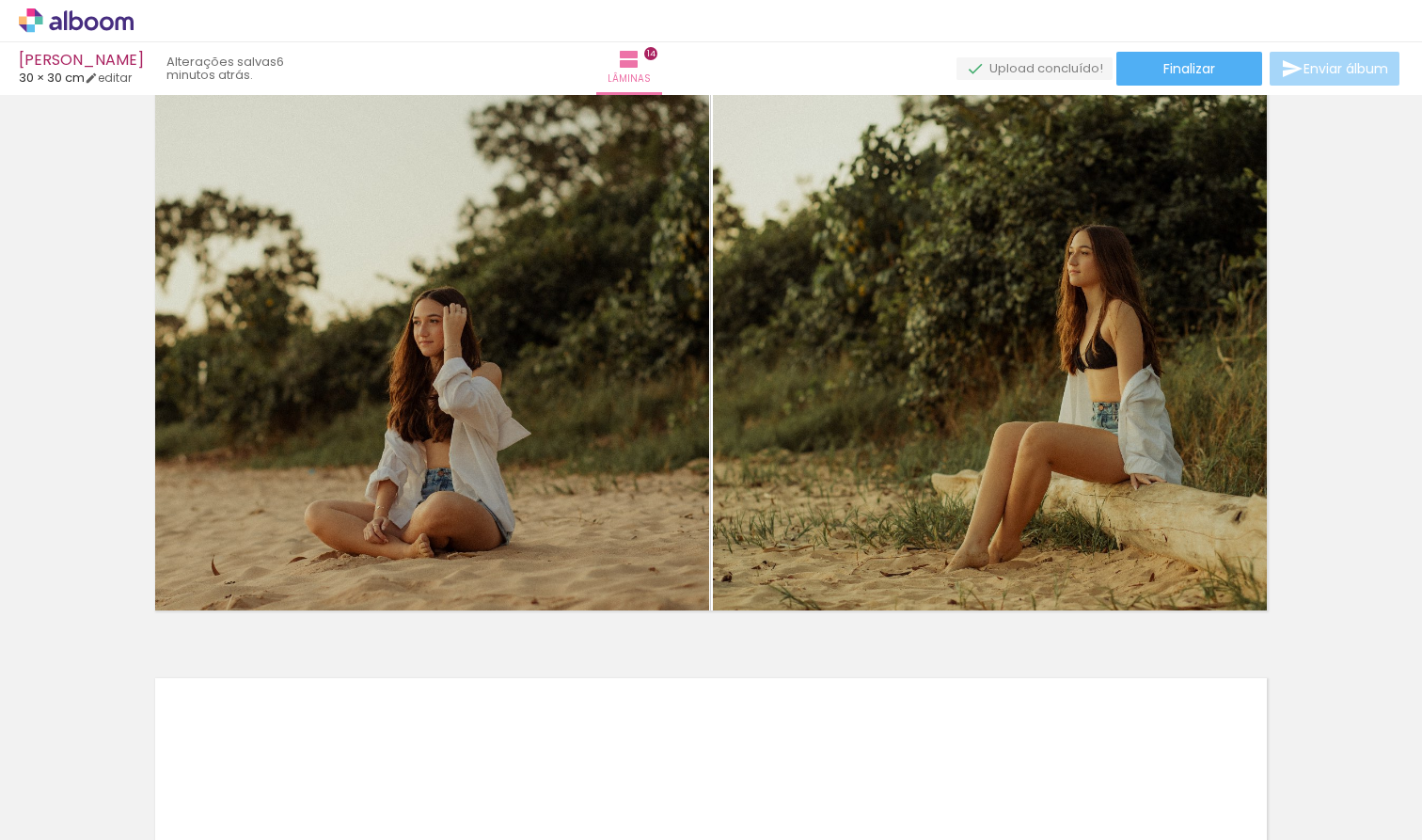
scroll to position [8076, 0]
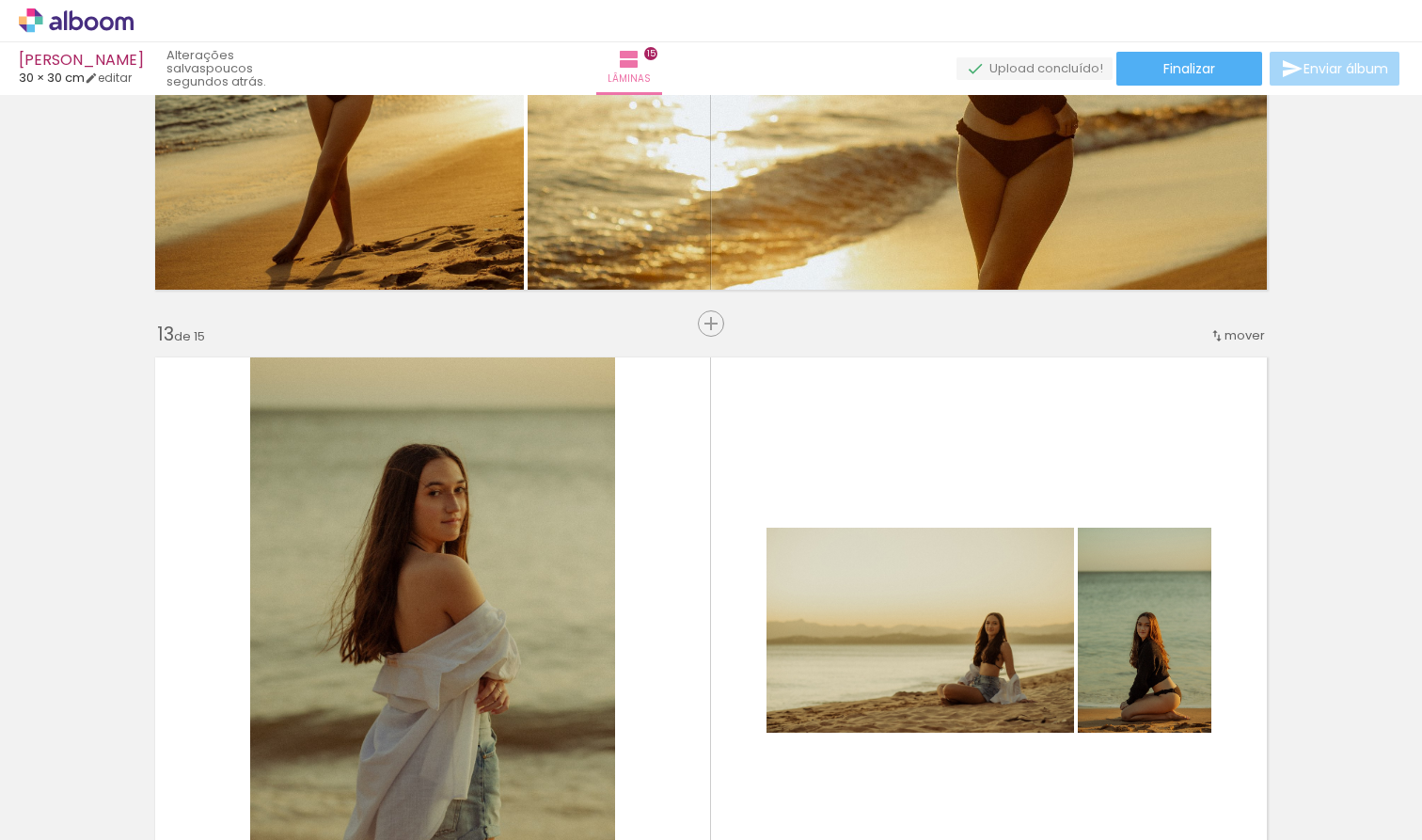
scroll to position [7184, 0]
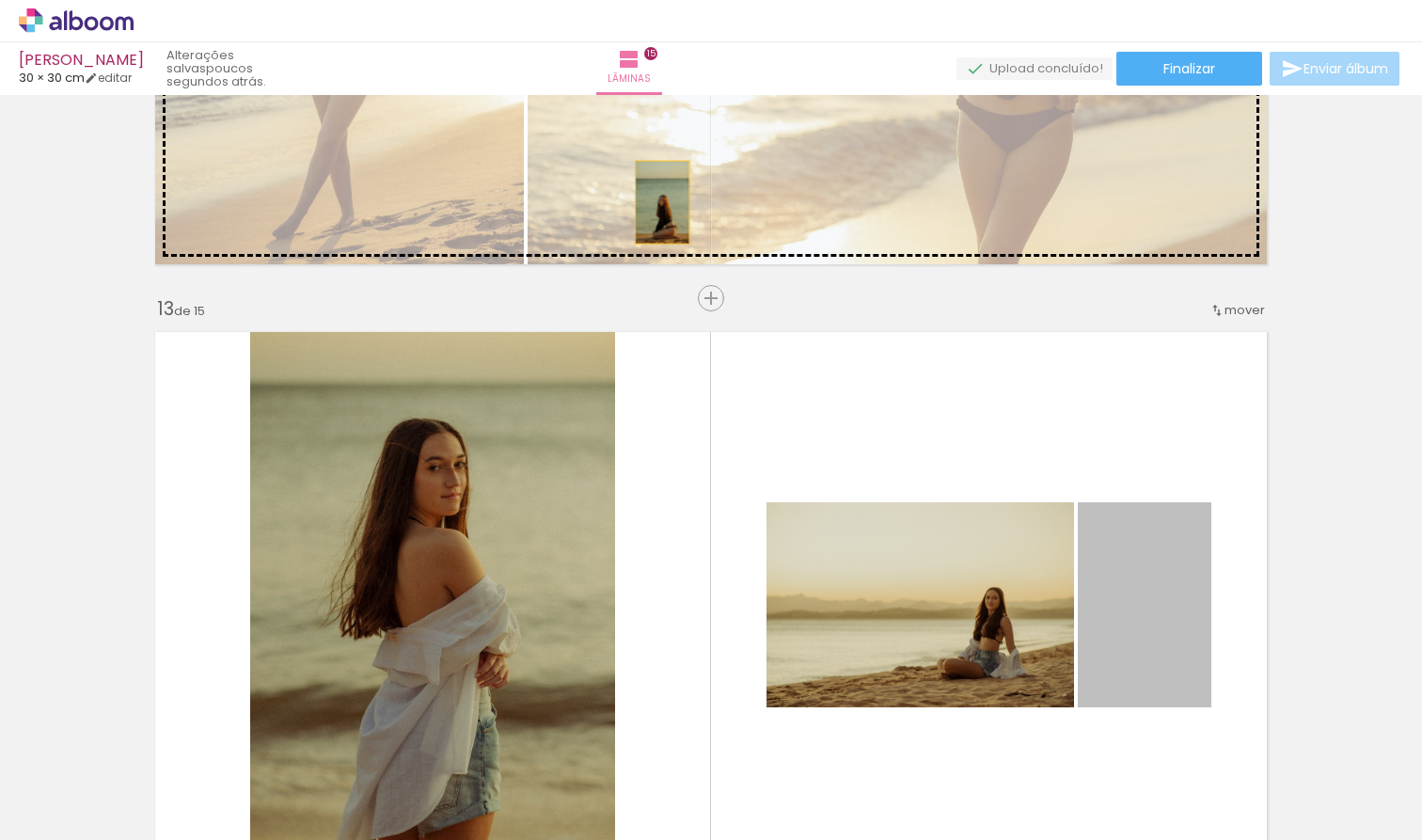
drag, startPoint x: 1136, startPoint y: 626, endPoint x: 644, endPoint y: 184, distance: 661.4
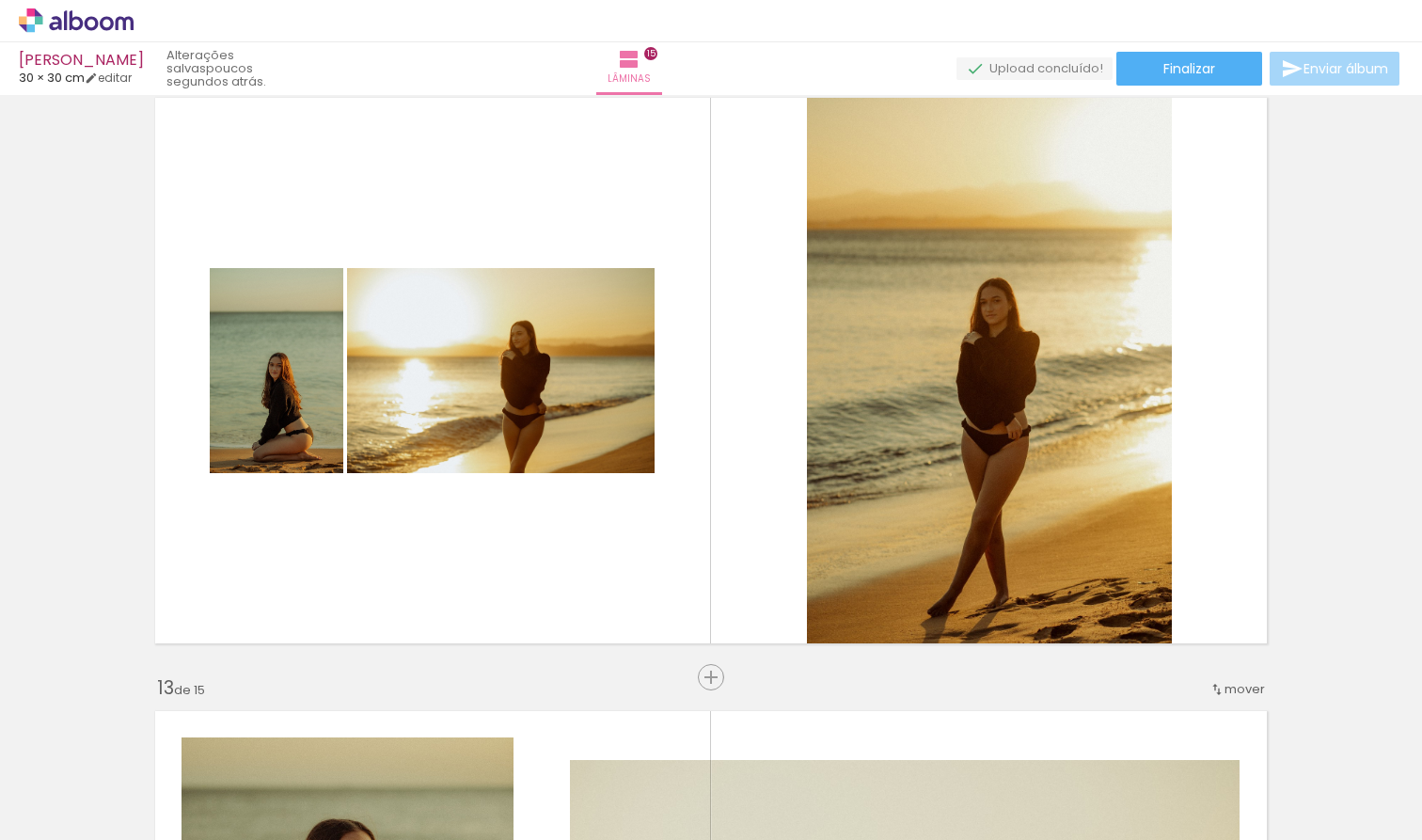
scroll to position [6817, 0]
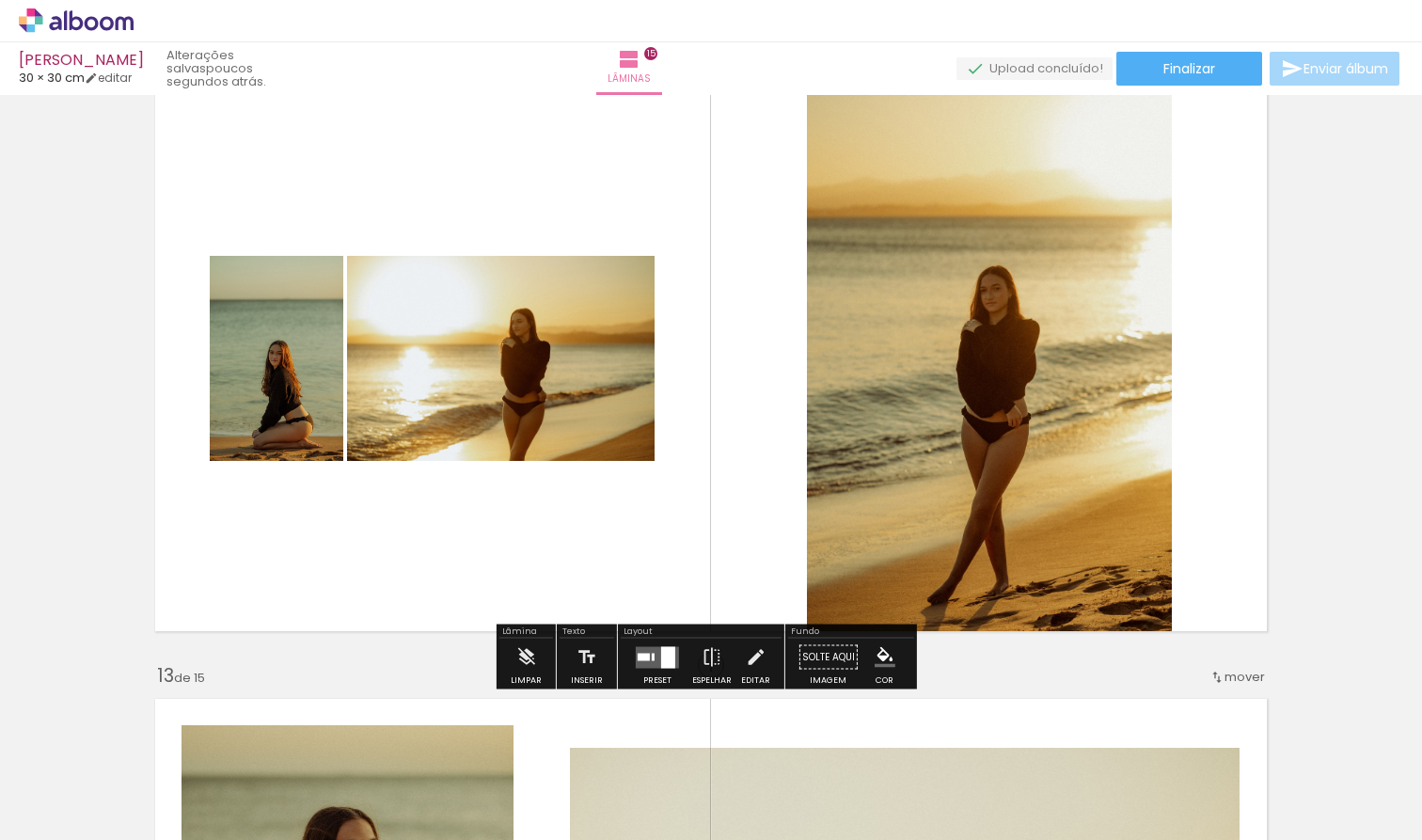
click at [654, 662] on quentale-layouter at bounding box center [657, 656] width 44 height 21
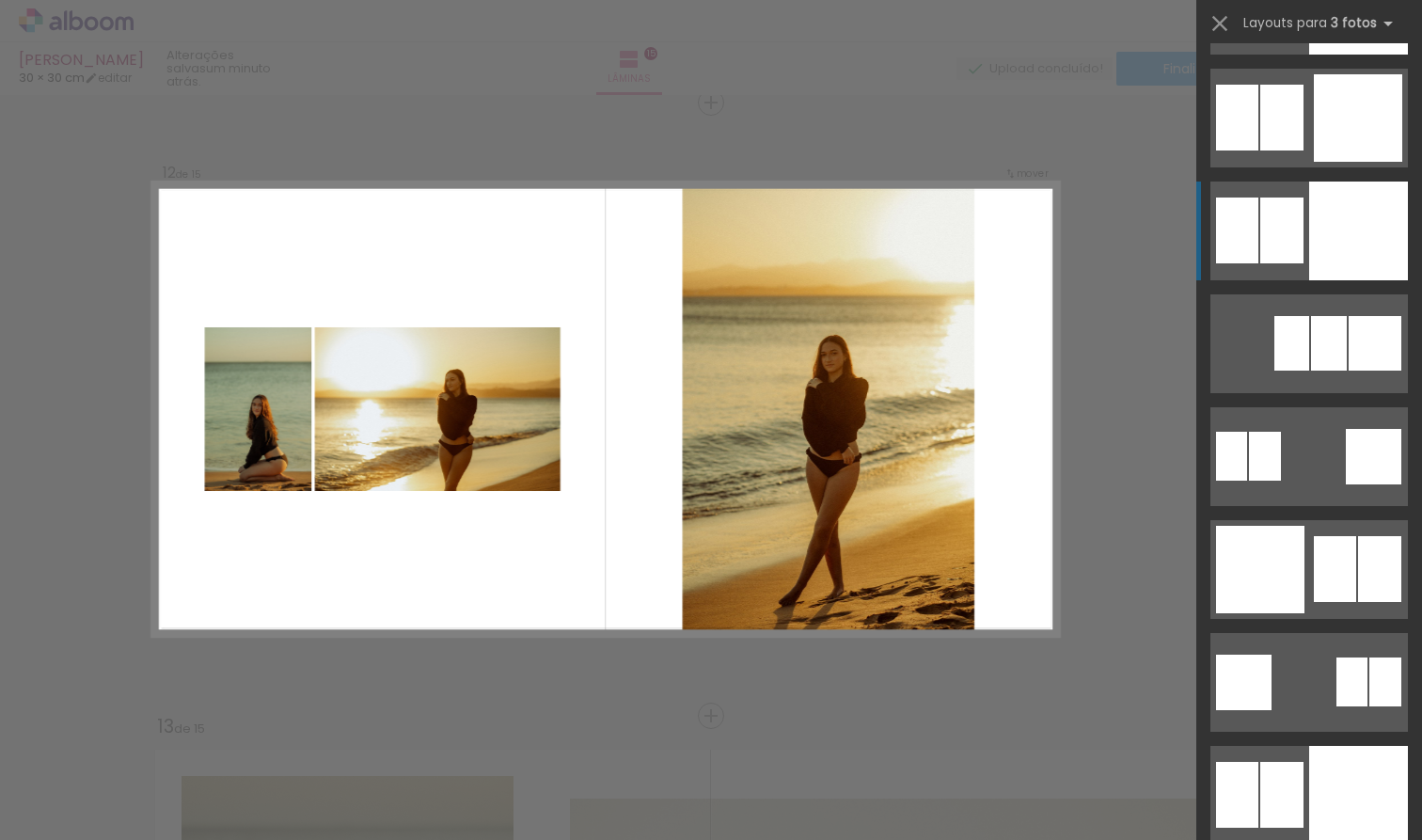
scroll to position [4673, 0]
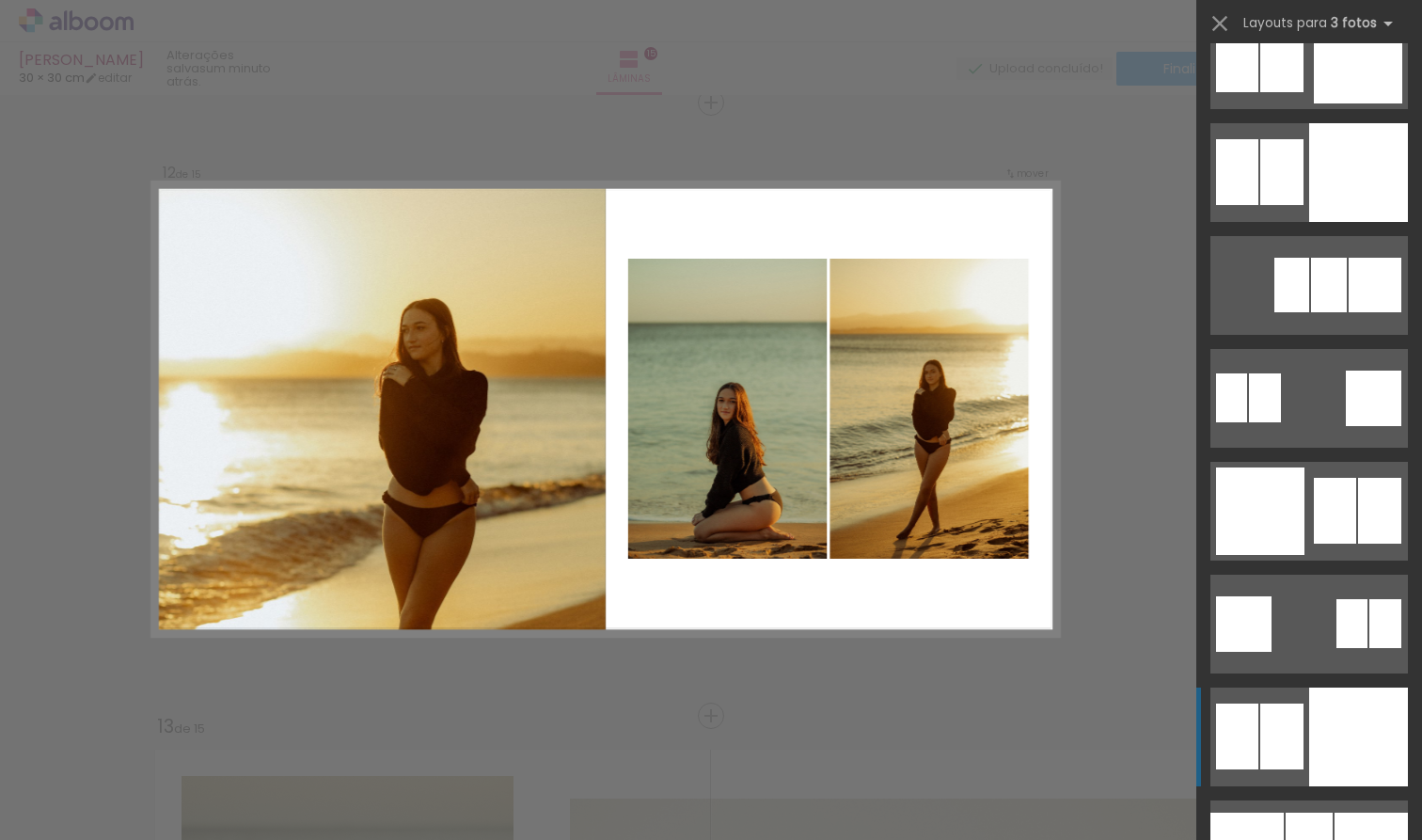
drag, startPoint x: 1334, startPoint y: 737, endPoint x: 1320, endPoint y: 730, distance: 15.7
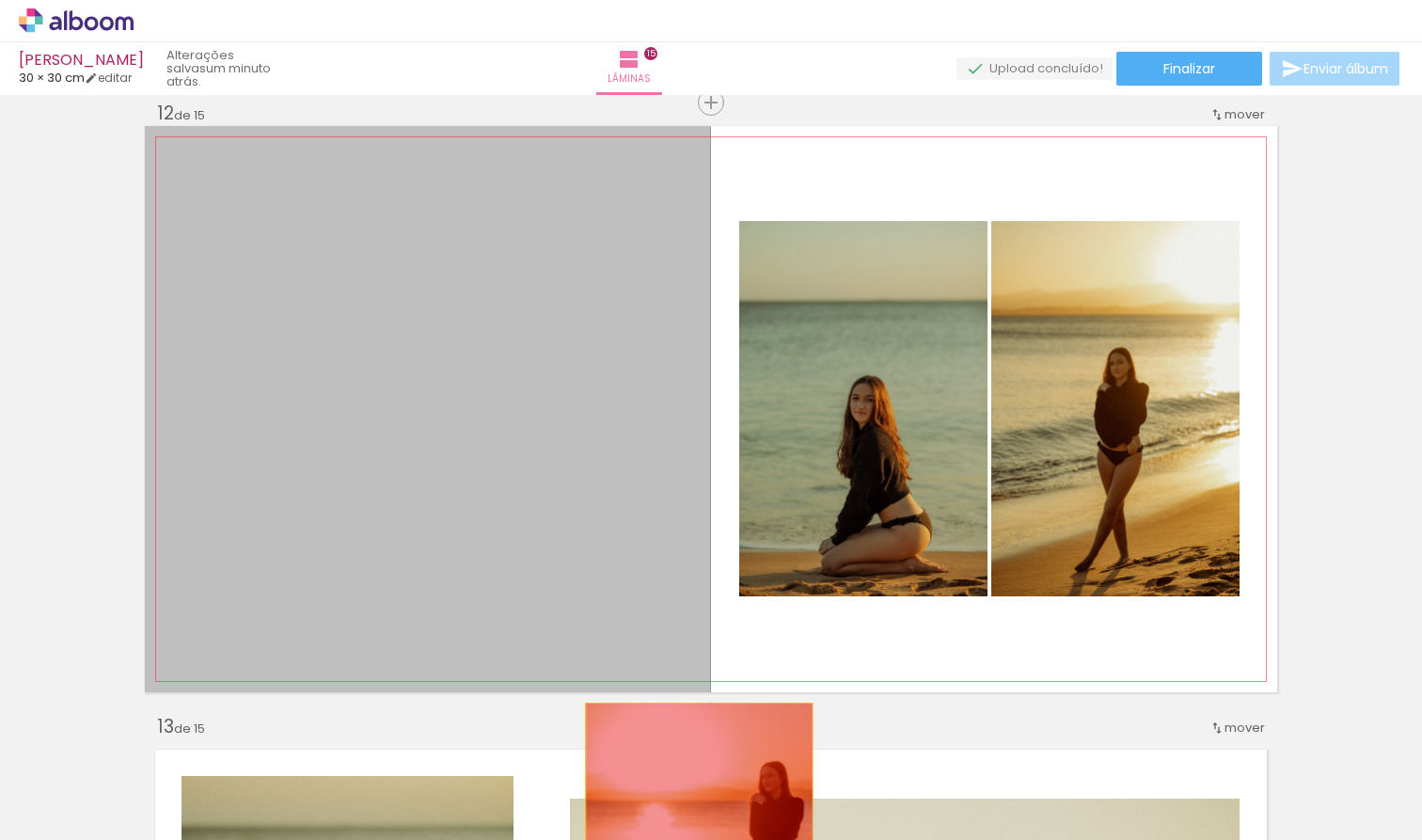
drag, startPoint x: 538, startPoint y: 471, endPoint x: 693, endPoint y: 816, distance: 378.2
click at [693, 816] on quentale-workspace at bounding box center [711, 420] width 1422 height 840
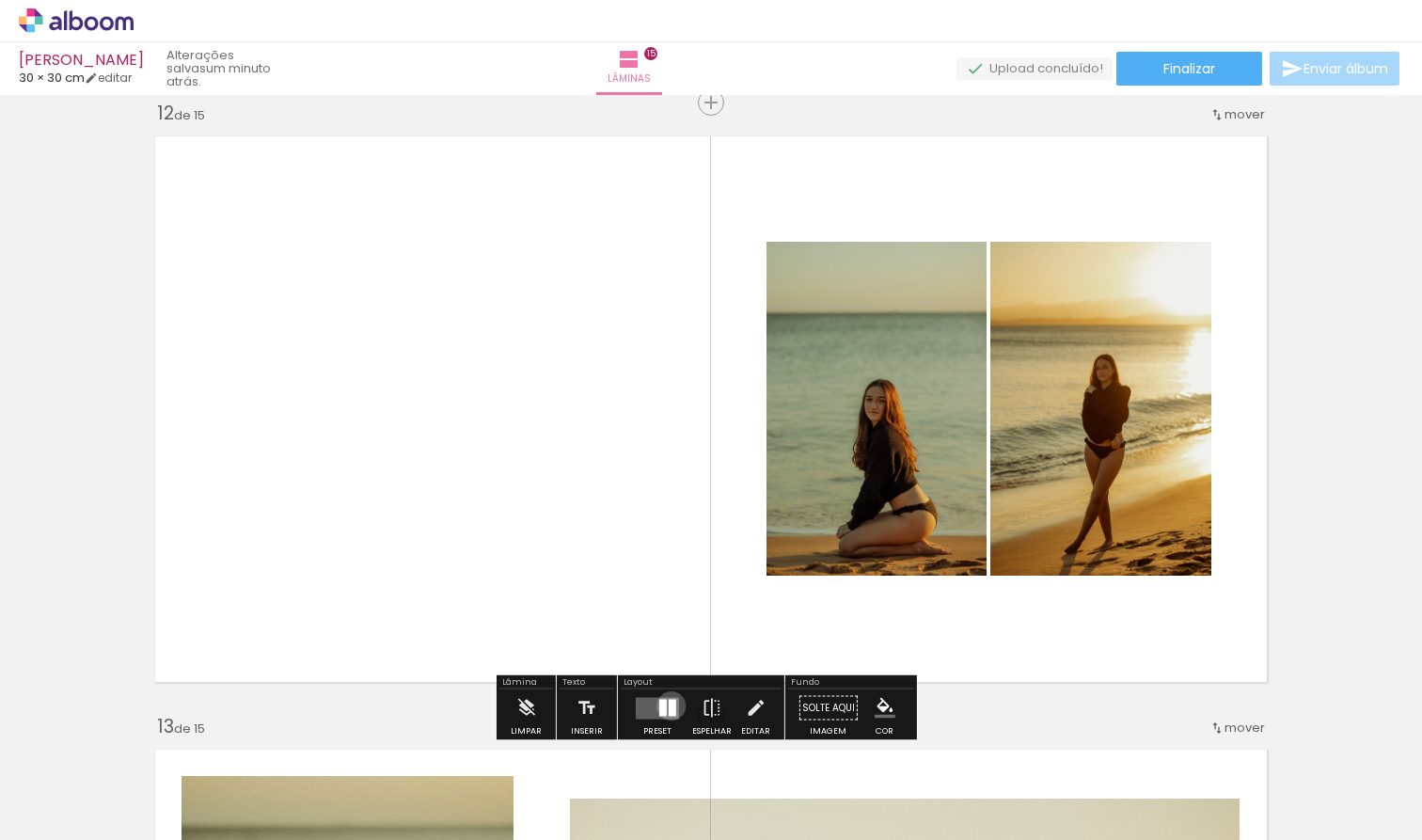
click at [668, 705] on div at bounding box center [672, 706] width 8 height 17
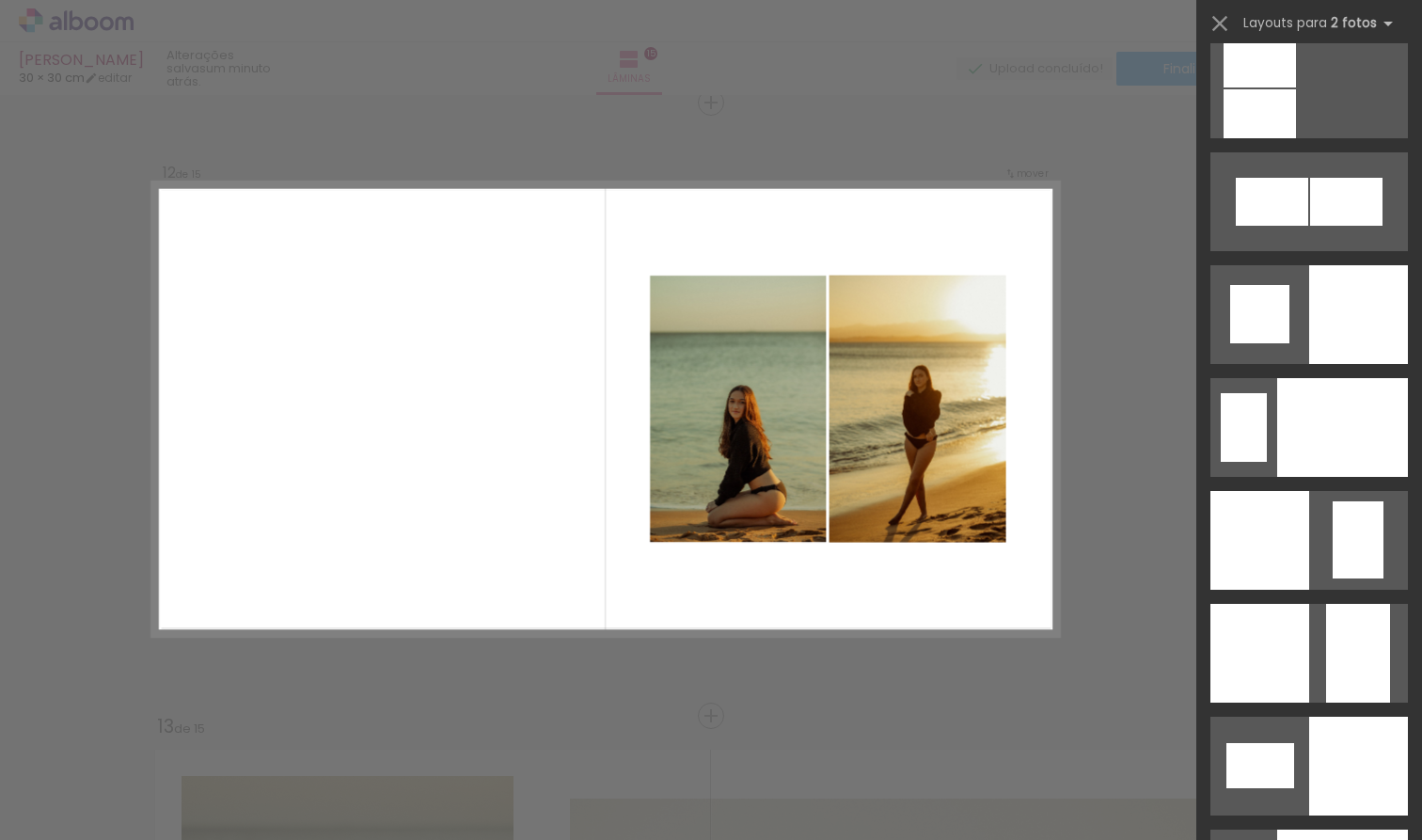
scroll to position [7264, 0]
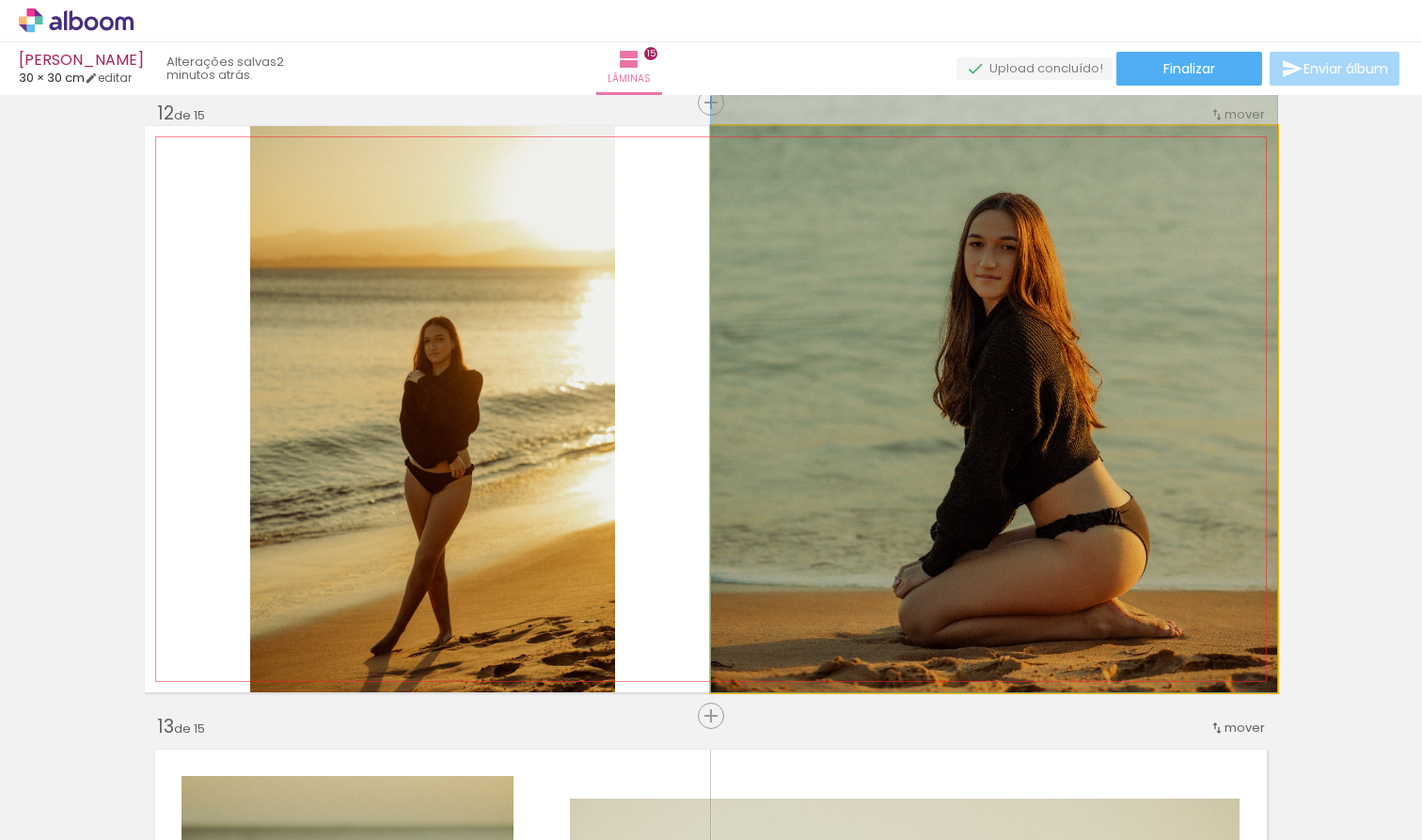
drag, startPoint x: 948, startPoint y: 579, endPoint x: 944, endPoint y: 433, distance: 146.1
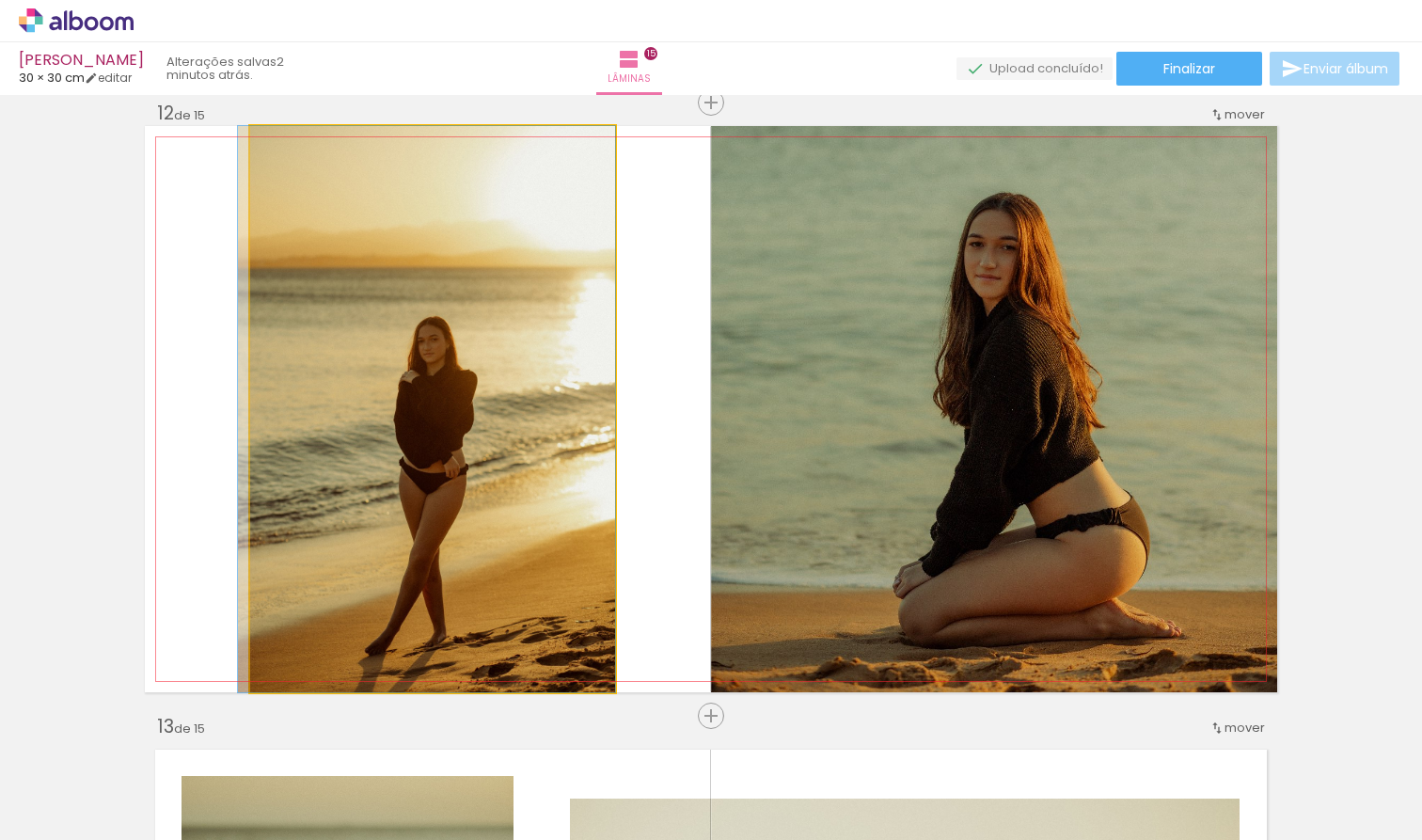
drag, startPoint x: 512, startPoint y: 542, endPoint x: 502, endPoint y: 517, distance: 26.9
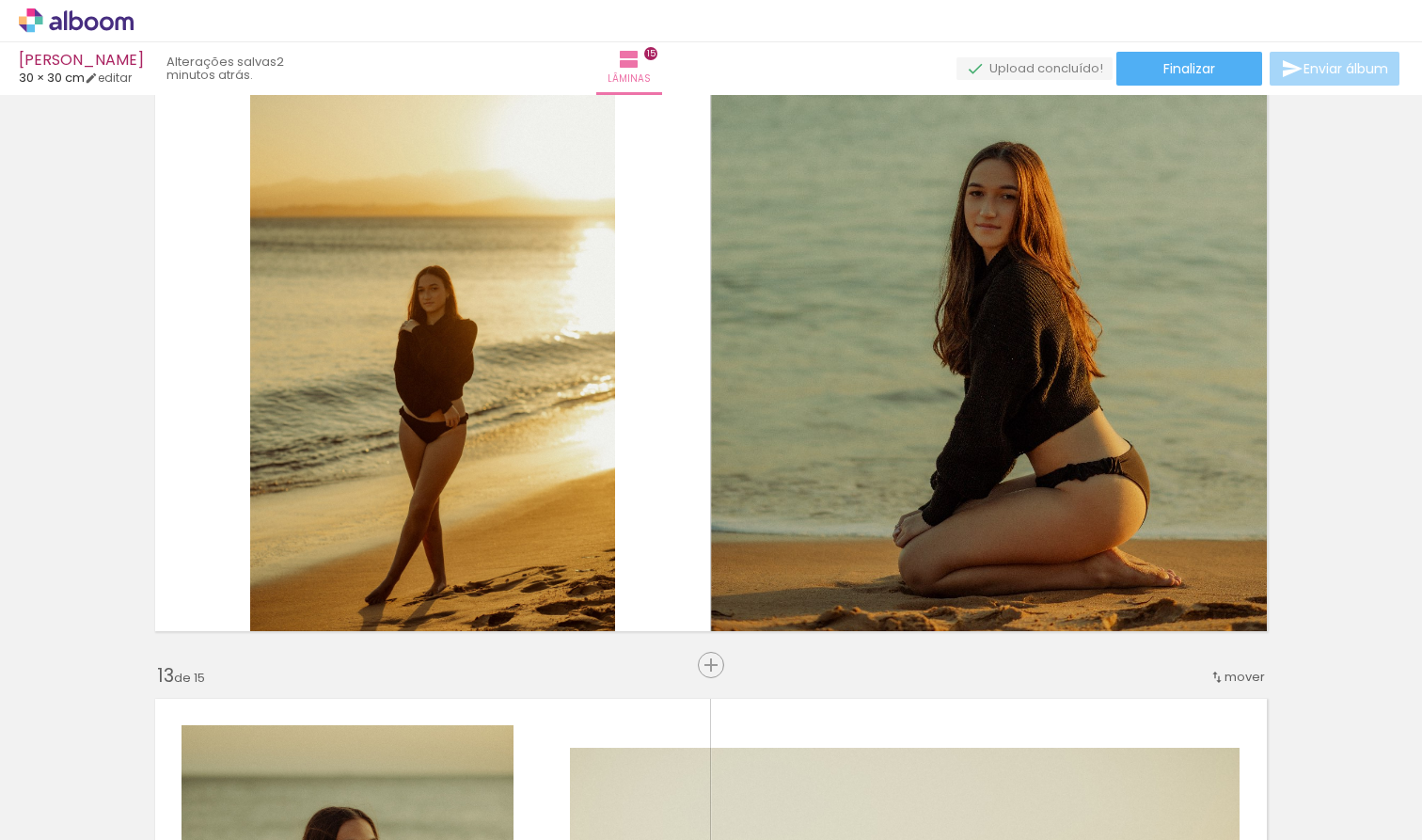
scroll to position [6842, 0]
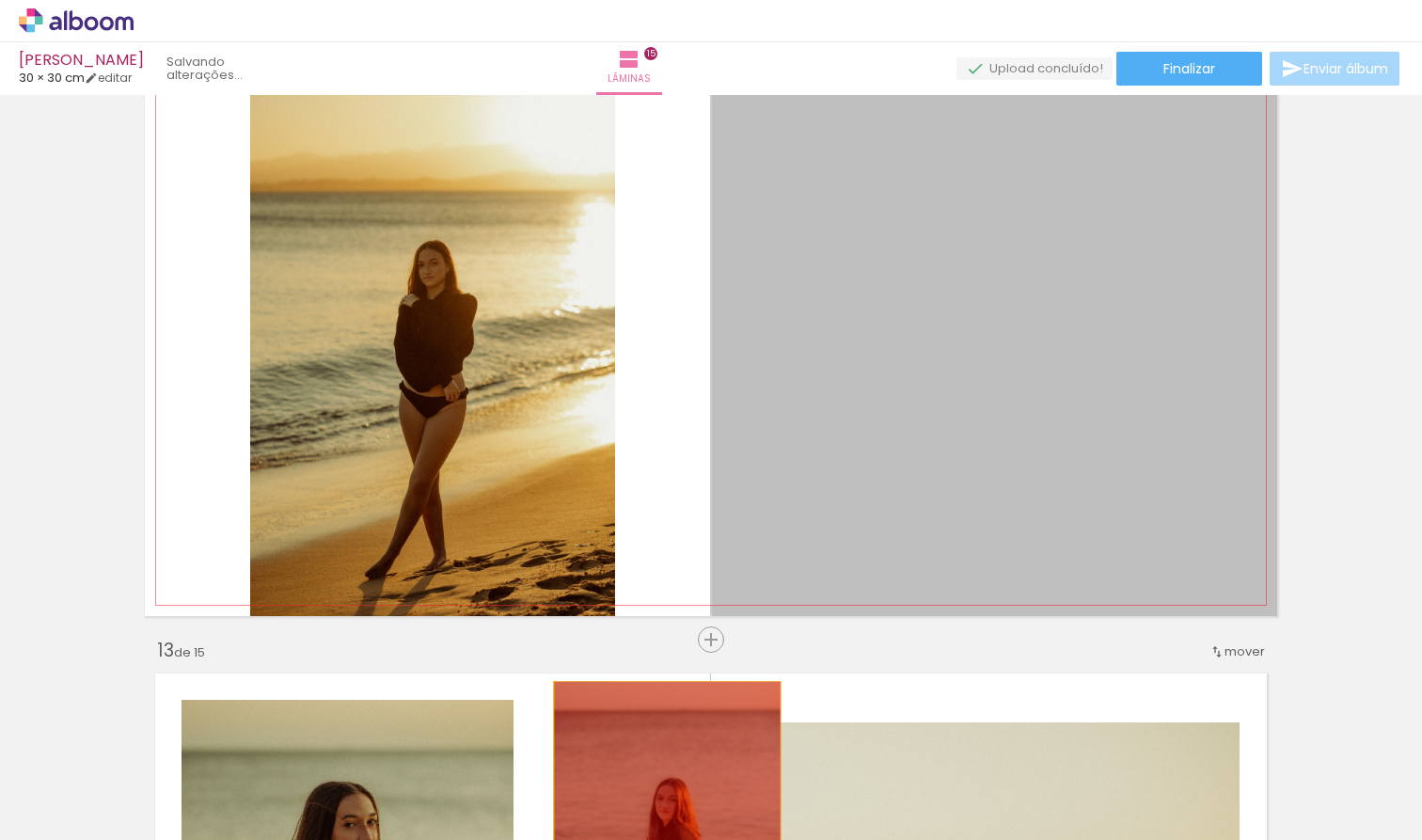
drag, startPoint x: 878, startPoint y: 452, endPoint x: 660, endPoint y: 796, distance: 407.3
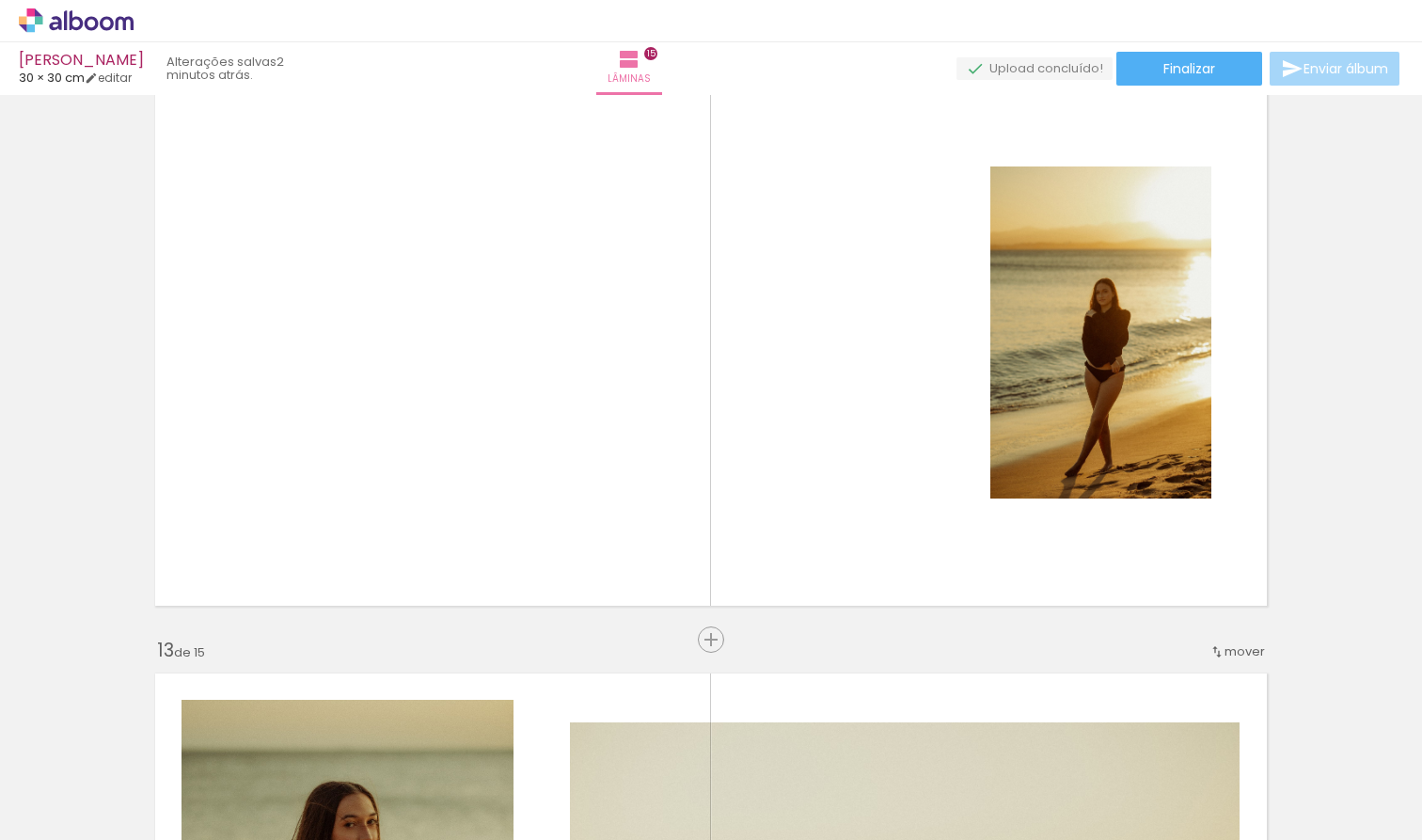
scroll to position [0, 892]
drag, startPoint x: 426, startPoint y: 835, endPoint x: 1048, endPoint y: 769, distance: 625.5
click at [154, 766] on iron-horizontal-list at bounding box center [135, 781] width 38 height 118
drag, startPoint x: 613, startPoint y: 783, endPoint x: 576, endPoint y: 454, distance: 331.1
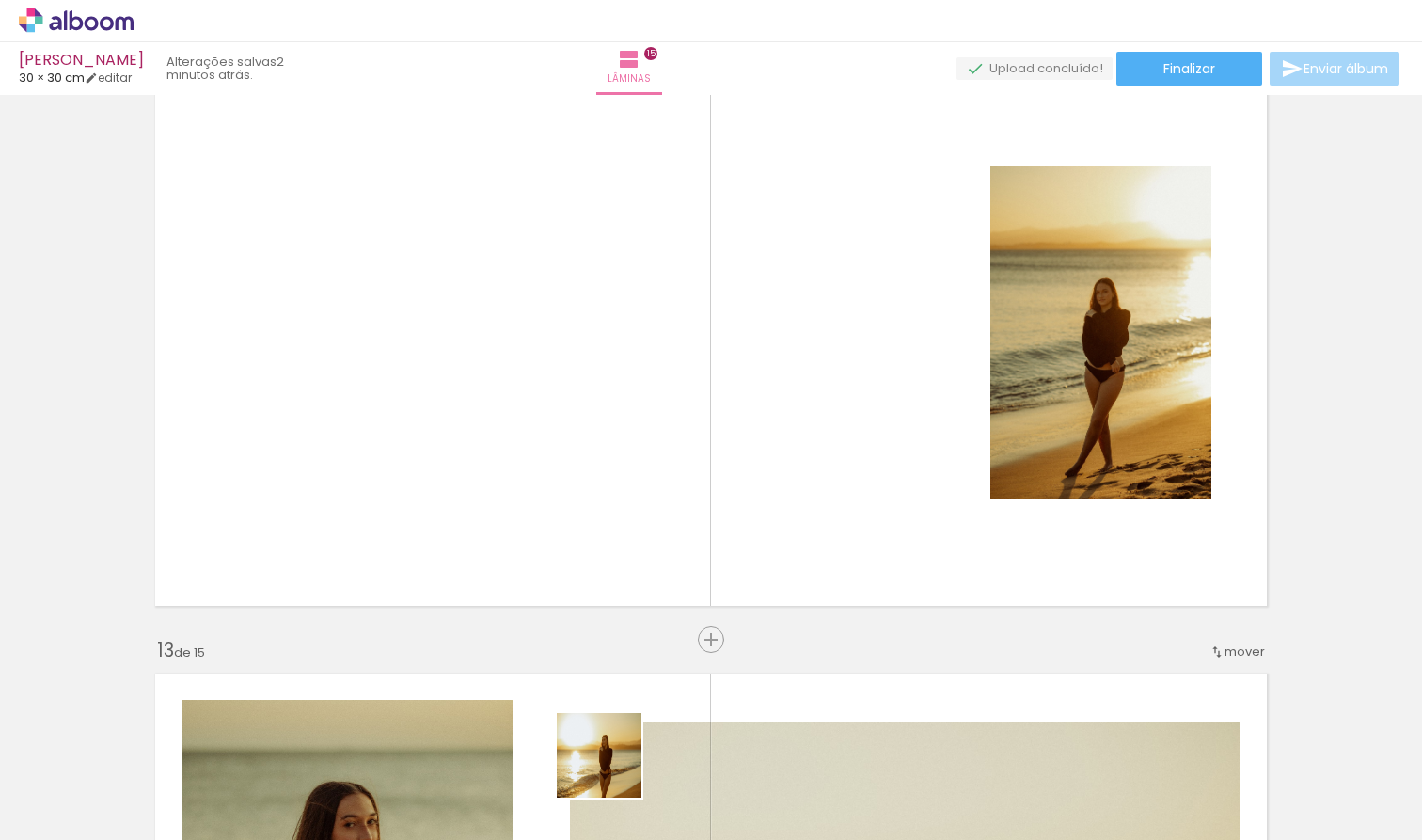
click at [576, 454] on quentale-workspace at bounding box center [711, 420] width 1422 height 840
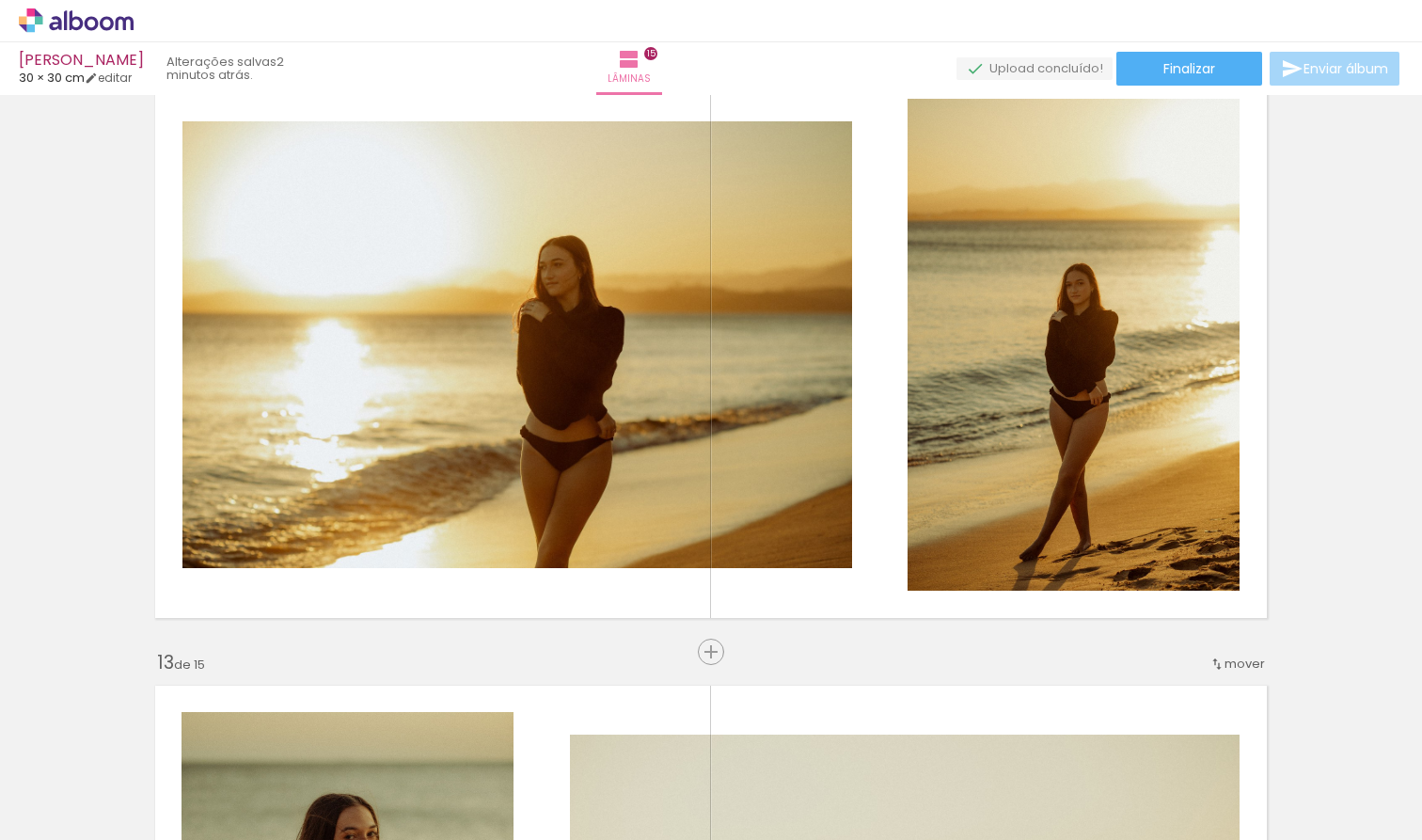
scroll to position [6817, 0]
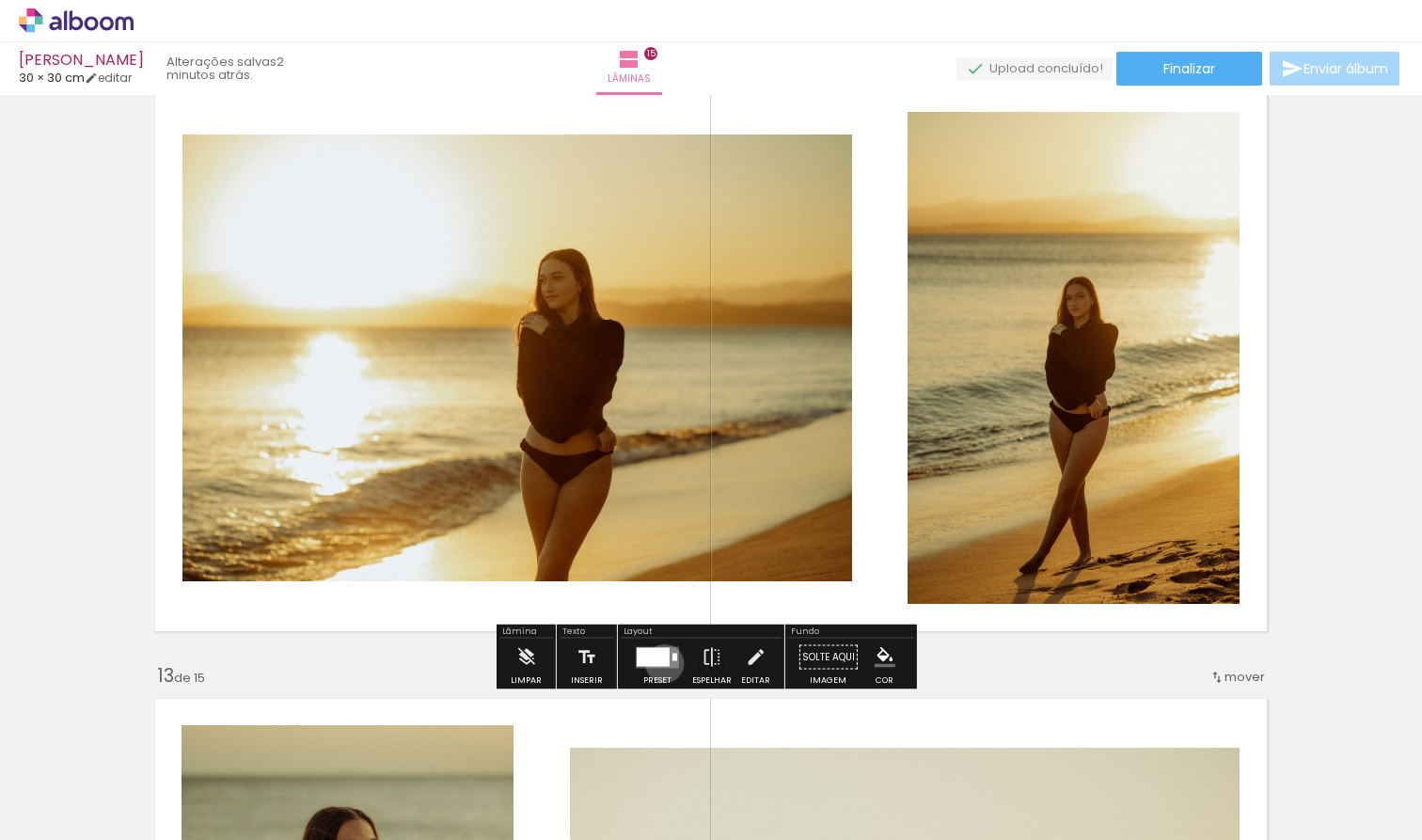
click at [660, 664] on div at bounding box center [653, 655] width 33 height 18
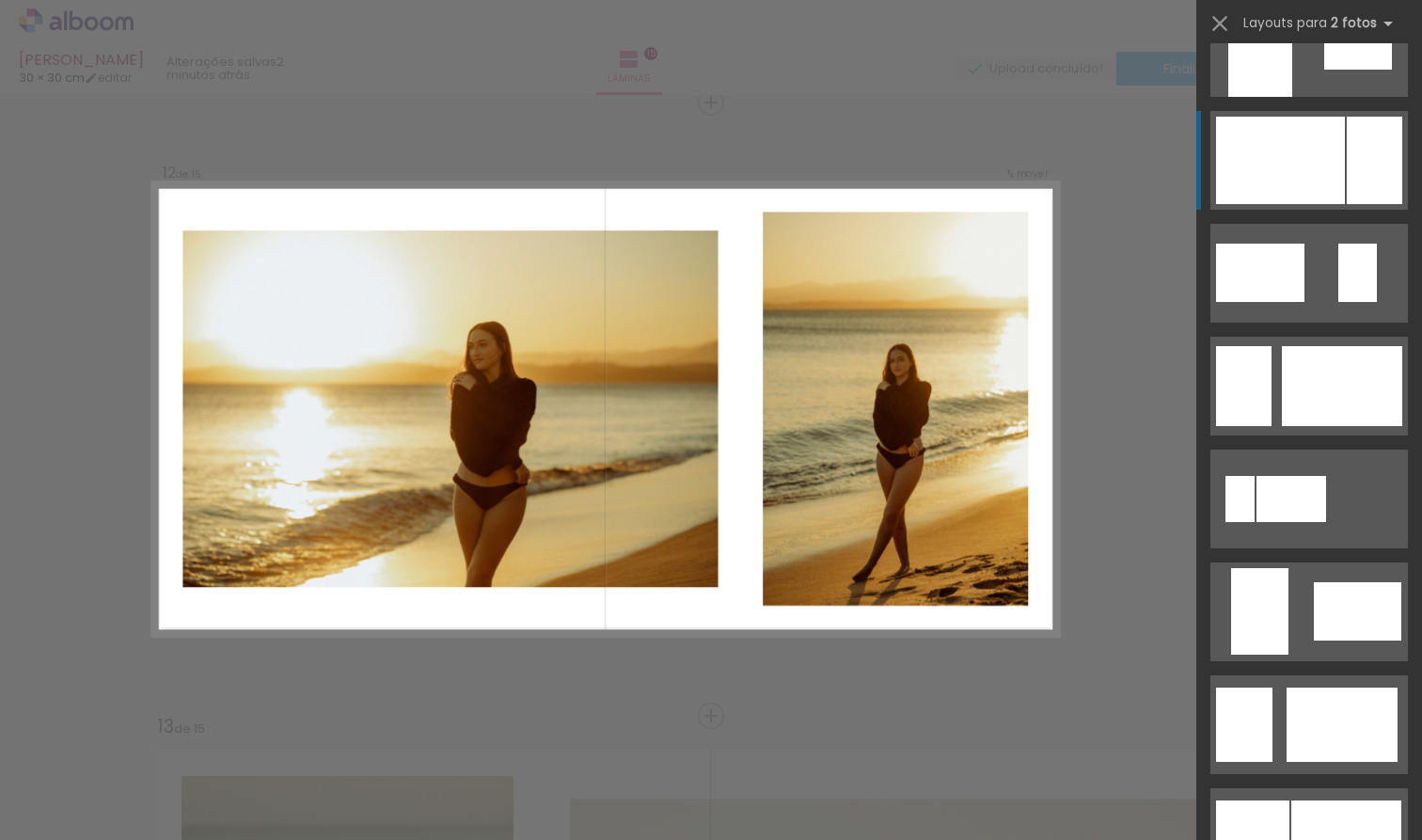
scroll to position [974, 0]
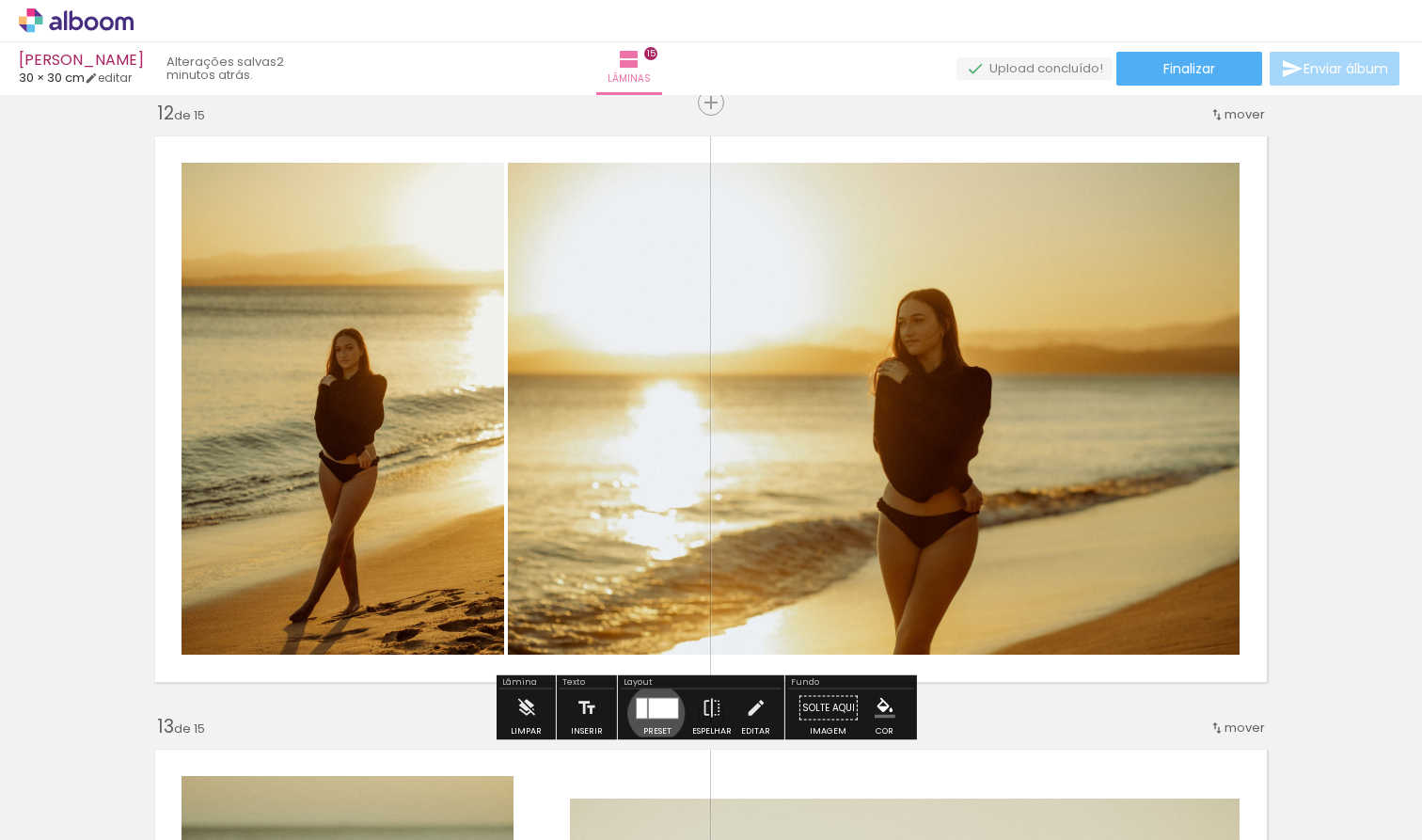
drag, startPoint x: 652, startPoint y: 713, endPoint x: 667, endPoint y: 700, distance: 19.8
click at [652, 714] on div at bounding box center [663, 707] width 29 height 19
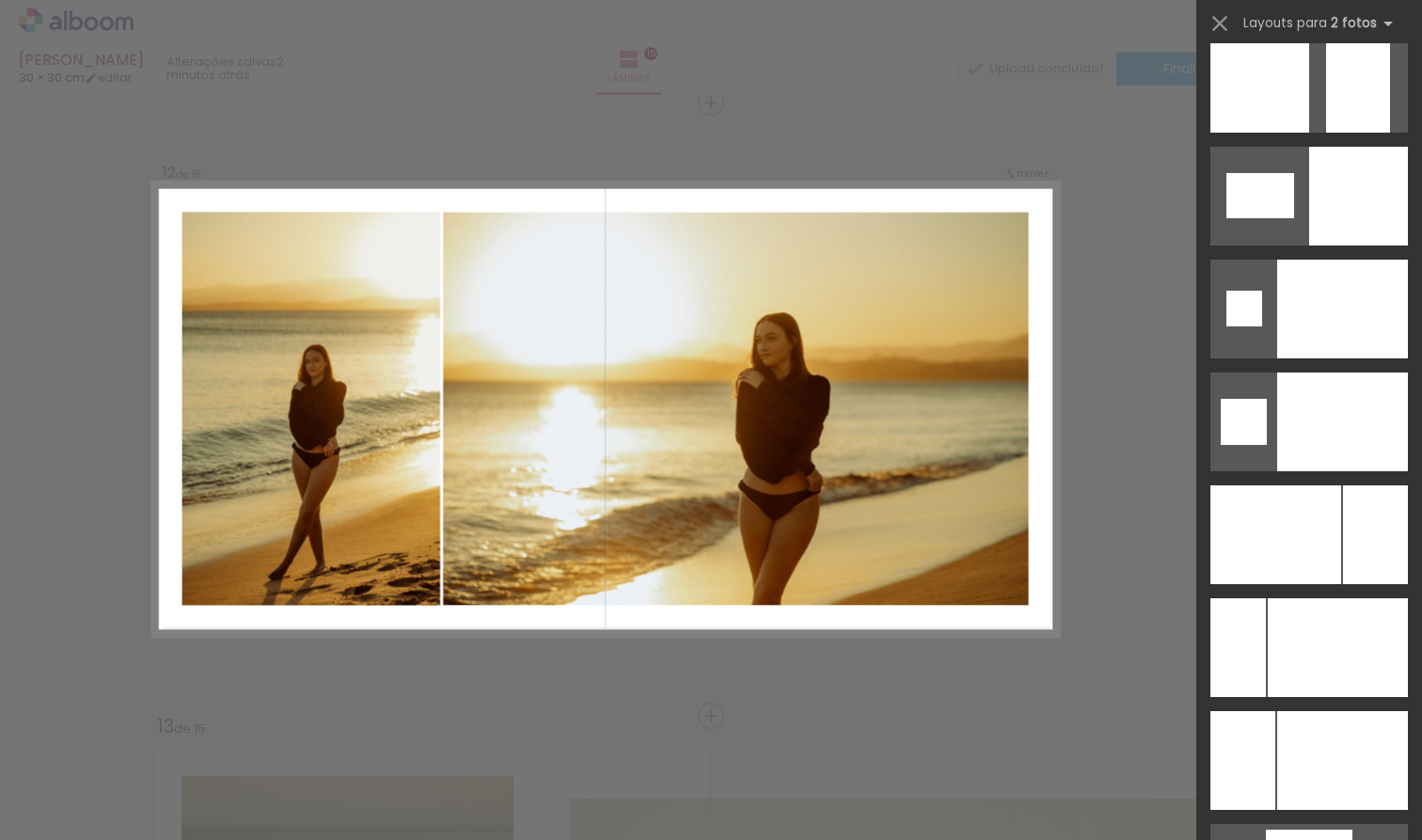
scroll to position [7821, 0]
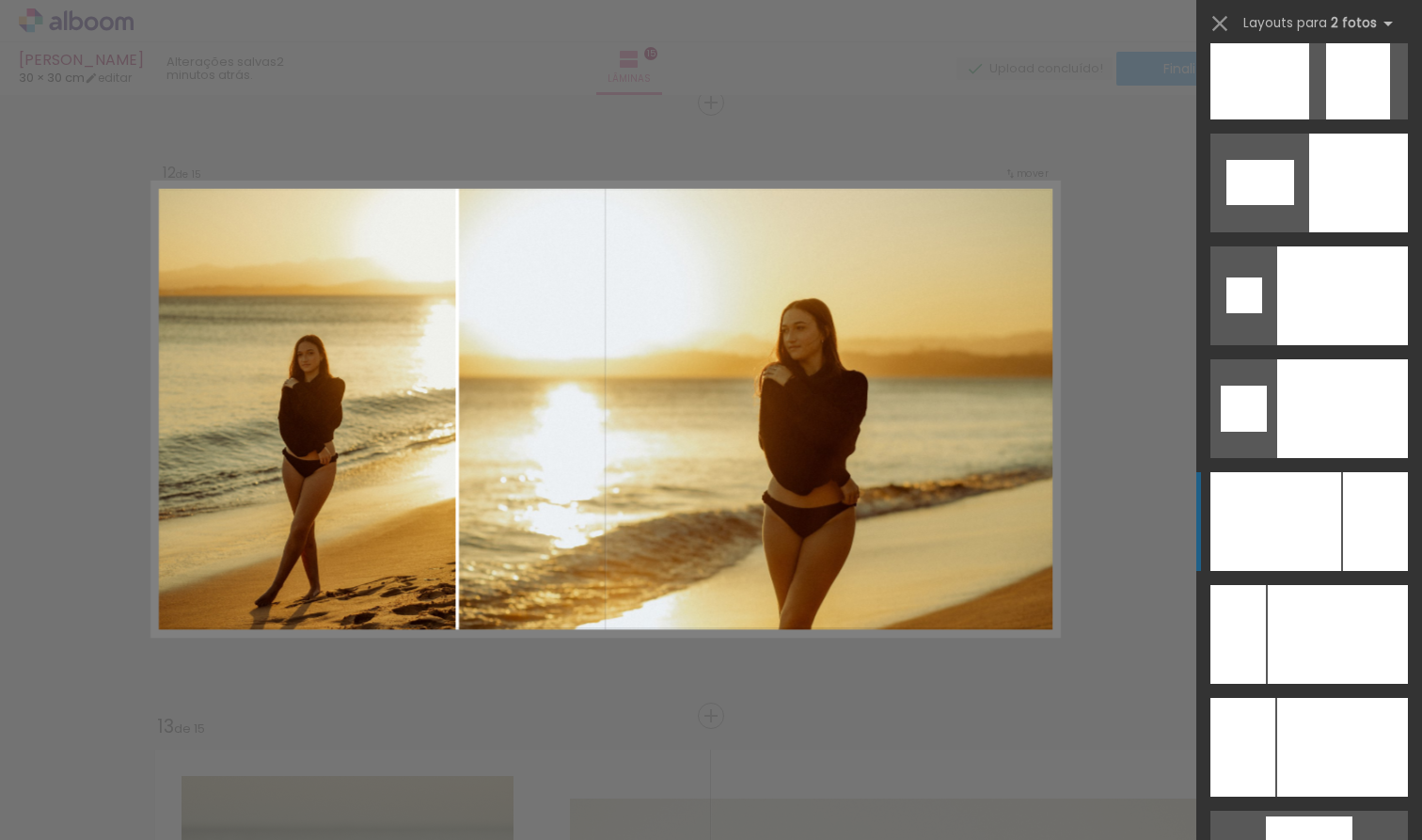
click at [1349, 541] on div at bounding box center [1375, 521] width 65 height 99
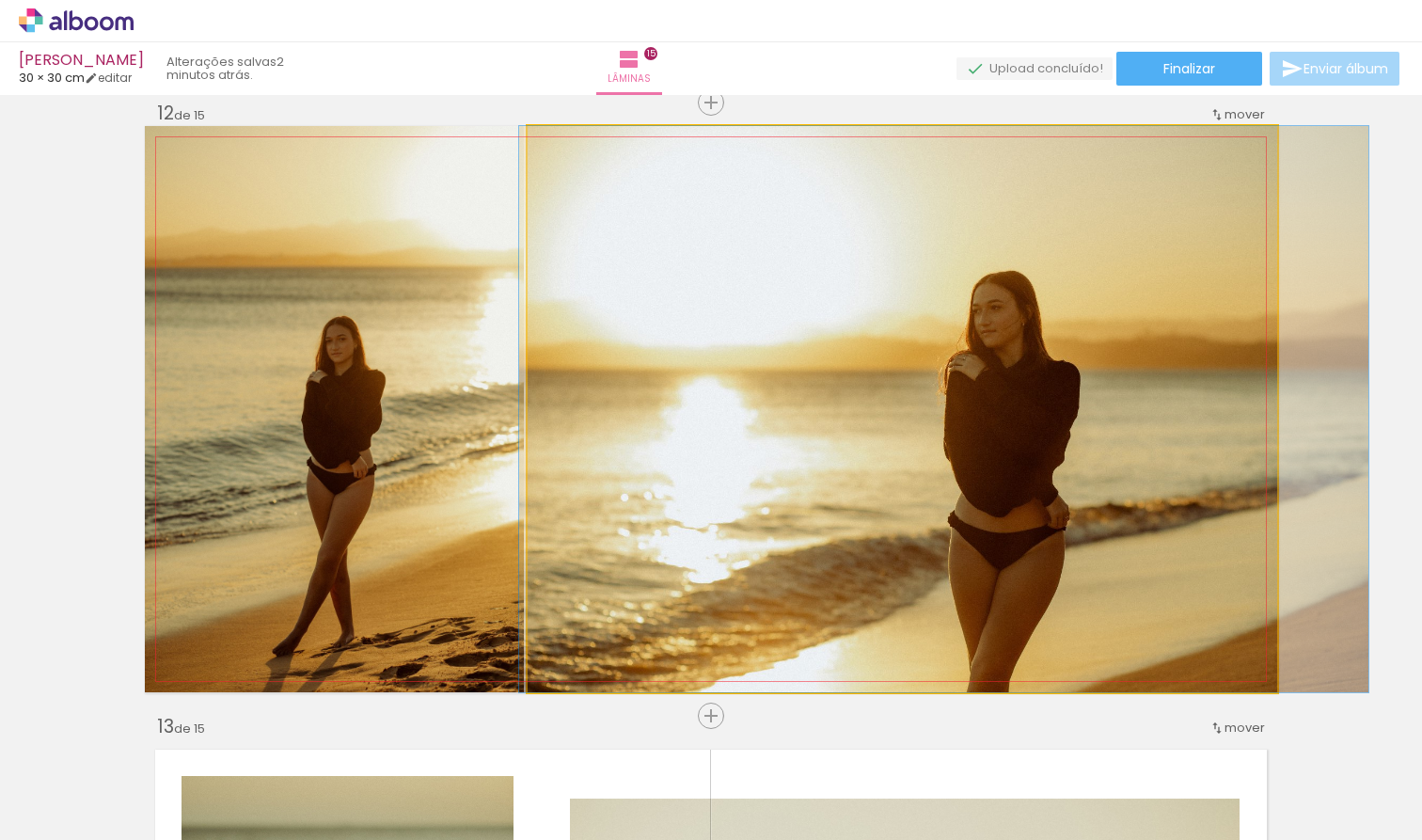
drag, startPoint x: 839, startPoint y: 541, endPoint x: 880, endPoint y: 526, distance: 43.7
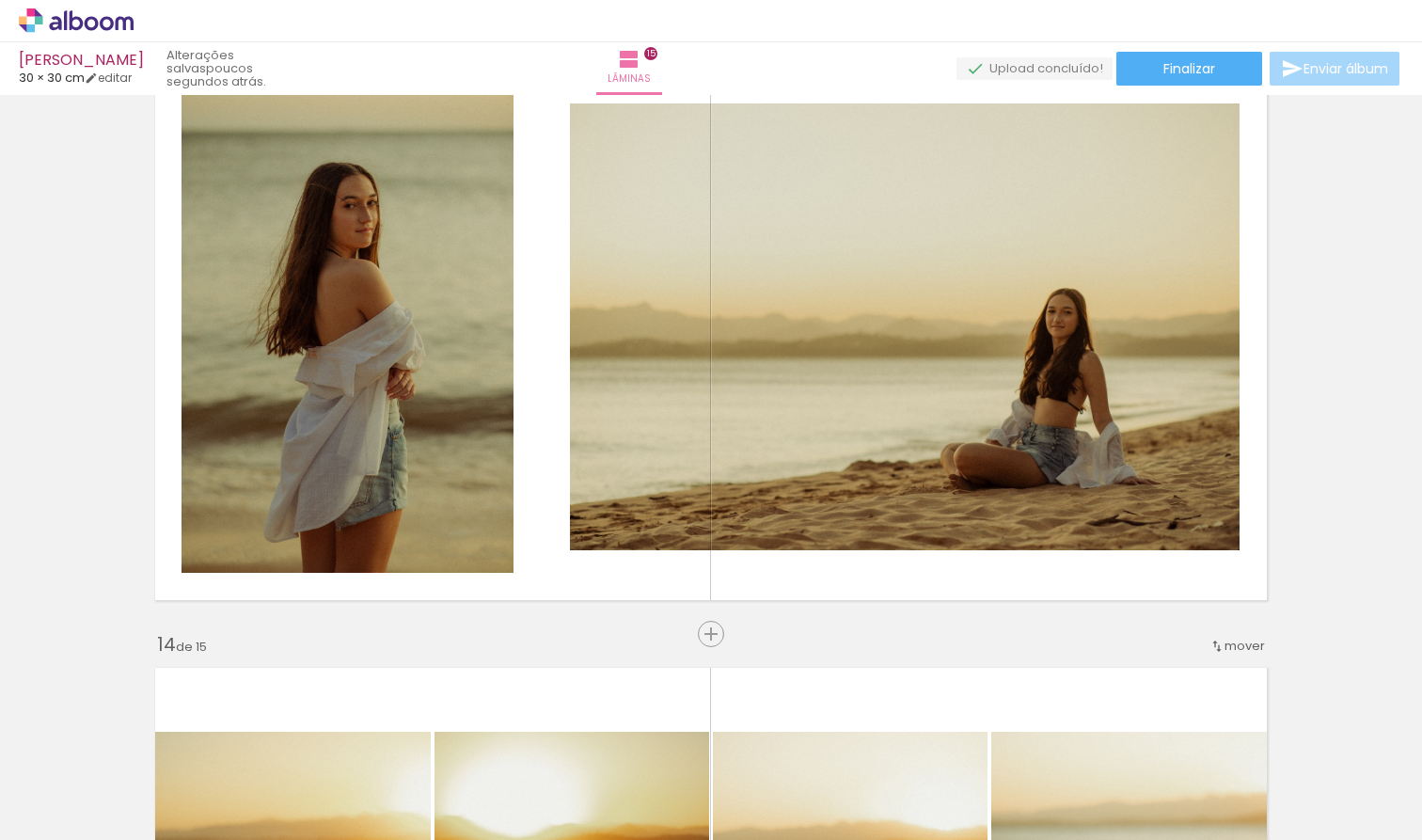
scroll to position [7410, 0]
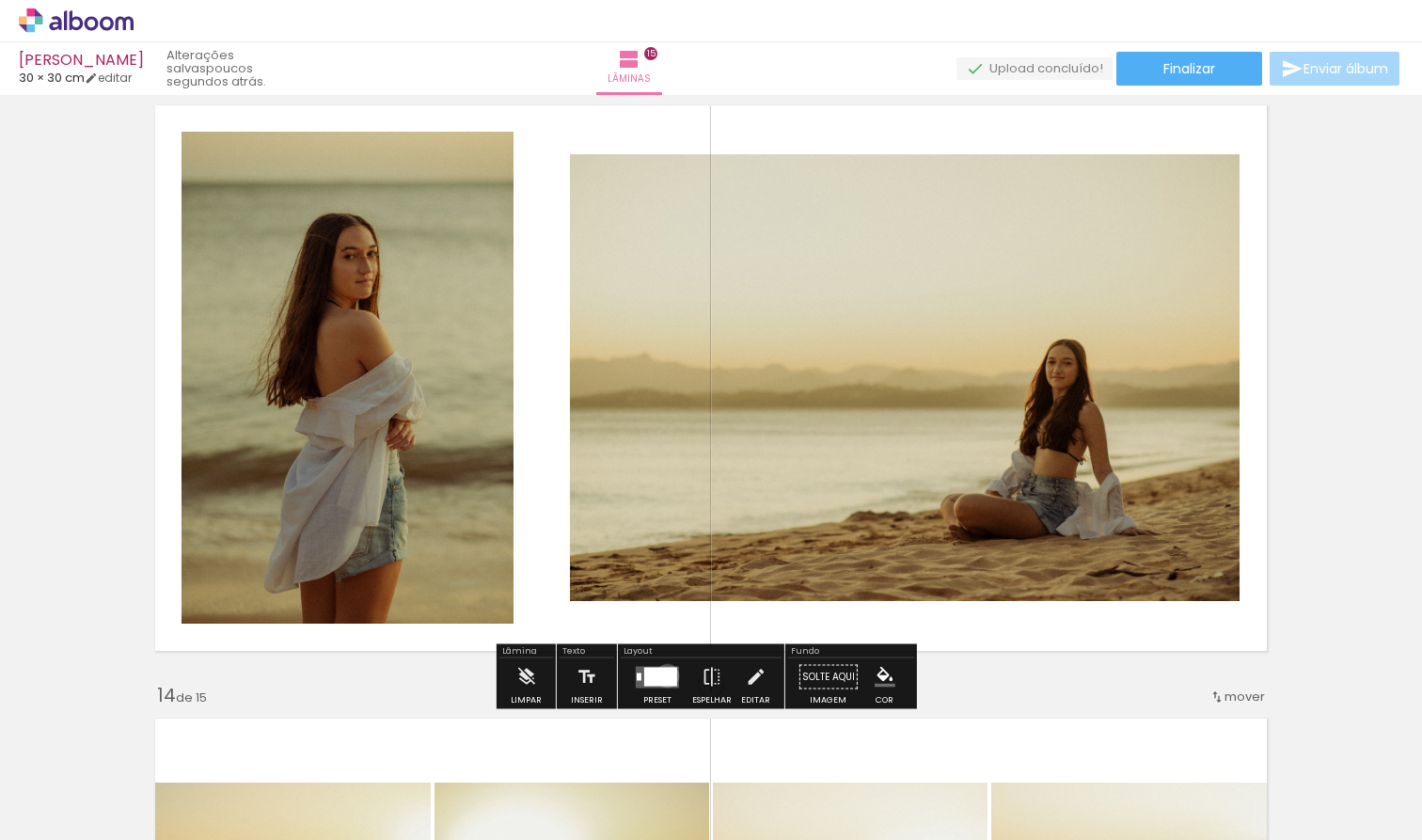
click at [663, 675] on div at bounding box center [660, 675] width 33 height 18
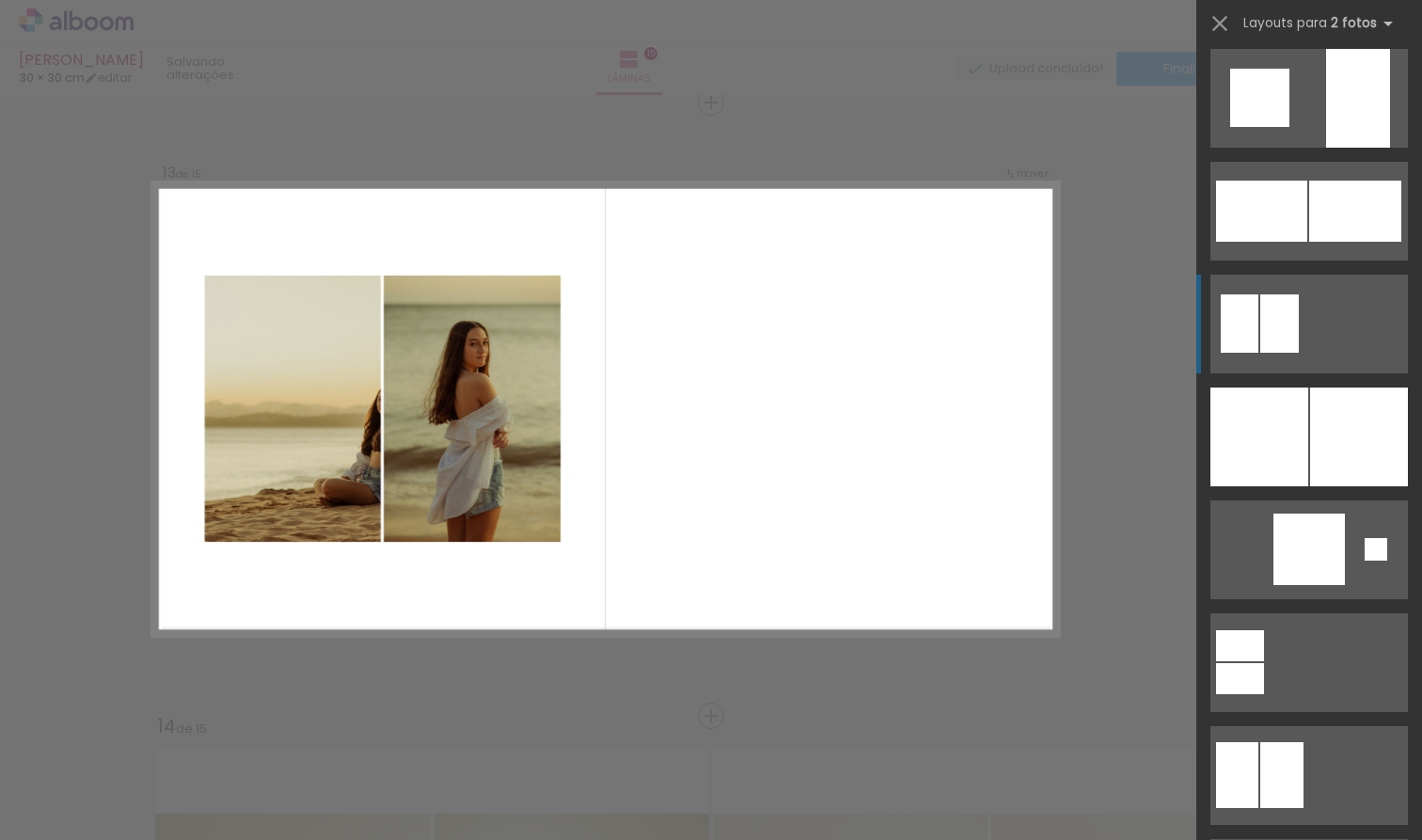
scroll to position [2278, 0]
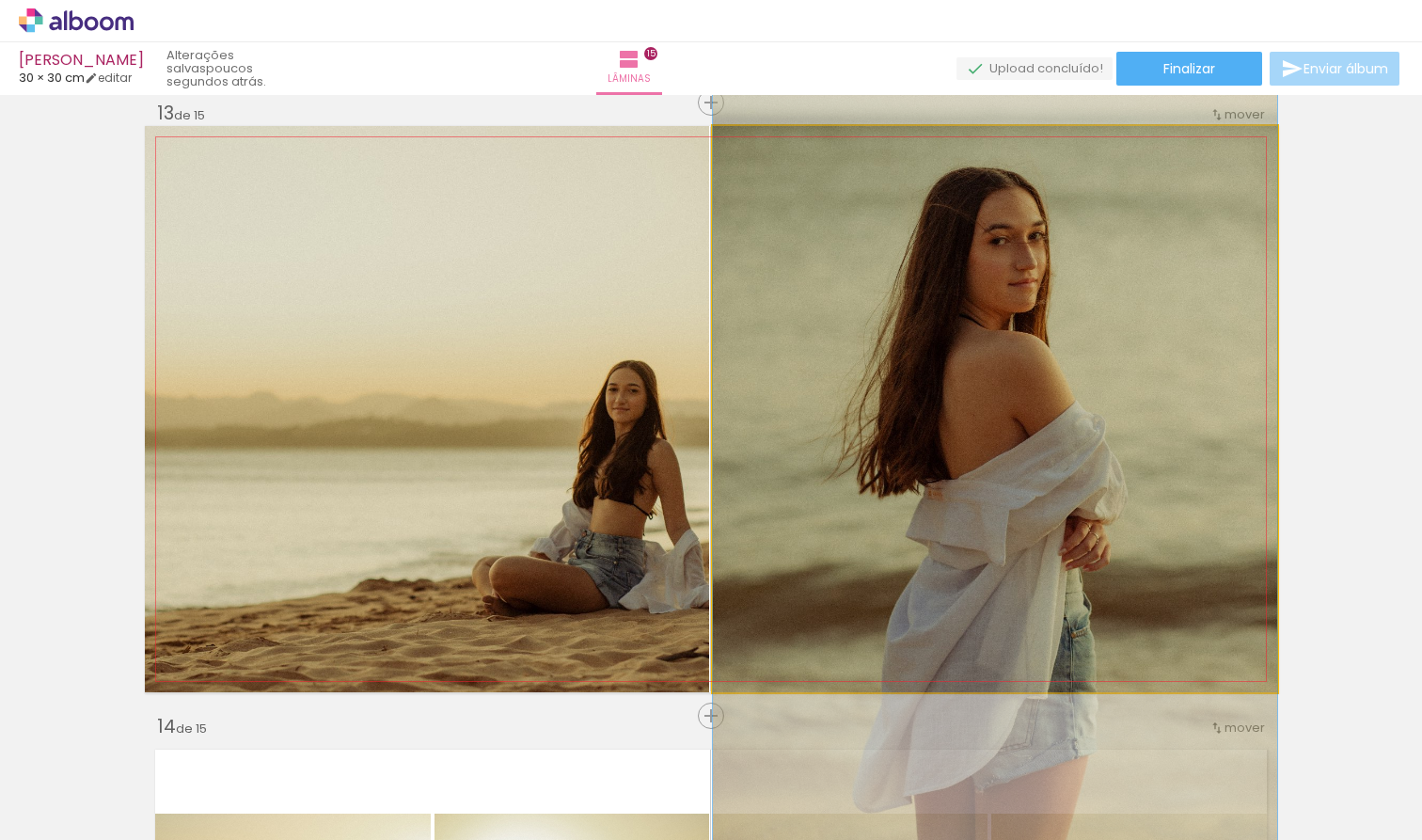
drag, startPoint x: 961, startPoint y: 432, endPoint x: 925, endPoint y: 479, distance: 59.2
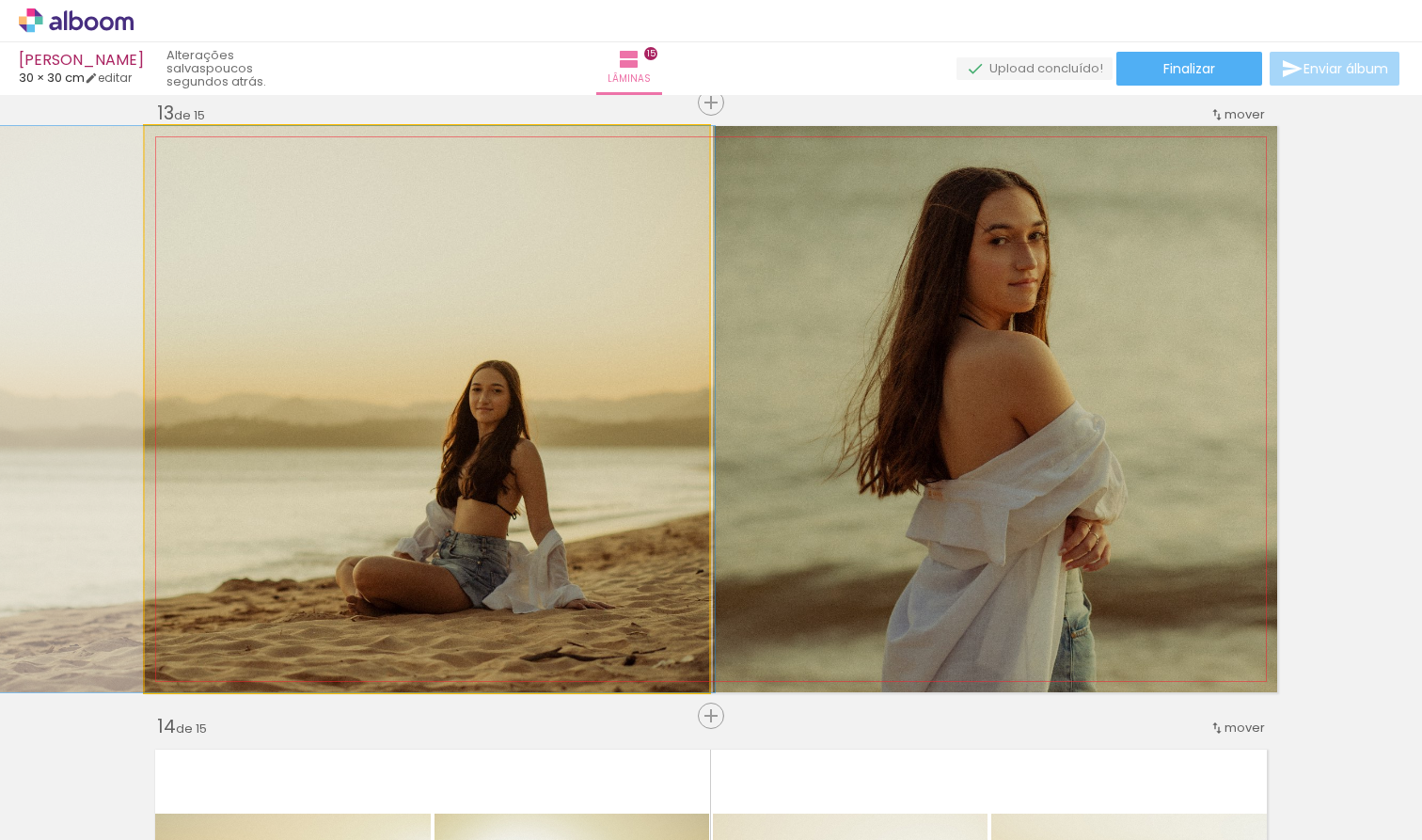
drag, startPoint x: 583, startPoint y: 497, endPoint x: 433, endPoint y: 482, distance: 150.7
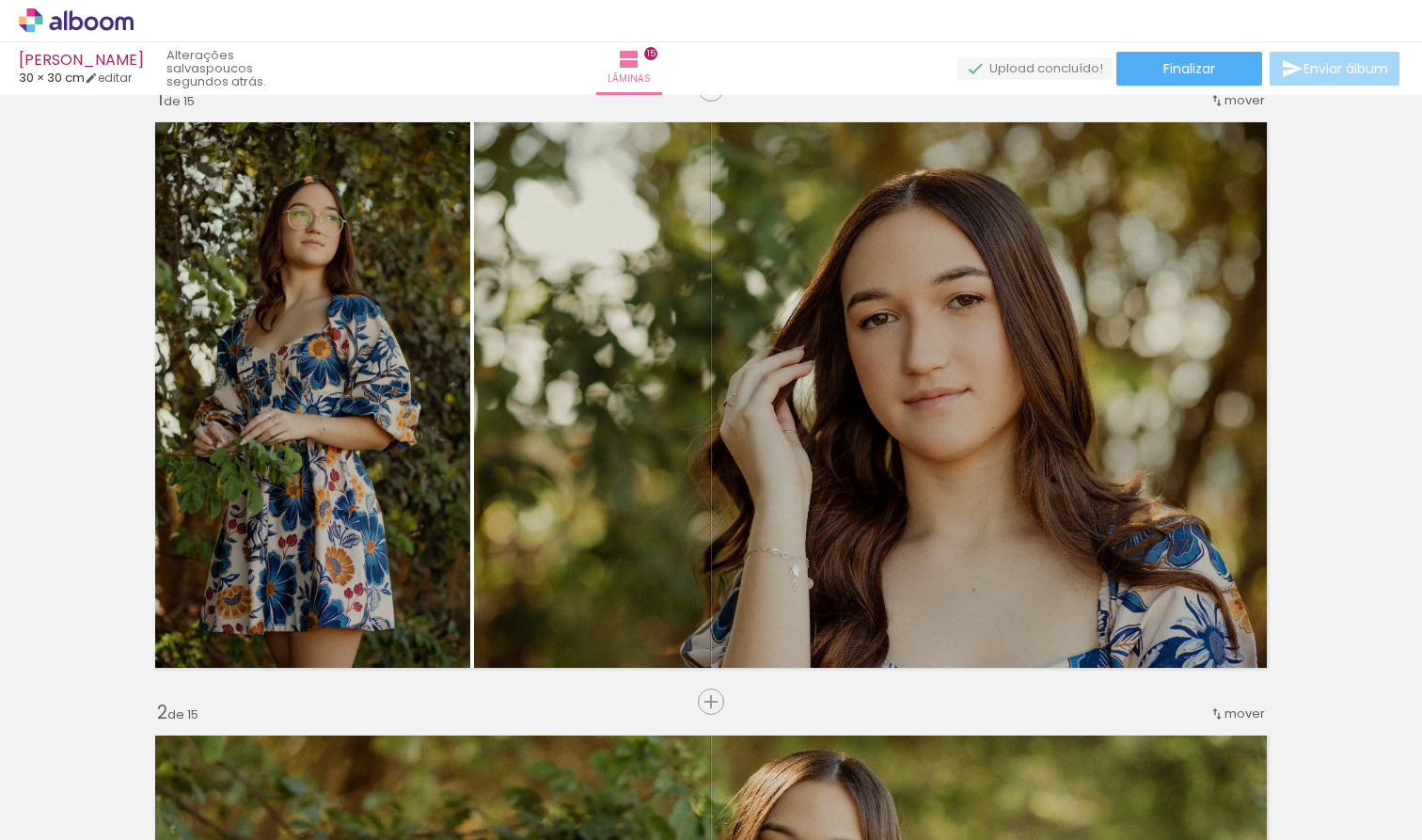
scroll to position [0, 0]
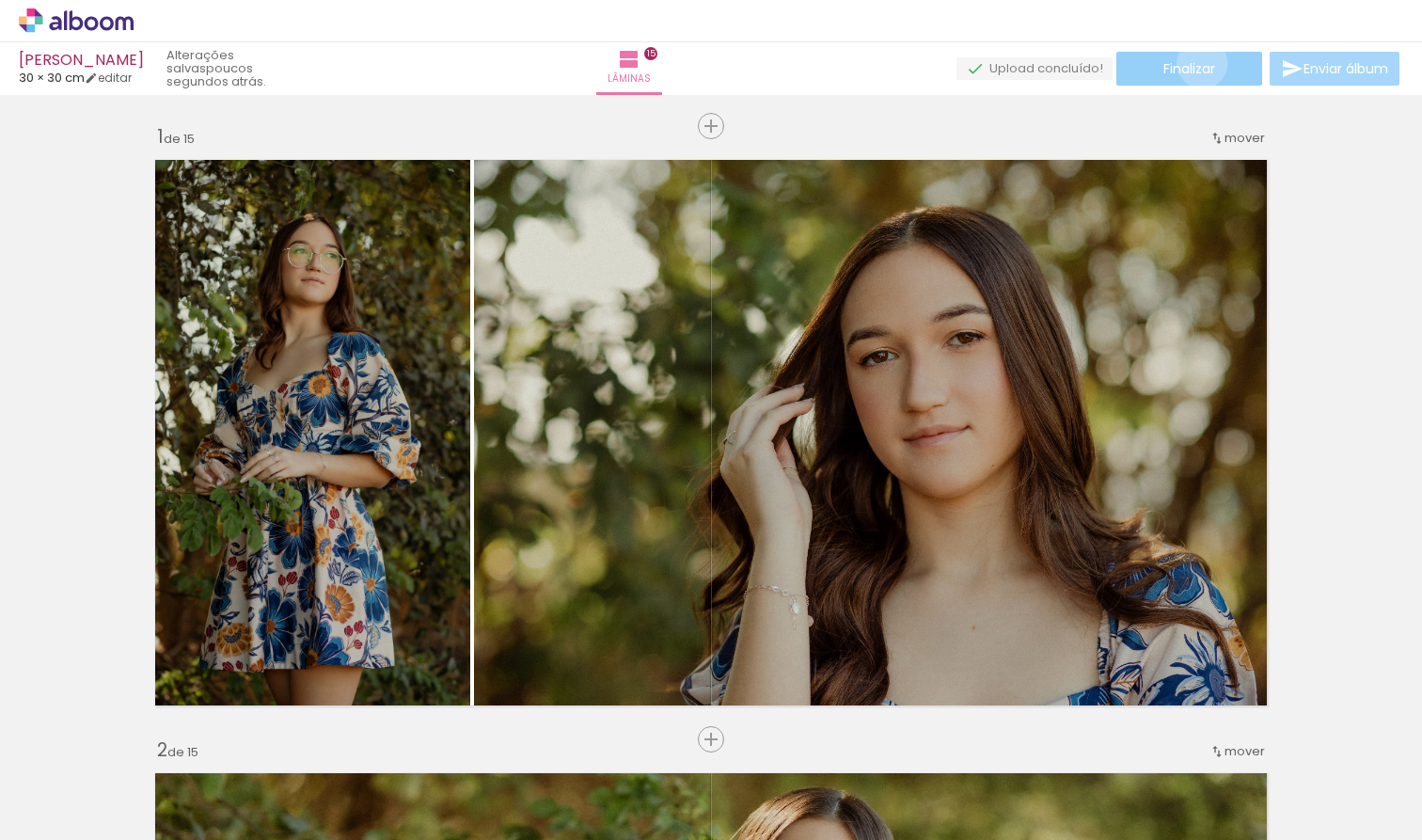
click at [1196, 63] on span "Finalizar" at bounding box center [1189, 69] width 51 height 14
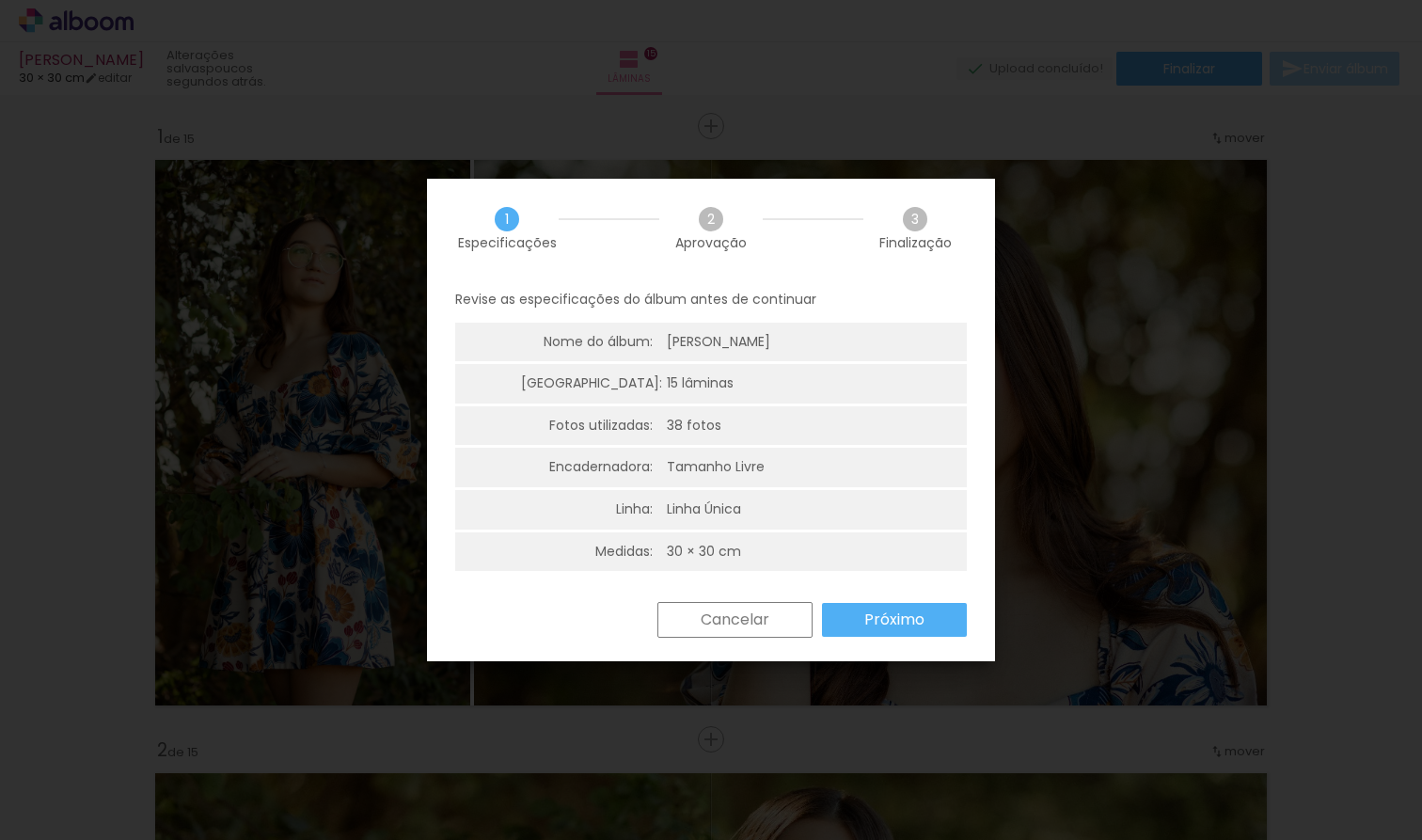
scroll to position [0, 3897]
click at [0, 0] on slot "Próximo" at bounding box center [0, 0] width 0 height 0
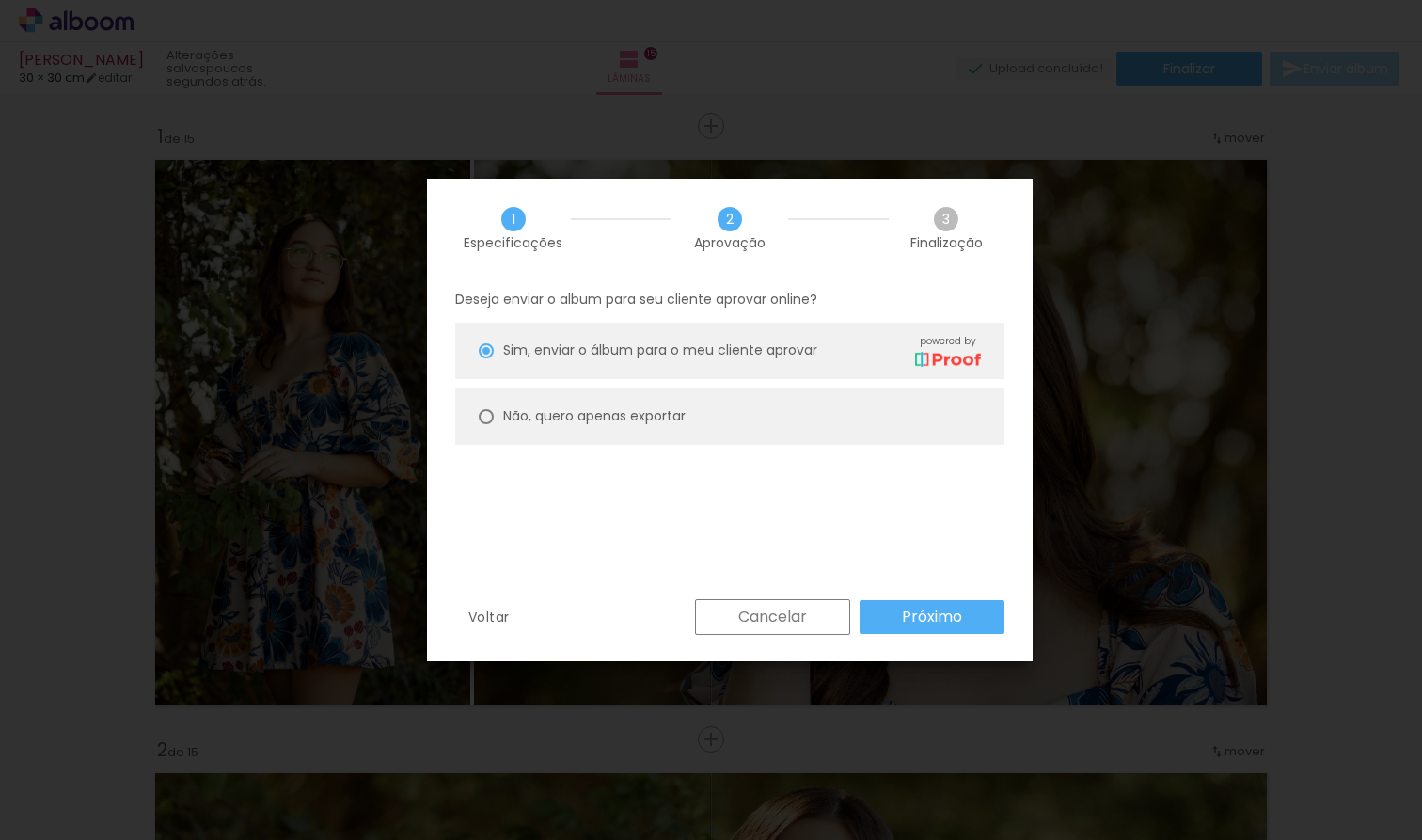
drag, startPoint x: 484, startPoint y: 416, endPoint x: 510, endPoint y: 448, distance: 41.2
click at [484, 358] on div at bounding box center [486, 350] width 15 height 15
type paper-radio-button "on"
click at [897, 615] on paper-button "Próximo" at bounding box center [931, 617] width 145 height 34
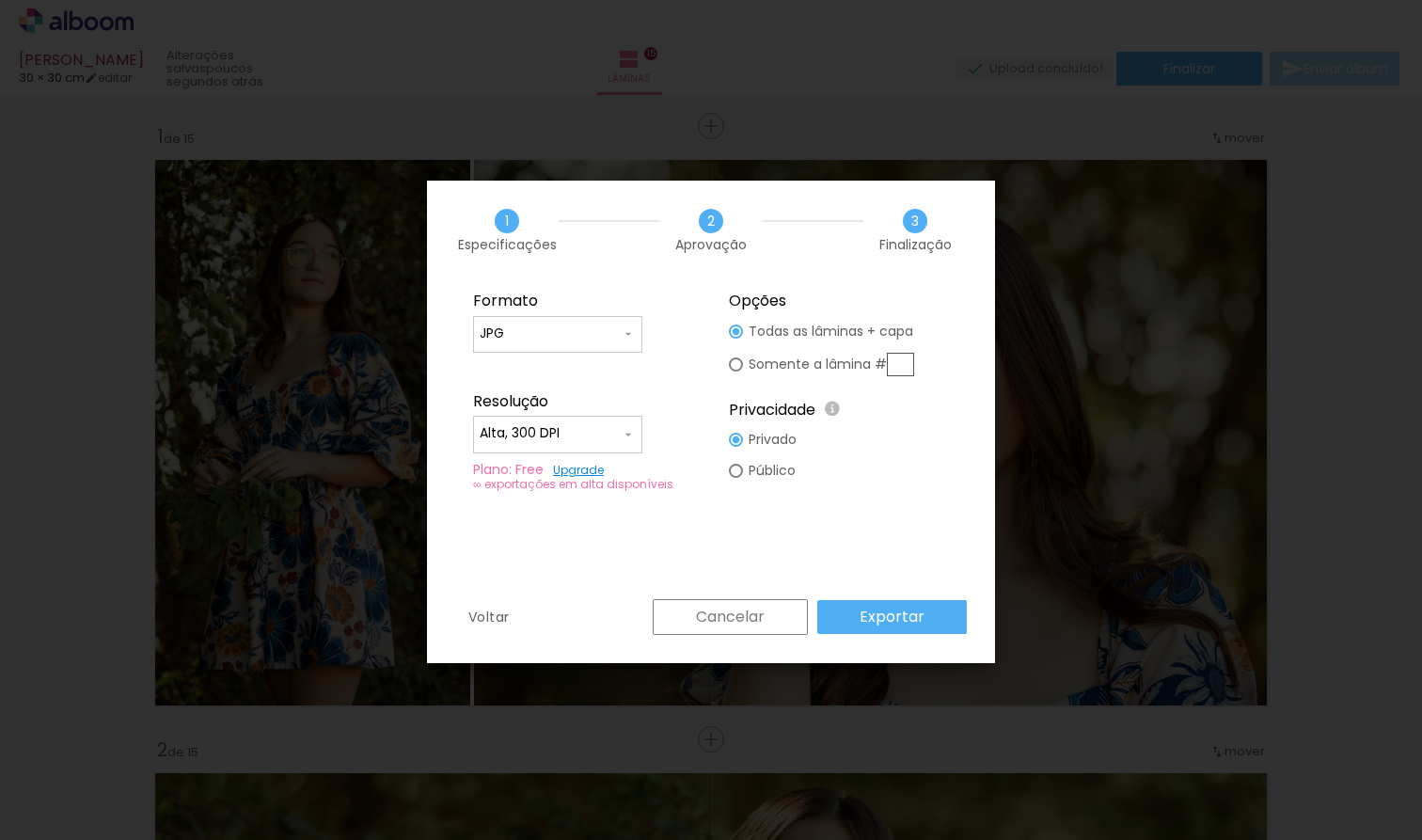
click at [558, 433] on input "Alta, 300 DPI" at bounding box center [550, 433] width 141 height 18
click at [534, 463] on paper-item "Baixa" at bounding box center [558, 468] width 169 height 38
type input "Baixa"
click at [0, 0] on slot "Exportar" at bounding box center [0, 0] width 0 height 0
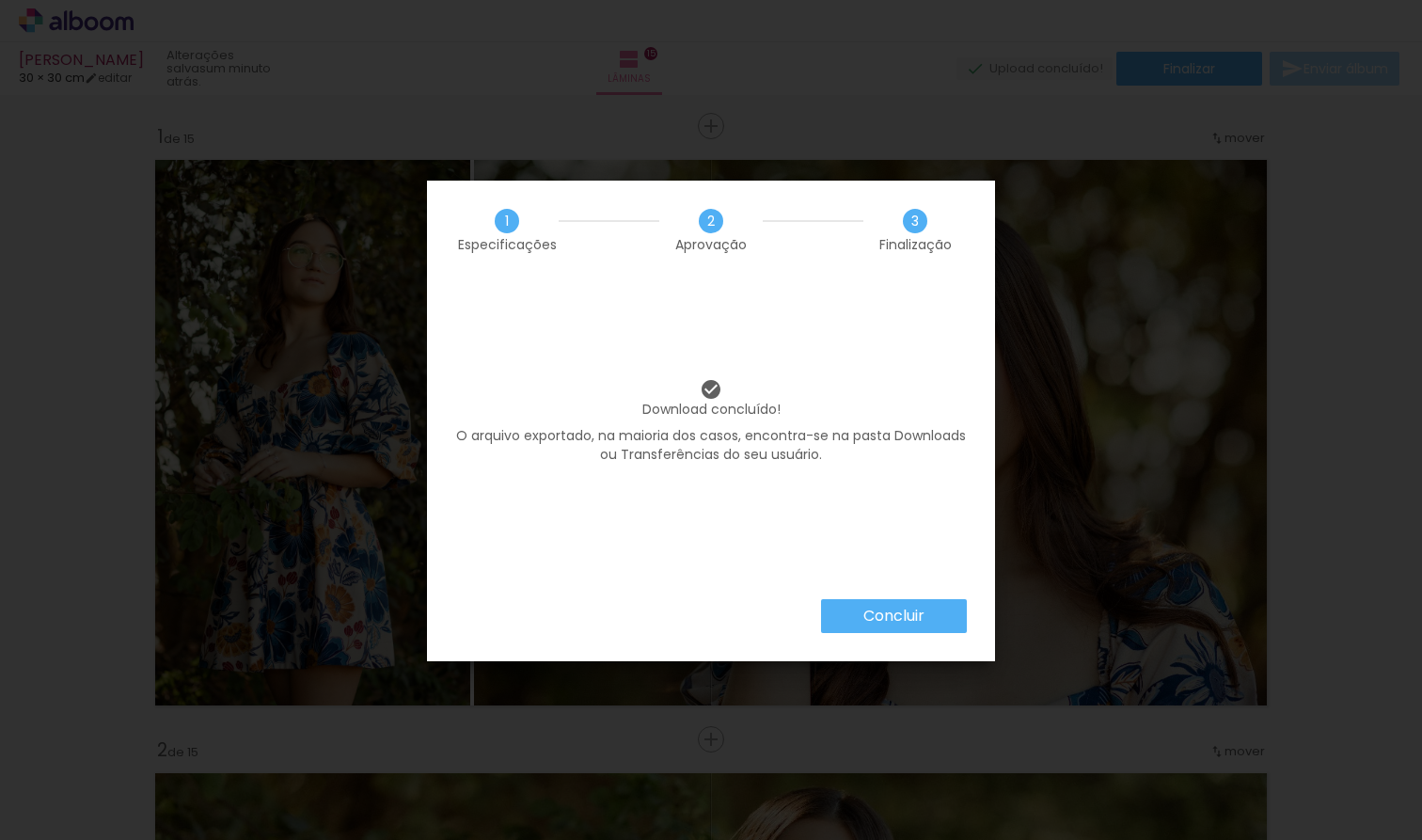
click at [0, 0] on slot "Concluir" at bounding box center [0, 0] width 0 height 0
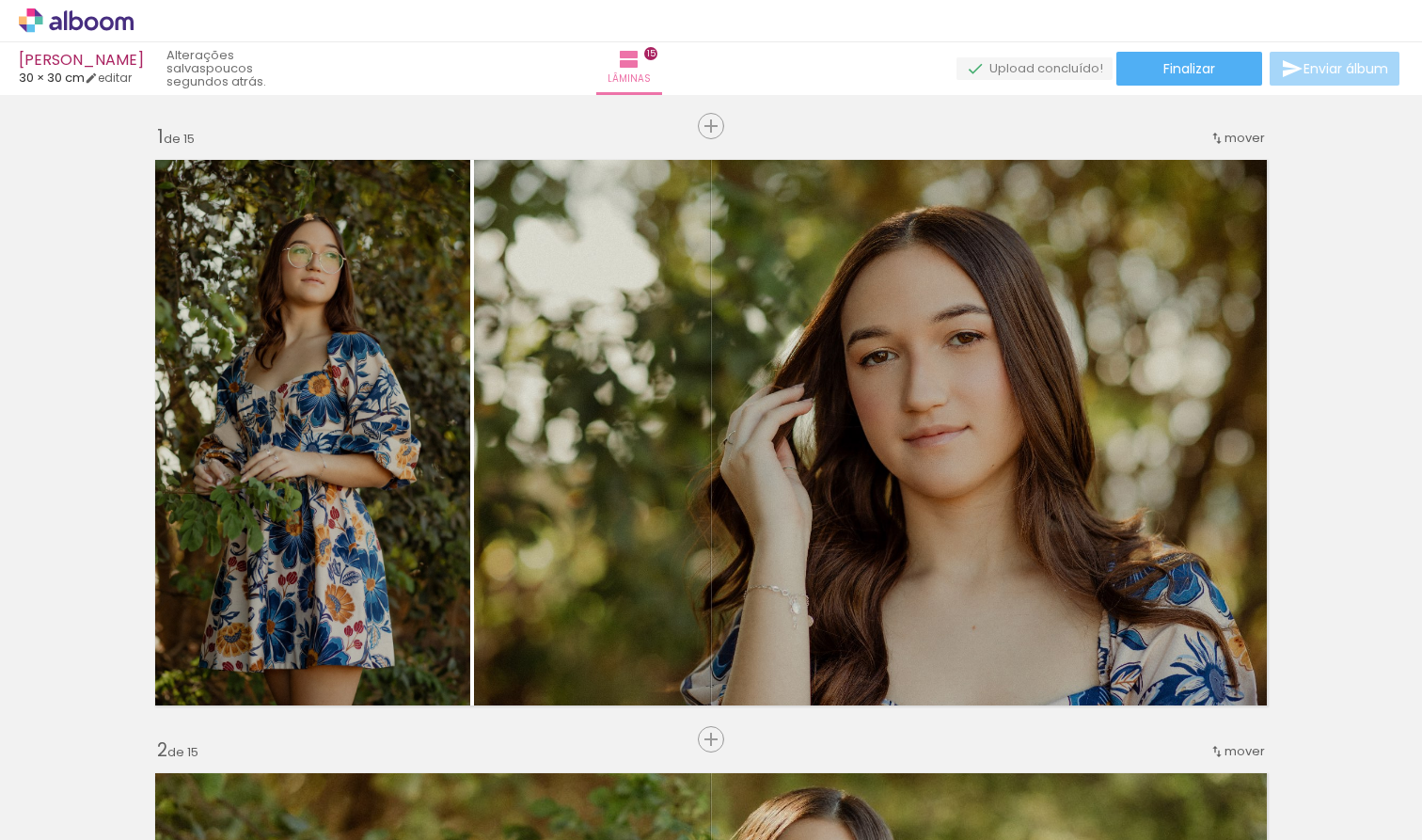
scroll to position [0, 0]
